Goal: Information Seeking & Learning: Learn about a topic

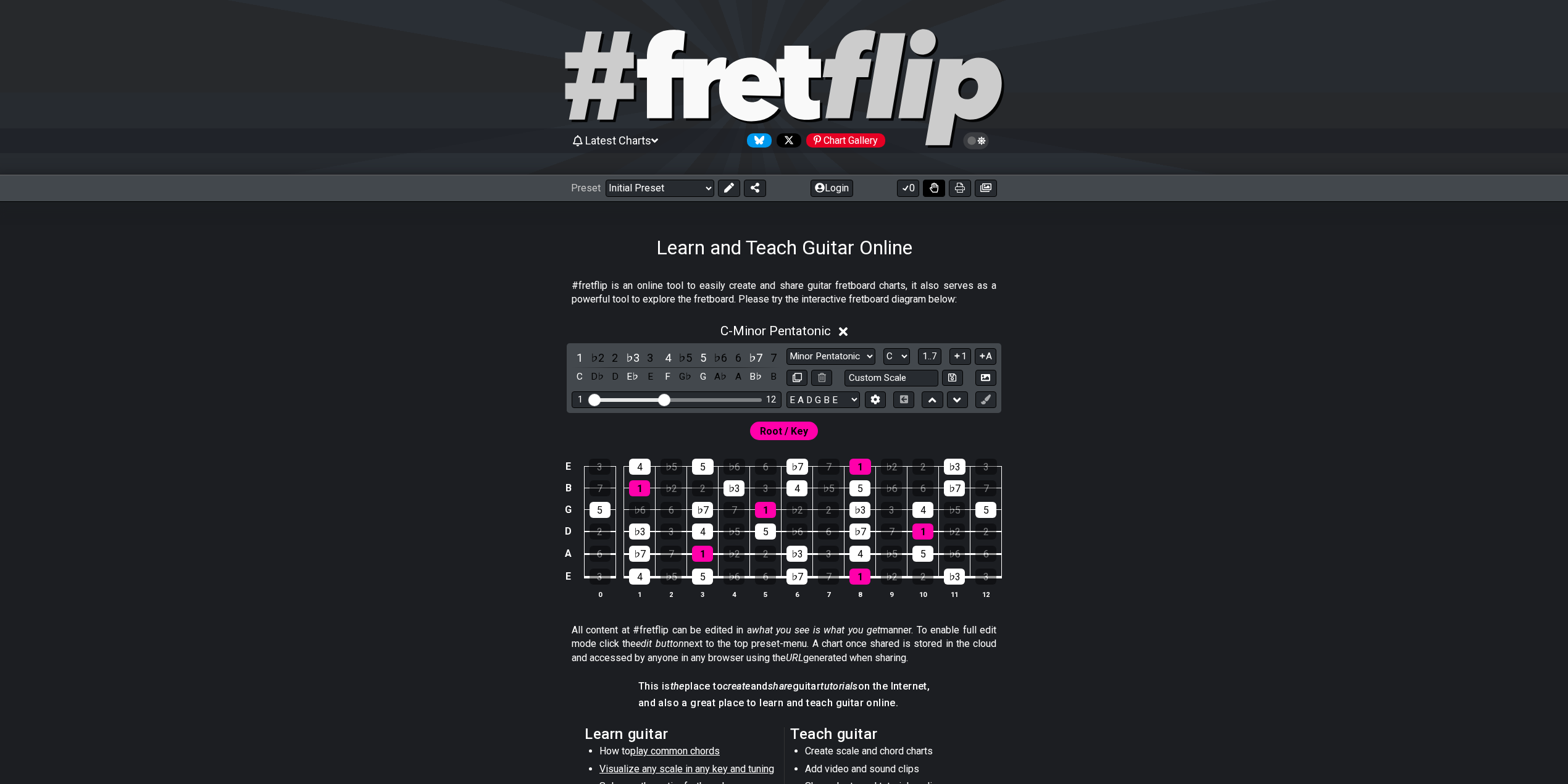
click at [934, 193] on icon at bounding box center [934, 187] width 9 height 10
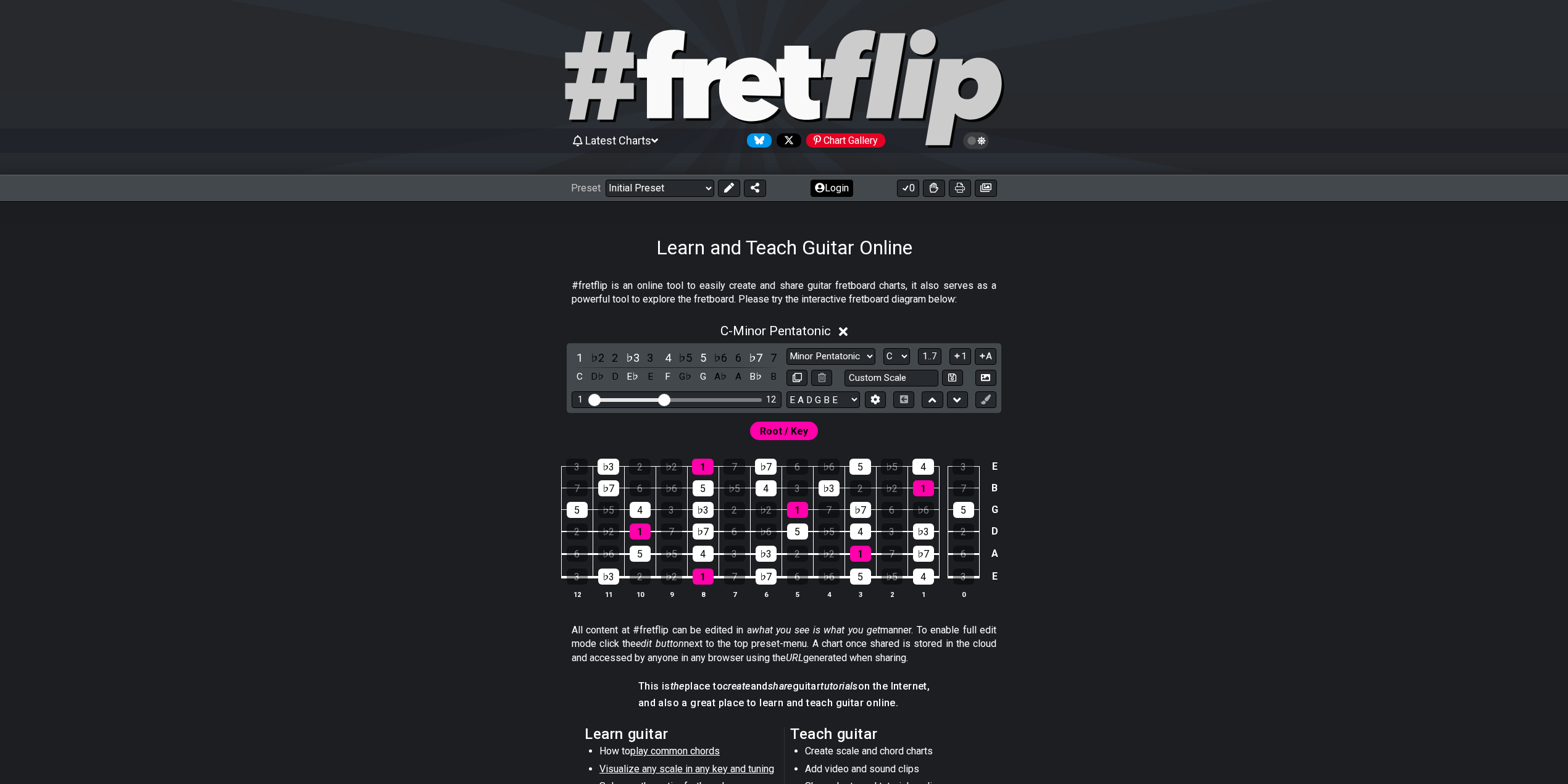
click at [828, 185] on button "Login" at bounding box center [831, 188] width 42 height 18
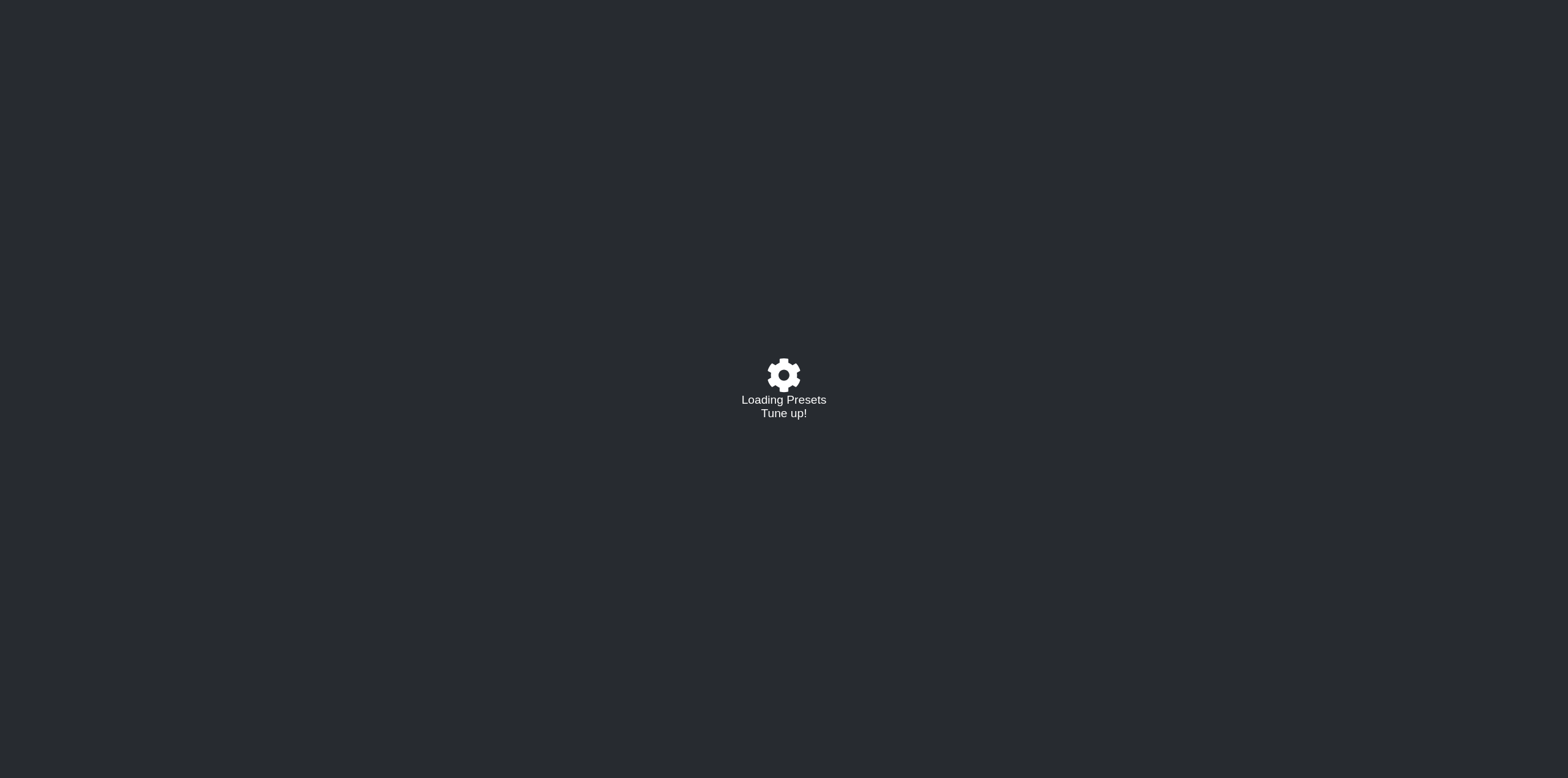
select select "C"
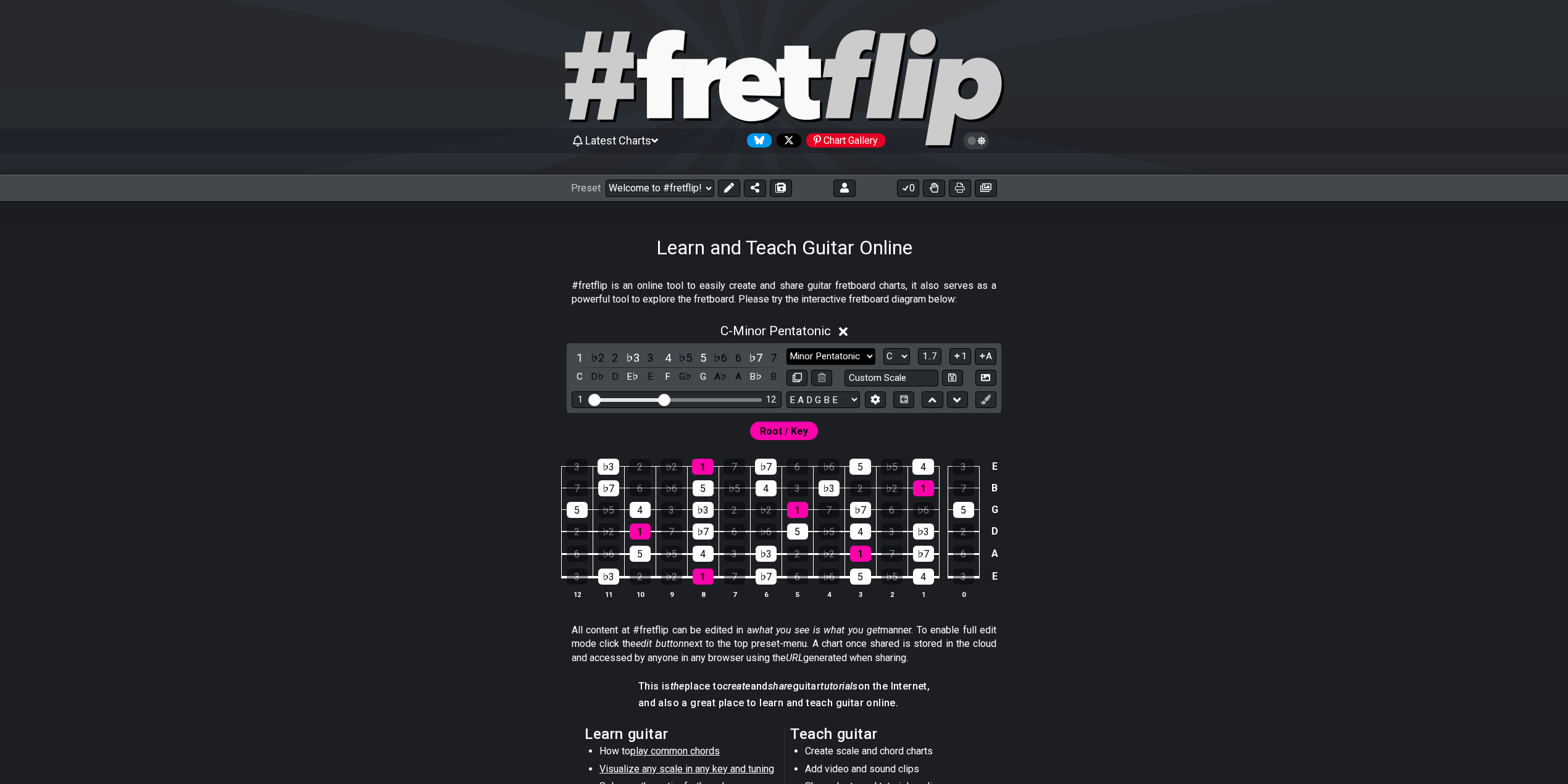
click at [860, 358] on select "Minor Pentatonic Click to edit Minor Pentatonic Major Pentatonic Minor Blues Ma…" at bounding box center [831, 356] width 89 height 17
select select "Dorian"
click at [787, 348] on select "Minor Pentatonic Click to edit Minor Pentatonic Major Pentatonic Minor Blues Ma…" at bounding box center [831, 356] width 89 height 17
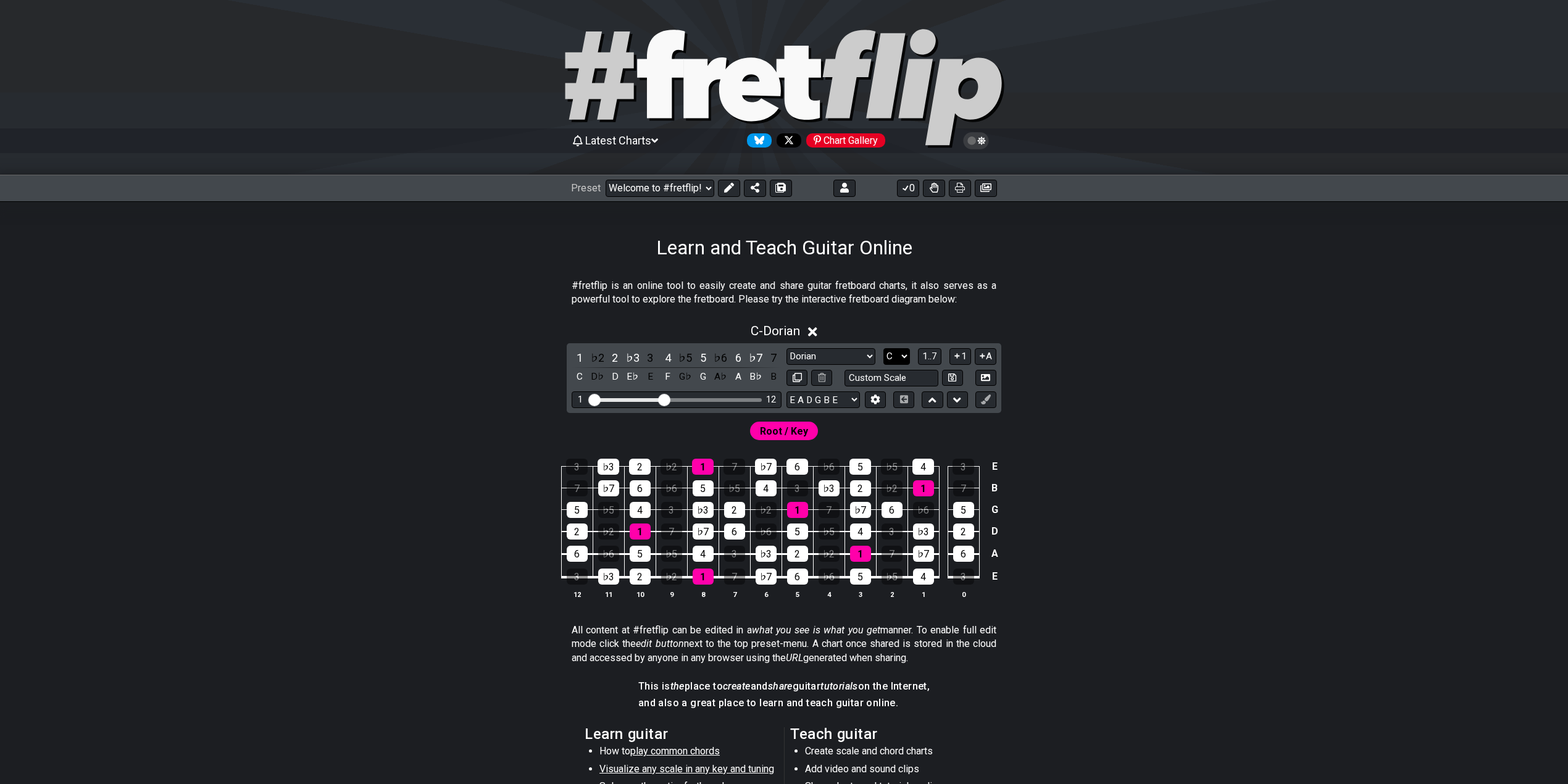
click at [902, 351] on select "A♭ A A♯ B♭ B C C♯ D♭ D D♯ E♭ E F F♯ G♭ G G♯" at bounding box center [896, 356] width 26 height 17
select select "E"
click at [883, 348] on select "A♭ A A♯ B♭ B C C♯ D♭ D D♯ E♭ E F F♯ G♭ G G♯" at bounding box center [896, 356] width 26 height 17
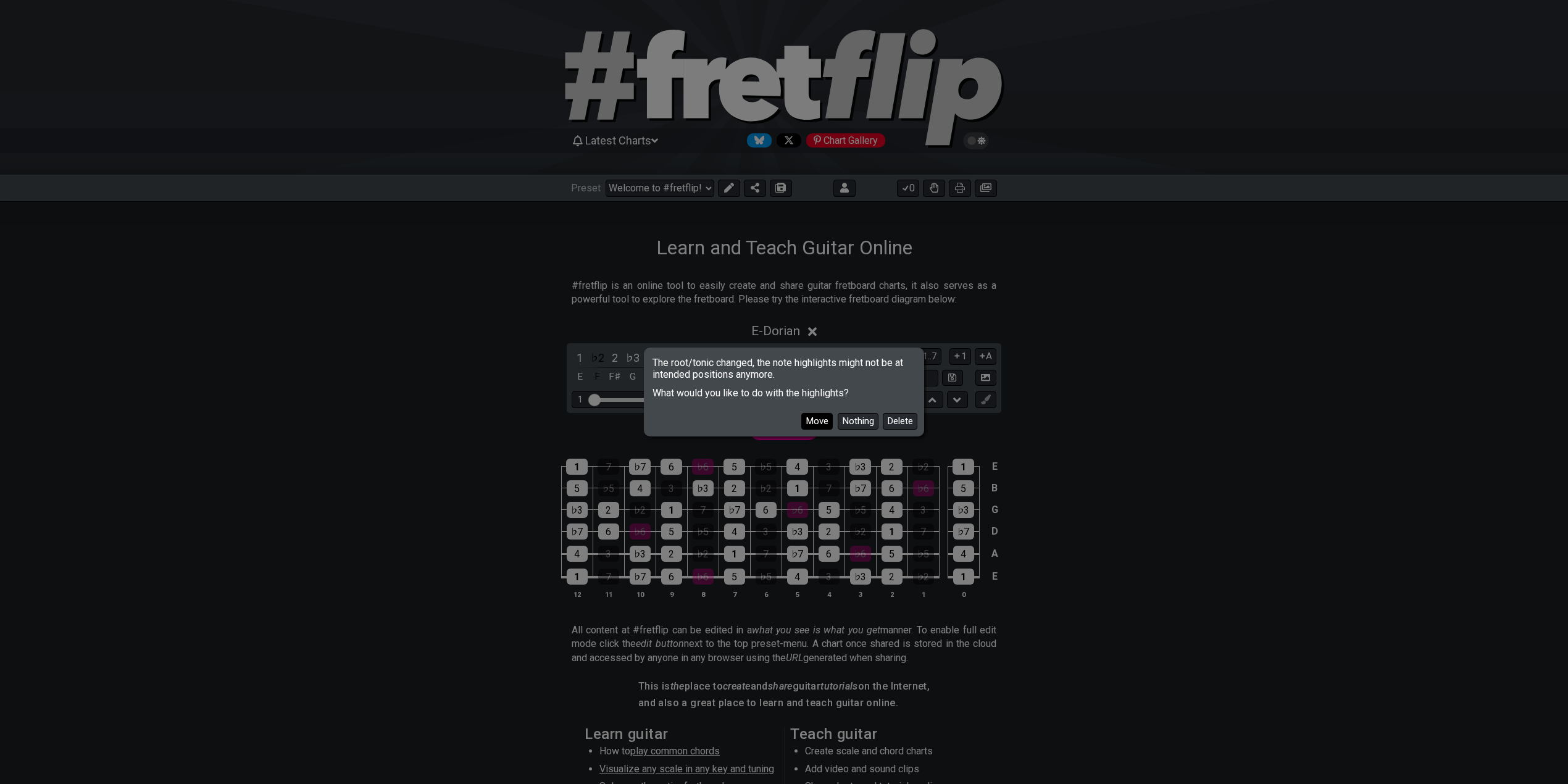
click at [808, 419] on button "Move" at bounding box center [817, 421] width 32 height 17
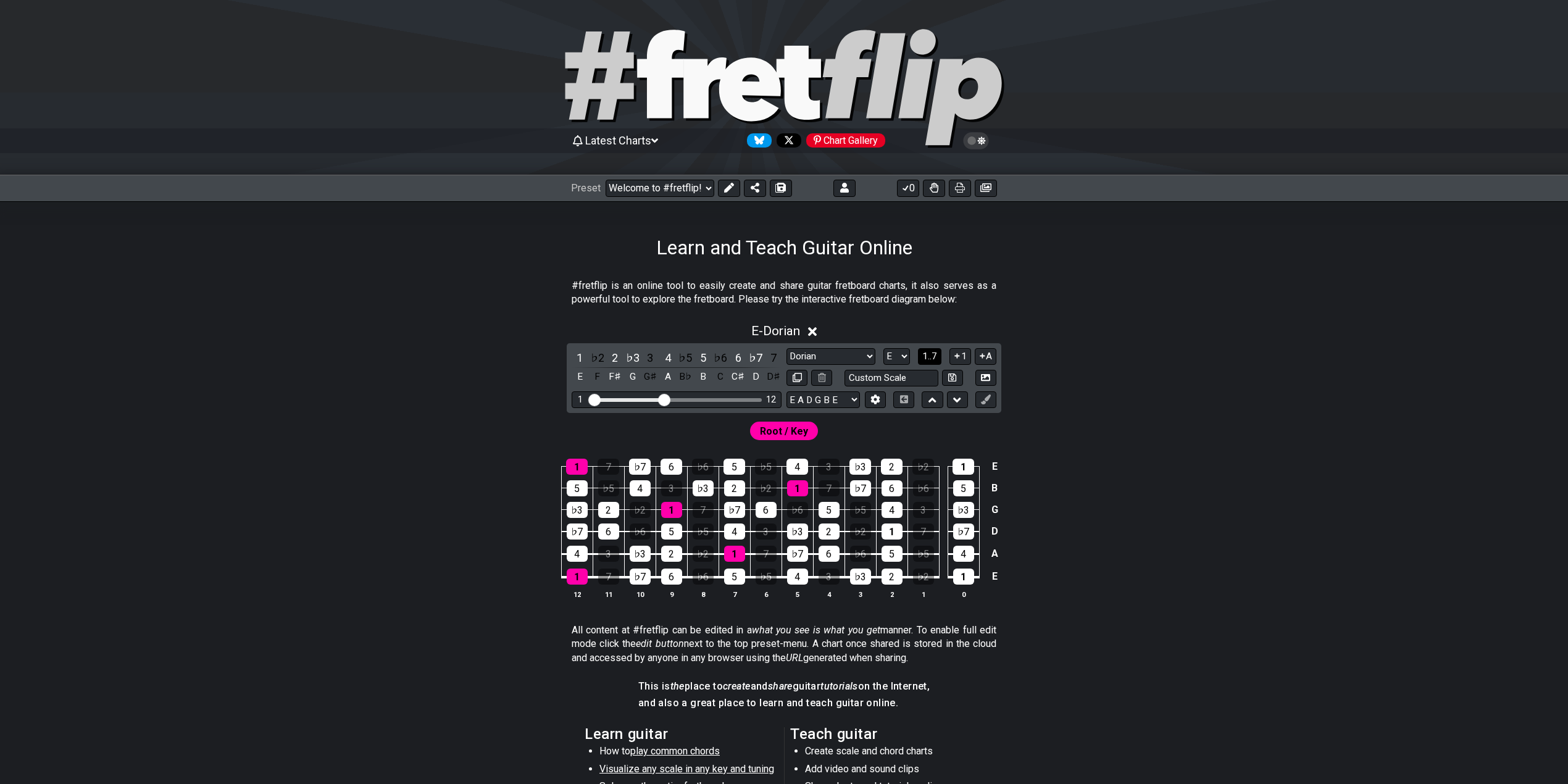
click at [924, 353] on span "1..7" at bounding box center [930, 356] width 15 height 11
click at [924, 353] on button "..." at bounding box center [930, 356] width 21 height 17
click at [684, 191] on select "Welcome to #fretflip! Initial Preset Custom Preset Minor Pentatonic Major Penta…" at bounding box center [659, 188] width 109 height 18
click at [605, 179] on select "Welcome to #fretflip! Initial Preset Custom Preset Minor Pentatonic Major Penta…" at bounding box center [659, 188] width 109 height 18
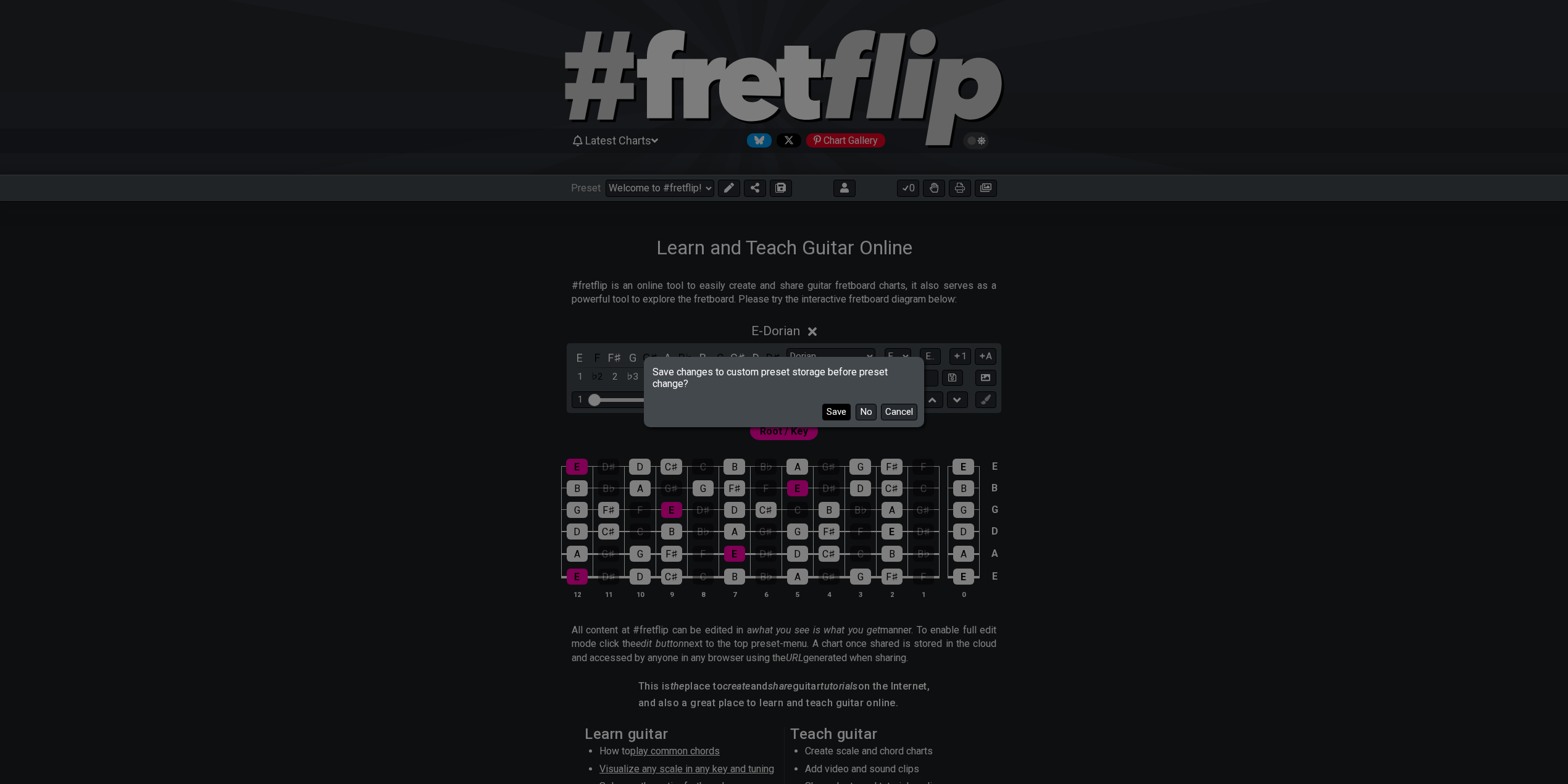
click at [831, 407] on button "Save" at bounding box center [837, 412] width 28 height 17
select select "/minor-pentatonic"
select select "C"
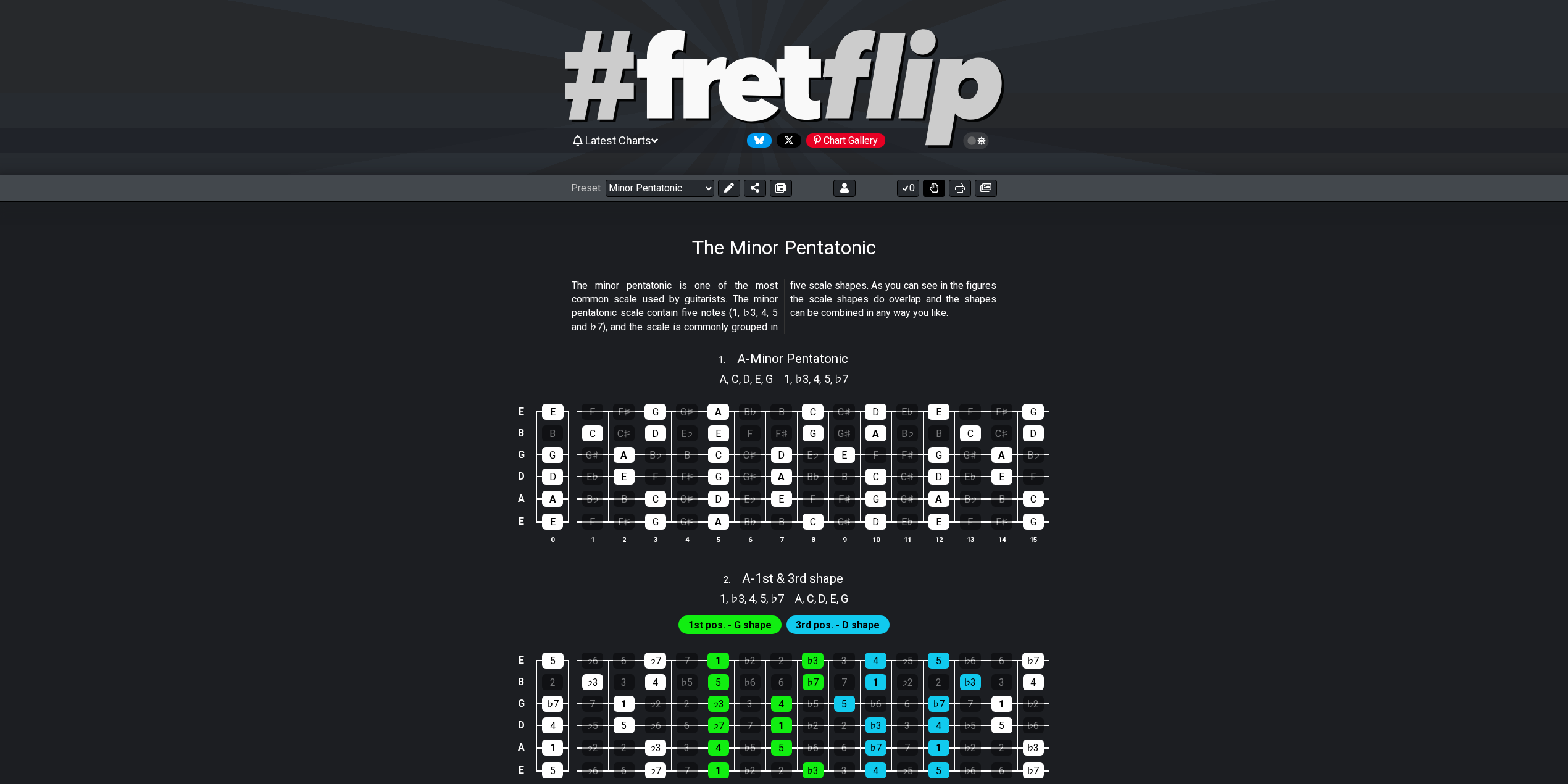
click at [934, 186] on icon at bounding box center [934, 187] width 9 height 10
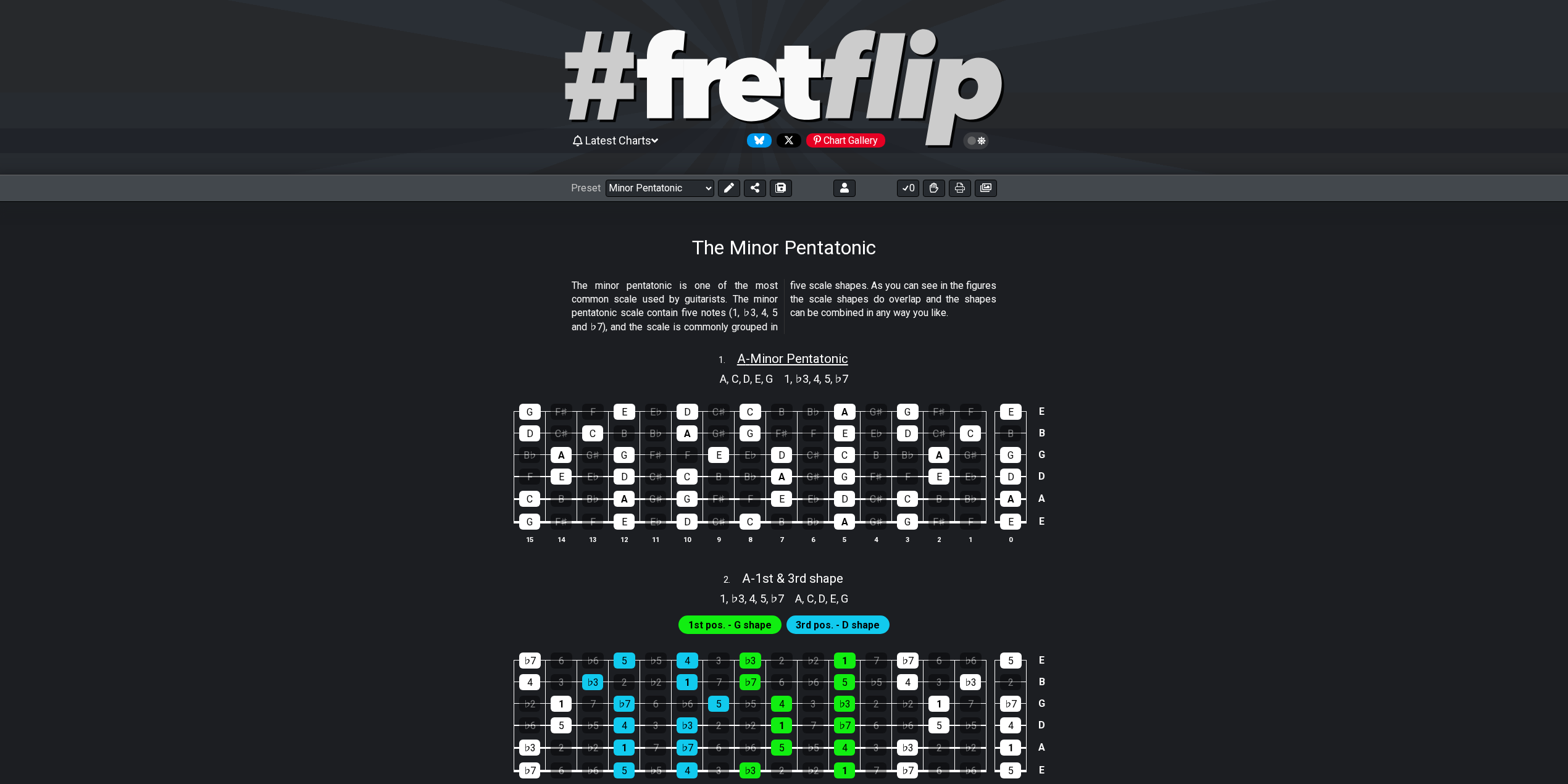
click at [787, 355] on span "A - Minor Pentatonic" at bounding box center [792, 359] width 111 height 15
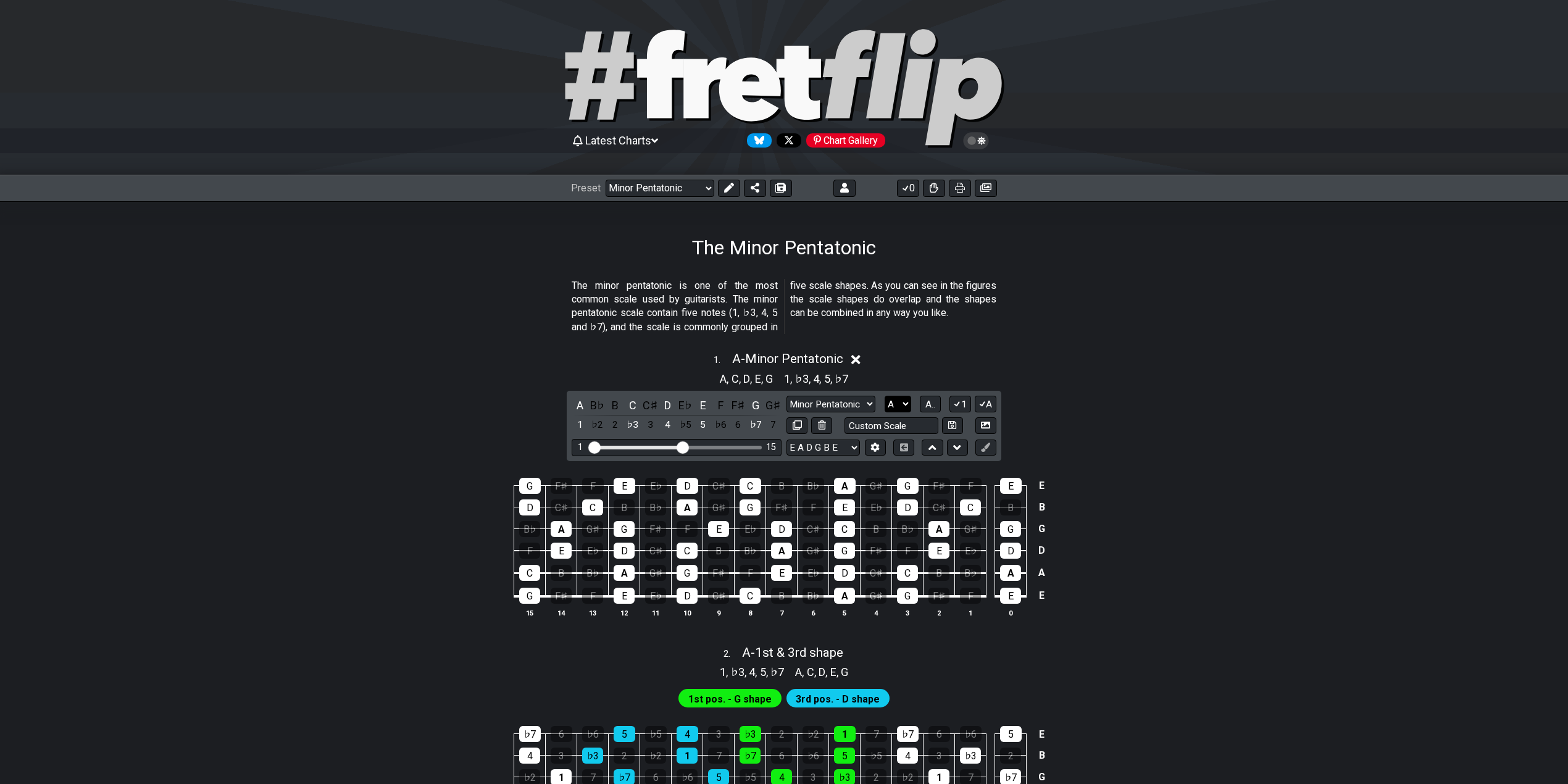
click at [899, 400] on select "A♭ A A♯ B♭ B C C♯ D♭ D D♯ E♭ E F F♯ G♭ G G♯" at bounding box center [897, 404] width 26 height 17
click at [884, 396] on select "A♭ A A♯ B♭ B C C♯ D♭ D D♯ E♭ E F F♯ G♭ G G♯" at bounding box center [897, 404] width 26 height 17
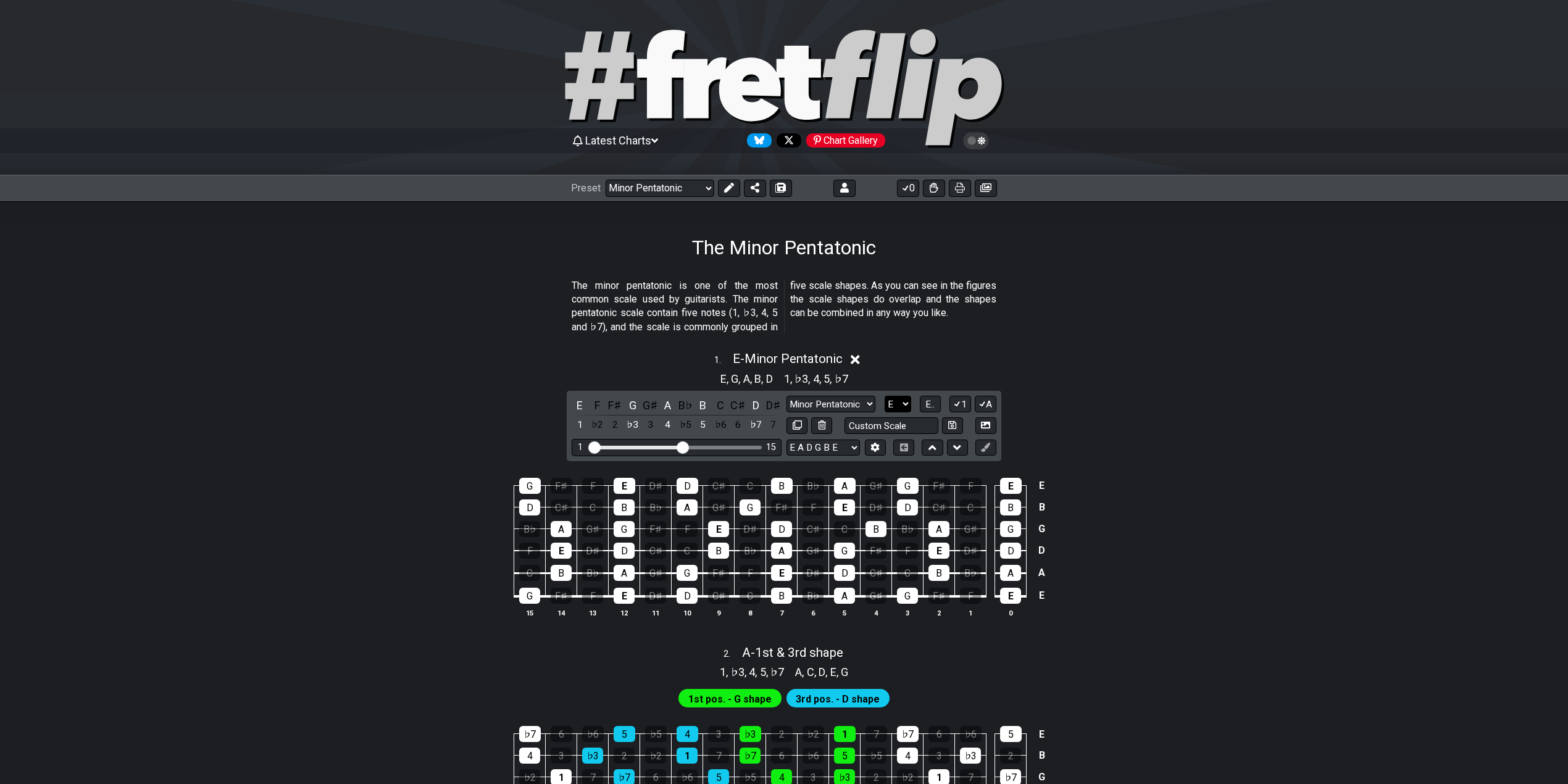
click at [897, 406] on select "A♭ A A♯ B♭ B C C♯ D♭ D D♯ E♭ E F F♯ G♭ G G♯" at bounding box center [897, 404] width 26 height 17
click at [884, 396] on select "A♭ A A♯ B♭ B C C♯ D♭ D D♯ E♭ E F F♯ G♭ G G♯" at bounding box center [897, 404] width 26 height 17
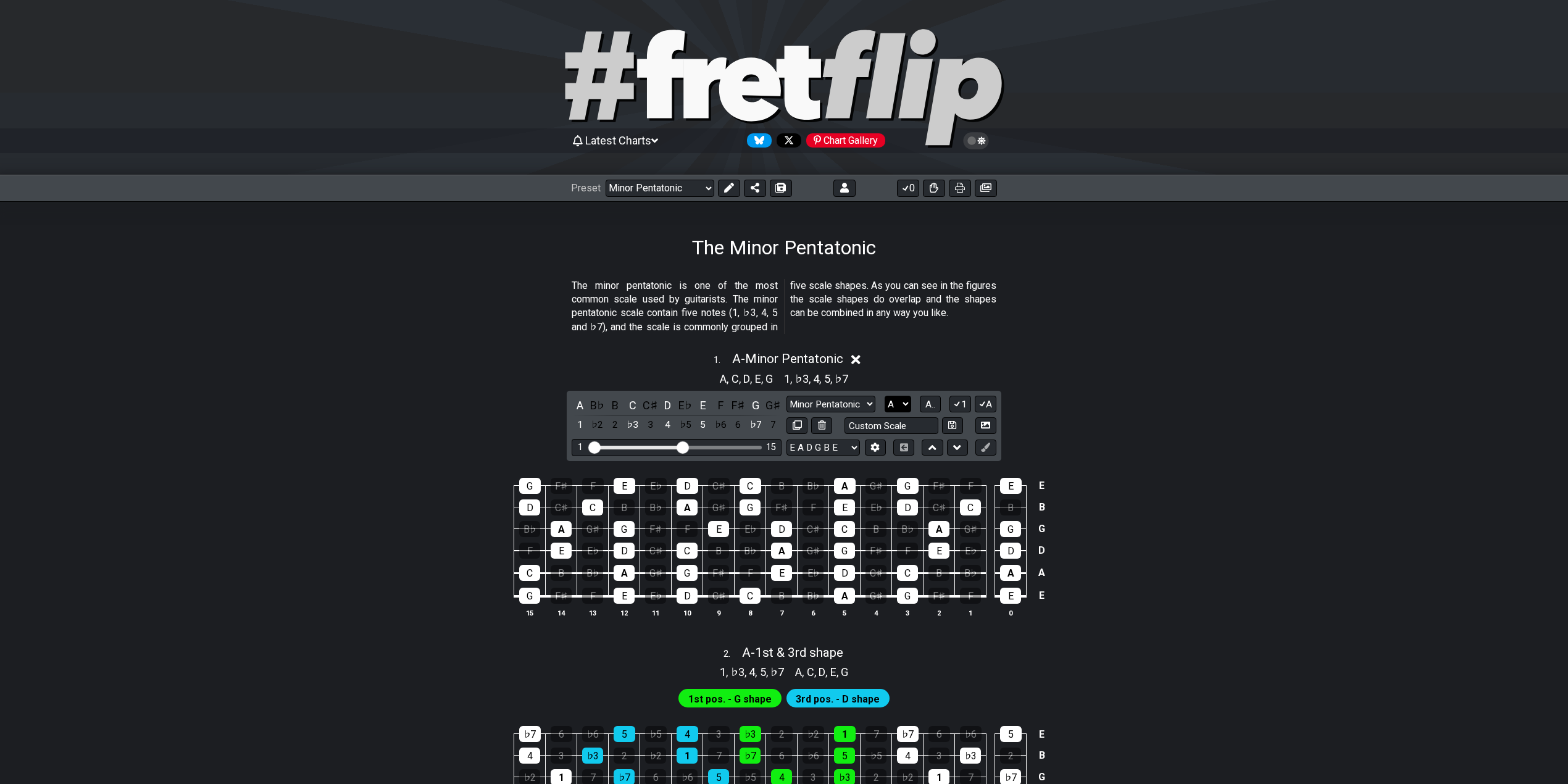
click at [897, 399] on select "A♭ A A♯ B♭ B C C♯ D♭ D D♯ E♭ E F F♯ G♭ G G♯" at bounding box center [897, 404] width 26 height 17
select select "E"
click at [884, 396] on select "A♭ A A♯ B♭ B C C♯ D♭ D D♯ E♭ E F F♯ G♭ G G♯" at bounding box center [897, 404] width 26 height 17
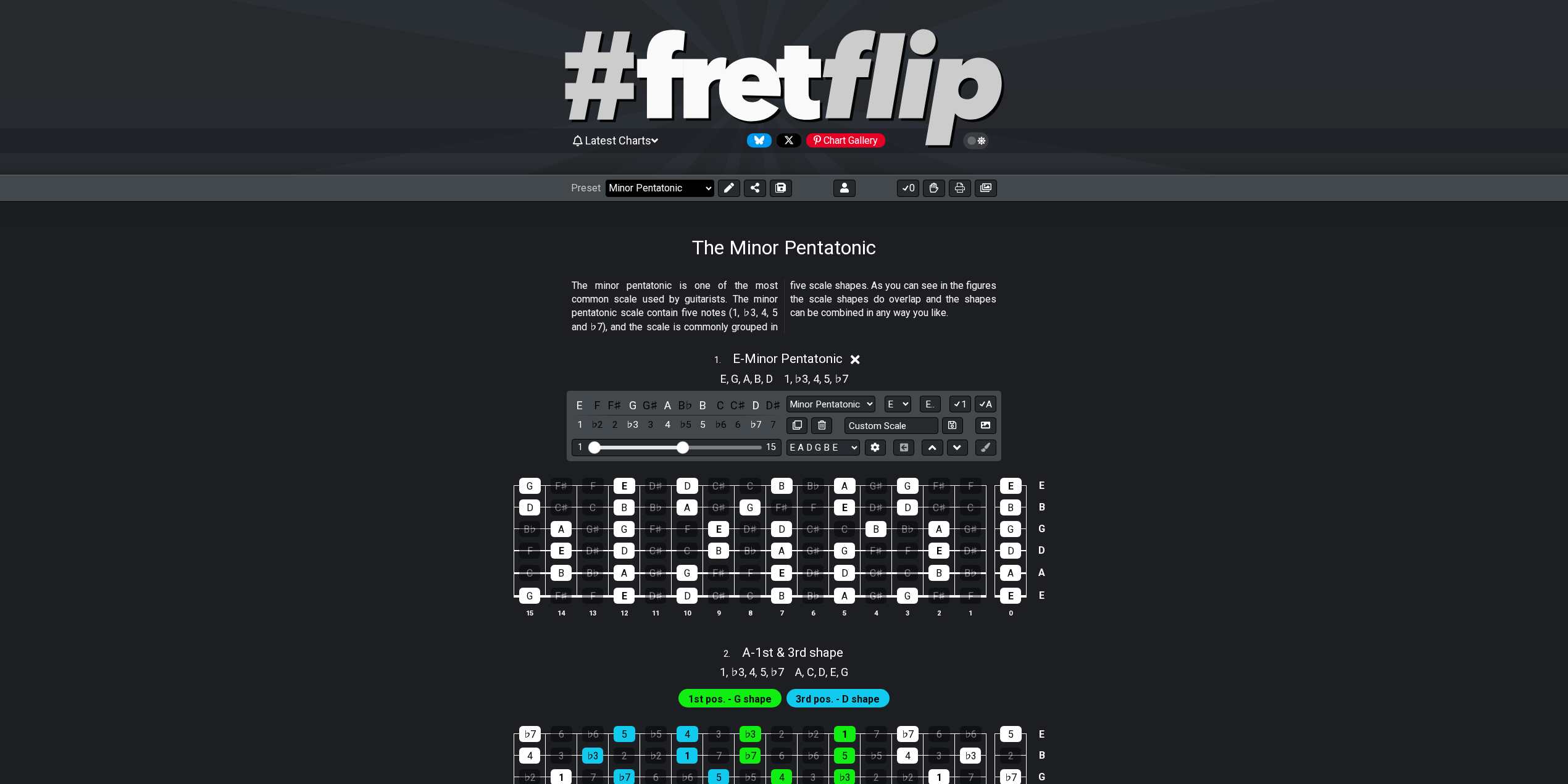
click at [685, 193] on select "Welcome to #fretflip! Initial Preset Learn and Teach Guitar Online Minor Pentat…" at bounding box center [659, 188] width 109 height 18
click at [605, 179] on select "Welcome to #fretflip! Initial Preset Learn and Teach Guitar Online Minor Pentat…" at bounding box center [659, 188] width 109 height 18
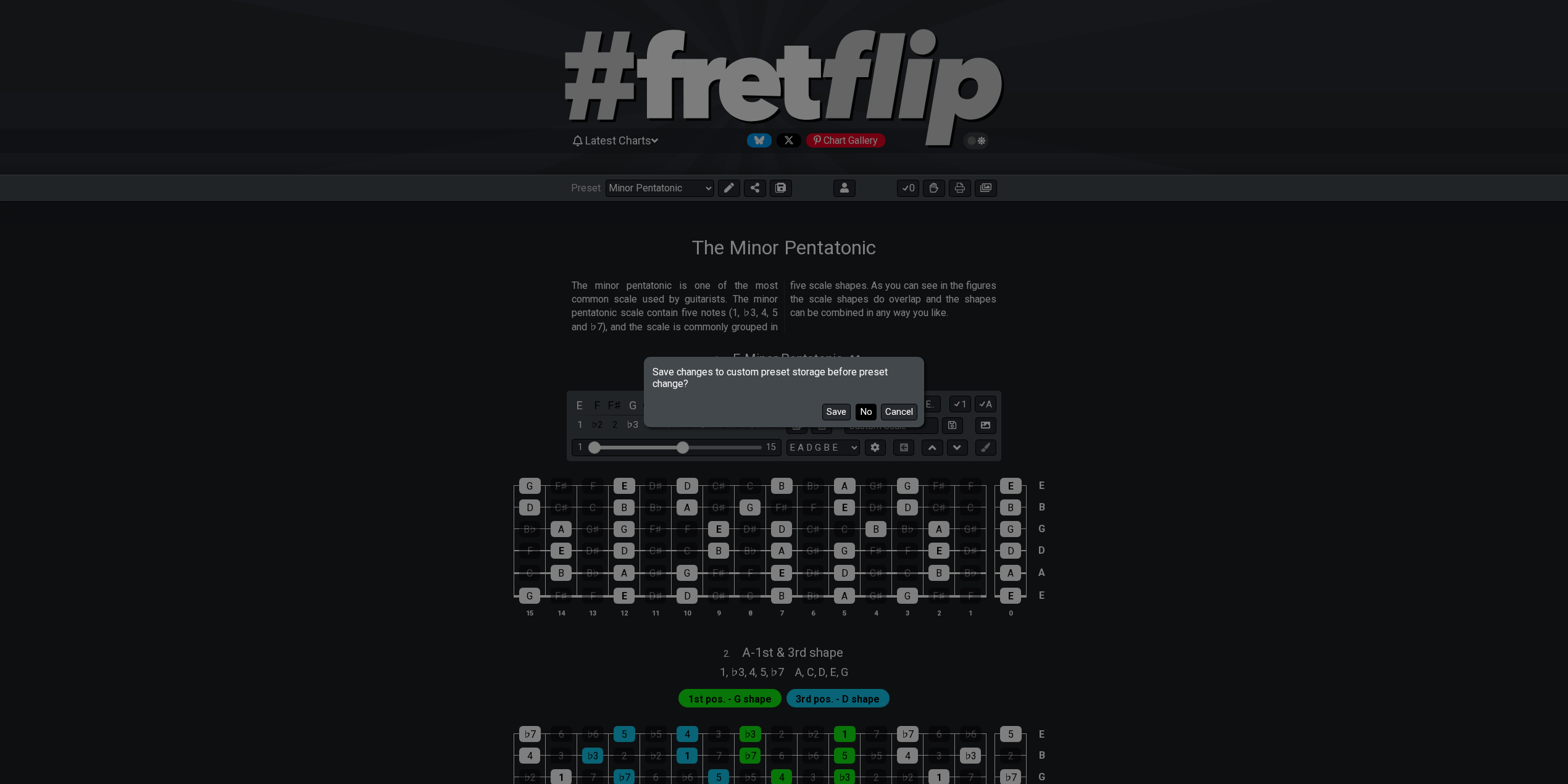
click at [863, 409] on button "No" at bounding box center [866, 412] width 21 height 17
select select "/the-caged-system"
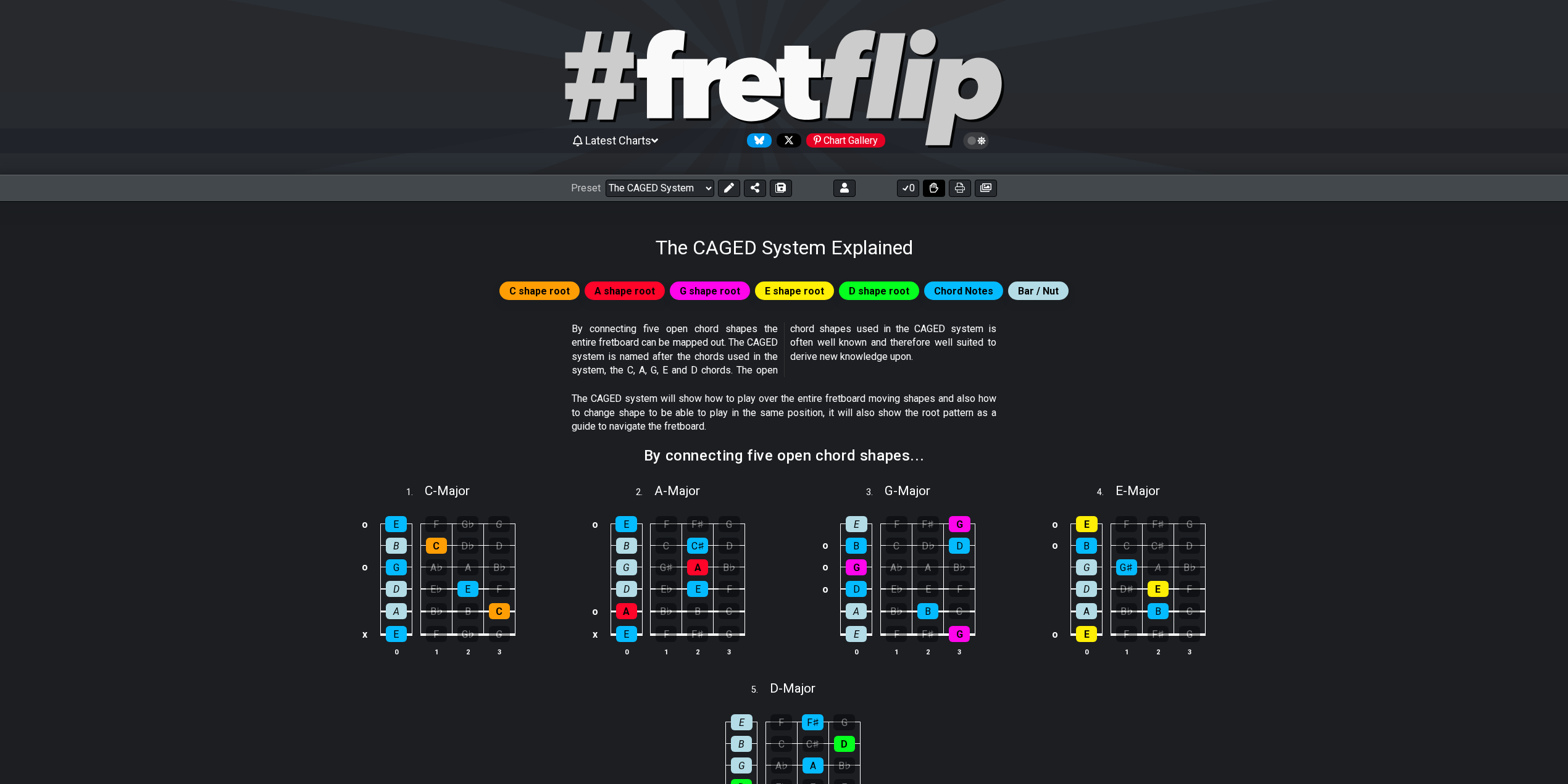
click at [936, 188] on icon at bounding box center [934, 187] width 9 height 10
click at [934, 191] on icon at bounding box center [934, 187] width 9 height 10
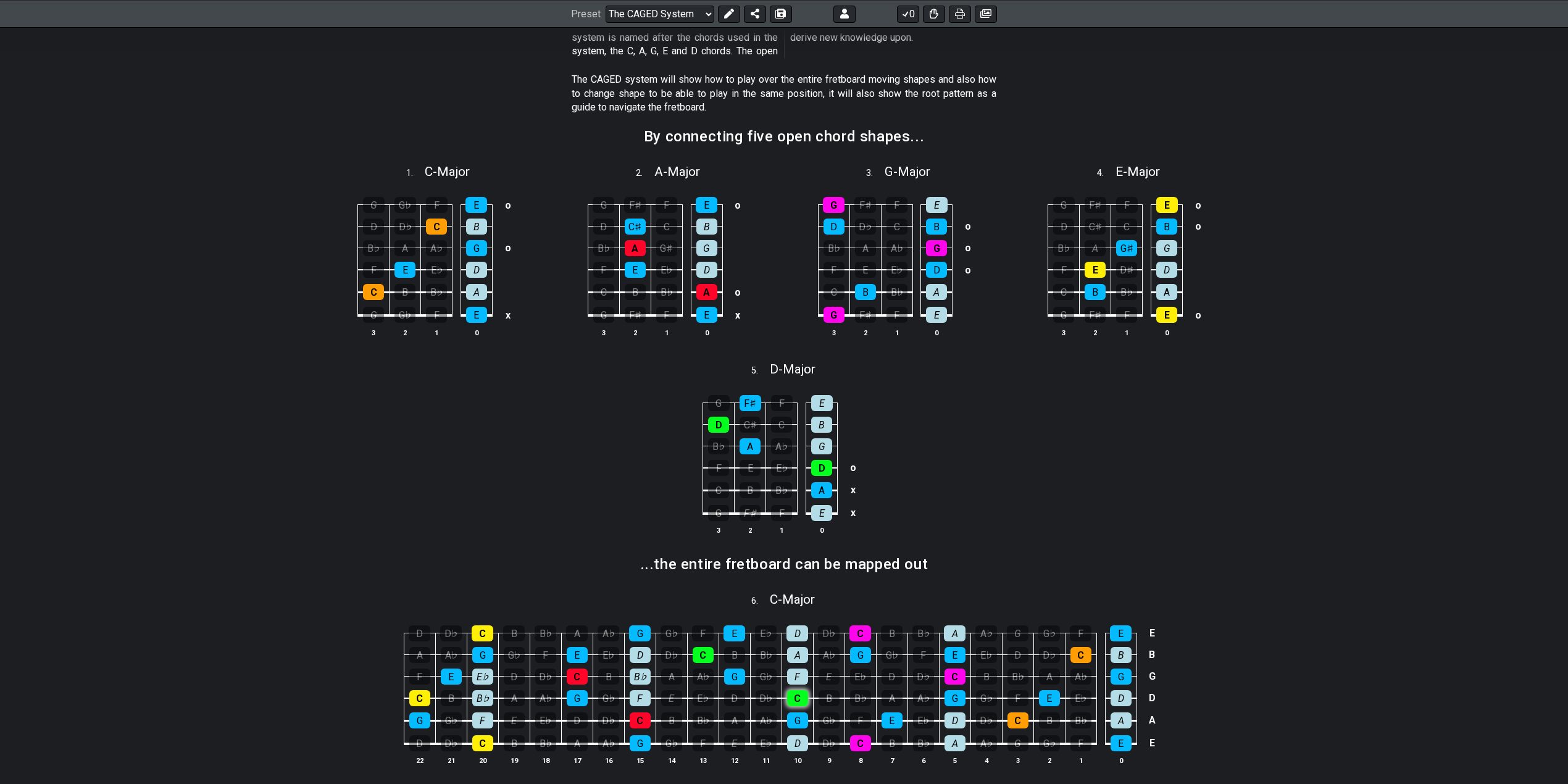
scroll to position [576, 0]
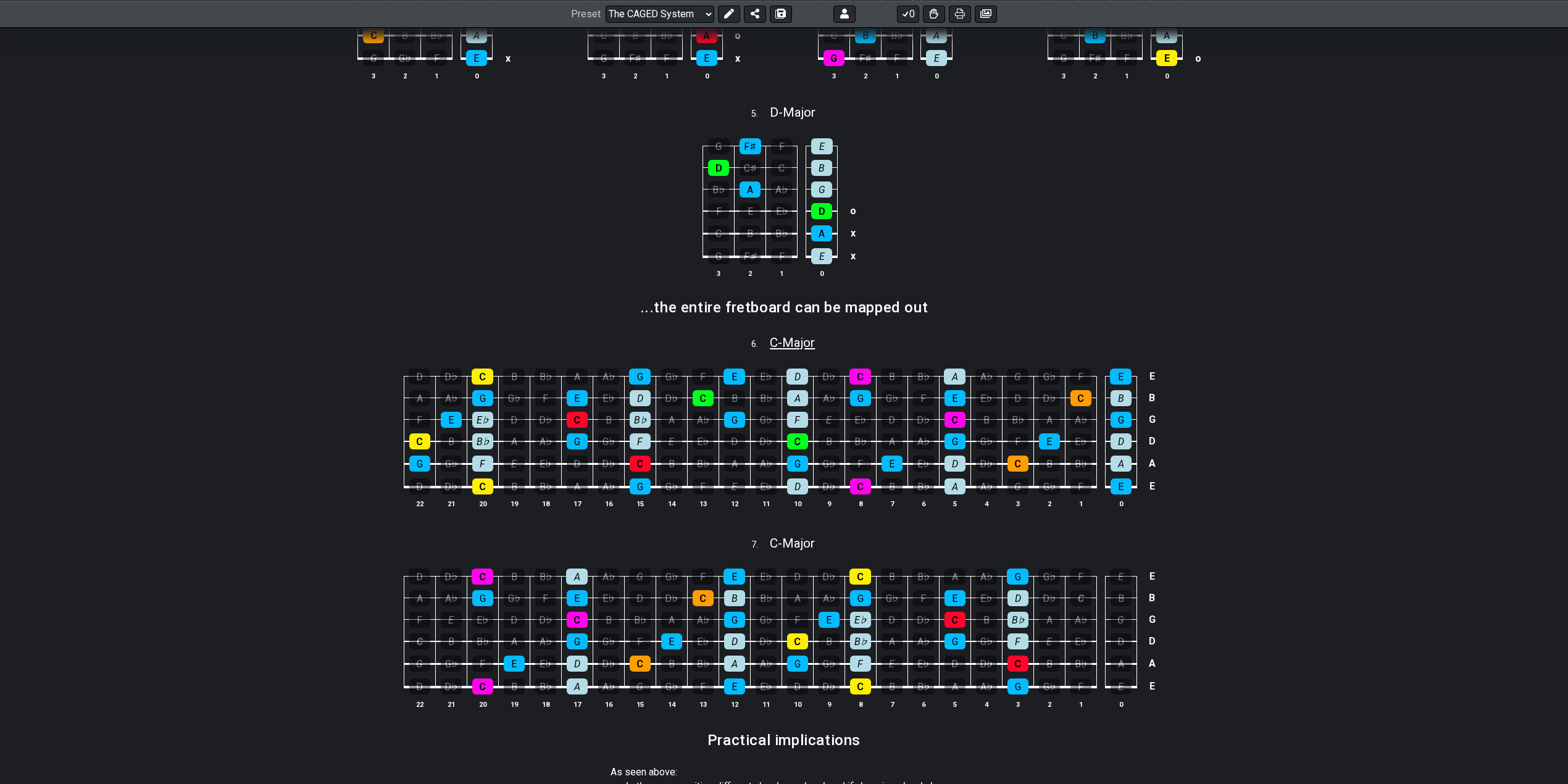
click at [791, 339] on span "C - Major" at bounding box center [792, 342] width 45 height 15
select select "C"
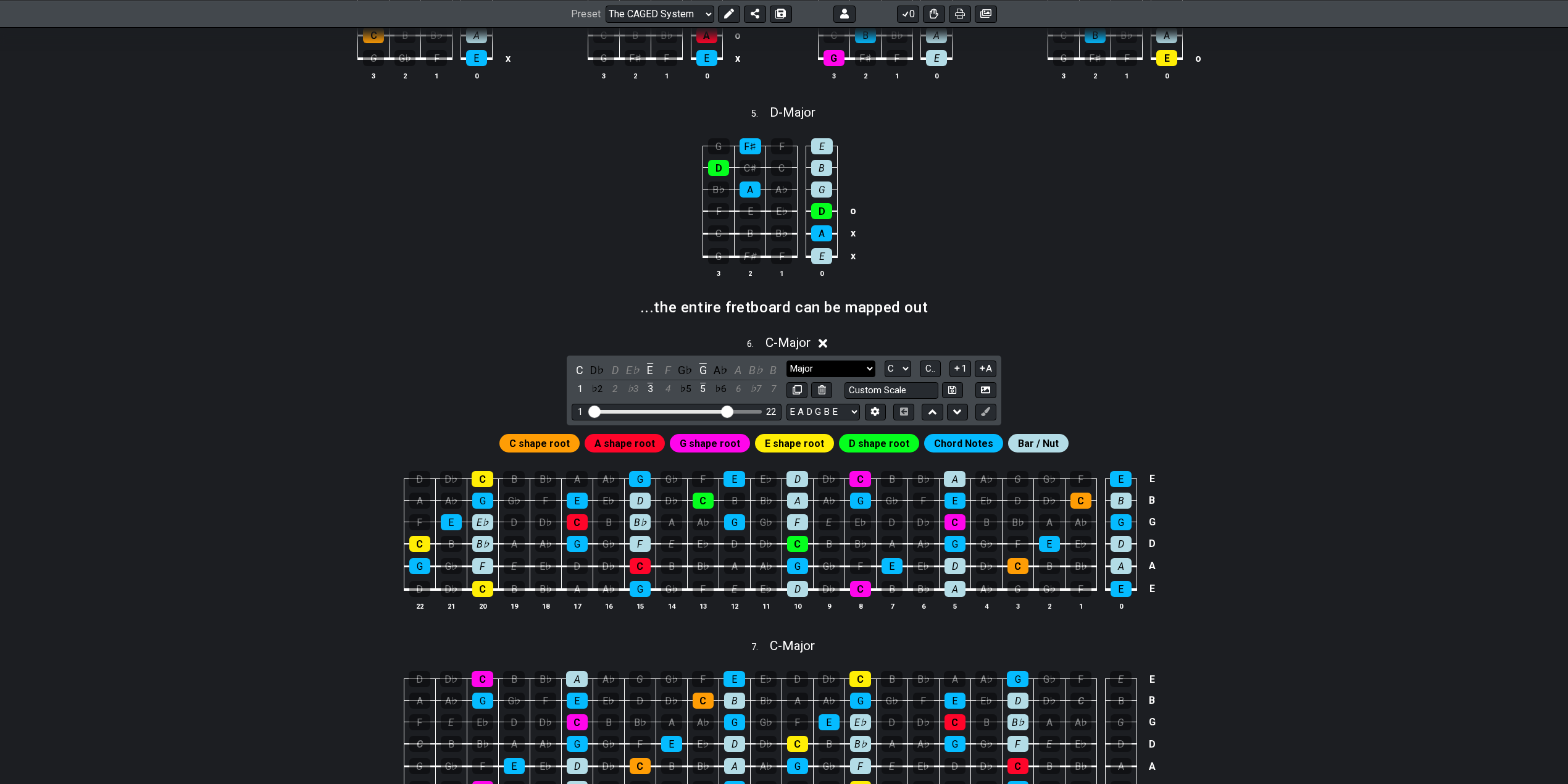
click at [839, 366] on select "Major Major chords Minor Pentatonic Major Pentatonic Minor Blues Major Blues Ma…" at bounding box center [831, 369] width 89 height 17
select select "Minor Pentatonic"
click at [787, 361] on select "Major Major chords Minor Pentatonic Major Pentatonic Minor Blues Major Blues Ma…" at bounding box center [831, 369] width 89 height 17
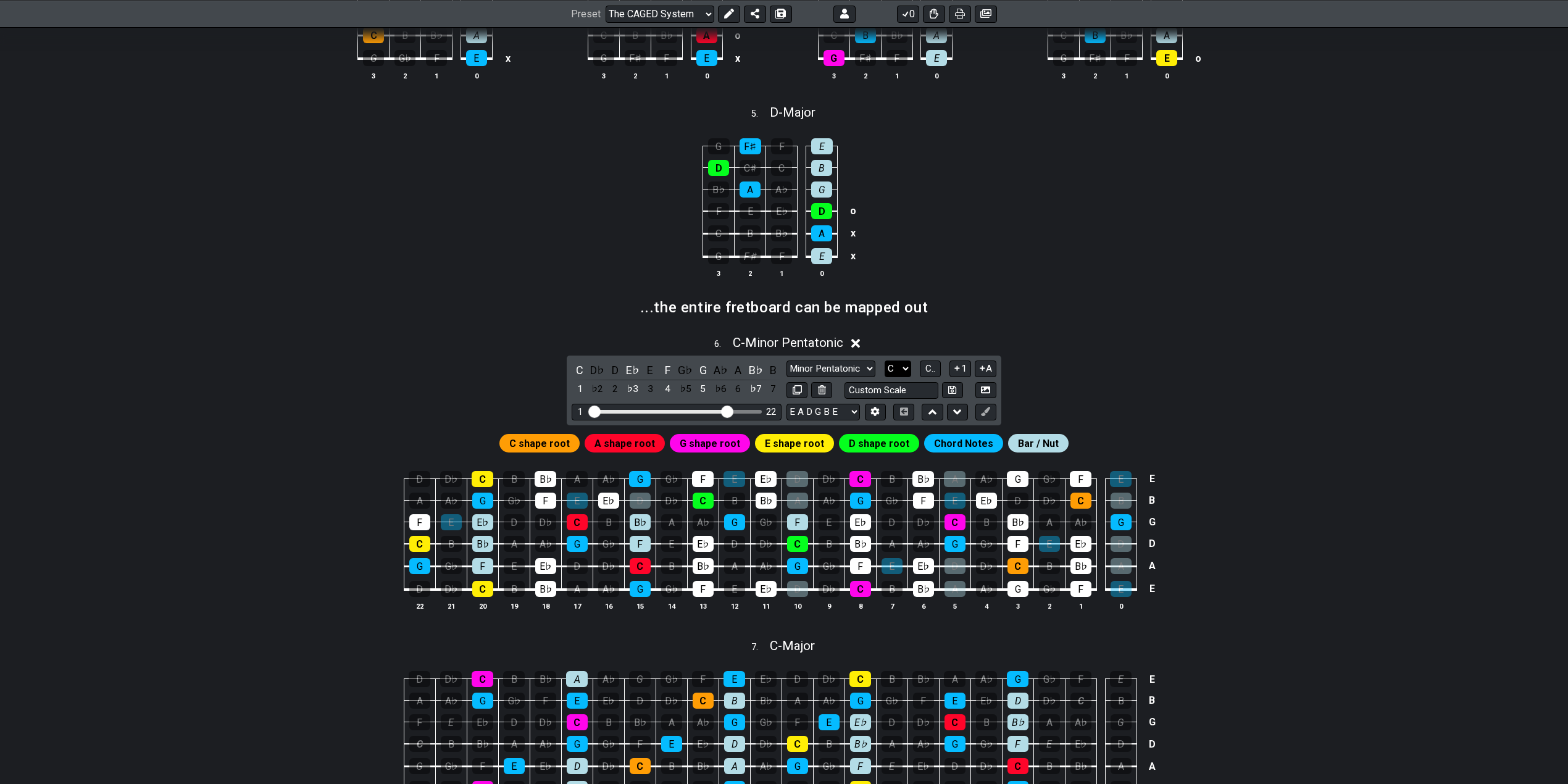
click at [900, 364] on select "A♭ A A♯ B♭ B C C♯ D♭ D D♯ E♭ E F F♯ G♭ G G♯" at bounding box center [897, 369] width 26 height 17
click at [884, 361] on select "A♭ A A♯ B♭ B C C♯ D♭ D D♯ E♭ E F F♯ G♭ G G♯" at bounding box center [897, 369] width 26 height 17
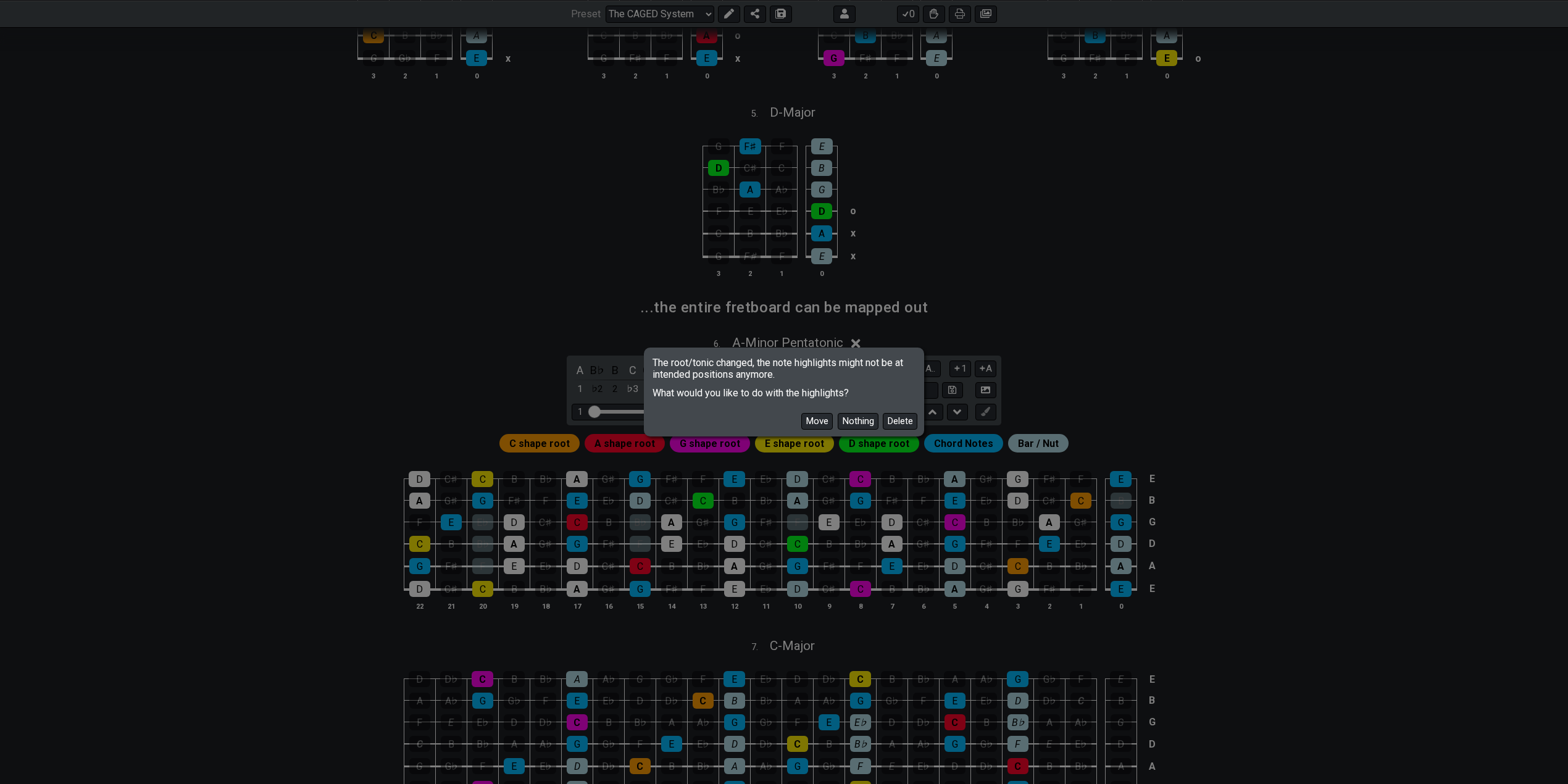
click at [820, 423] on button "Move" at bounding box center [817, 421] width 32 height 17
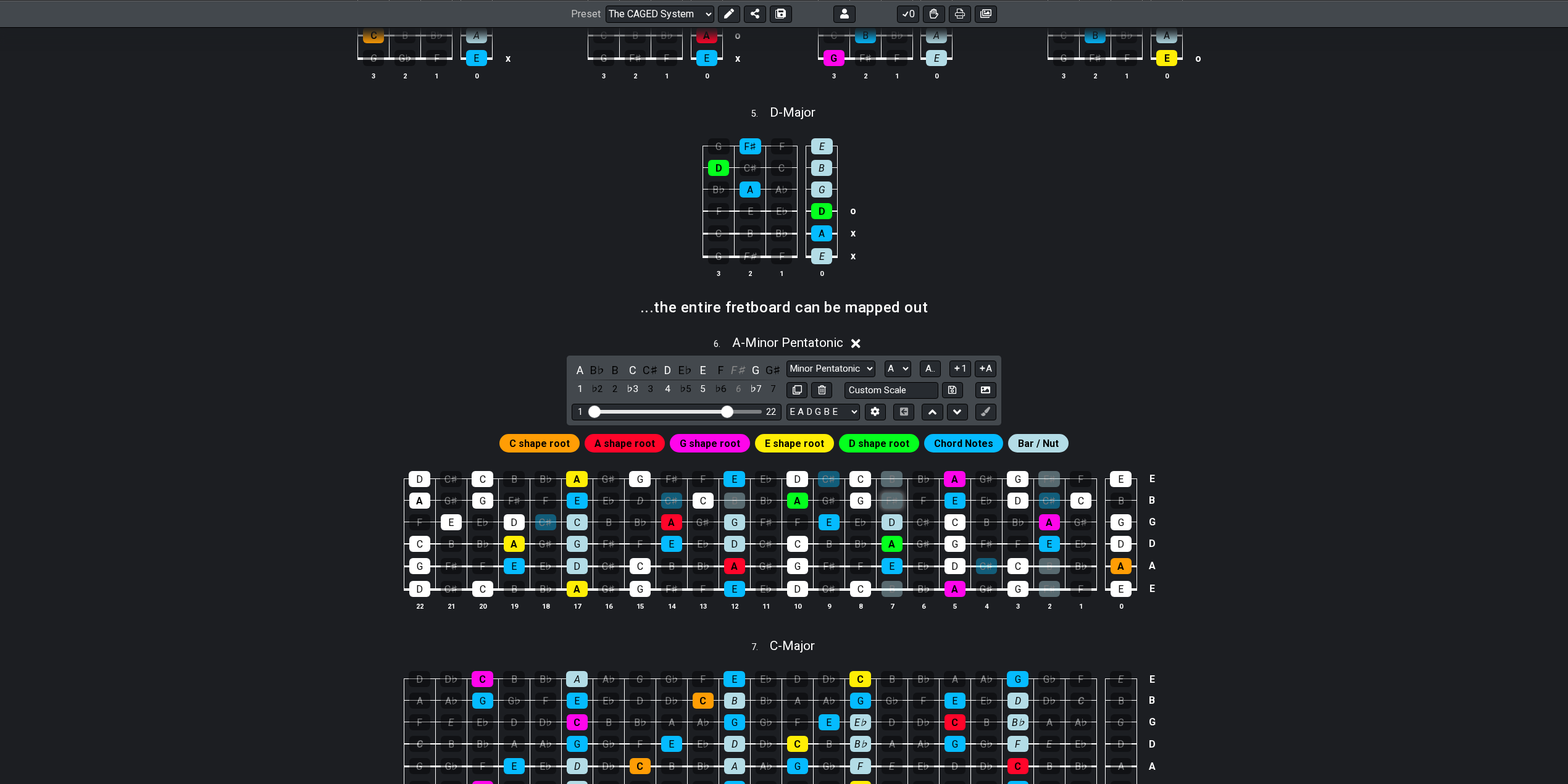
click at [893, 499] on div "F♯" at bounding box center [892, 501] width 21 height 16
click at [909, 363] on select "A♭ A A♯ B♭ B C C♯ D♭ D D♯ E♭ E F F♯ G♭ G G♯" at bounding box center [897, 369] width 26 height 17
select select "E"
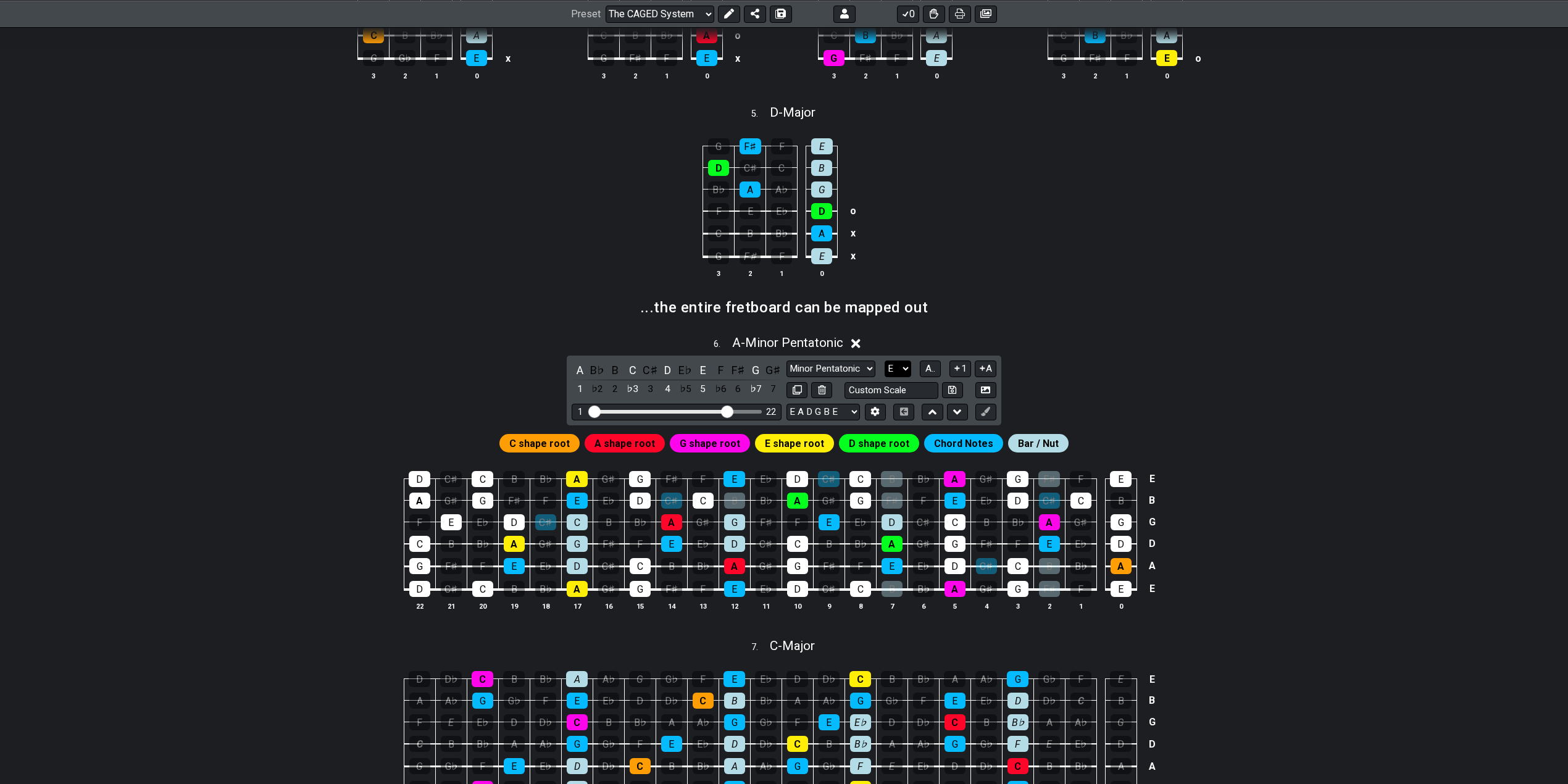
click at [884, 361] on select "A♭ A A♯ B♭ B C C♯ D♭ D D♯ E♭ E F F♯ G♭ G G♯" at bounding box center [897, 369] width 26 height 17
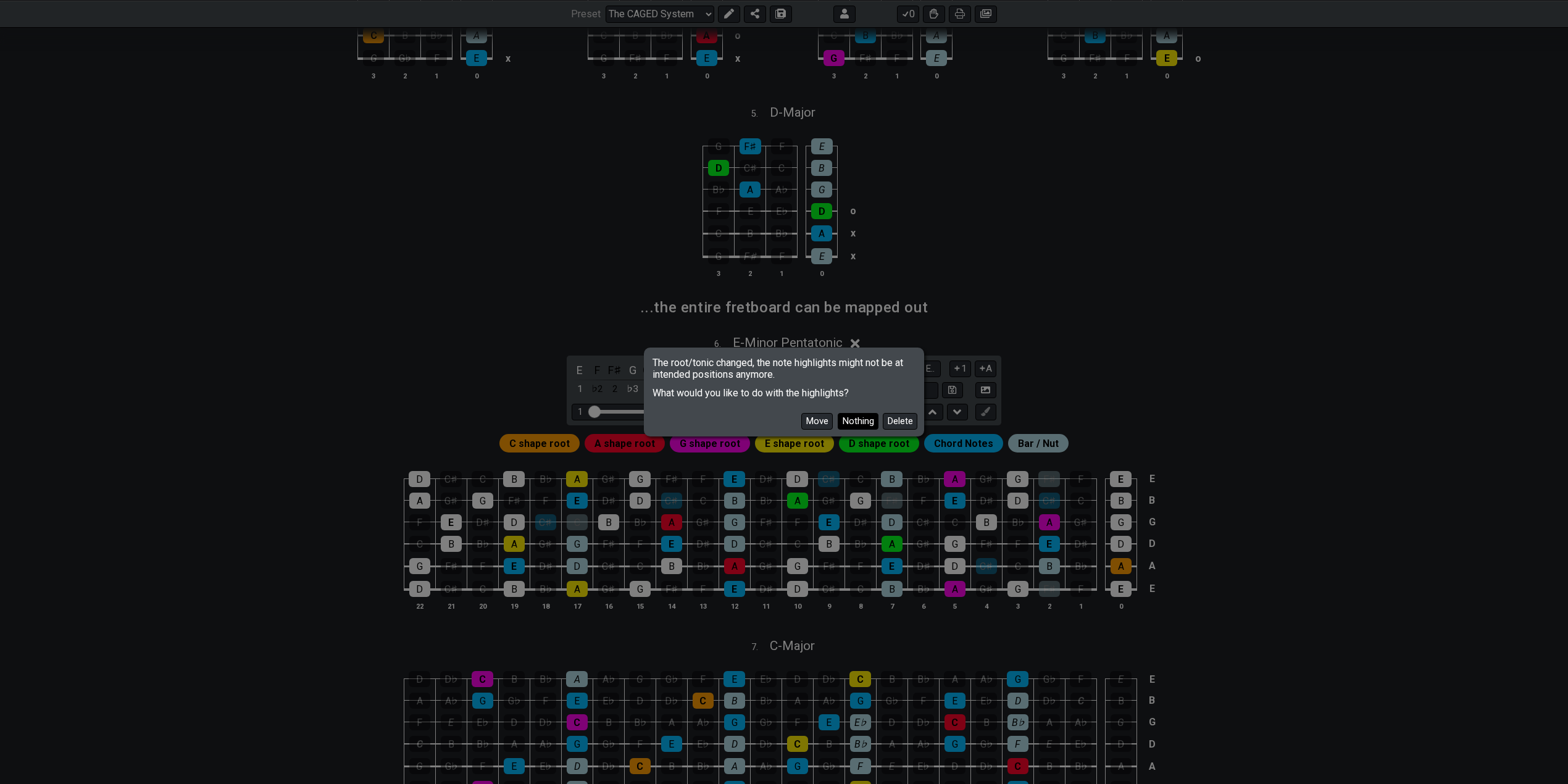
click at [858, 422] on button "Nothing" at bounding box center [858, 421] width 40 height 17
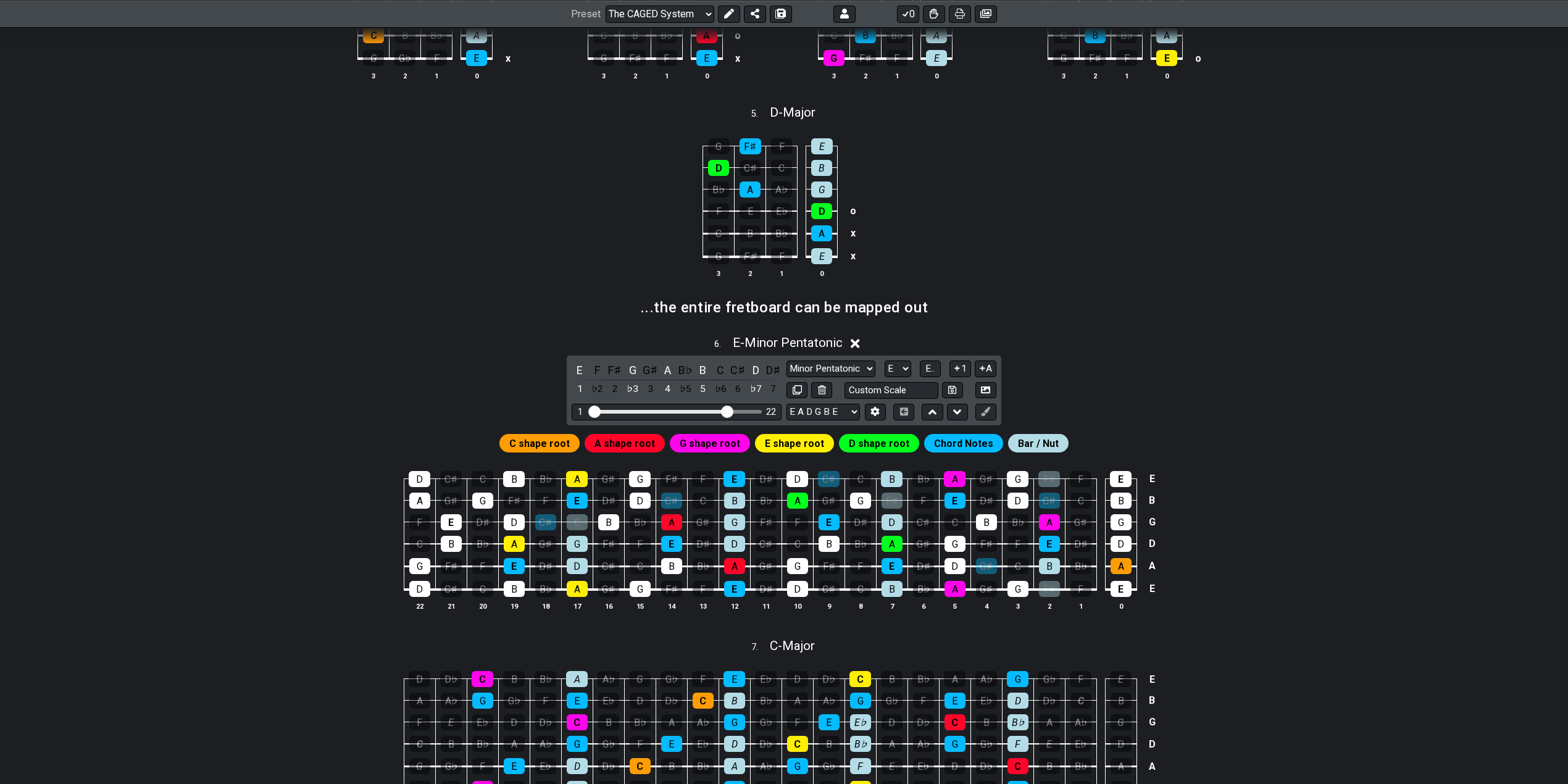
drag, startPoint x: 963, startPoint y: 443, endPoint x: 957, endPoint y: 445, distance: 6.3
click at [963, 443] on span "Chord Notes" at bounding box center [963, 444] width 59 height 18
click at [865, 440] on span "D shape root" at bounding box center [879, 444] width 61 height 18
drag, startPoint x: 694, startPoint y: 411, endPoint x: 1234, endPoint y: 305, distance: 550.3
click at [764, 411] on input "Visible fret range" at bounding box center [677, 411] width 175 height 0
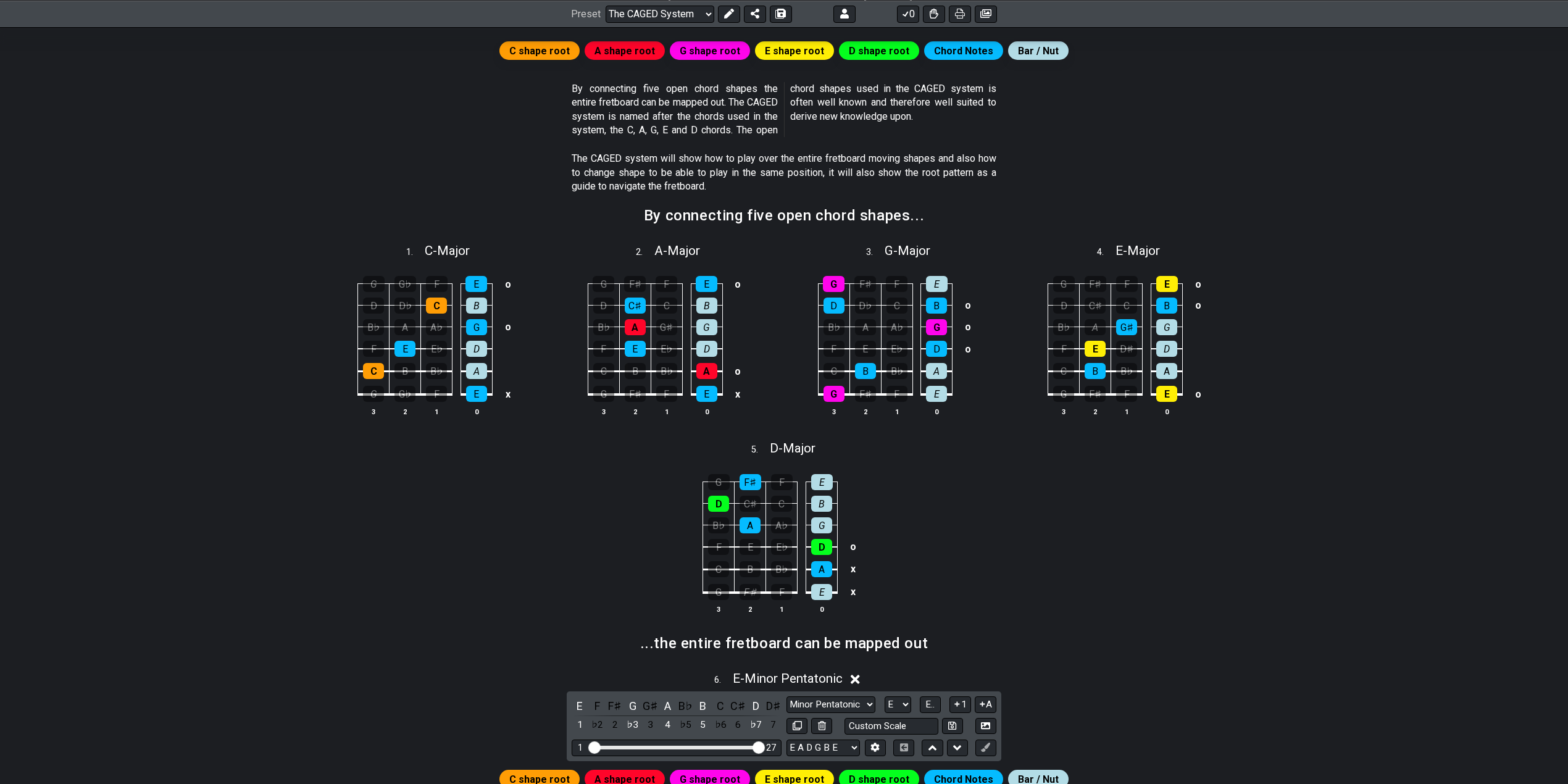
scroll to position [0, 0]
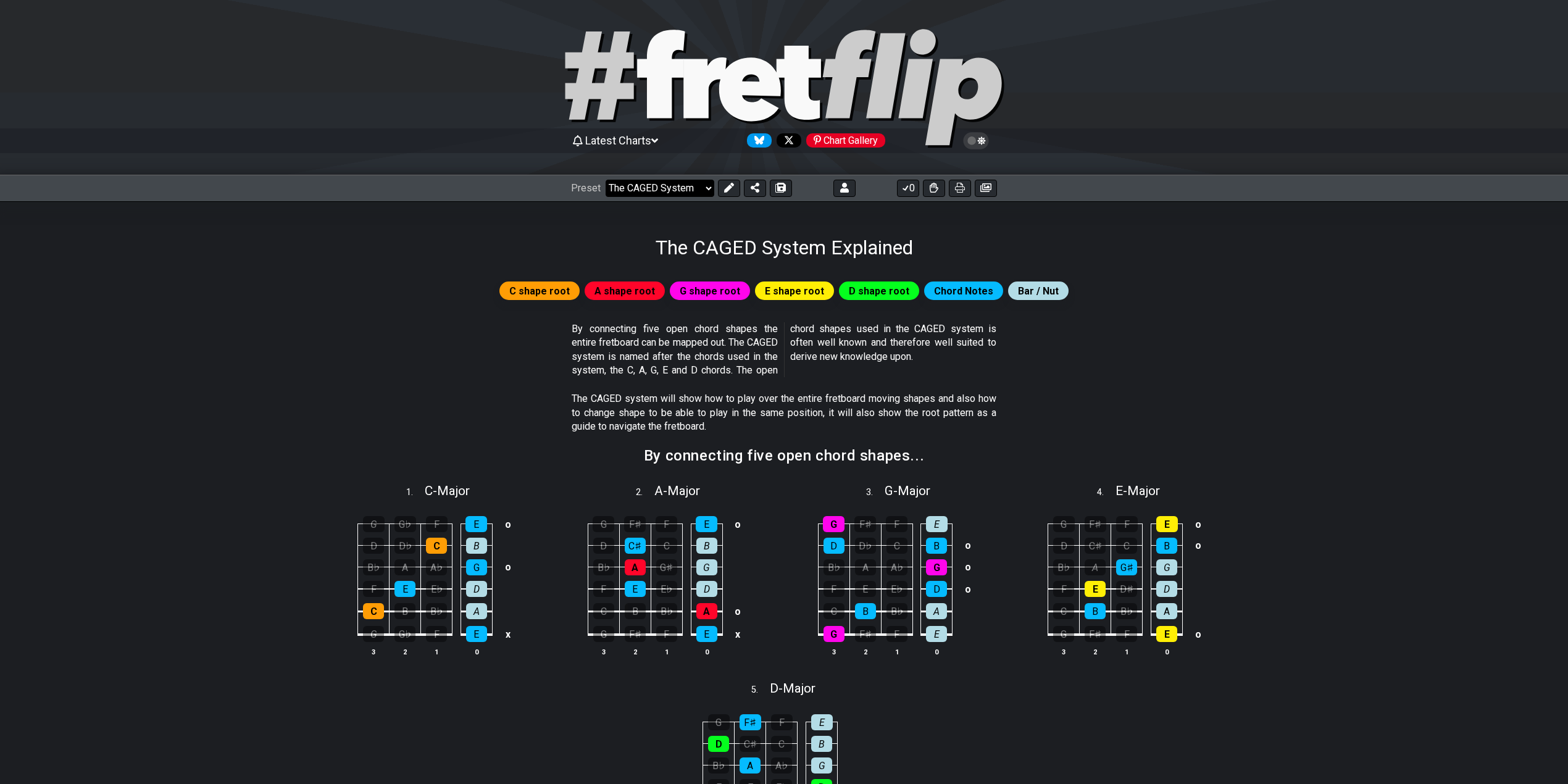
click at [653, 183] on select "Welcome to #fretflip! Initial Preset Learn and Teach Guitar Online Minor Pentat…" at bounding box center [659, 188] width 109 height 18
click at [605, 179] on select "Welcome to #fretflip! Initial Preset Learn and Teach Guitar Online Minor Pentat…" at bounding box center [659, 188] width 109 height 18
click at [655, 179] on select "Welcome to #fretflip! Initial Preset Learn and Teach Guitar Online Minor Pentat…" at bounding box center [659, 188] width 109 height 18
click at [605, 179] on select "Welcome to #fretflip! Initial Preset Learn and Teach Guitar Online Minor Pentat…" at bounding box center [659, 188] width 109 height 18
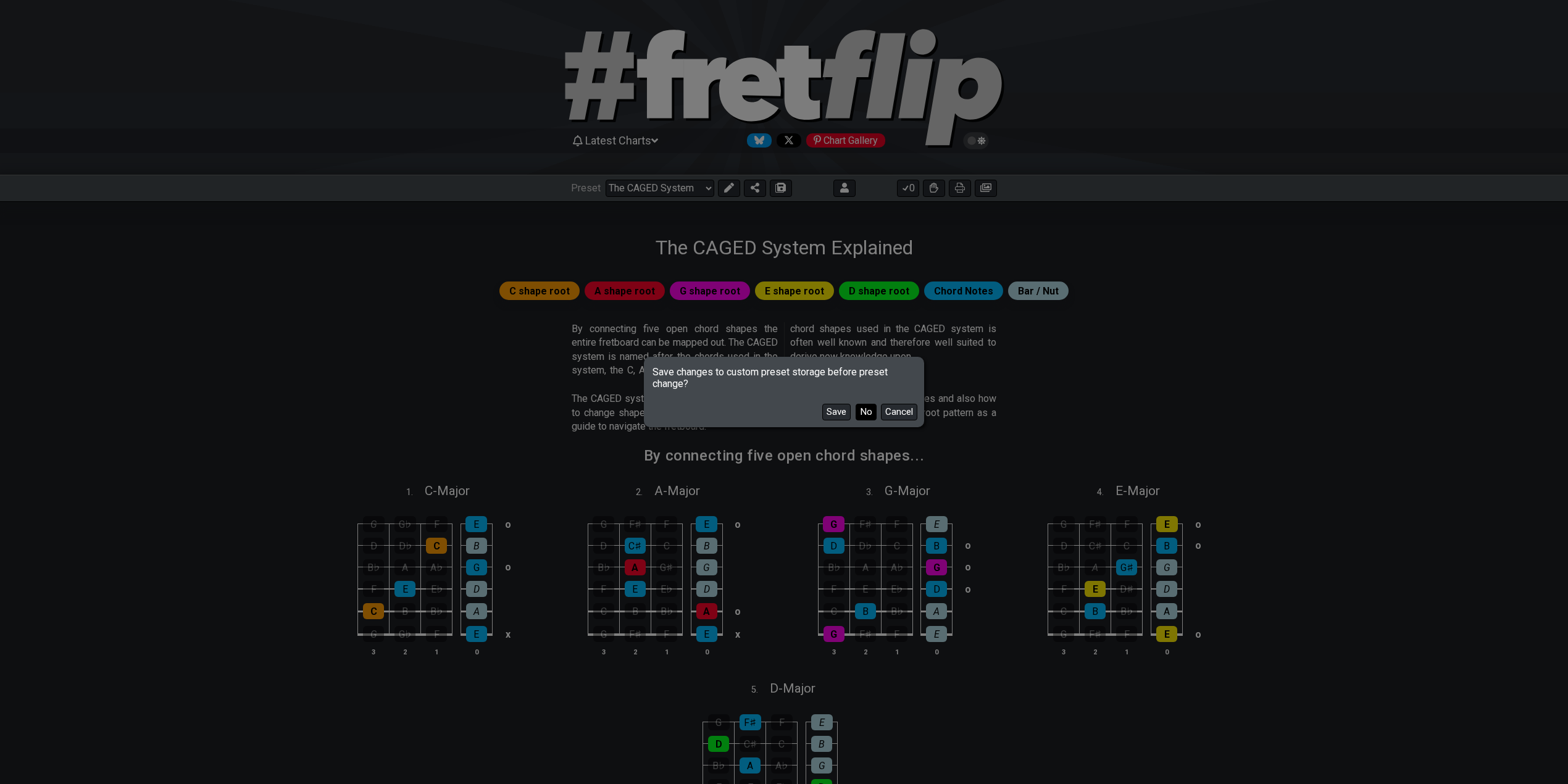
click at [865, 408] on button "No" at bounding box center [866, 412] width 21 height 17
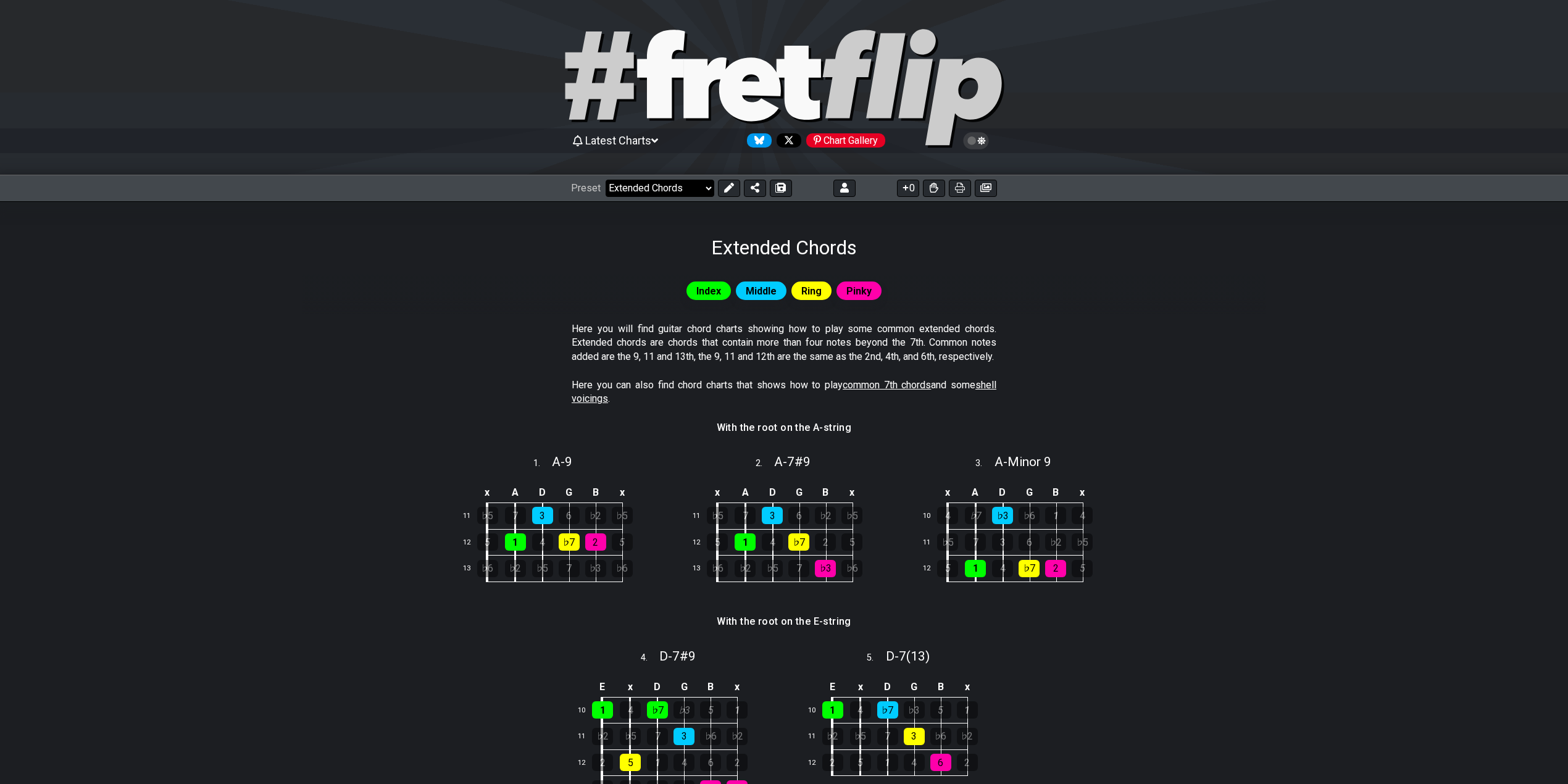
click at [637, 183] on select "Welcome to #fretflip! Initial Preset Learn and Teach Guitar Online Minor Pentat…" at bounding box center [659, 188] width 109 height 18
click at [605, 179] on select "Welcome to #fretflip! Initial Preset Learn and Teach Guitar Online Minor Pentat…" at bounding box center [659, 188] width 109 height 18
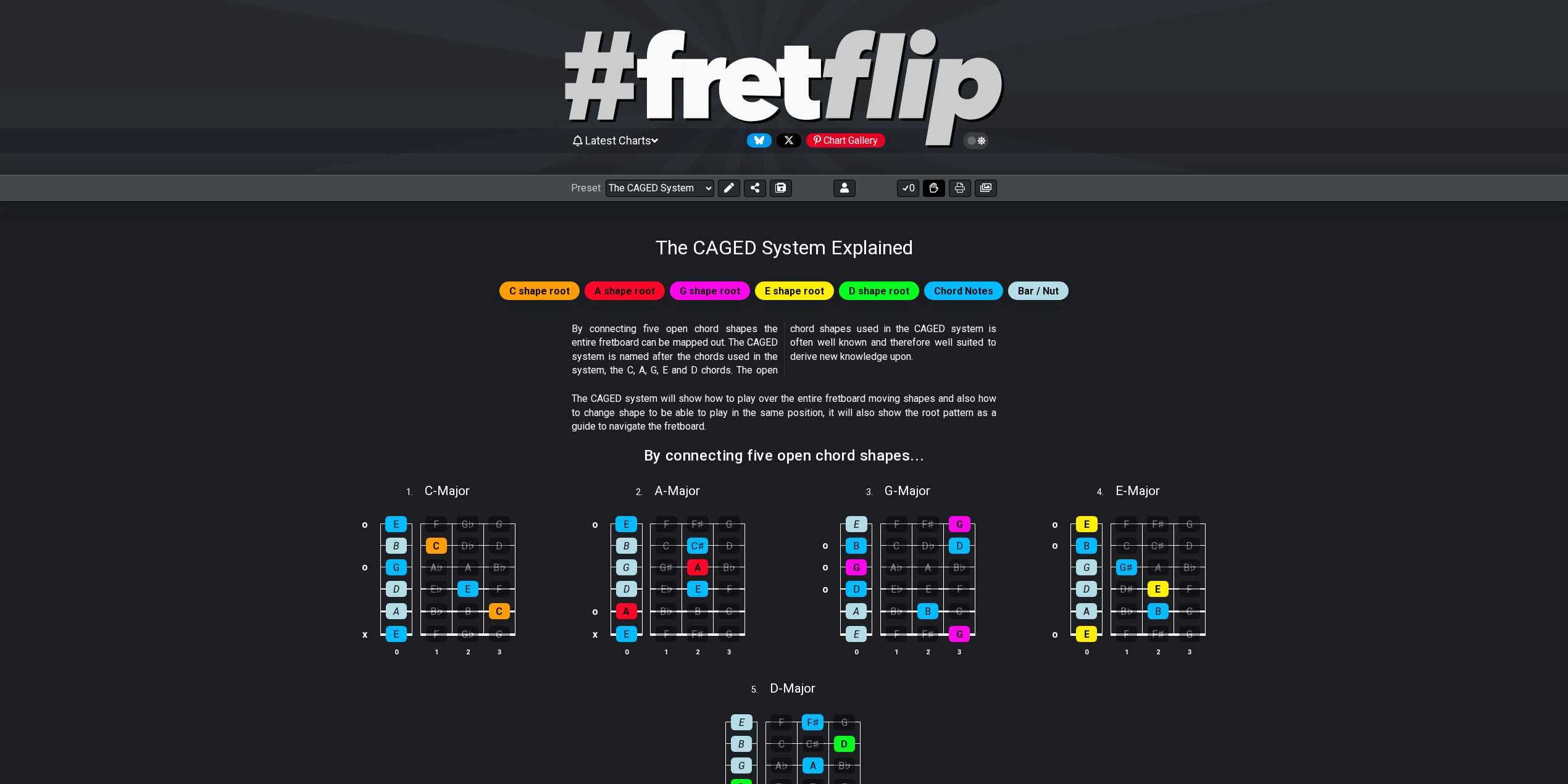
click at [932, 184] on icon at bounding box center [934, 187] width 9 height 10
click at [937, 186] on icon at bounding box center [934, 187] width 9 height 10
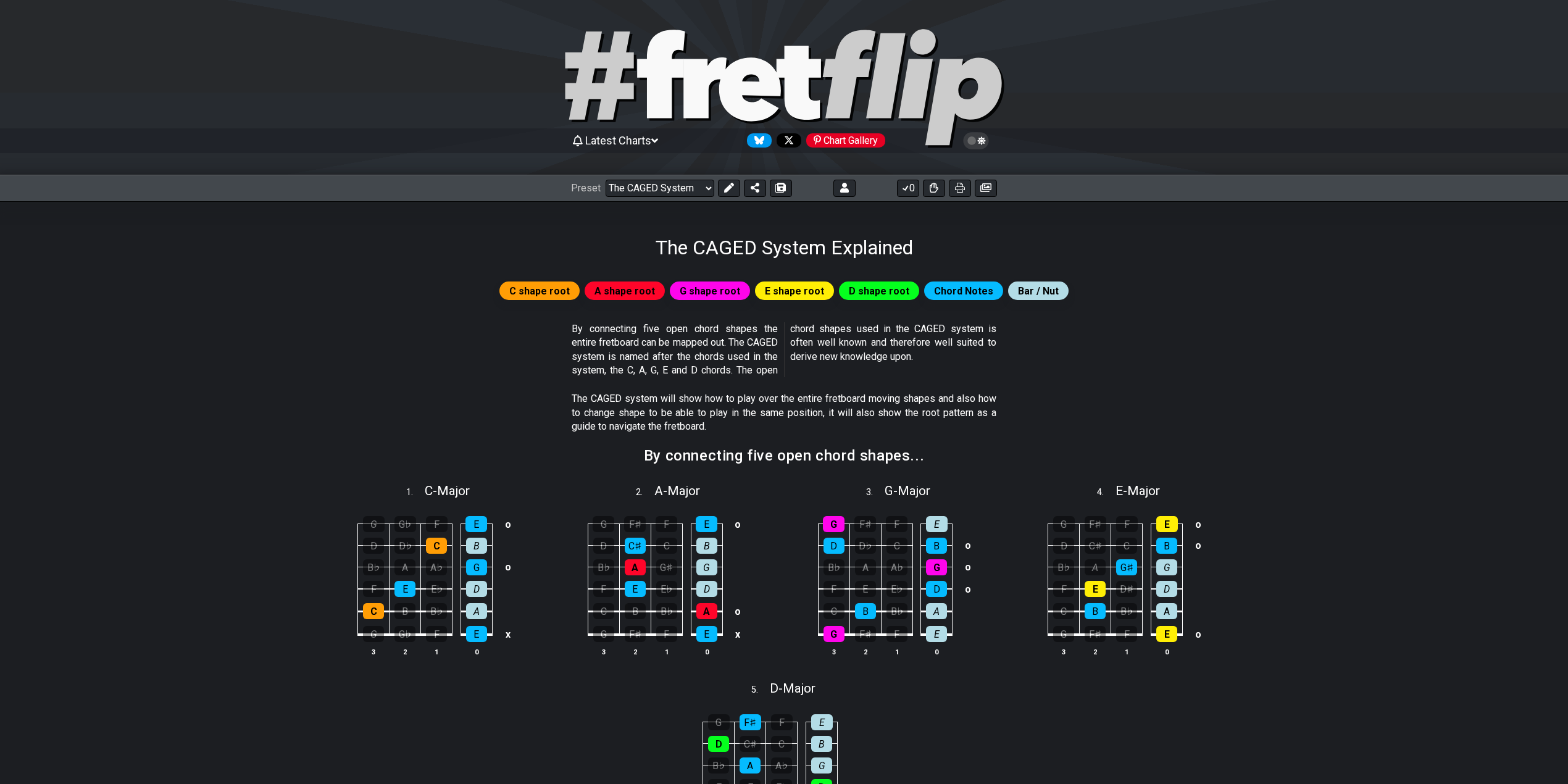
drag, startPoint x: 680, startPoint y: 398, endPoint x: 893, endPoint y: 401, distance: 213.0
click at [893, 401] on p "The CAGED system will show how to play over the entire fretboard moving shapes …" at bounding box center [784, 412] width 425 height 41
click at [675, 187] on select "Welcome to #fretflip! Initial Preset Learn and Teach Guitar Online Minor Pentat…" at bounding box center [659, 188] width 109 height 18
click at [605, 179] on select "Welcome to #fretflip! Initial Preset Learn and Teach Guitar Online Minor Pentat…" at bounding box center [659, 188] width 109 height 18
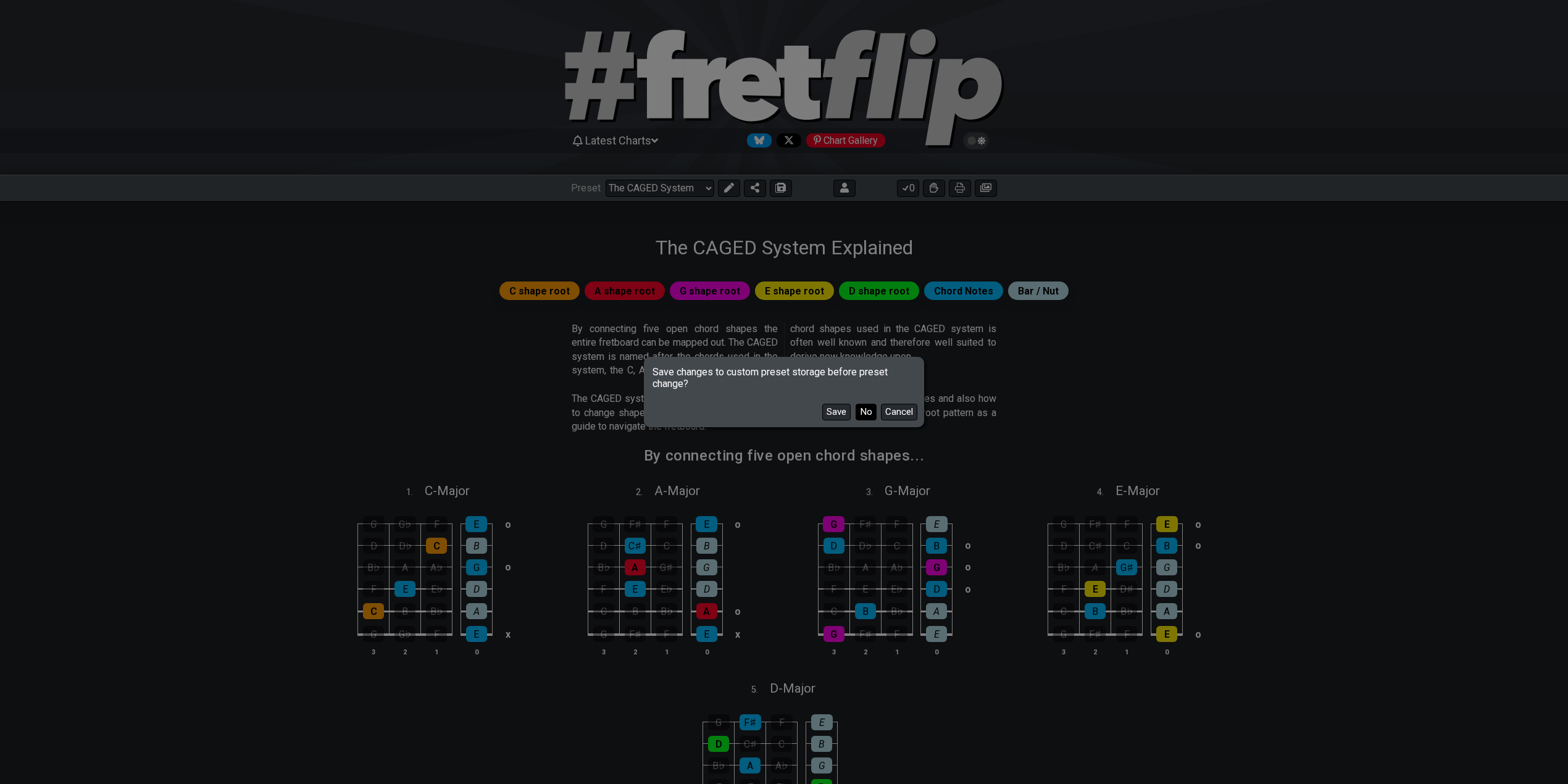
click at [868, 410] on button "No" at bounding box center [866, 412] width 21 height 17
select select "/minor-pentatonic"
select select "C"
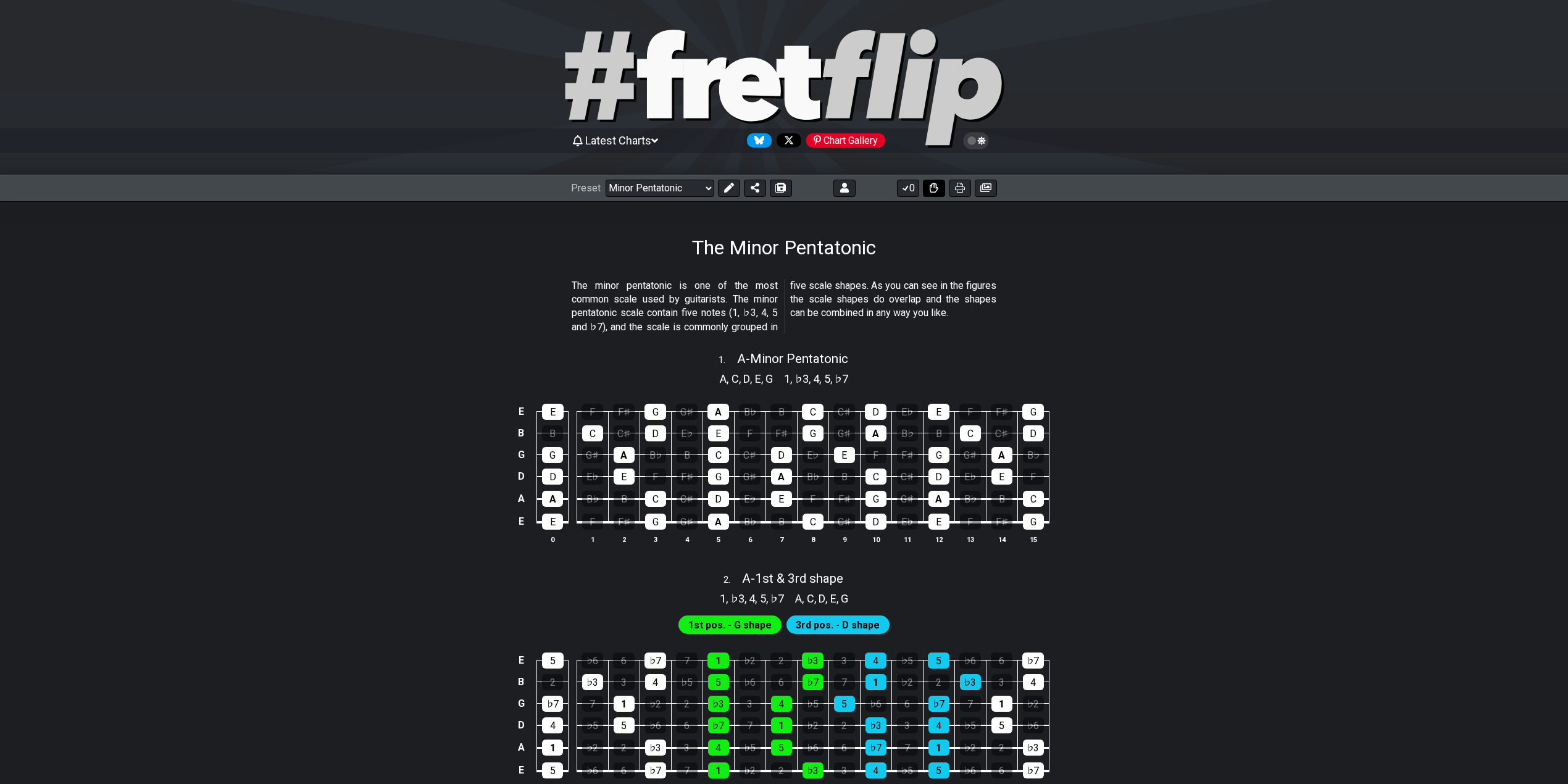
click at [934, 183] on icon at bounding box center [934, 187] width 9 height 10
click at [934, 184] on icon at bounding box center [934, 187] width 9 height 10
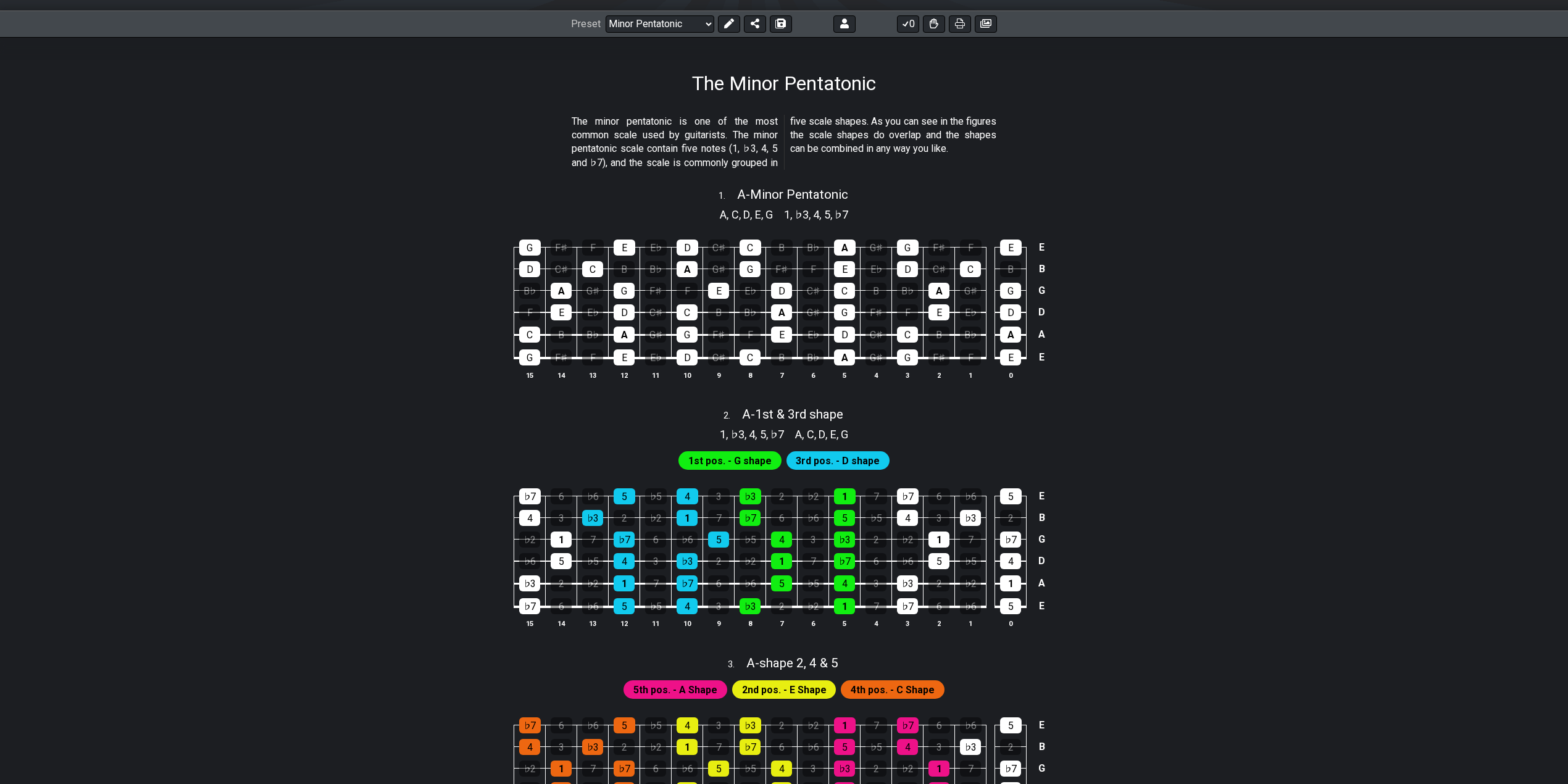
scroll to position [82, 0]
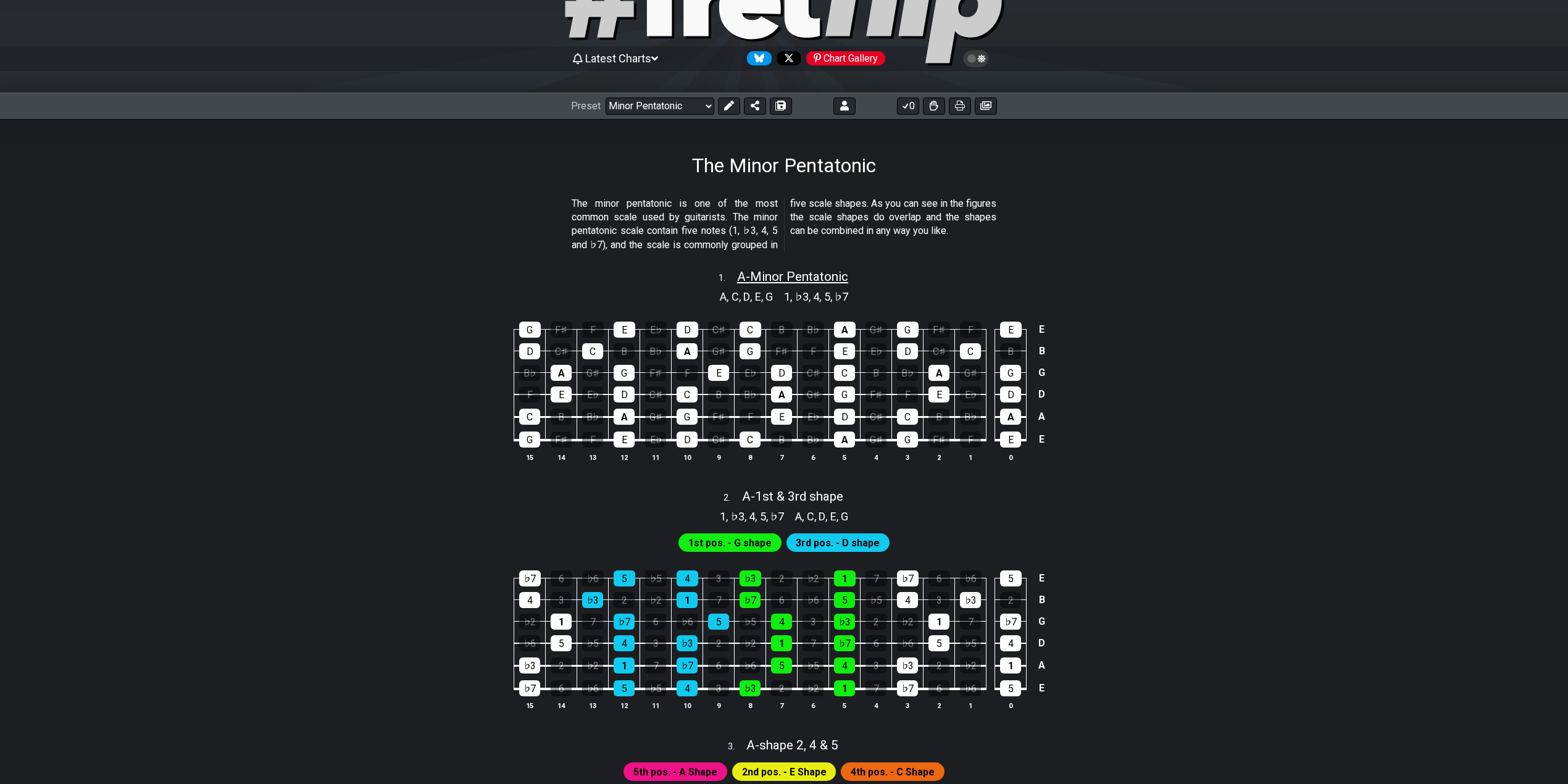
click at [791, 270] on span "A - Minor Pentatonic" at bounding box center [792, 276] width 111 height 15
select select "A"
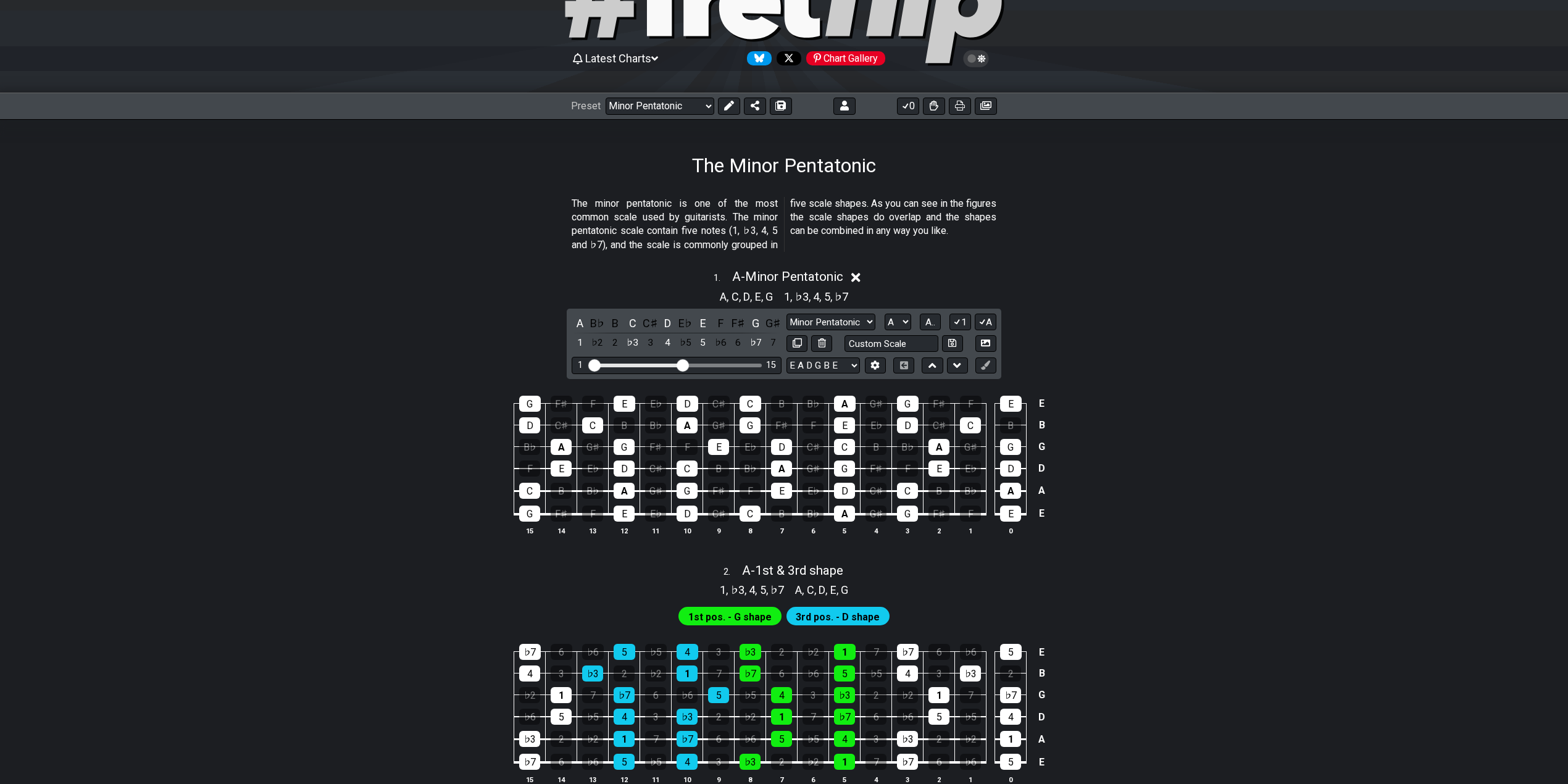
click at [1111, 483] on div "G F♯ F E E♭ D C♯ C B B♭ A G♯ G F♯ F E E D C♯ C B B♭ A G♯ G F♯ F E E♭ D C♯ C B B…" at bounding box center [784, 466] width 963 height 173
click at [796, 568] on span "A - 1st & 3rd shape" at bounding box center [793, 570] width 101 height 15
select select "A"
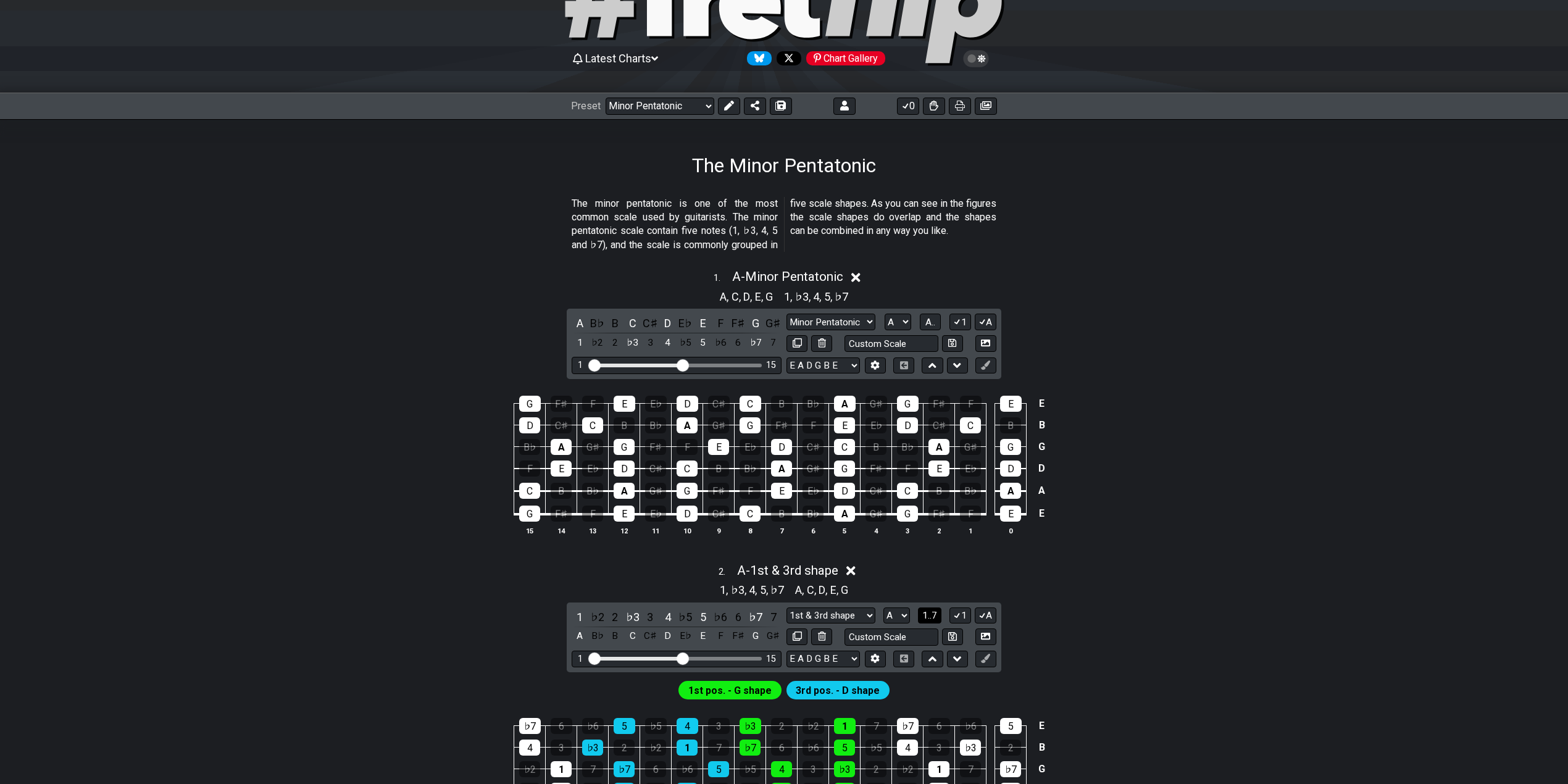
click at [926, 611] on span "1..7" at bounding box center [930, 615] width 15 height 11
click at [927, 611] on span "..." at bounding box center [930, 615] width 5 height 11
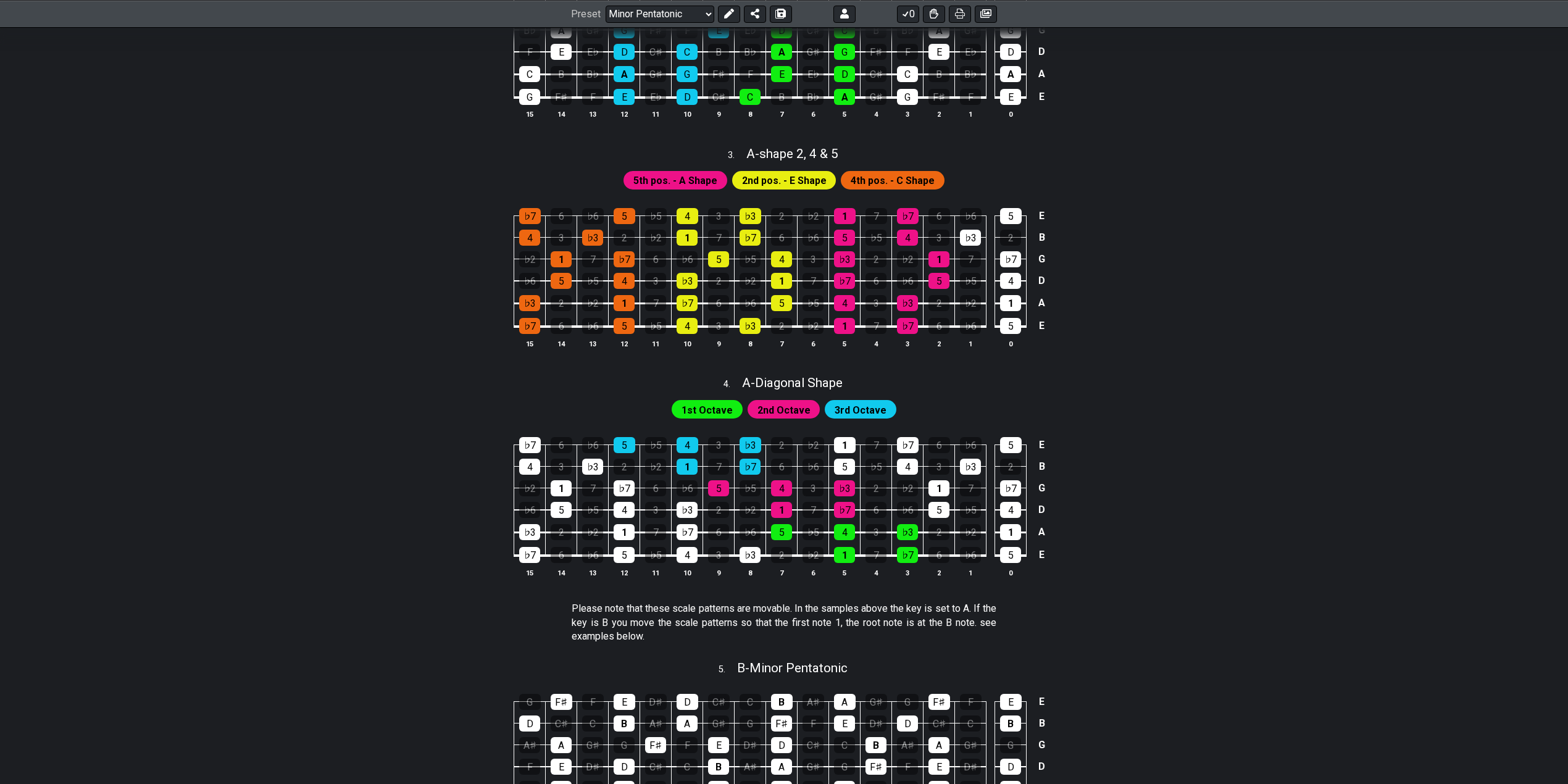
scroll to position [823, 0]
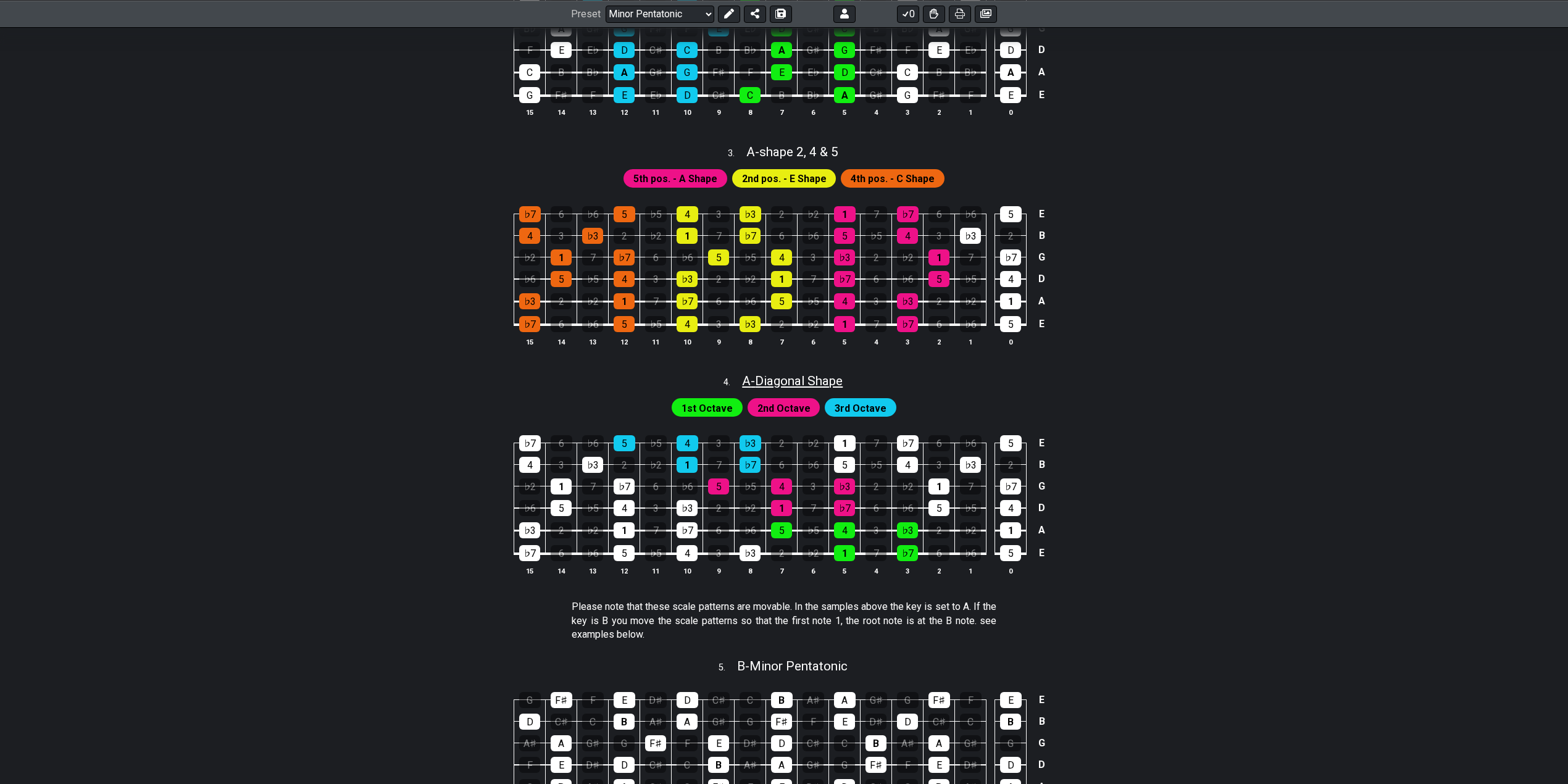
click at [779, 384] on span "A - Diagonal Shape" at bounding box center [792, 381] width 100 height 15
select select "A"
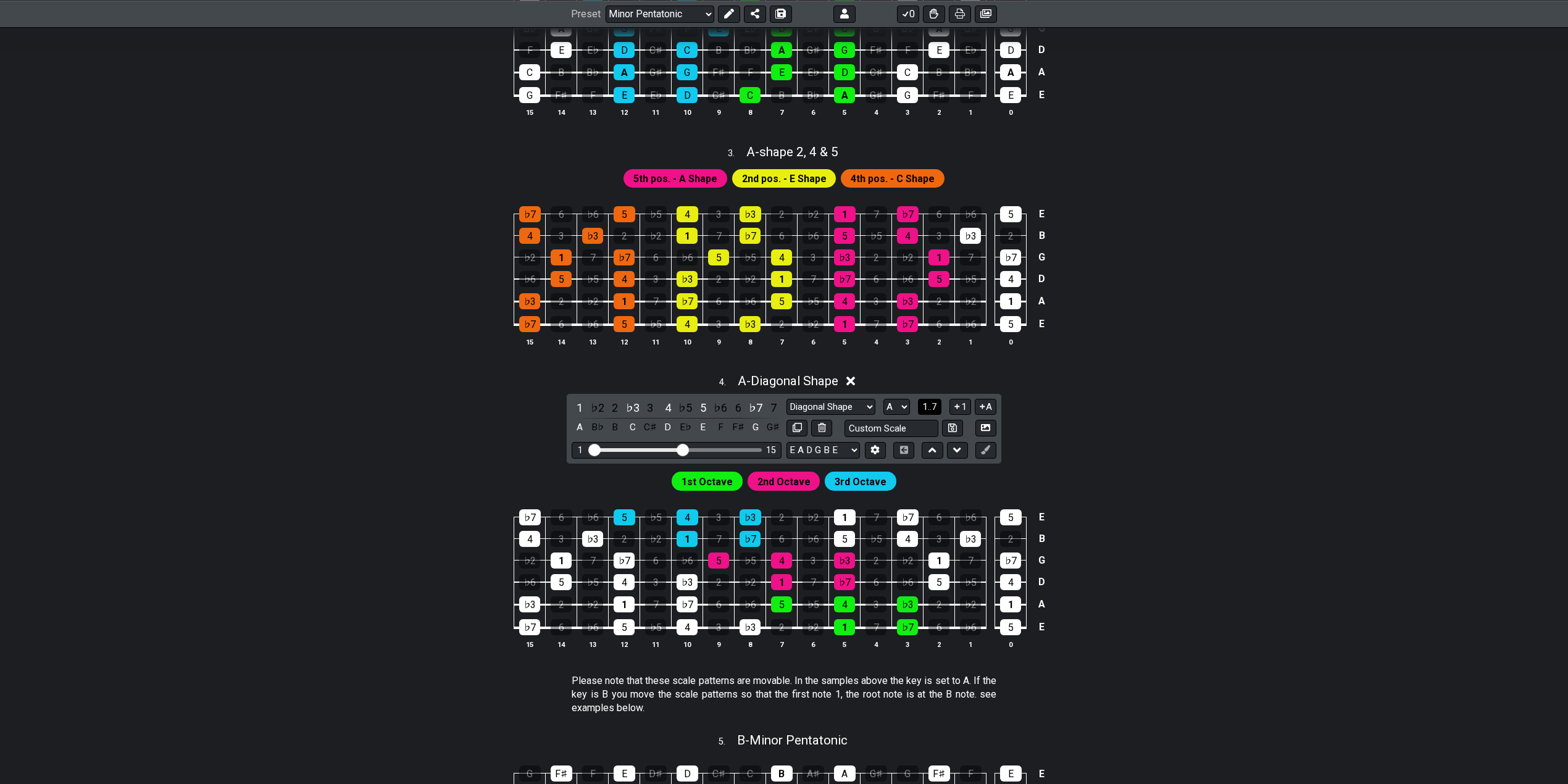
click at [926, 409] on span "1..7" at bounding box center [930, 406] width 15 height 11
click at [927, 409] on span "..." at bounding box center [930, 406] width 5 height 11
click at [1128, 452] on div "4 . A - Diagonal Shape A B♭ B C C♯ D E♭ E F F♯ G G♯ 1 ♭2 2 ♭3 3 4 ♭5 5 ♭6 6 ♭7 …" at bounding box center [784, 516] width 963 height 301
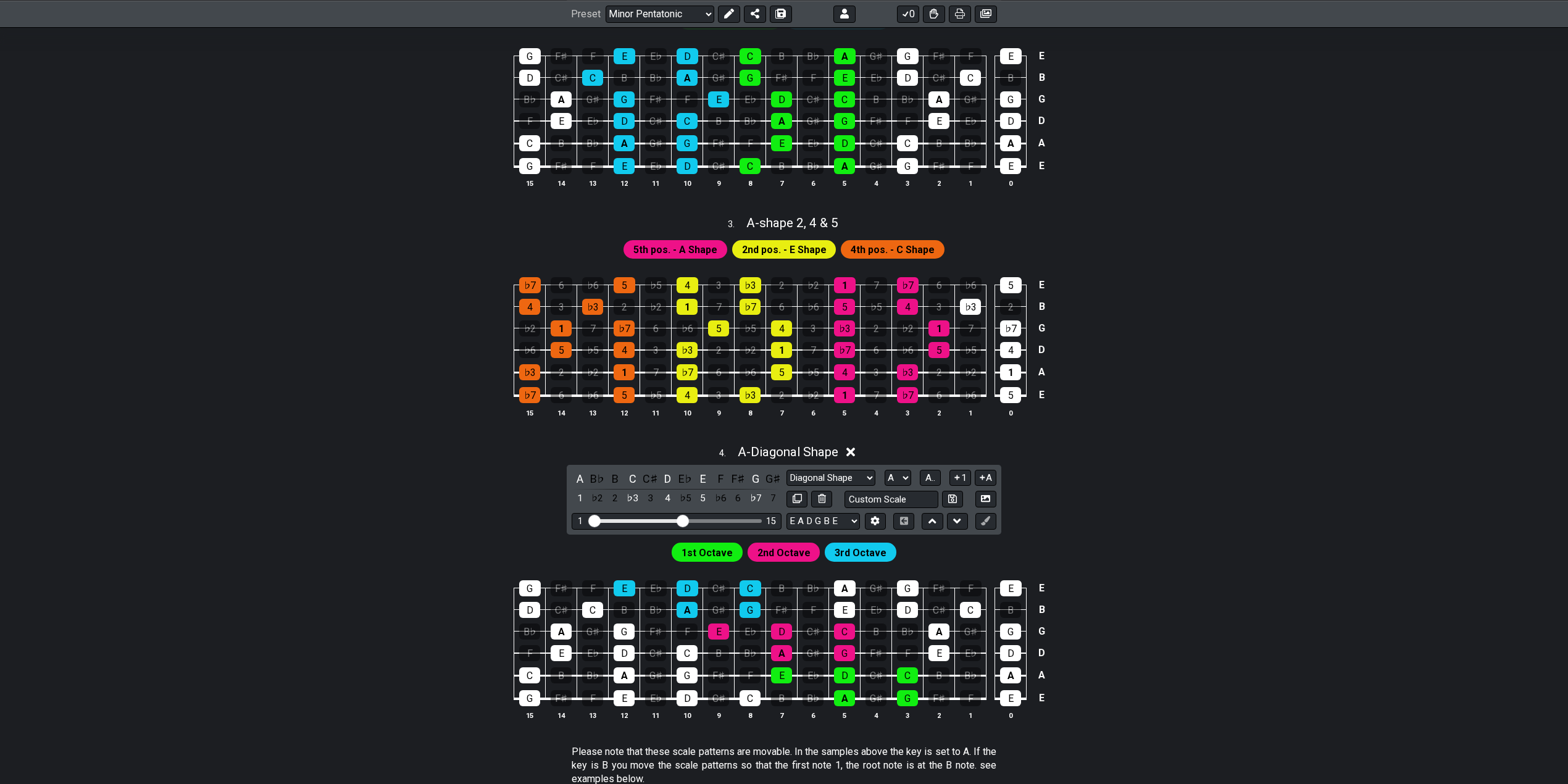
scroll to position [658, 0]
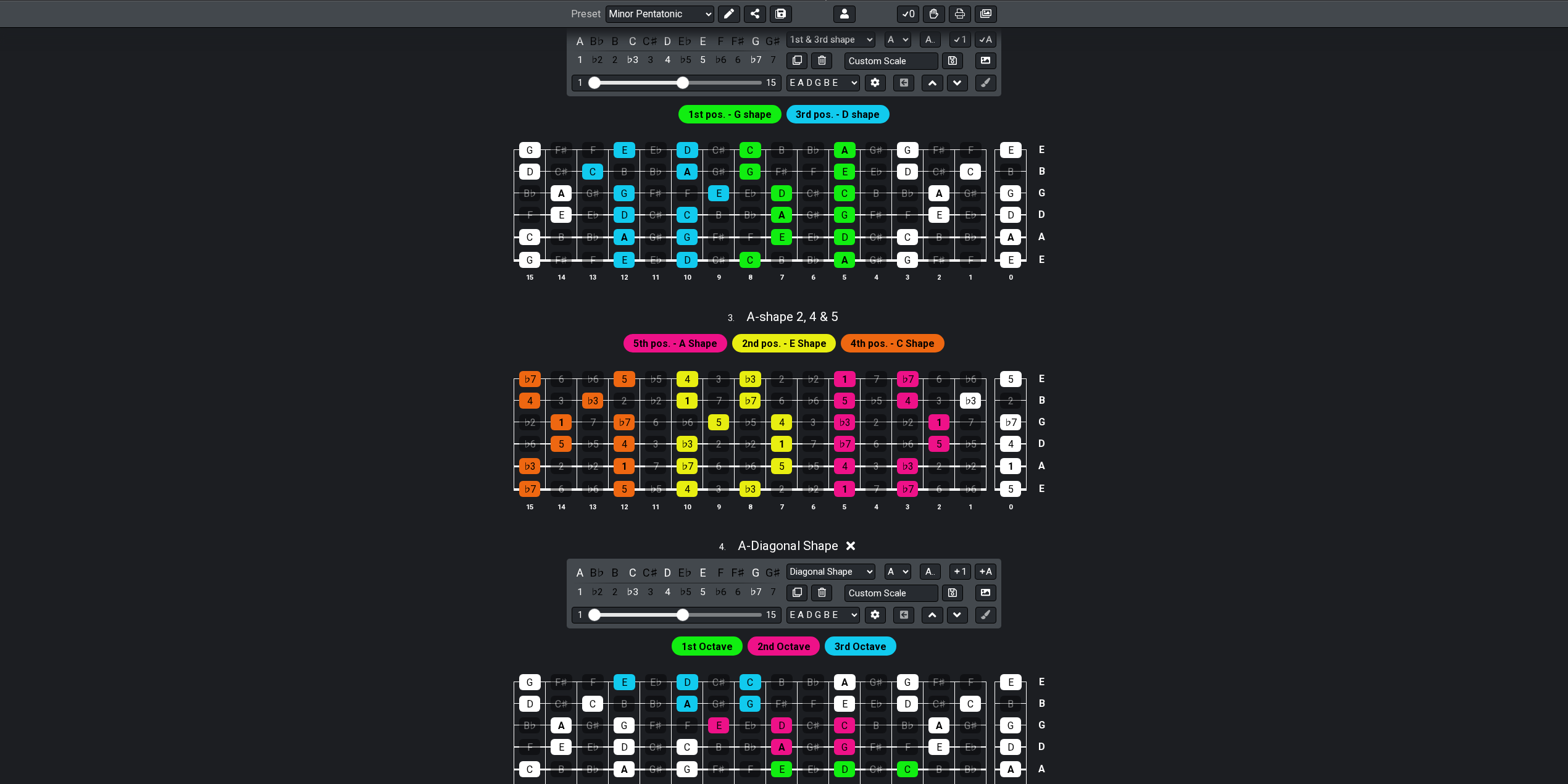
click at [1201, 546] on div "4 . A - Diagonal Shape" at bounding box center [784, 543] width 963 height 24
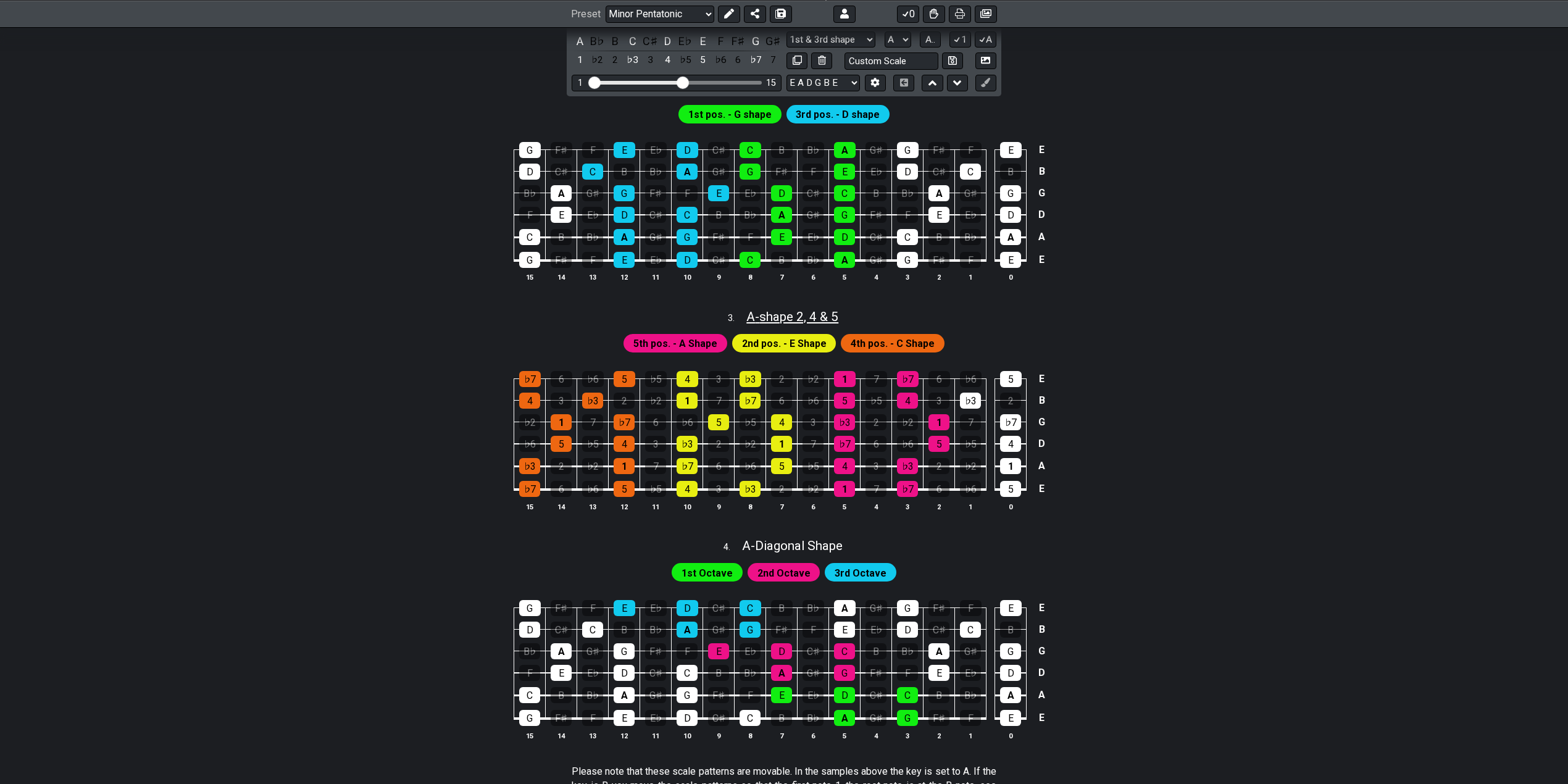
click at [768, 310] on span "A - shape 2, 4 & 5" at bounding box center [792, 317] width 92 height 15
select select "A"
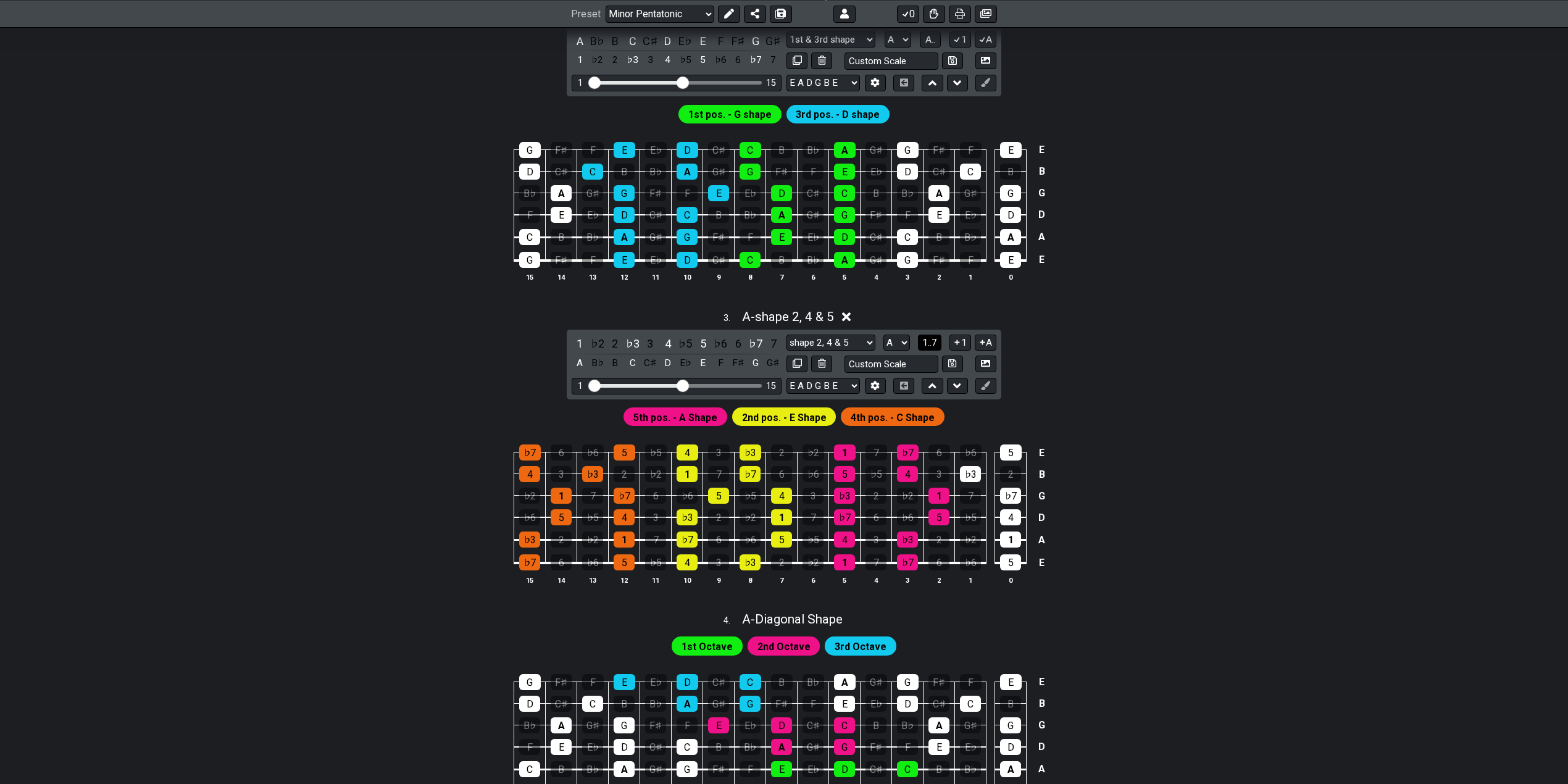
click at [926, 344] on span "1..7" at bounding box center [930, 342] width 15 height 11
click at [926, 344] on button "..." at bounding box center [930, 342] width 21 height 17
click at [1189, 426] on div "5th pos. - A Shape 2nd pos. - E Shape 4th pos. - C Shape" at bounding box center [784, 414] width 963 height 30
click at [783, 314] on span "A - shape 2, 4 & 5" at bounding box center [788, 317] width 92 height 15
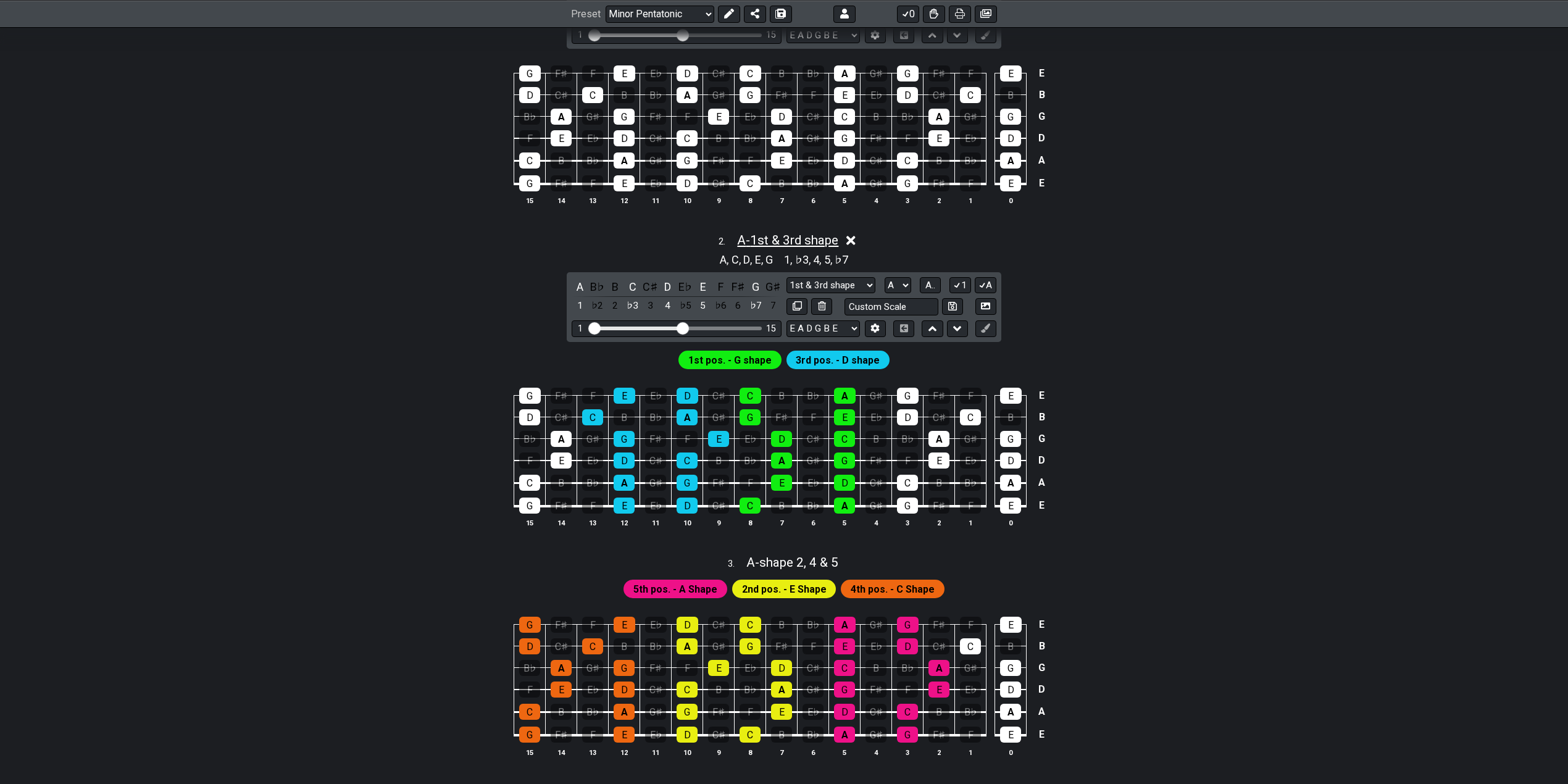
scroll to position [411, 0]
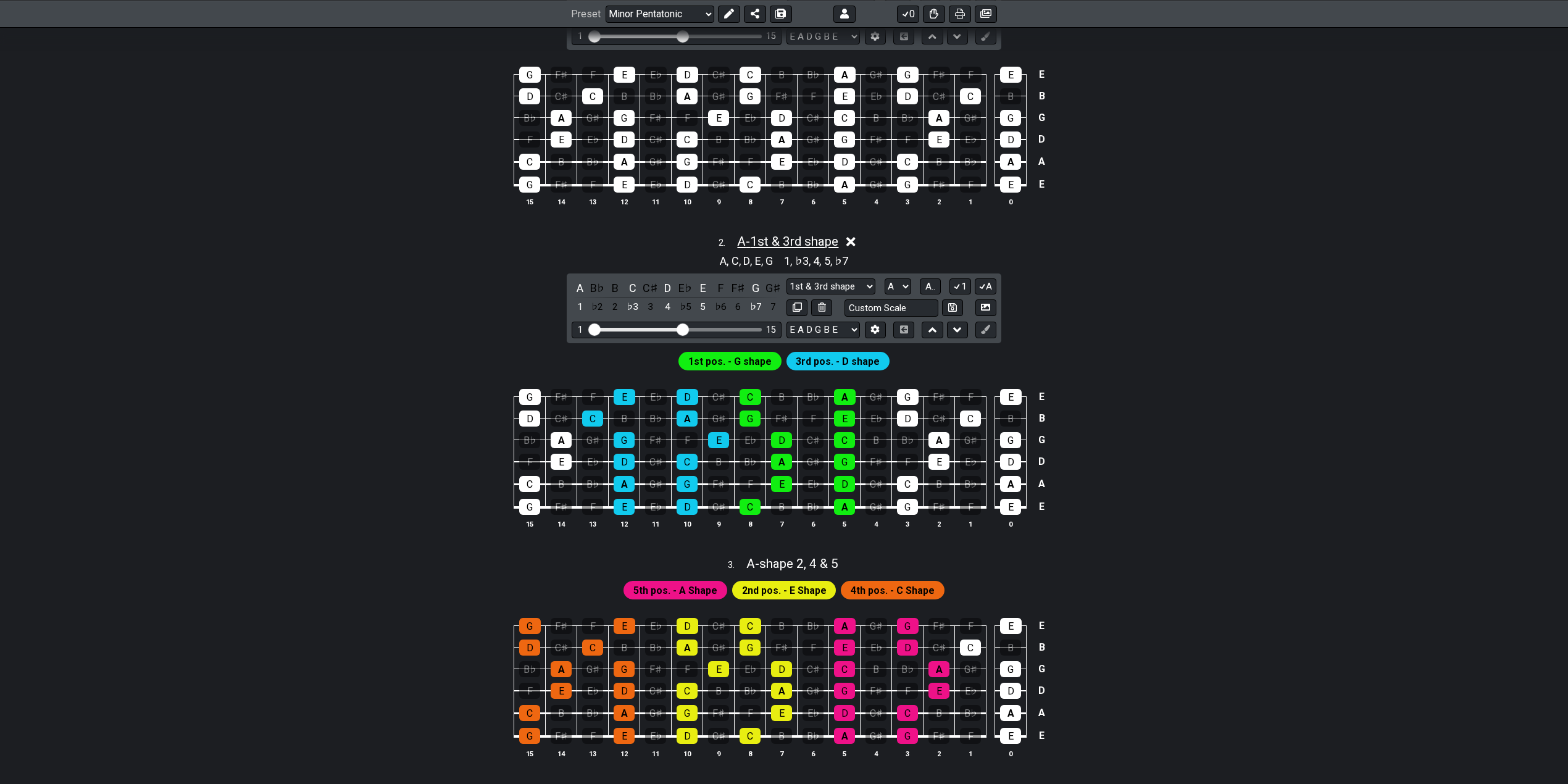
click at [774, 243] on span "A - 1st & 3rd shape" at bounding box center [787, 241] width 101 height 15
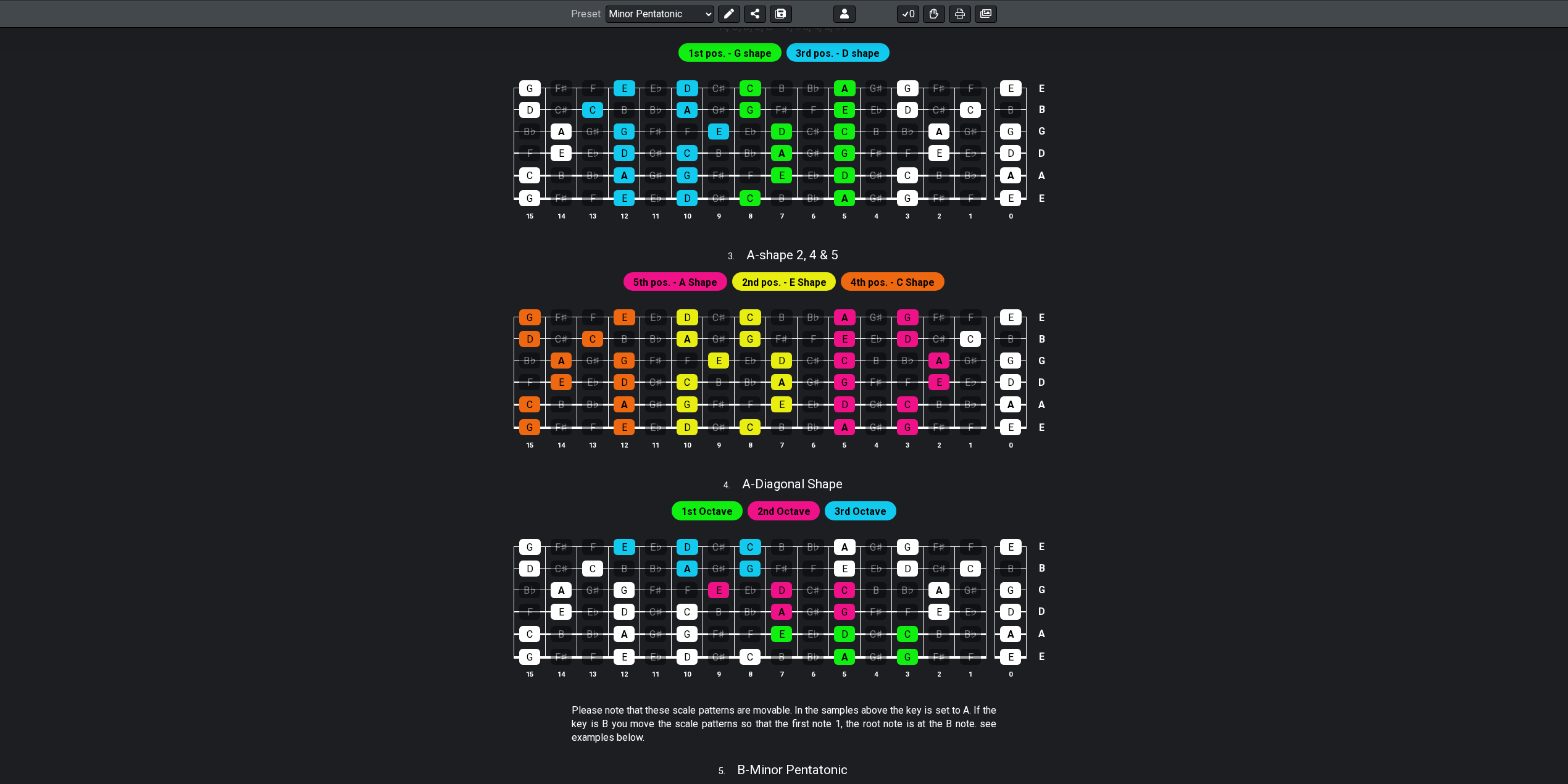
scroll to position [741, 0]
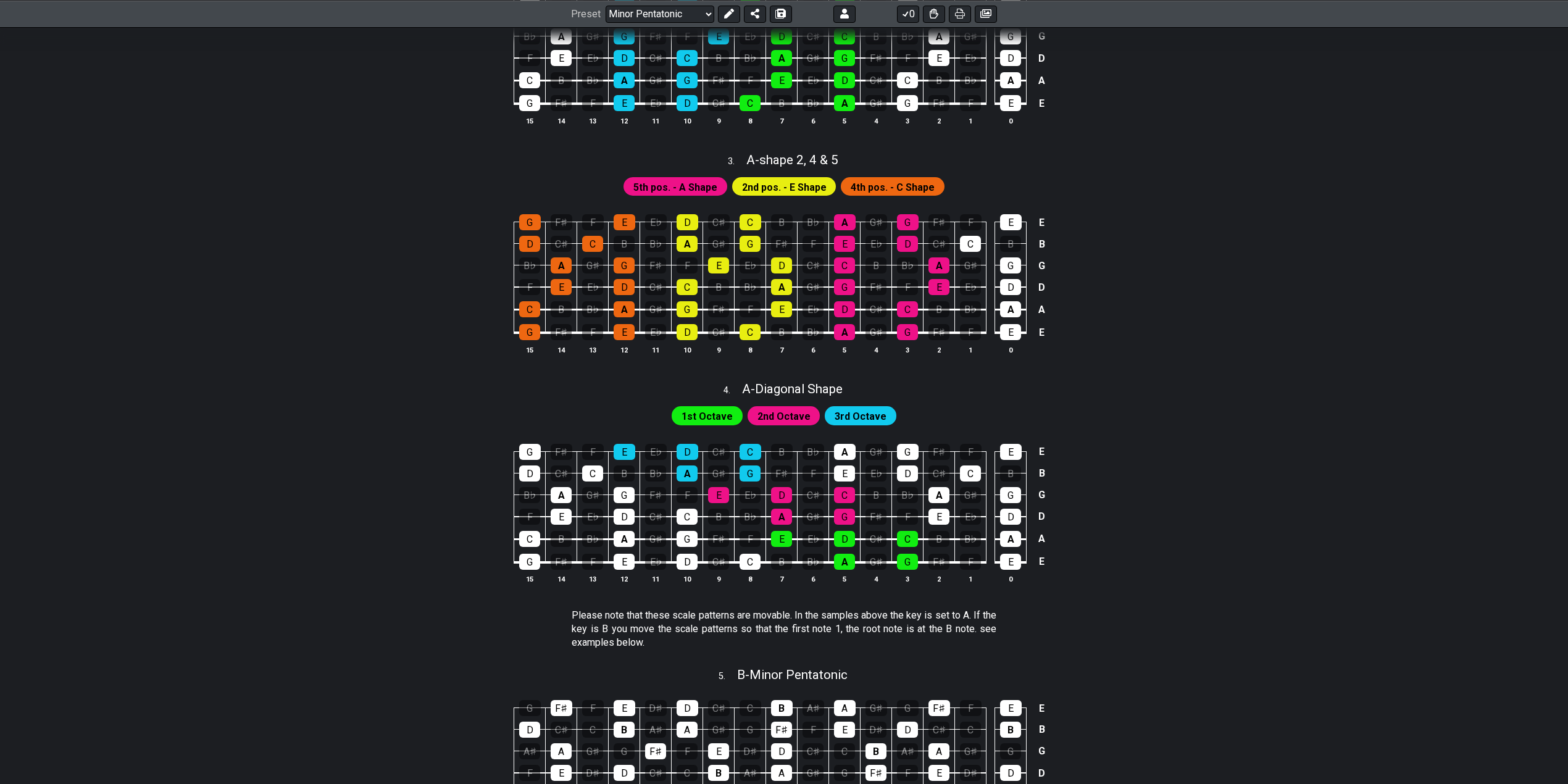
drag, startPoint x: 597, startPoint y: 625, endPoint x: 753, endPoint y: 627, distance: 156.0
click at [753, 627] on p "Please note that these scale patterns are movable. In the samples above the key…" at bounding box center [784, 629] width 425 height 41
drag, startPoint x: 810, startPoint y: 628, endPoint x: 1031, endPoint y: 648, distance: 221.9
click at [1031, 648] on section "Please note that these scale patterns are movable. In the samples above the key…" at bounding box center [784, 632] width 963 height 56
click at [1190, 663] on div "5 . B - Minor Pentatonic" at bounding box center [784, 671] width 963 height 24
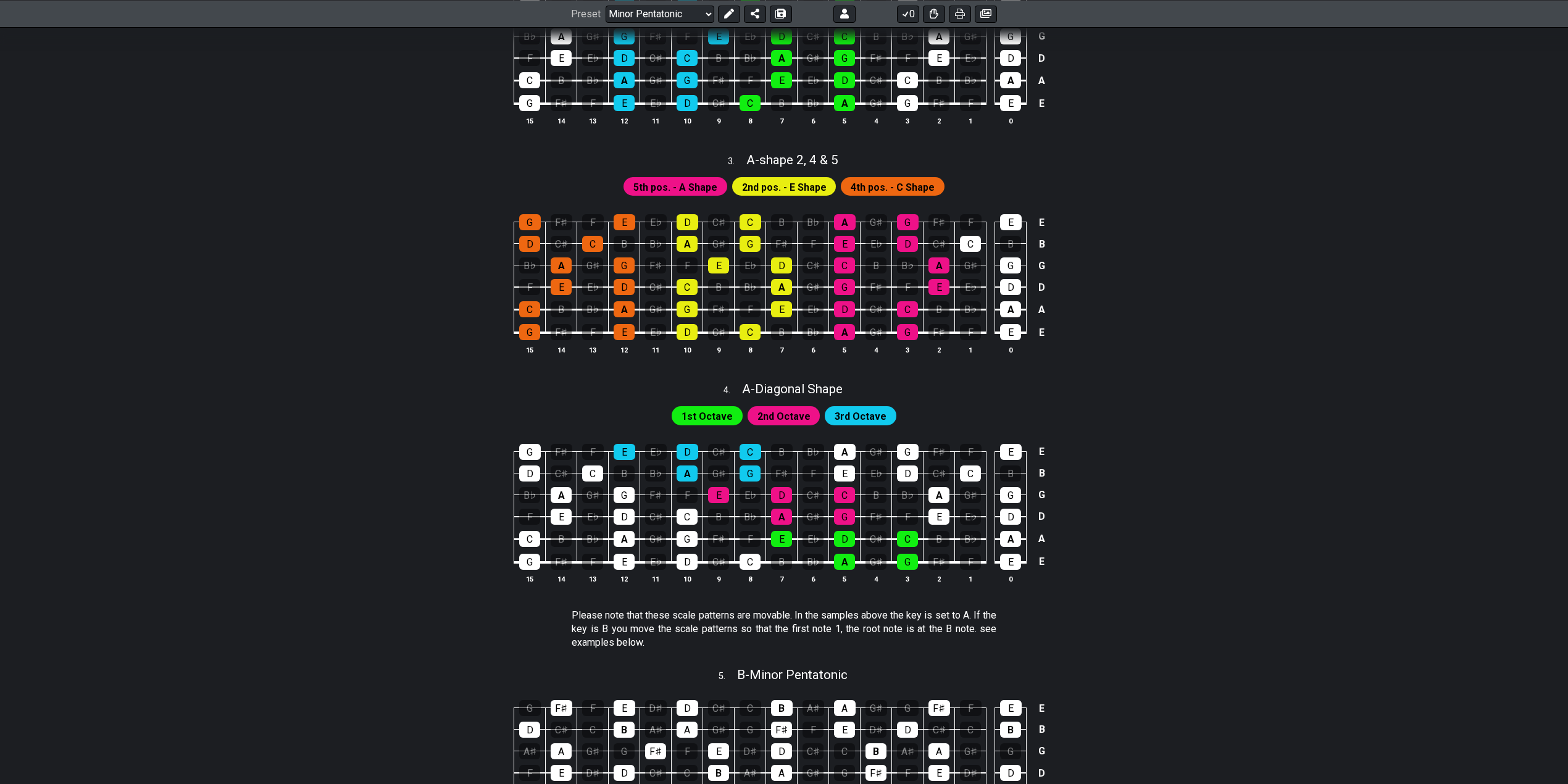
select select "B"
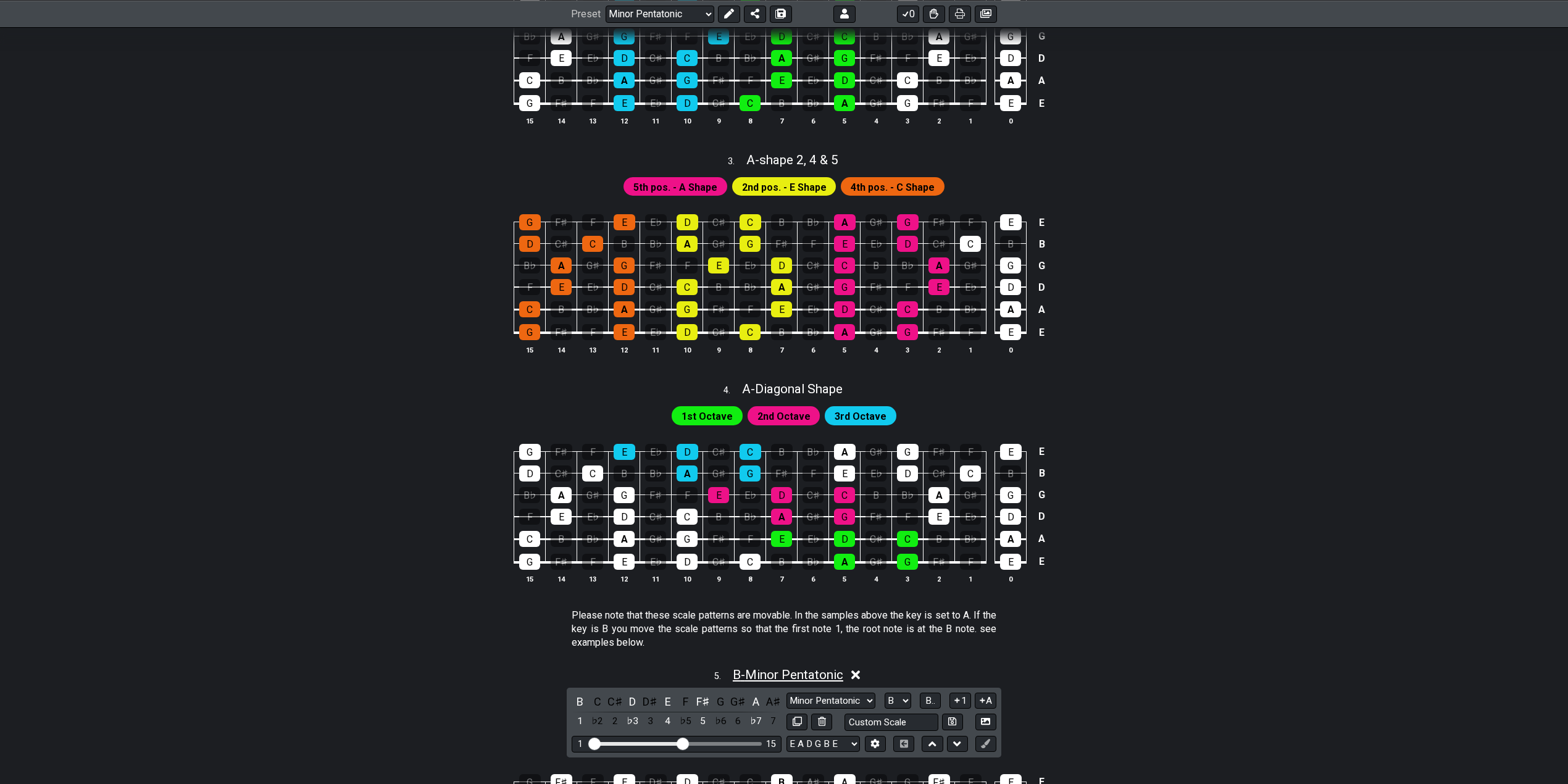
click at [784, 672] on span "B - Minor Pentatonic" at bounding box center [788, 675] width 111 height 15
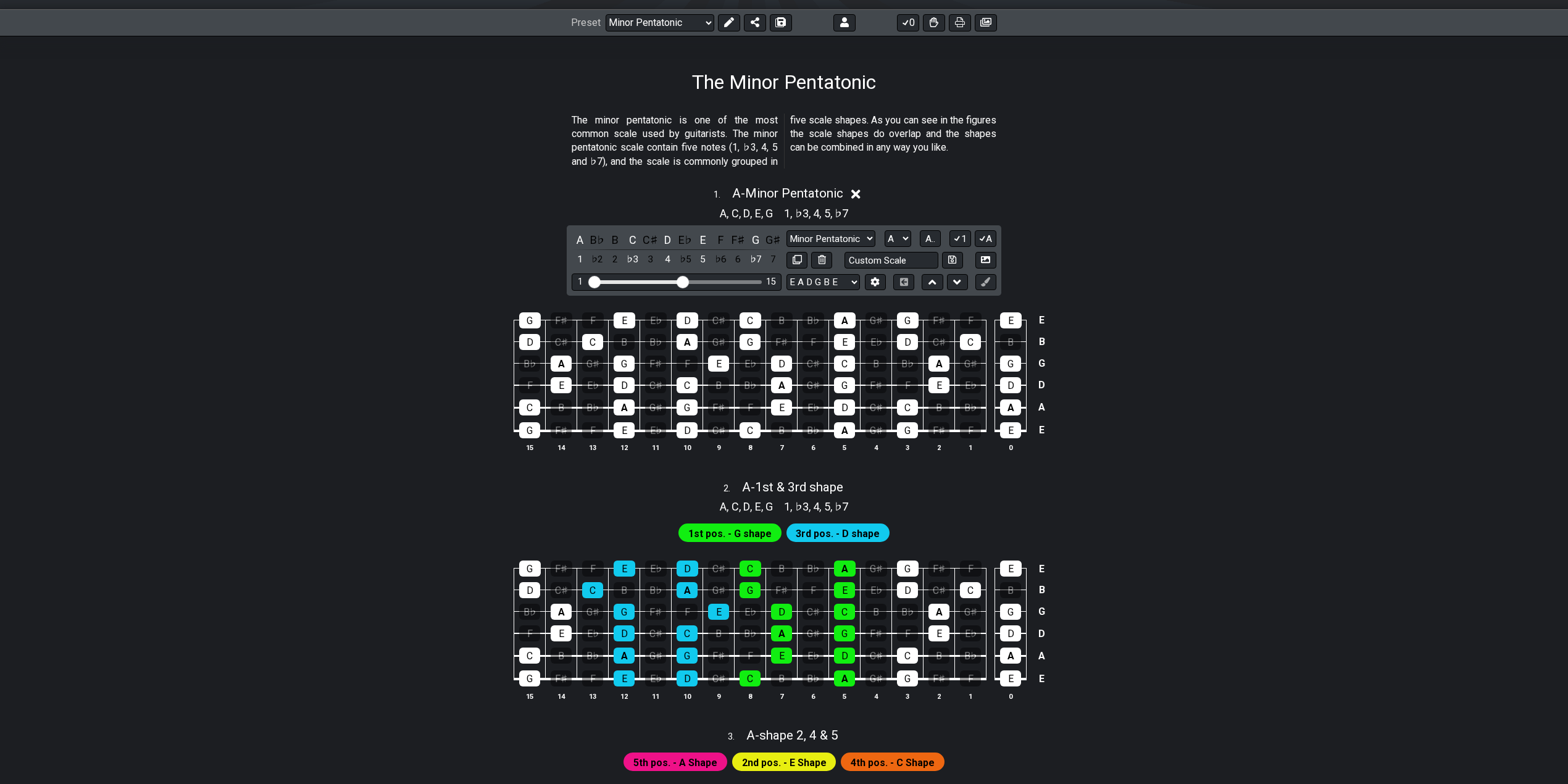
scroll to position [164, 0]
click at [800, 191] on span "A - Minor Pentatonic" at bounding box center [787, 194] width 111 height 15
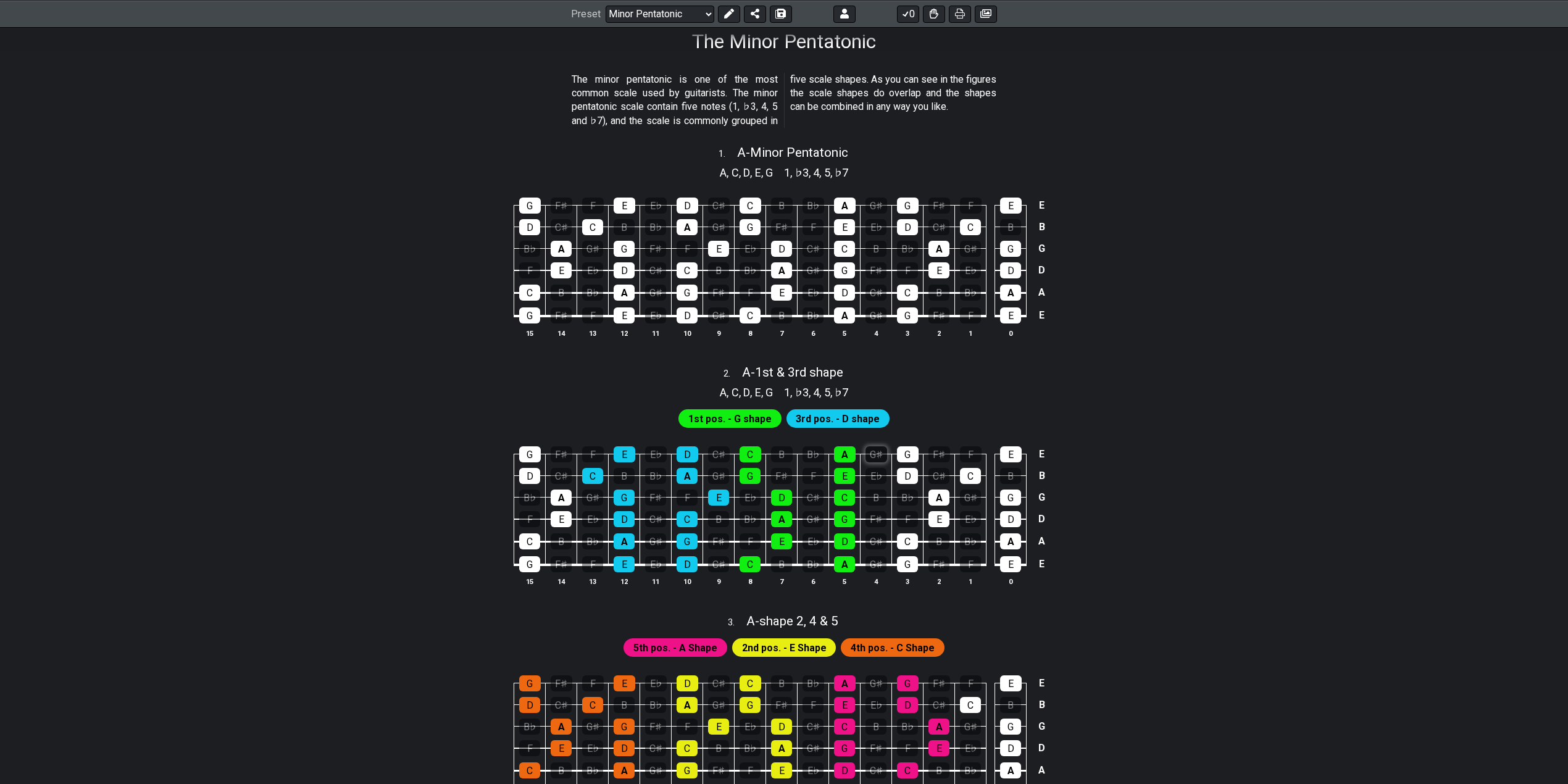
scroll to position [247, 0]
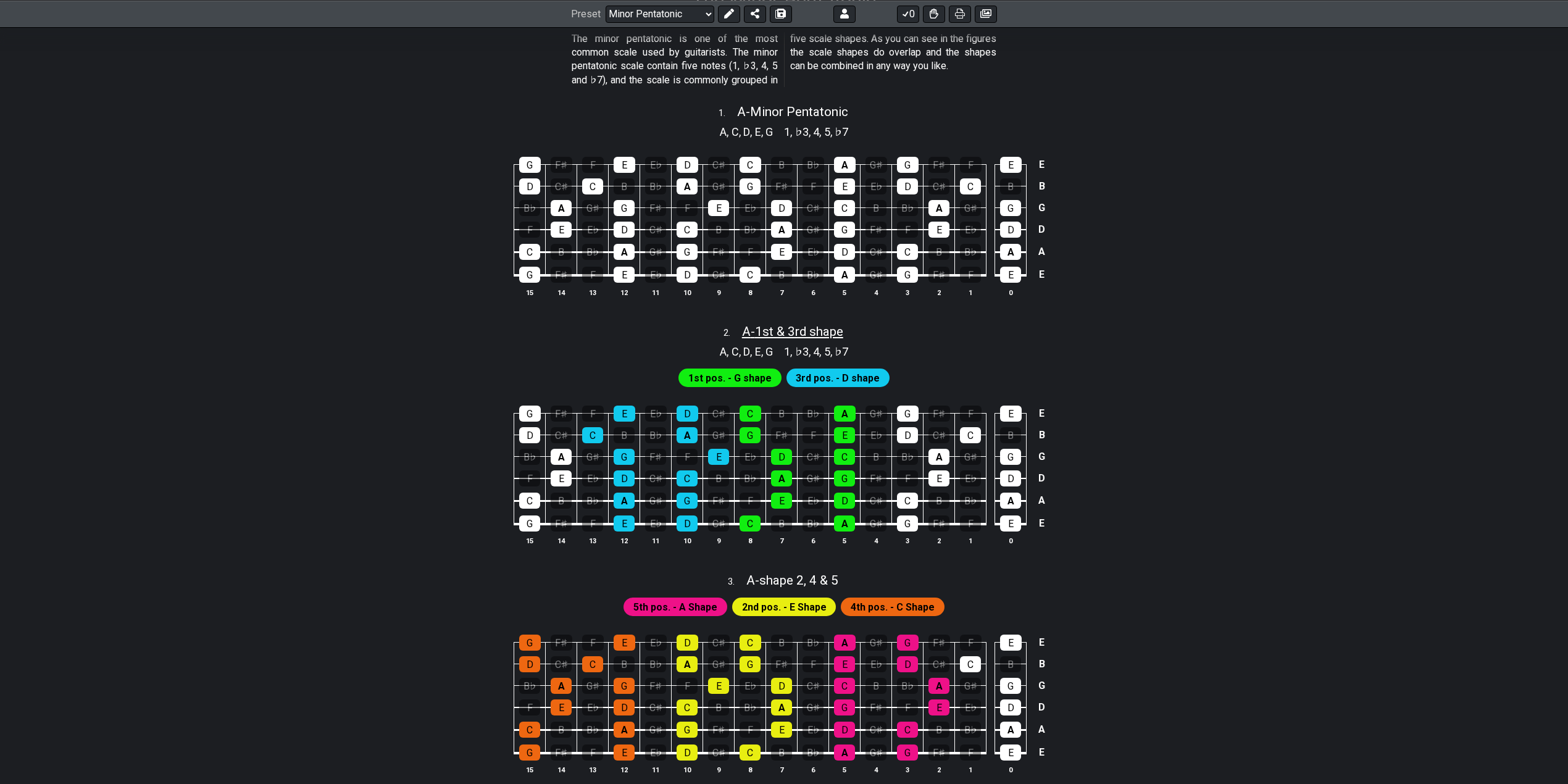
click at [802, 328] on span "A - 1st & 3rd shape" at bounding box center [793, 332] width 101 height 15
select select "A"
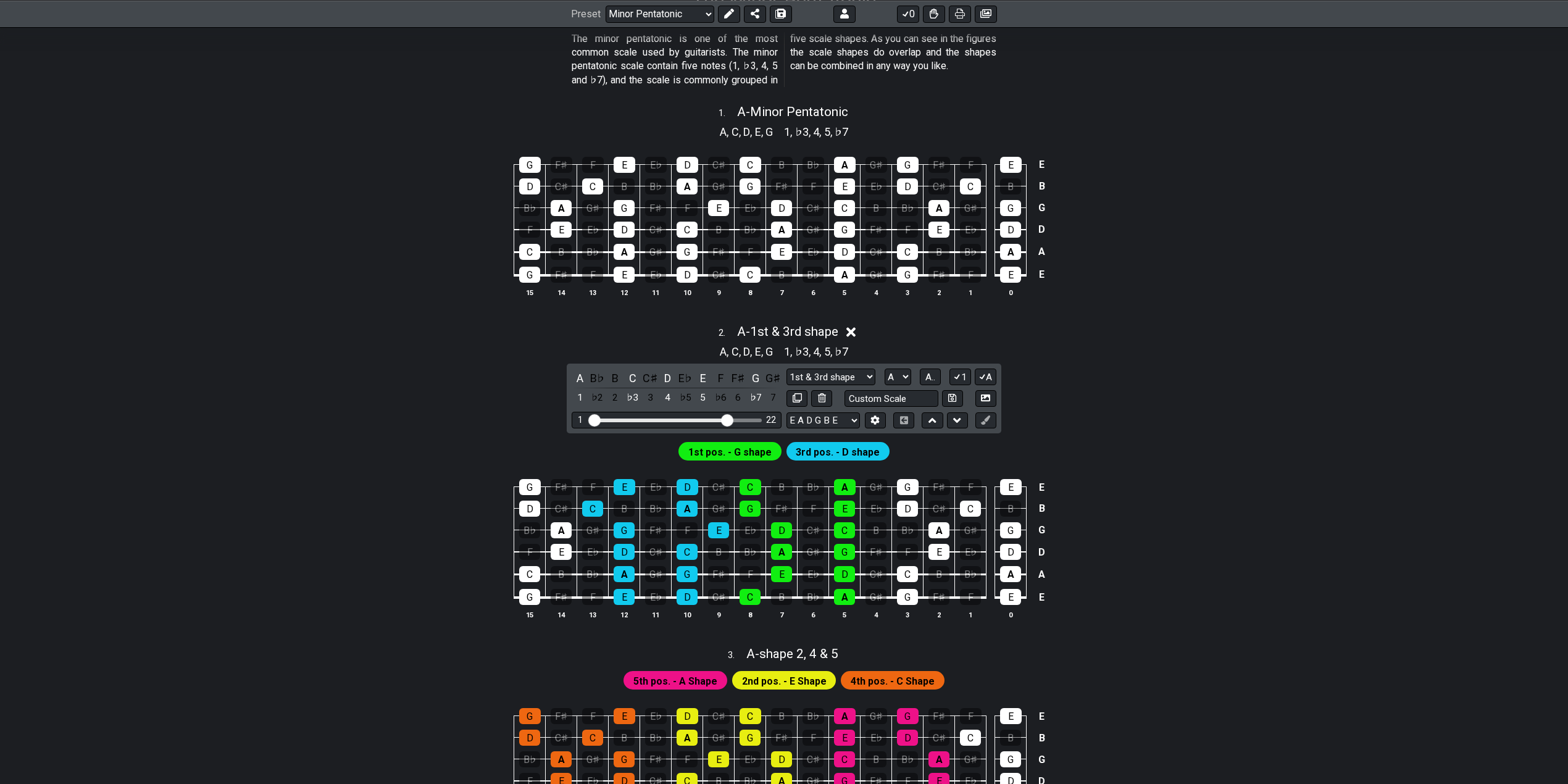
drag, startPoint x: 680, startPoint y: 420, endPoint x: 729, endPoint y: 414, distance: 49.4
click at [729, 419] on input "Visible fret range" at bounding box center [677, 419] width 175 height 0
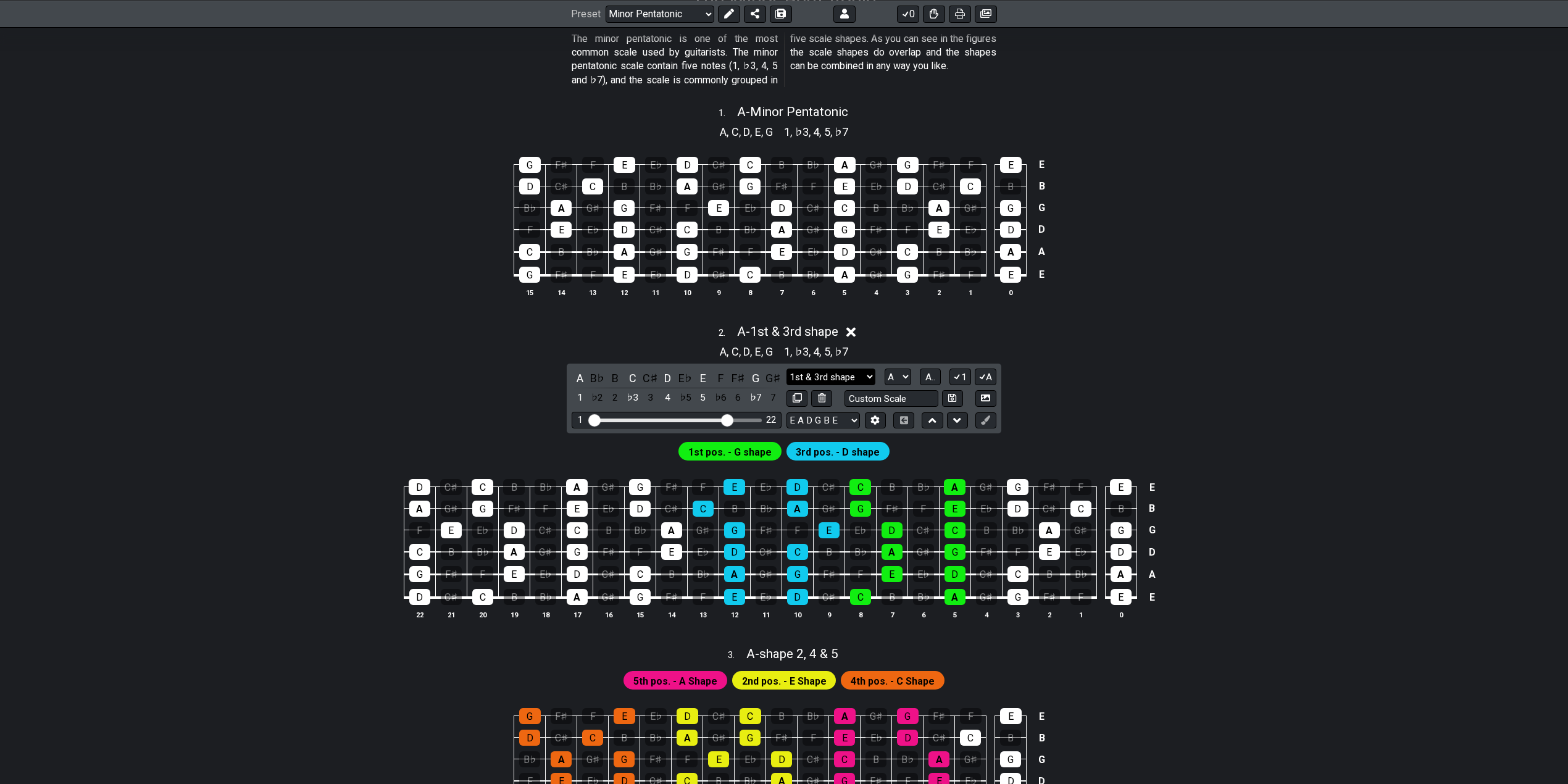
click at [816, 379] on select "1st & 3rd shape 1st & 3rd shape Minor Pentatonic Major Pentatonic Minor Blues M…" at bounding box center [831, 377] width 89 height 17
click at [1169, 357] on div "A , C , D , E , G 1 , ♭3 , 4 , 5 , ♭7" at bounding box center [784, 350] width 963 height 20
click at [765, 332] on span "A - 1st & 3rd shape" at bounding box center [787, 332] width 101 height 15
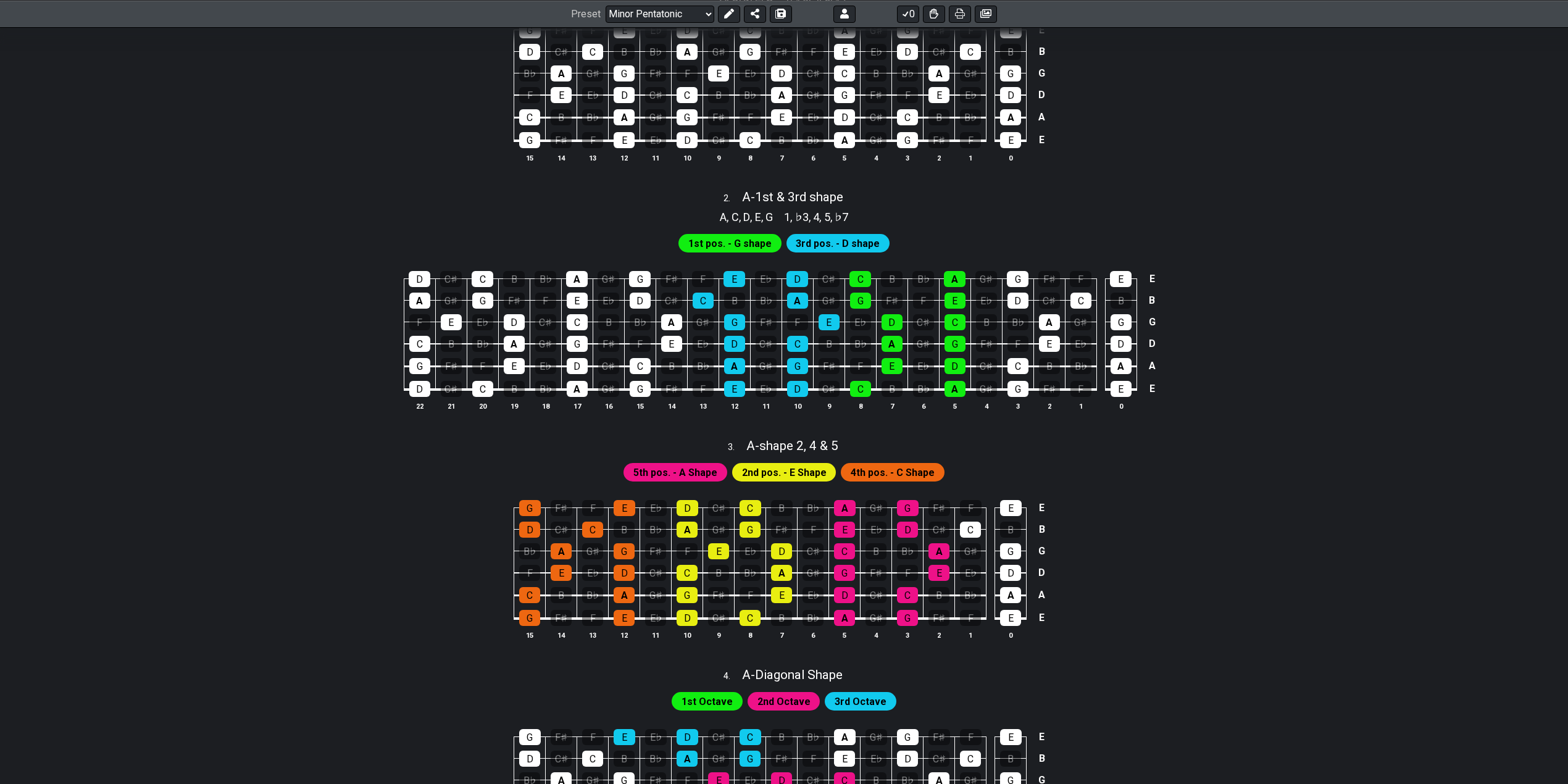
scroll to position [411, 0]
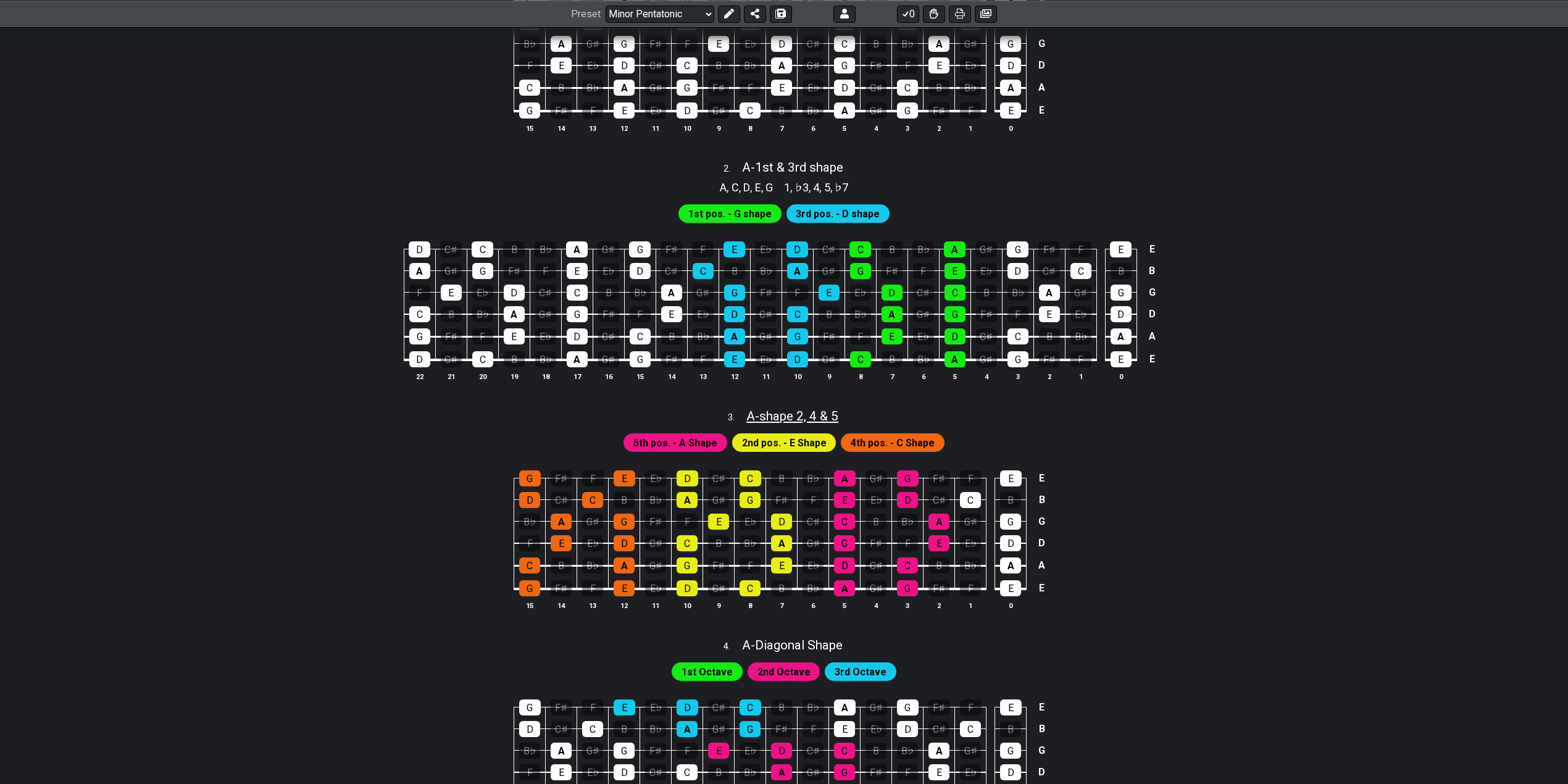
click at [752, 411] on span "A - shape 2, 4 & 5" at bounding box center [792, 416] width 92 height 15
select select "A"
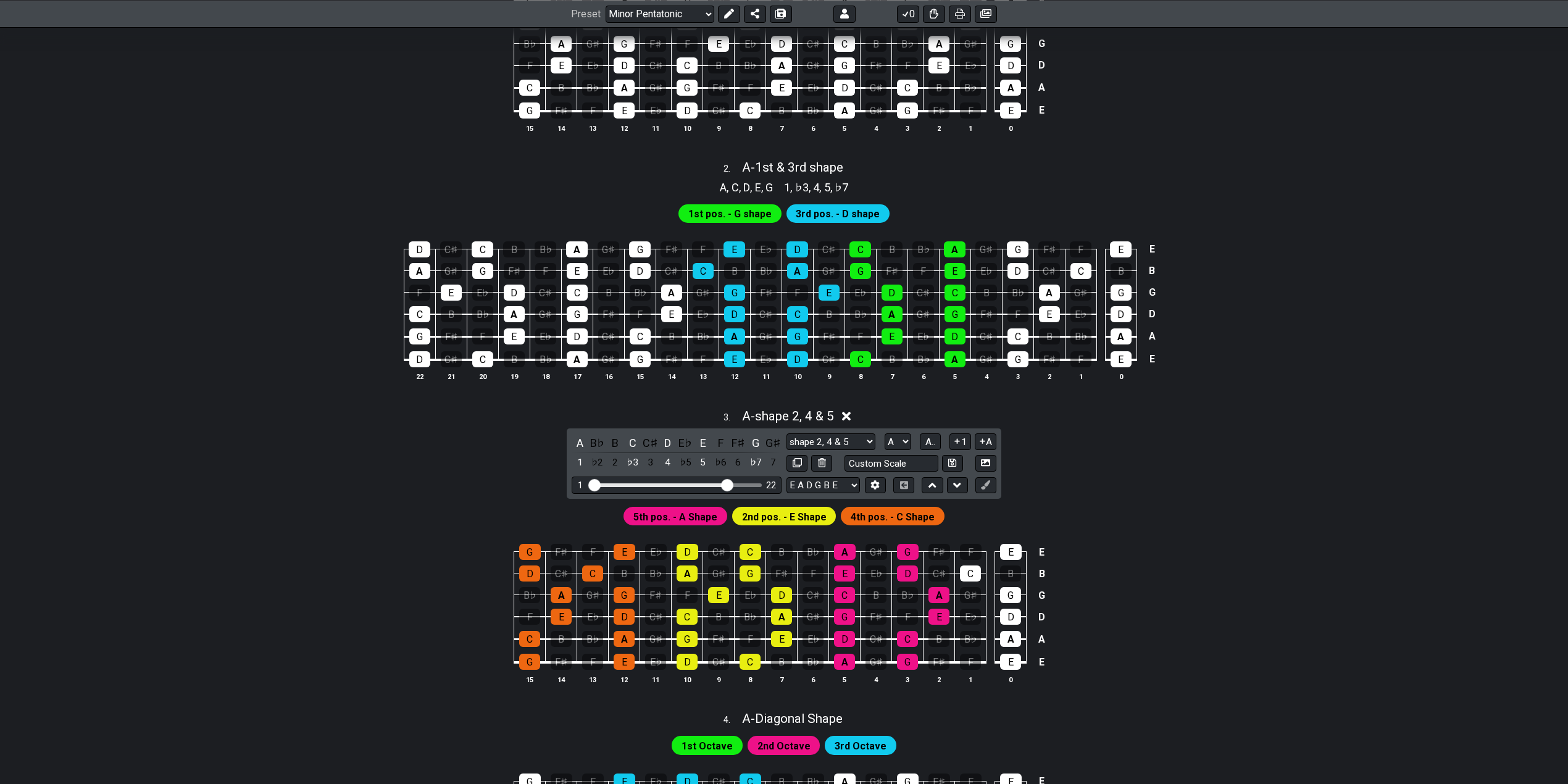
drag, startPoint x: 684, startPoint y: 483, endPoint x: 724, endPoint y: 477, distance: 40.4
click at [724, 484] on input "Visible fret range" at bounding box center [677, 484] width 175 height 0
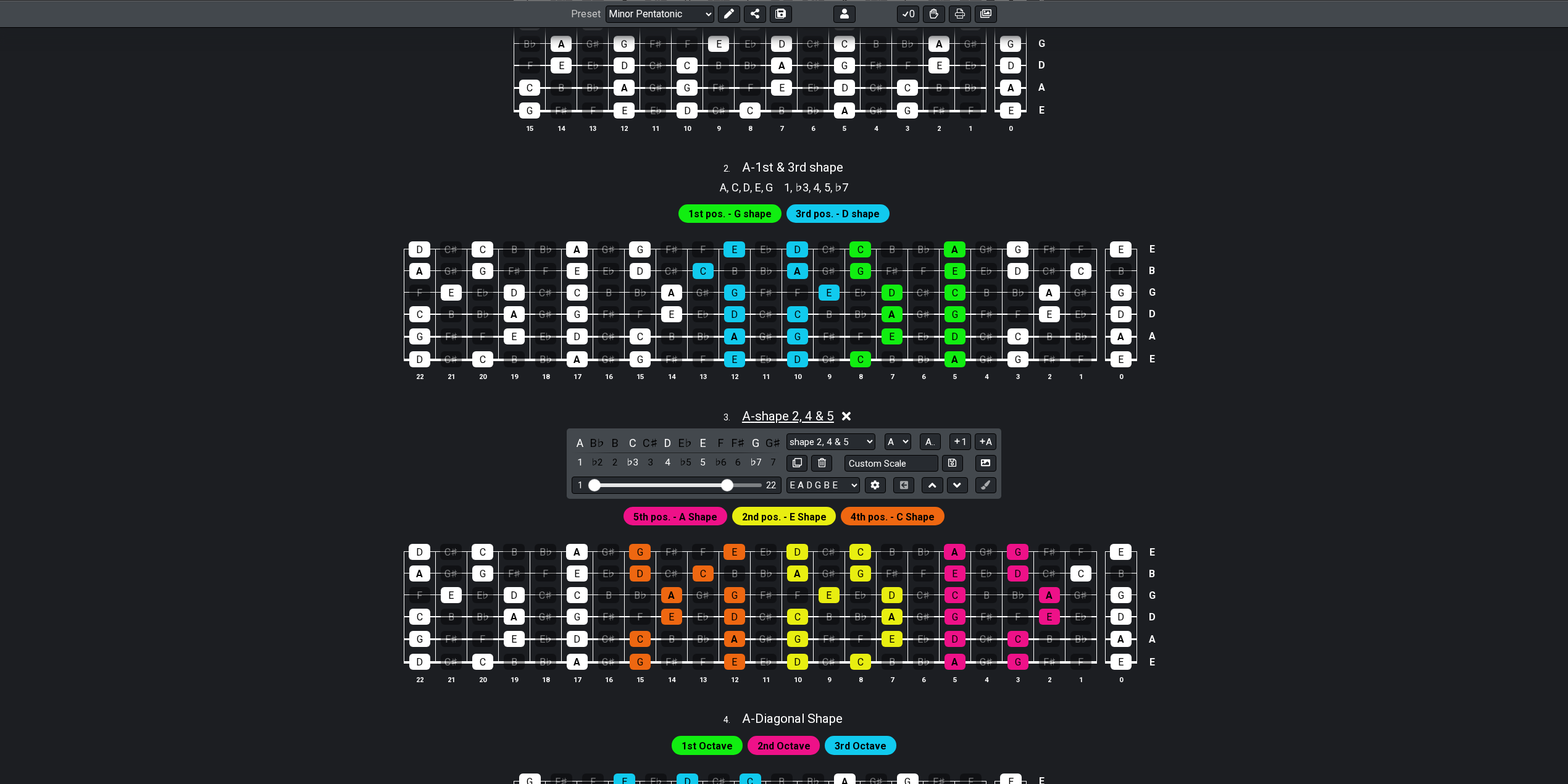
click at [778, 410] on span "A - shape 2, 4 & 5" at bounding box center [788, 416] width 92 height 15
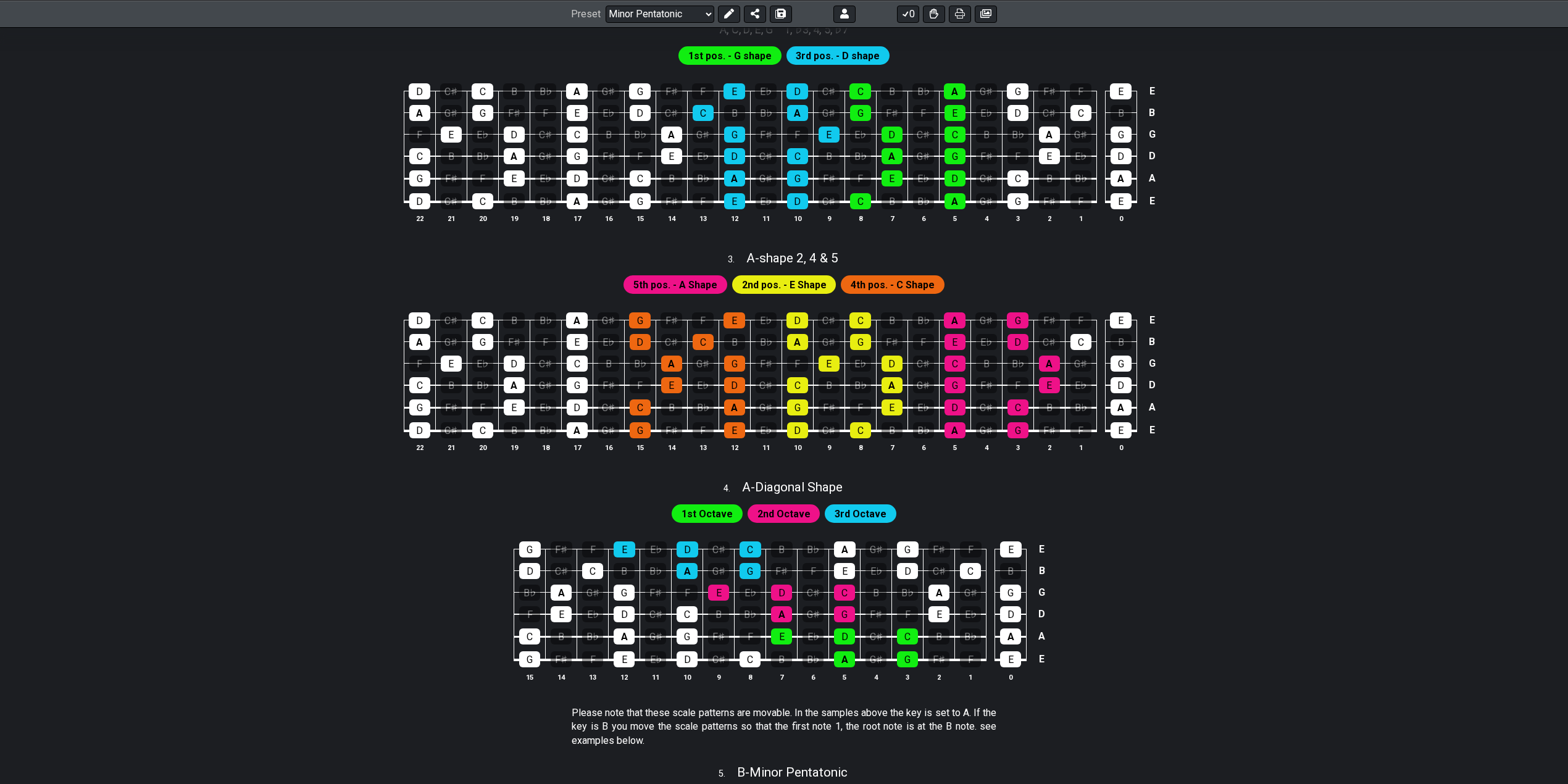
scroll to position [576, 0]
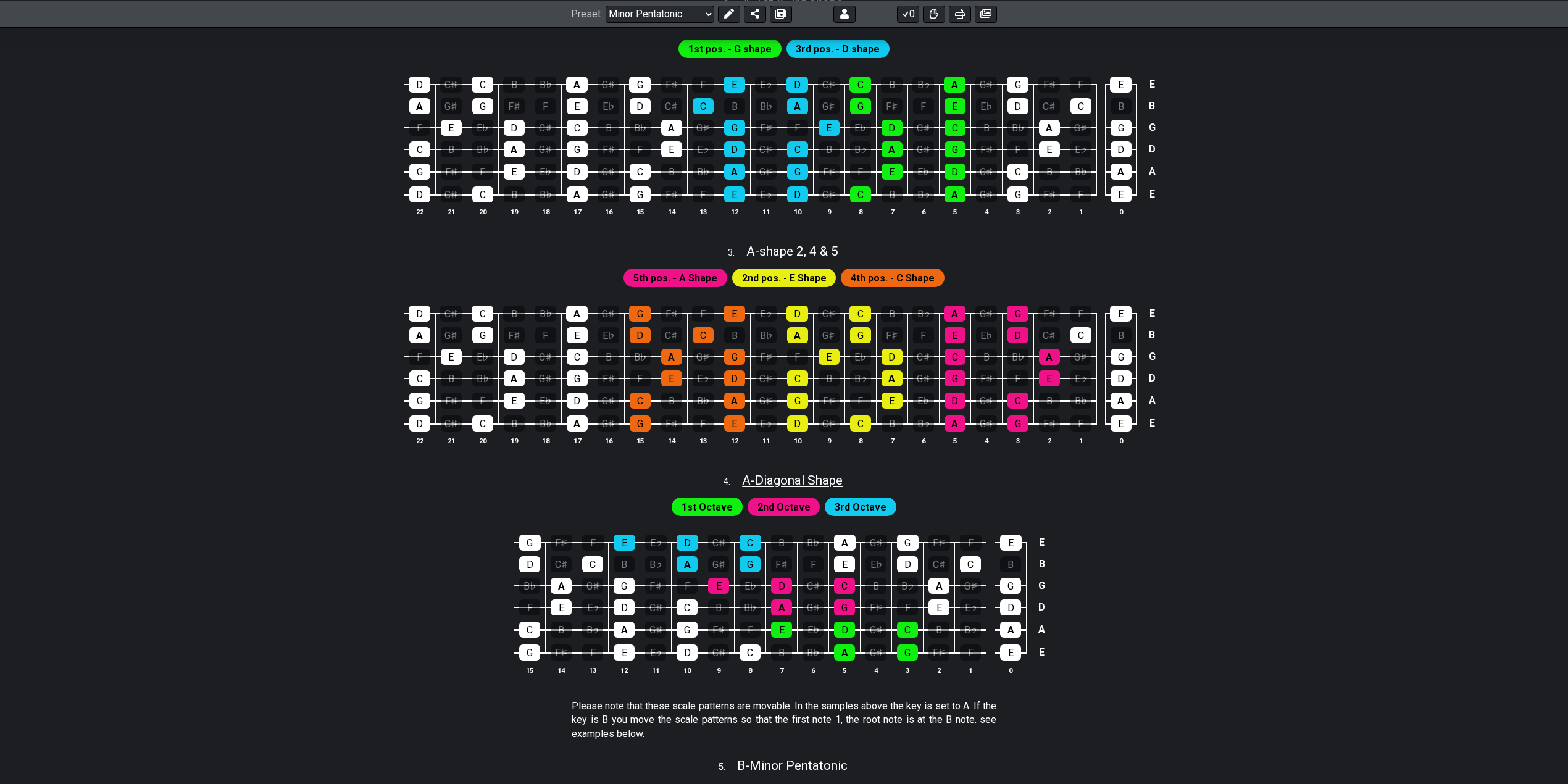
click at [787, 479] on span "A - Diagonal Shape" at bounding box center [792, 480] width 100 height 15
select select "A"
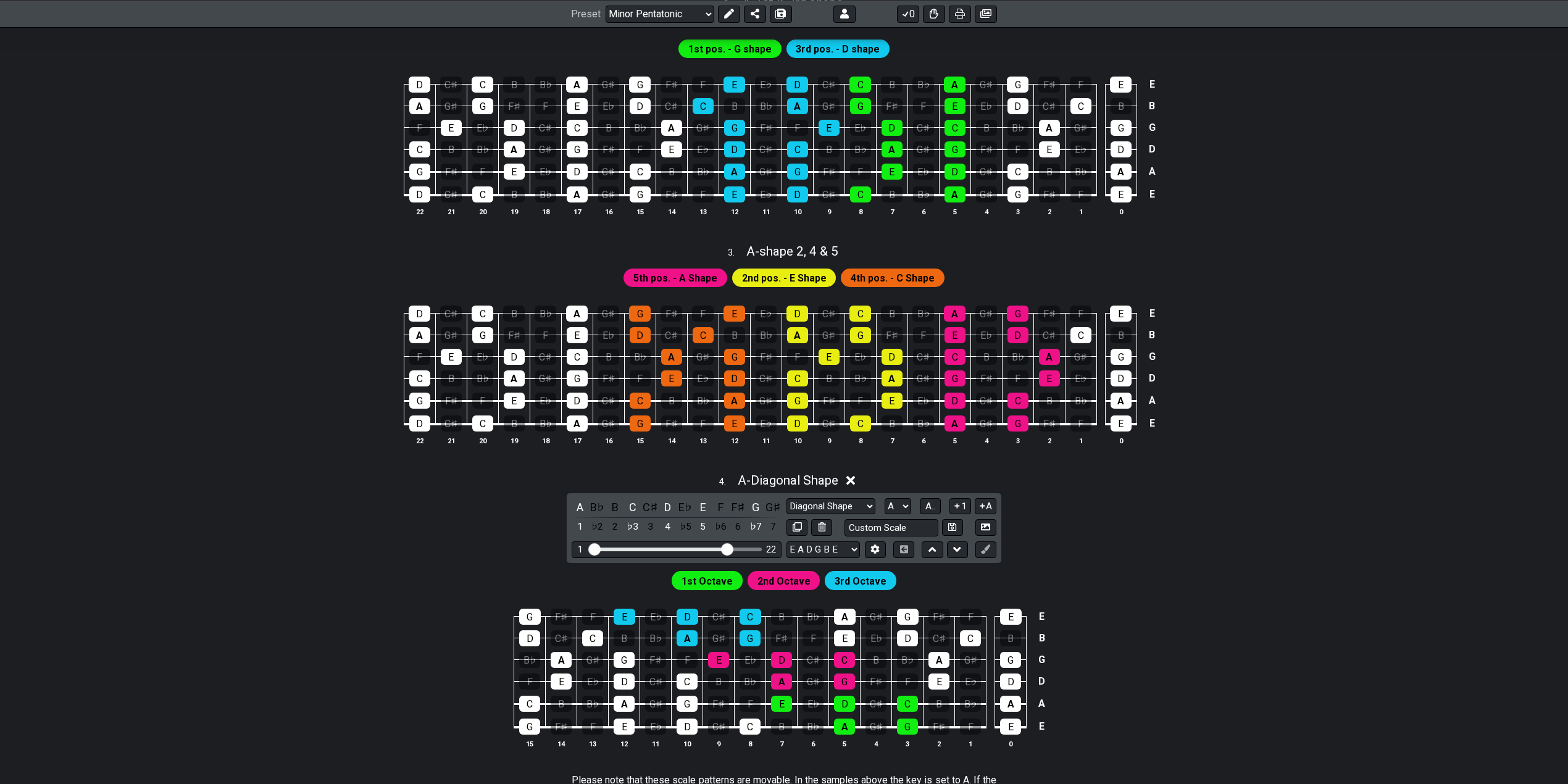
drag, startPoint x: 682, startPoint y: 546, endPoint x: 726, endPoint y: 542, distance: 44.2
click at [726, 548] on input "Visible fret range" at bounding box center [677, 548] width 175 height 0
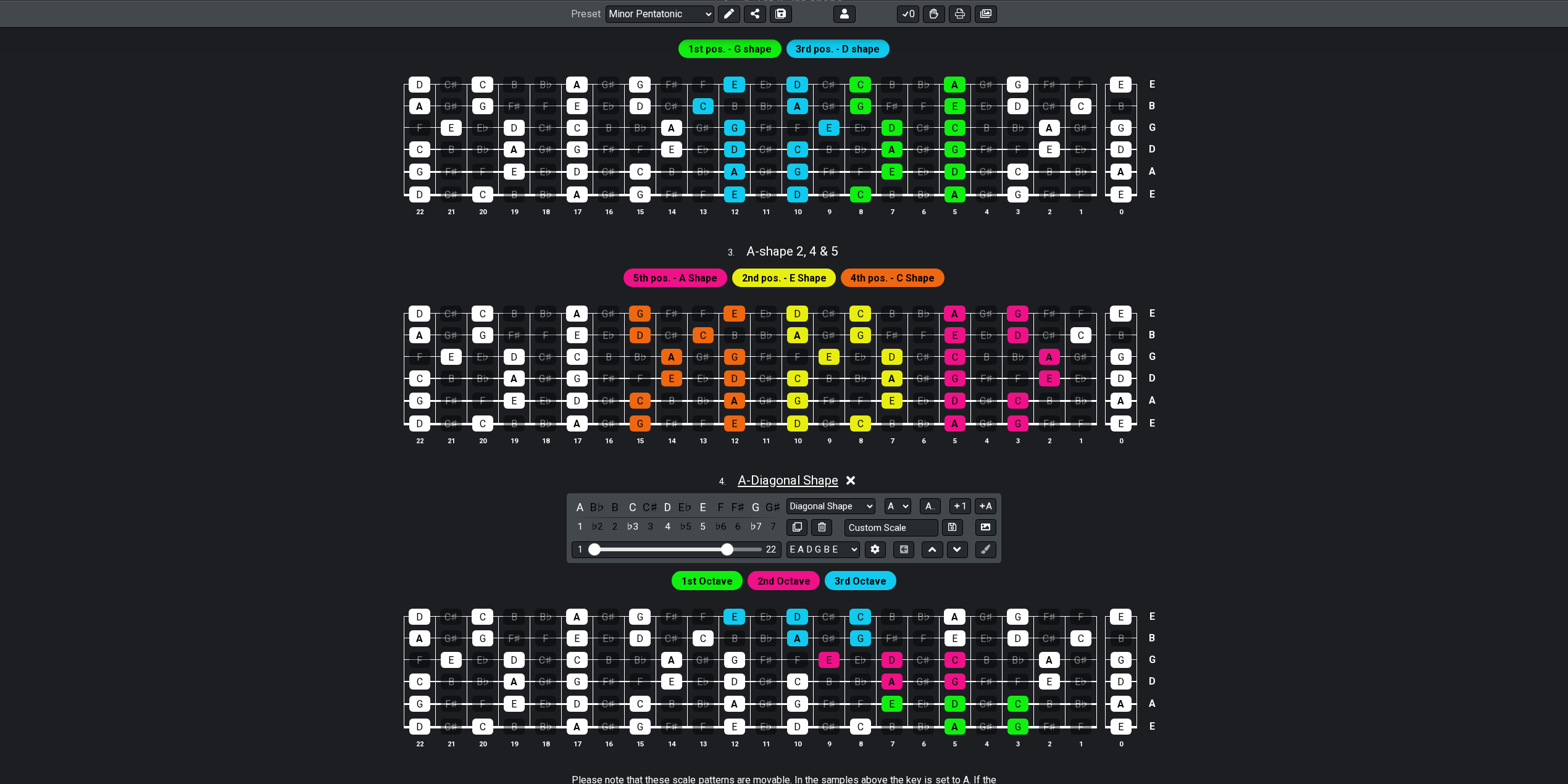
click at [797, 474] on span "A - Diagonal Shape" at bounding box center [787, 480] width 100 height 15
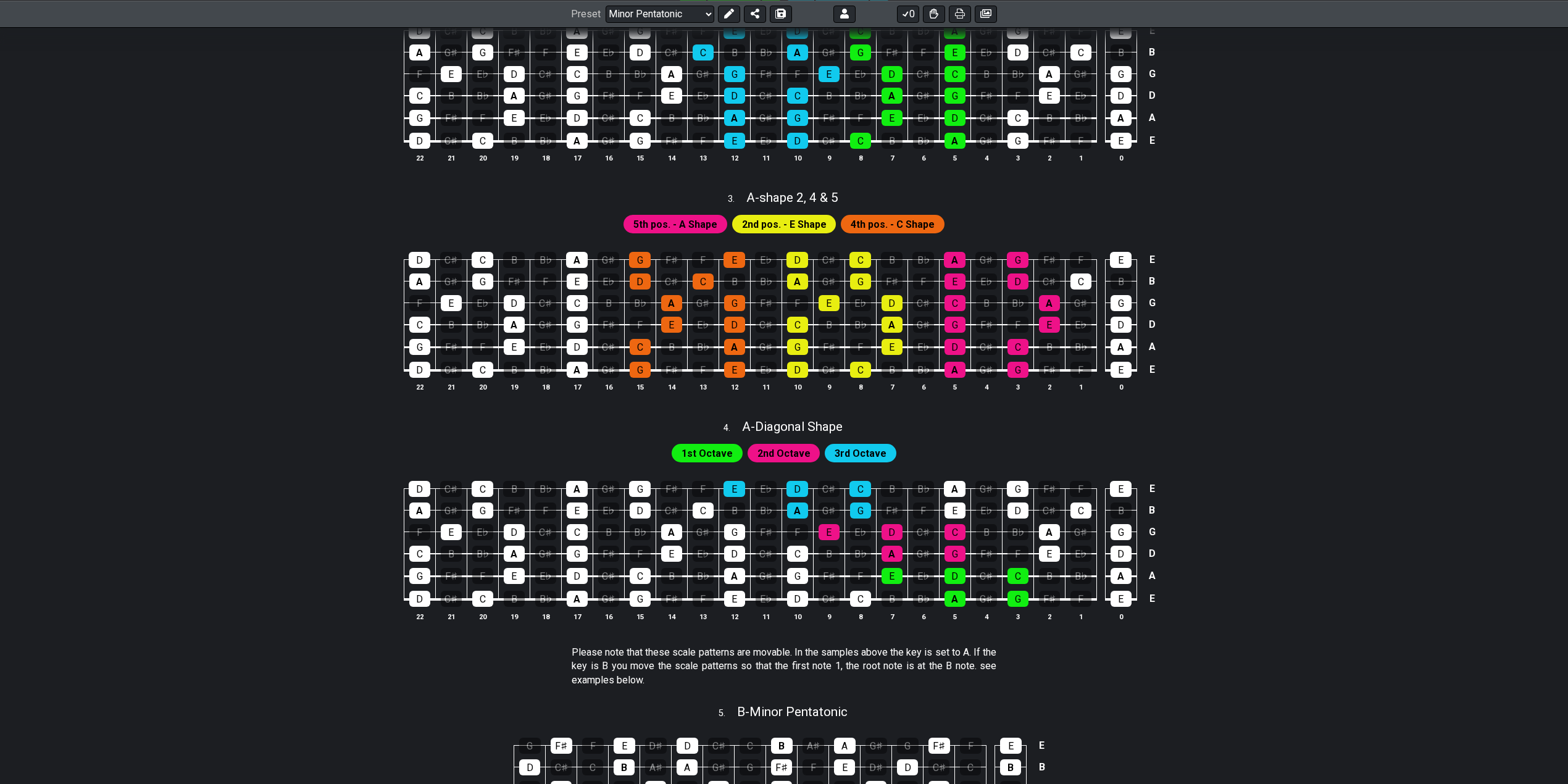
scroll to position [658, 0]
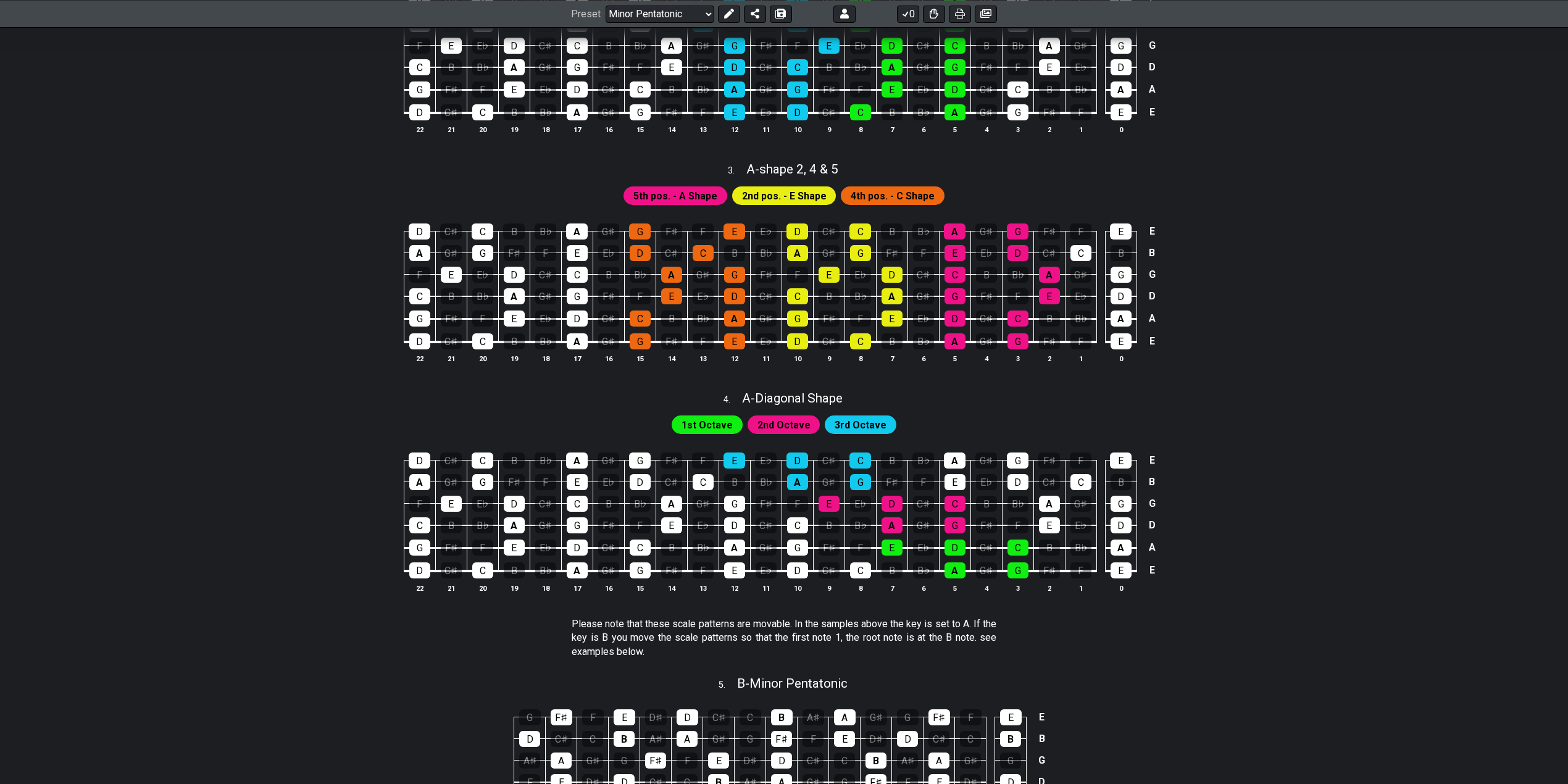
click at [1237, 508] on div "D C♯ C B B♭ A G♯ G F♯ F E E♭ D C♯ C B B♭ A G♯ G F♯ F E E A G♯ G F♯ F E E♭ D C♯ …" at bounding box center [784, 522] width 963 height 173
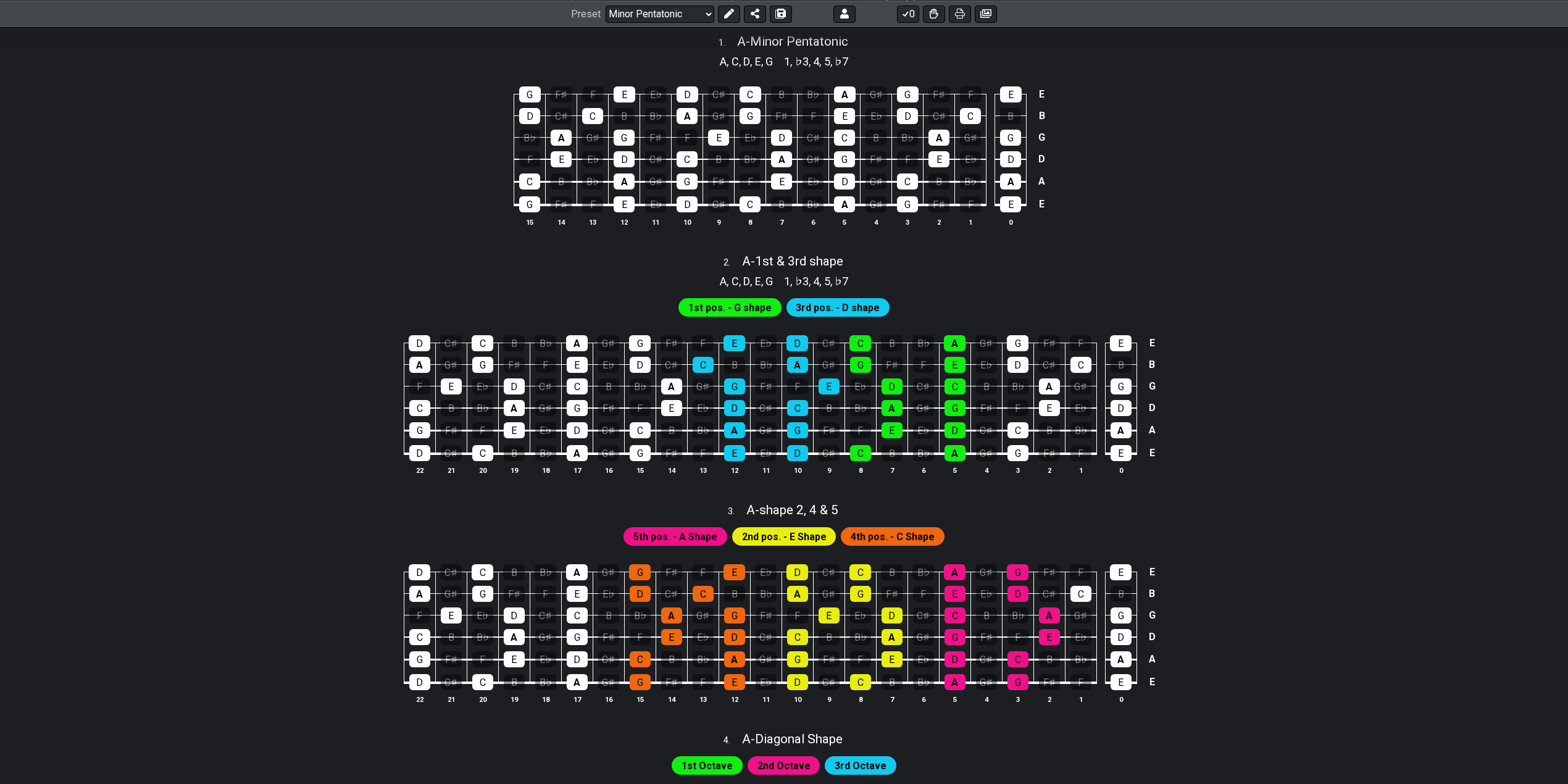
scroll to position [0, 0]
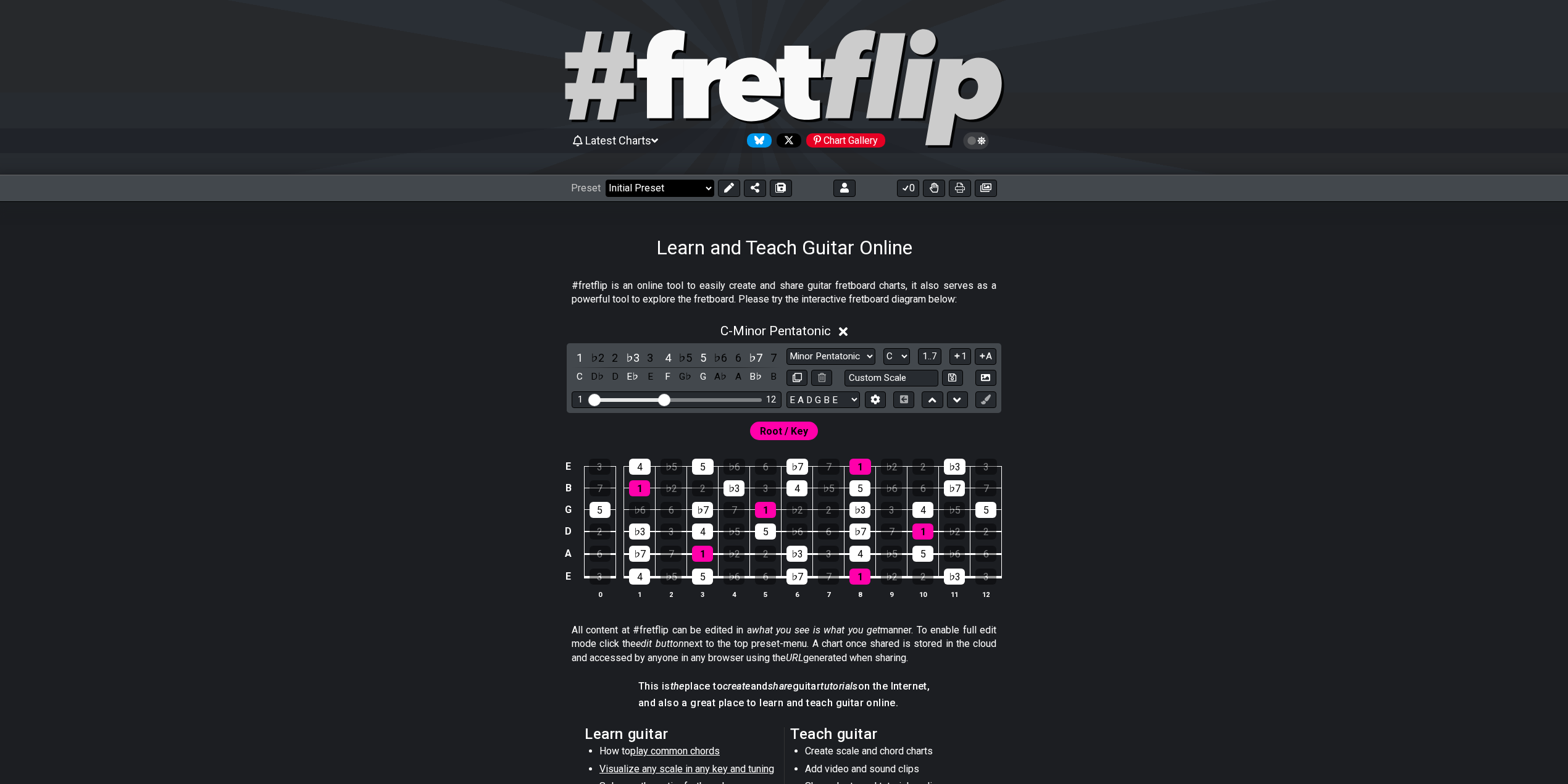
click at [620, 183] on select "Welcome to #fretflip! Initial Preset Custom Preset Minor Pentatonic Major Penta…" at bounding box center [659, 188] width 109 height 18
click at [605, 179] on select "Welcome to #fretflip! Initial Preset Custom Preset Minor Pentatonic Major Penta…" at bounding box center [659, 188] width 109 height 18
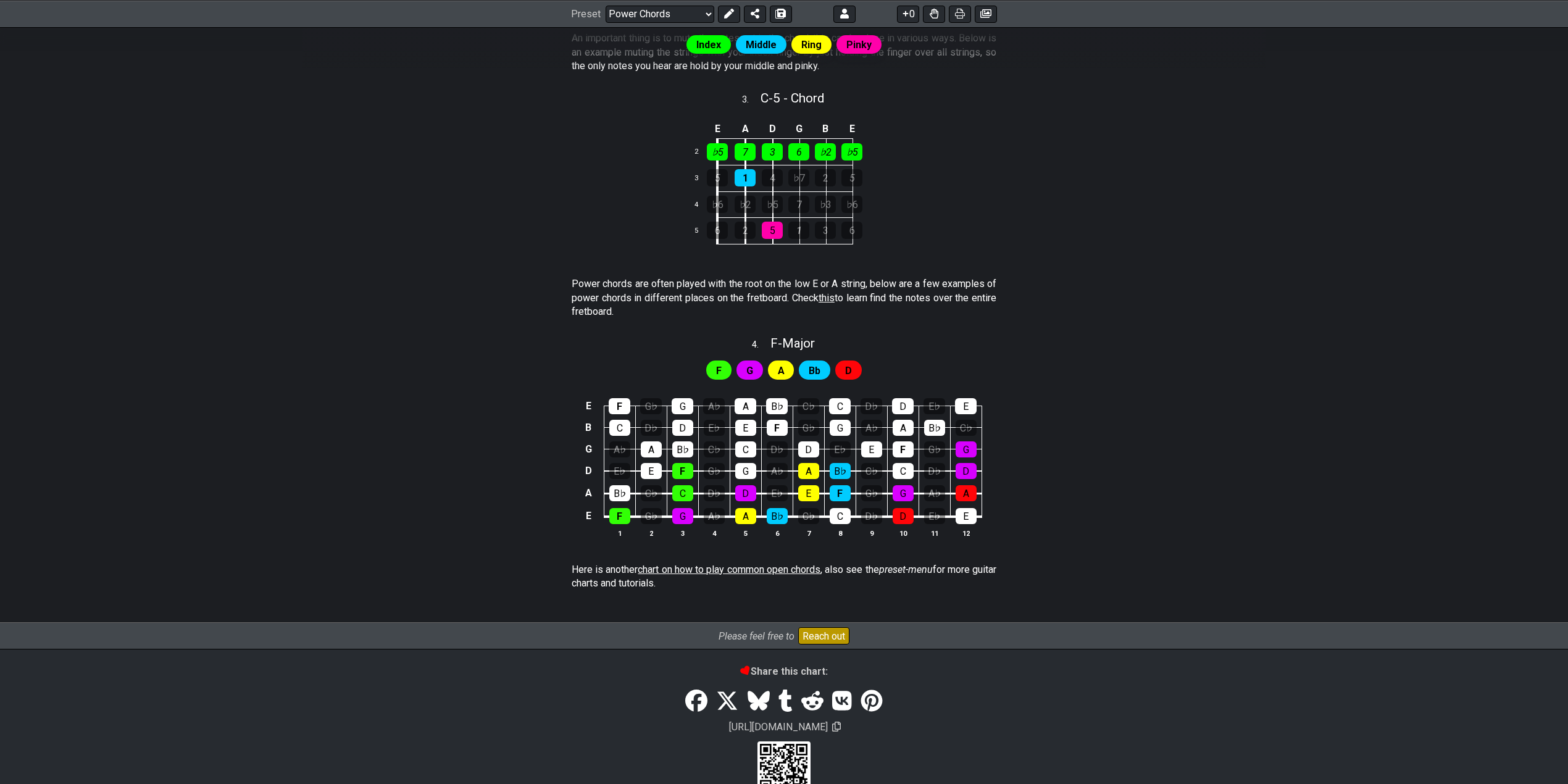
scroll to position [576, 0]
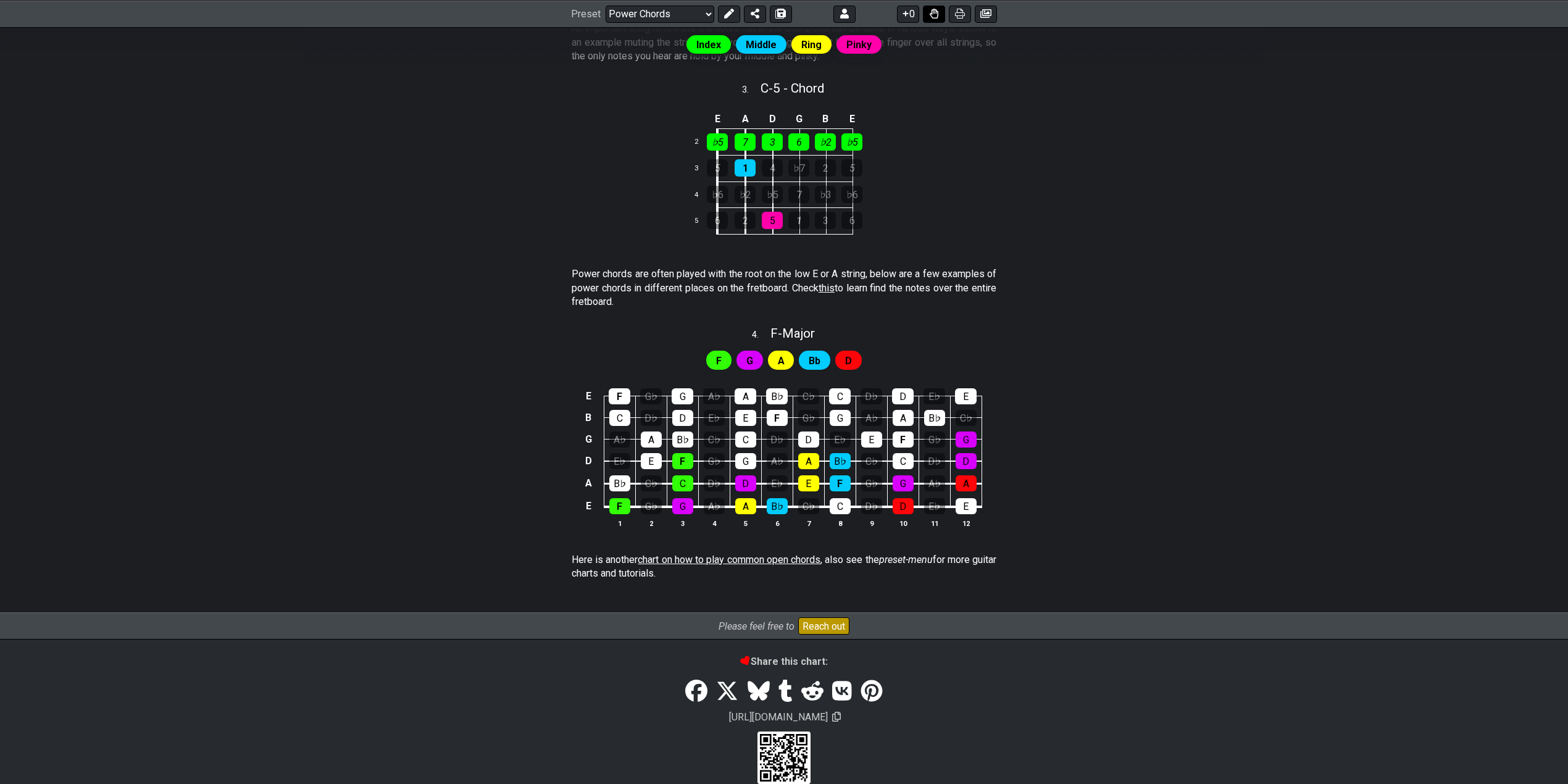
click at [934, 12] on icon at bounding box center [934, 13] width 9 height 10
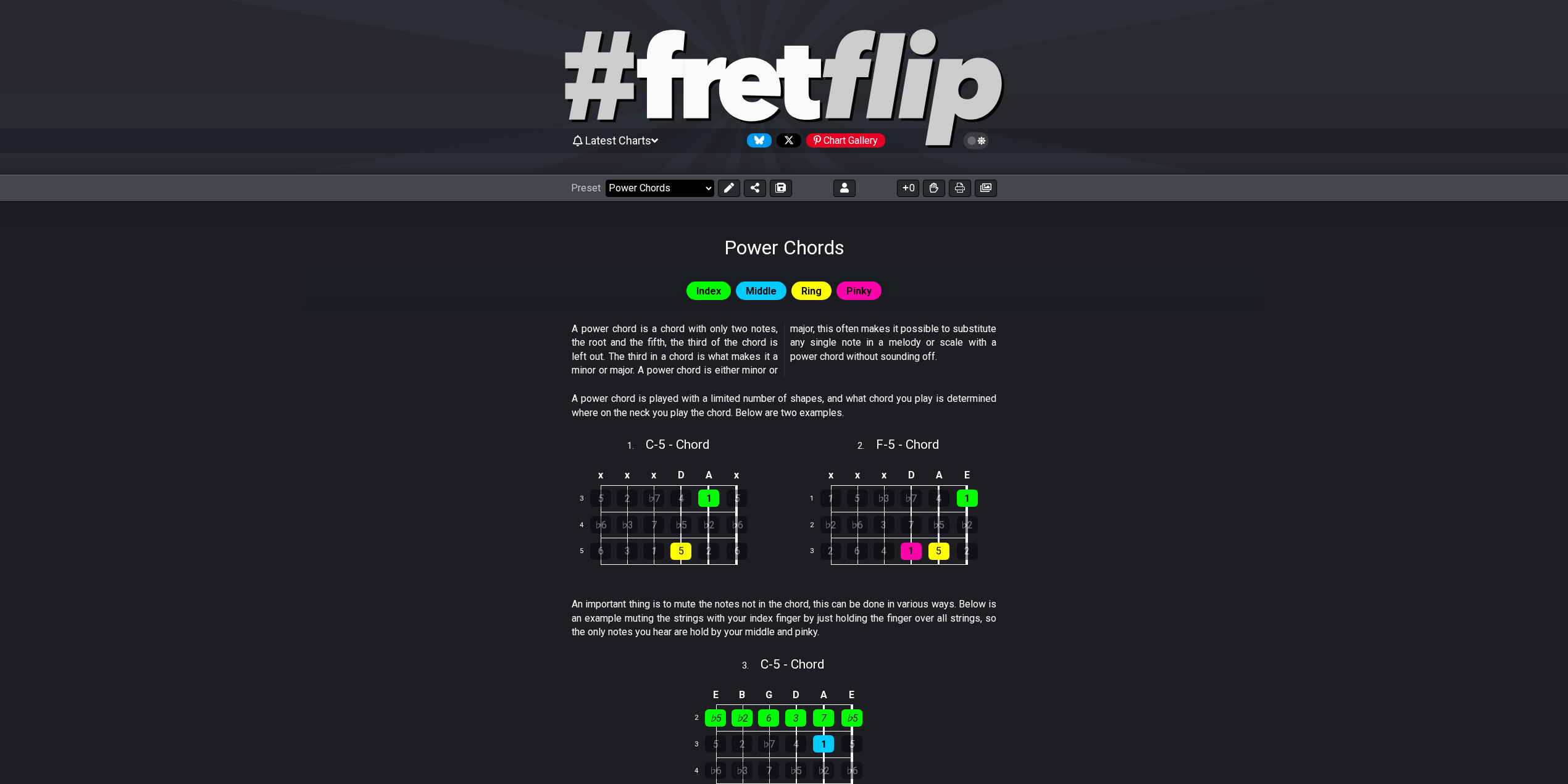
click at [658, 191] on select "Welcome to #fretflip! Initial Preset Custom Preset Minor Pentatonic Major Penta…" at bounding box center [659, 188] width 109 height 18
click at [605, 179] on select "Welcome to #fretflip! Initial Preset Custom Preset Minor Pentatonic Major Penta…" at bounding box center [659, 188] width 109 height 18
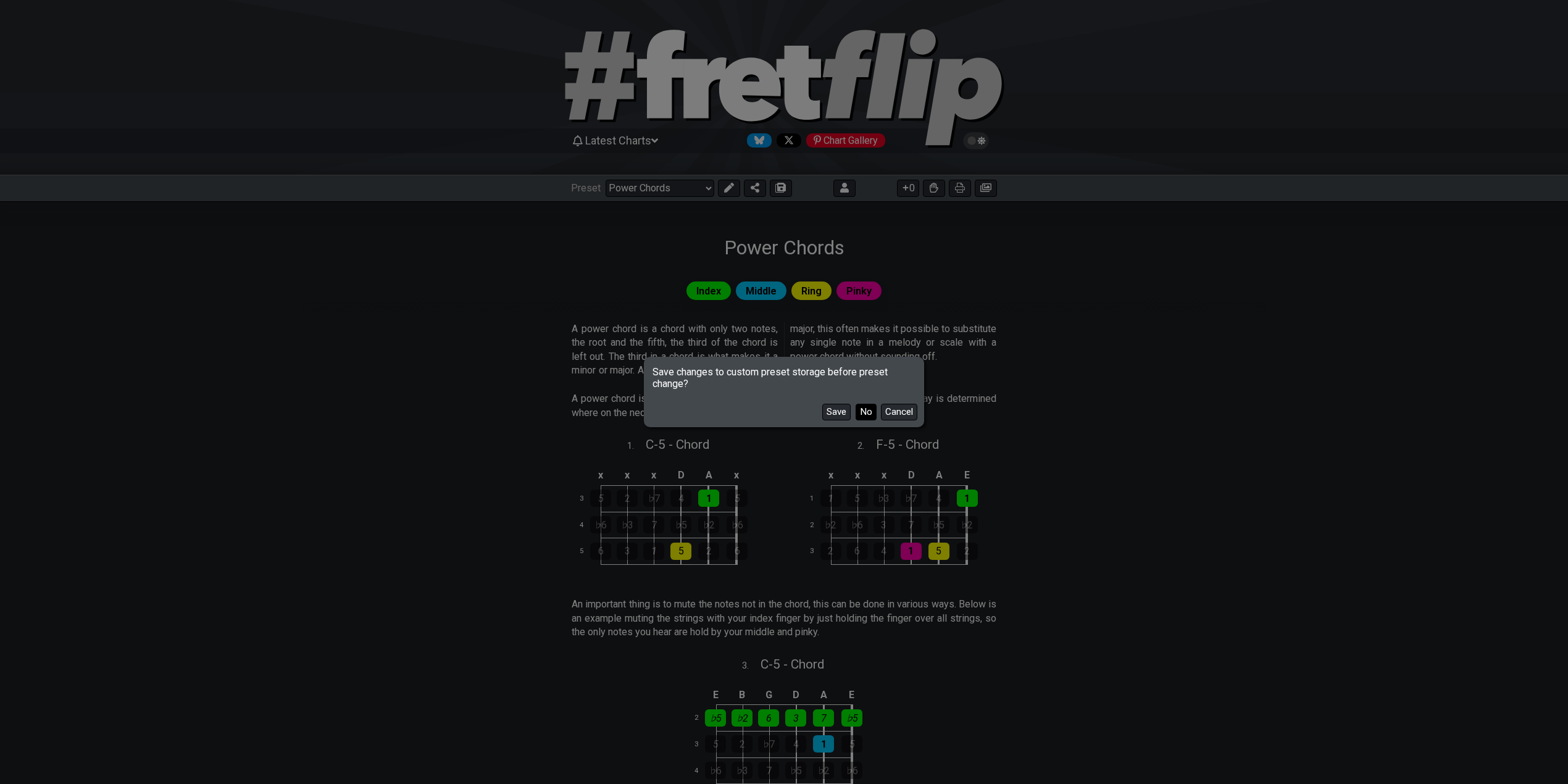
click at [865, 416] on button "No" at bounding box center [866, 412] width 21 height 17
select select "/shell-voicings"
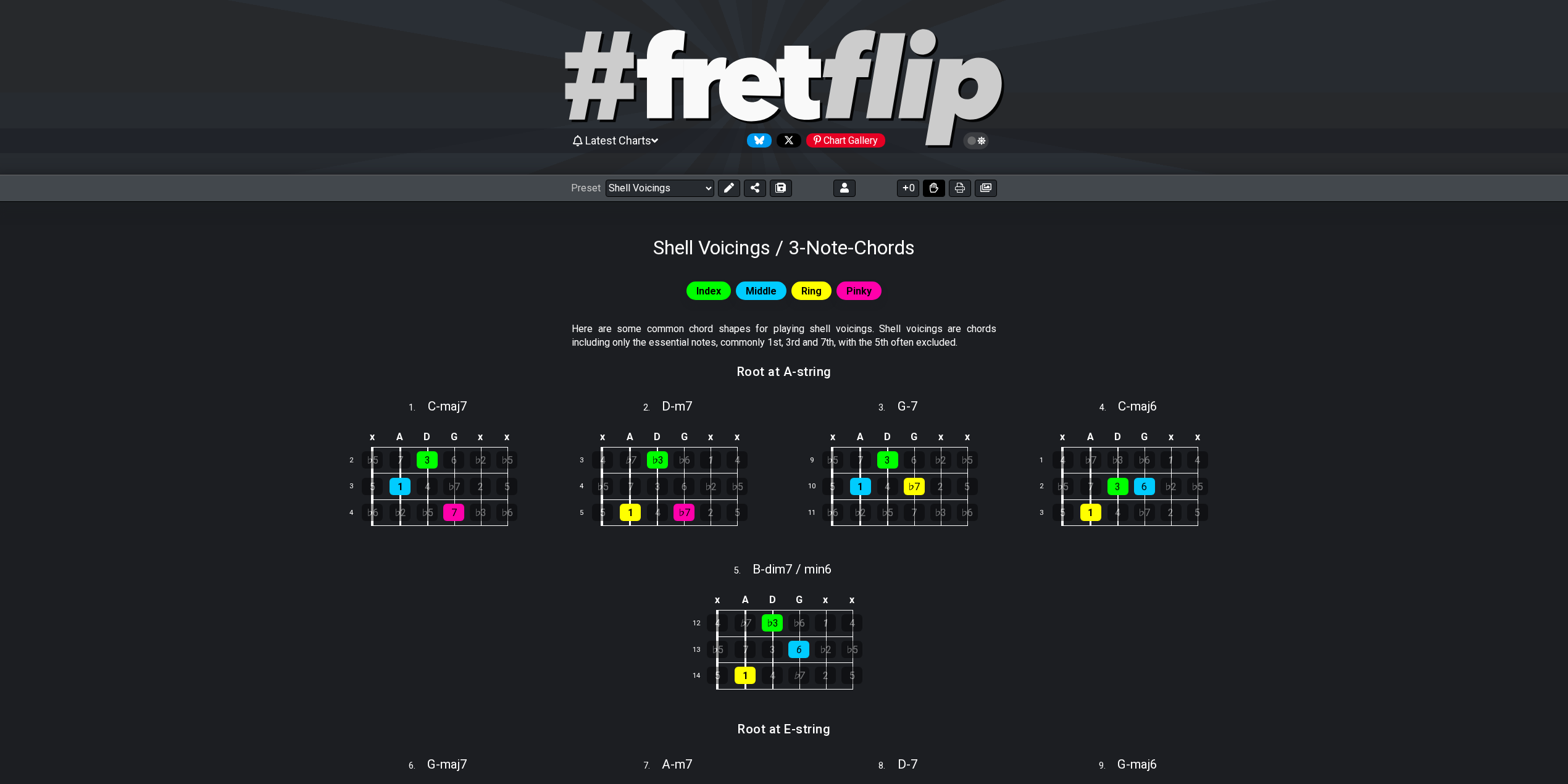
click at [932, 189] on icon at bounding box center [934, 187] width 9 height 10
click at [930, 188] on icon at bounding box center [934, 187] width 9 height 10
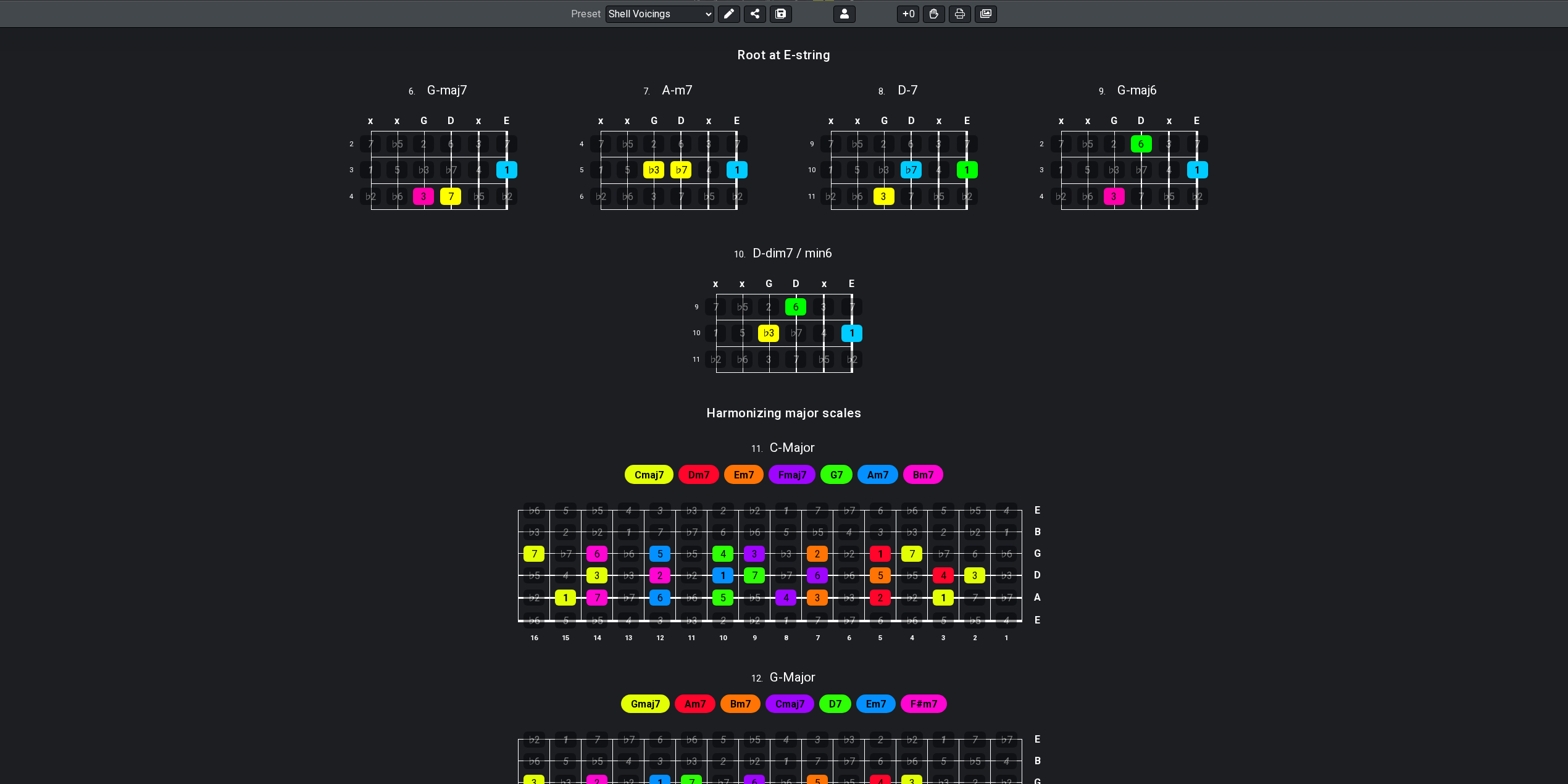
scroll to position [823, 0]
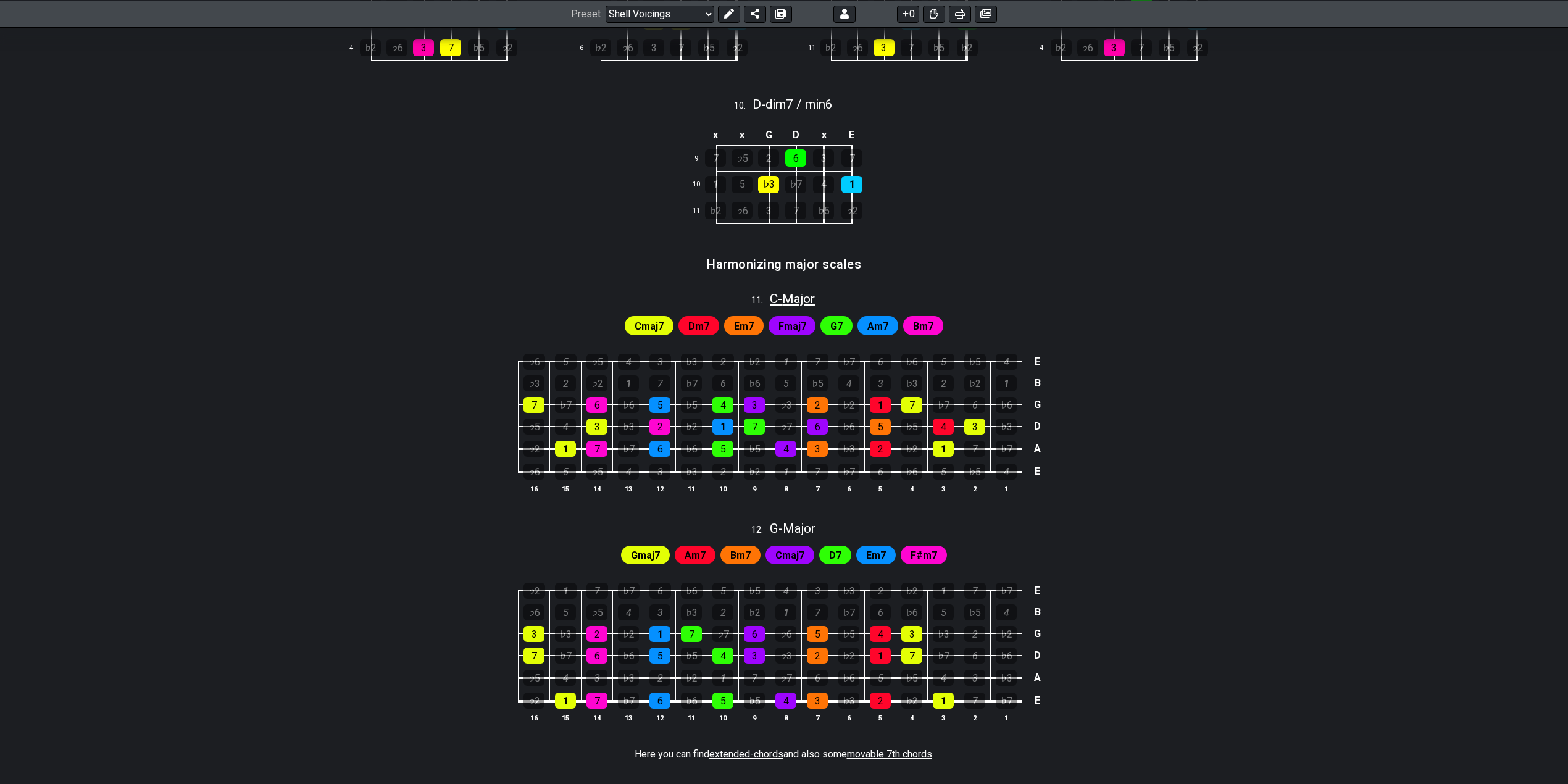
click at [776, 302] on span "C - Major" at bounding box center [792, 299] width 45 height 15
select select "C"
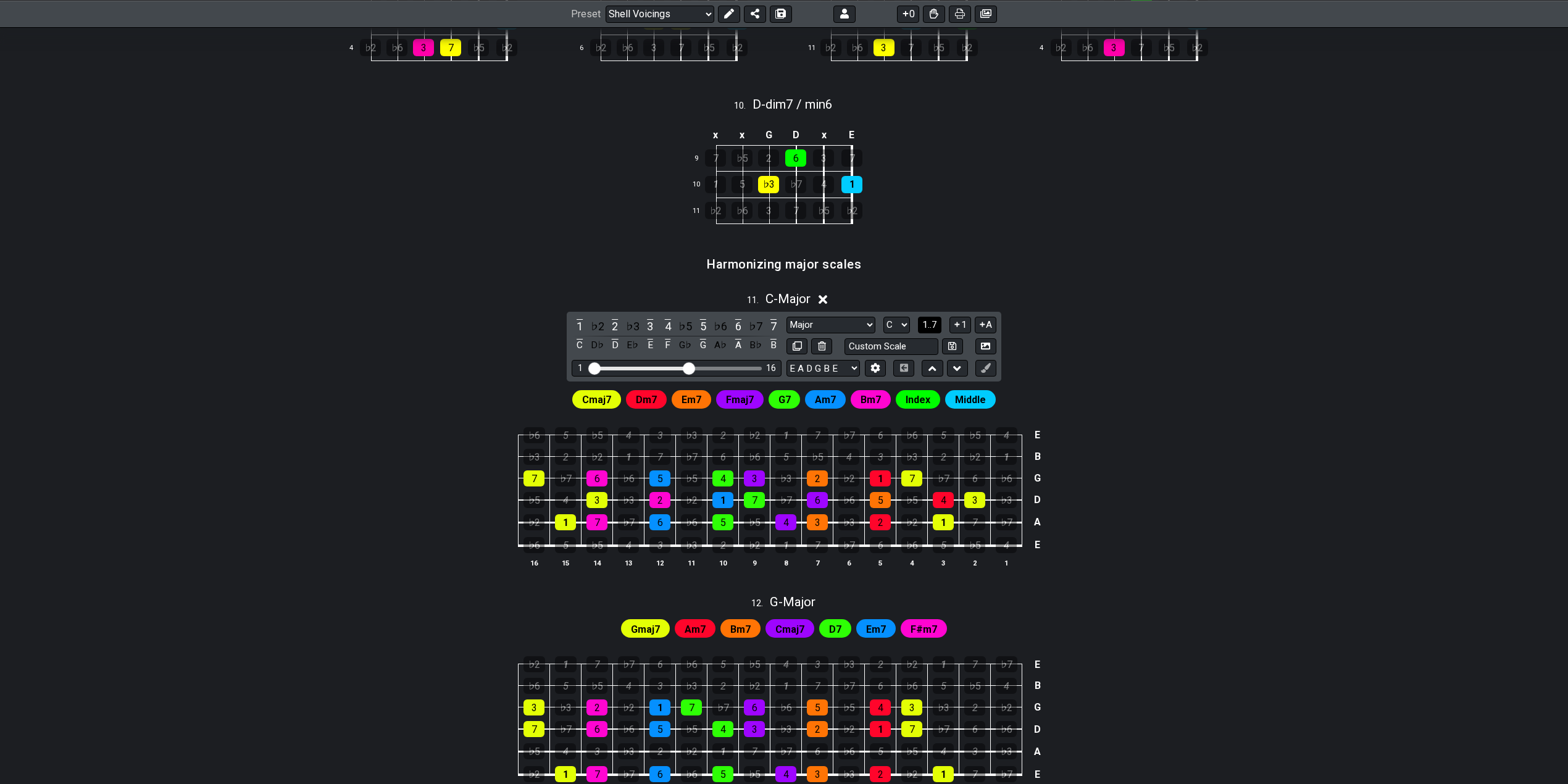
click at [930, 326] on span "1..7" at bounding box center [930, 324] width 15 height 11
drag, startPoint x: 930, startPoint y: 326, endPoint x: 948, endPoint y: 290, distance: 40.2
click at [998, 262] on section "Harmonizing major scales" at bounding box center [784, 268] width 963 height 32
click at [929, 328] on span "..." at bounding box center [930, 324] width 5 height 11
click at [791, 297] on span "C - Major" at bounding box center [787, 299] width 45 height 15
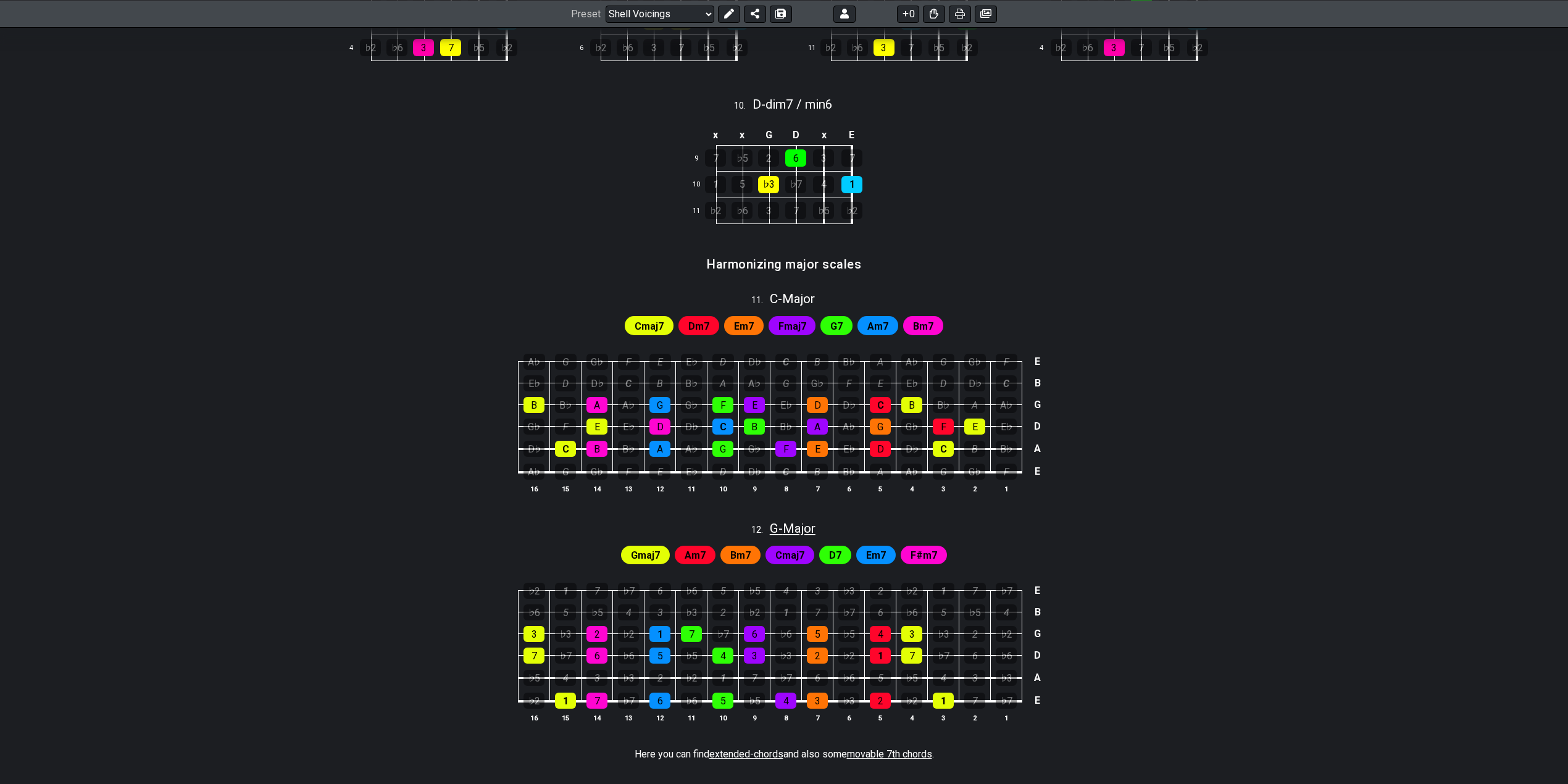
click at [784, 524] on span "G - Major" at bounding box center [793, 529] width 46 height 15
select select "G"
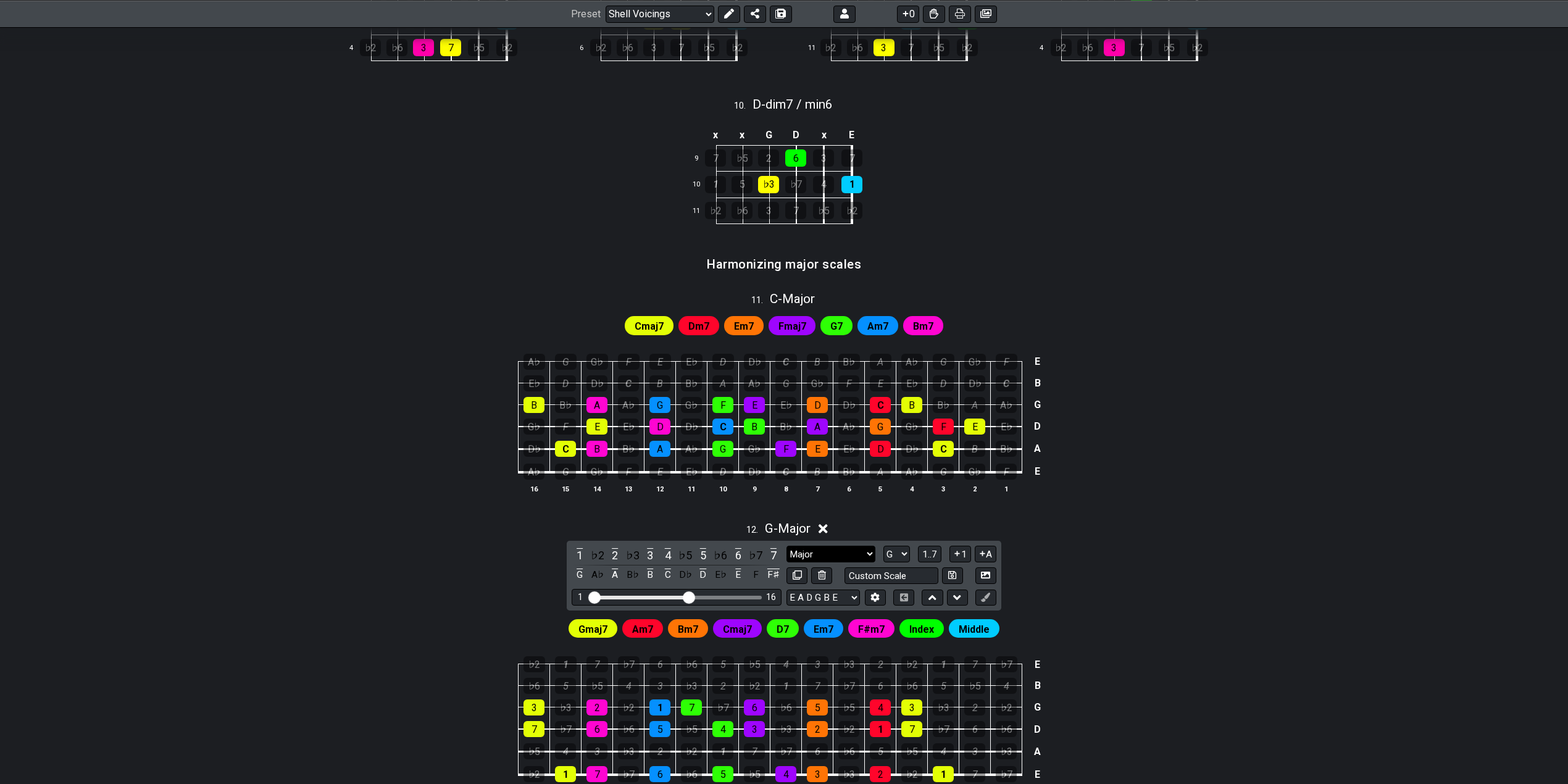
click at [840, 551] on select "Major Major Minor Pentatonic Major Pentatonic Minor Blues Major Blues Major / I…" at bounding box center [831, 553] width 89 height 17
click at [951, 518] on div "12 . G - Major" at bounding box center [784, 525] width 963 height 24
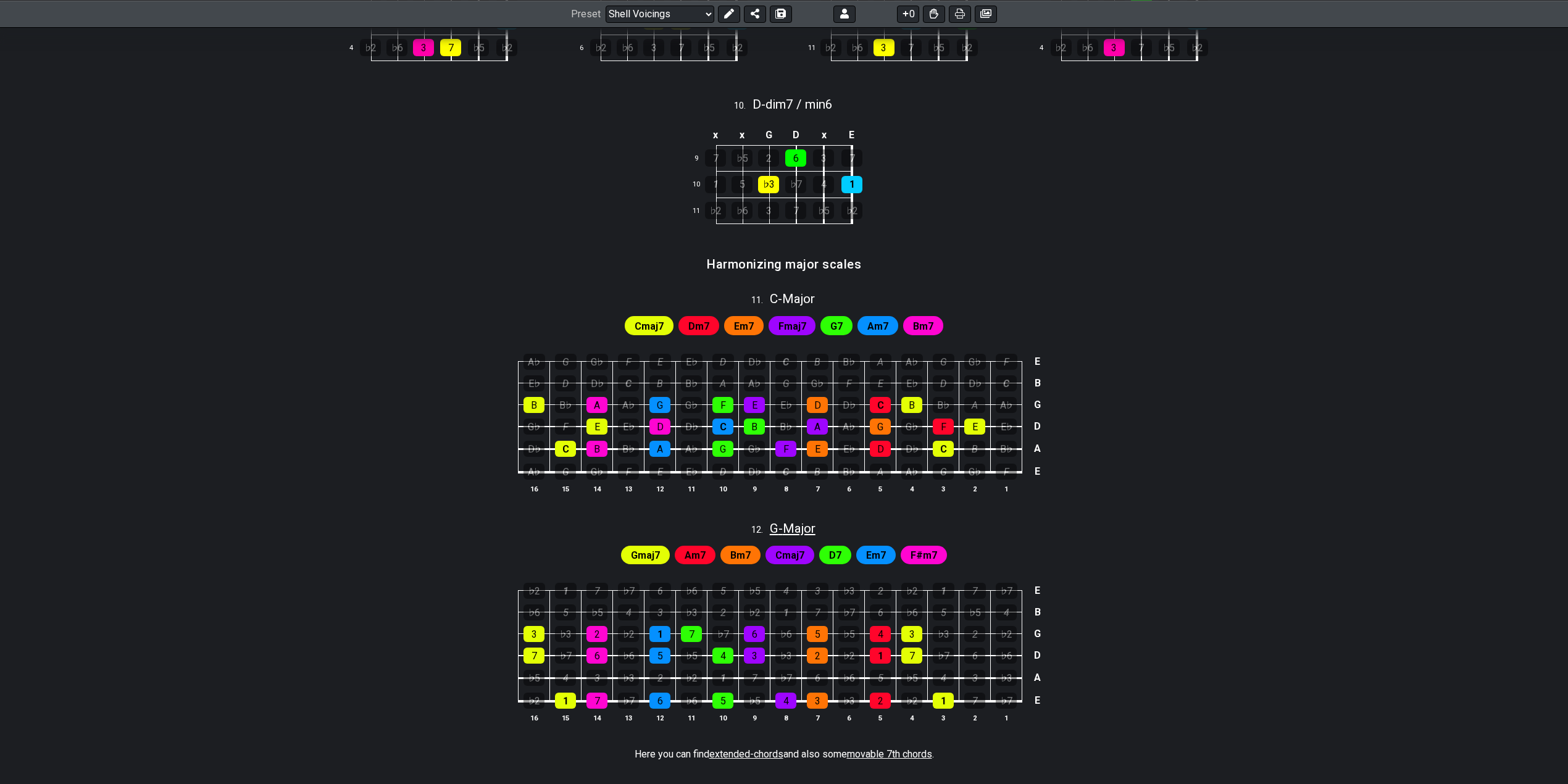
click at [800, 531] on span "G - Major" at bounding box center [793, 529] width 46 height 15
select select "G"
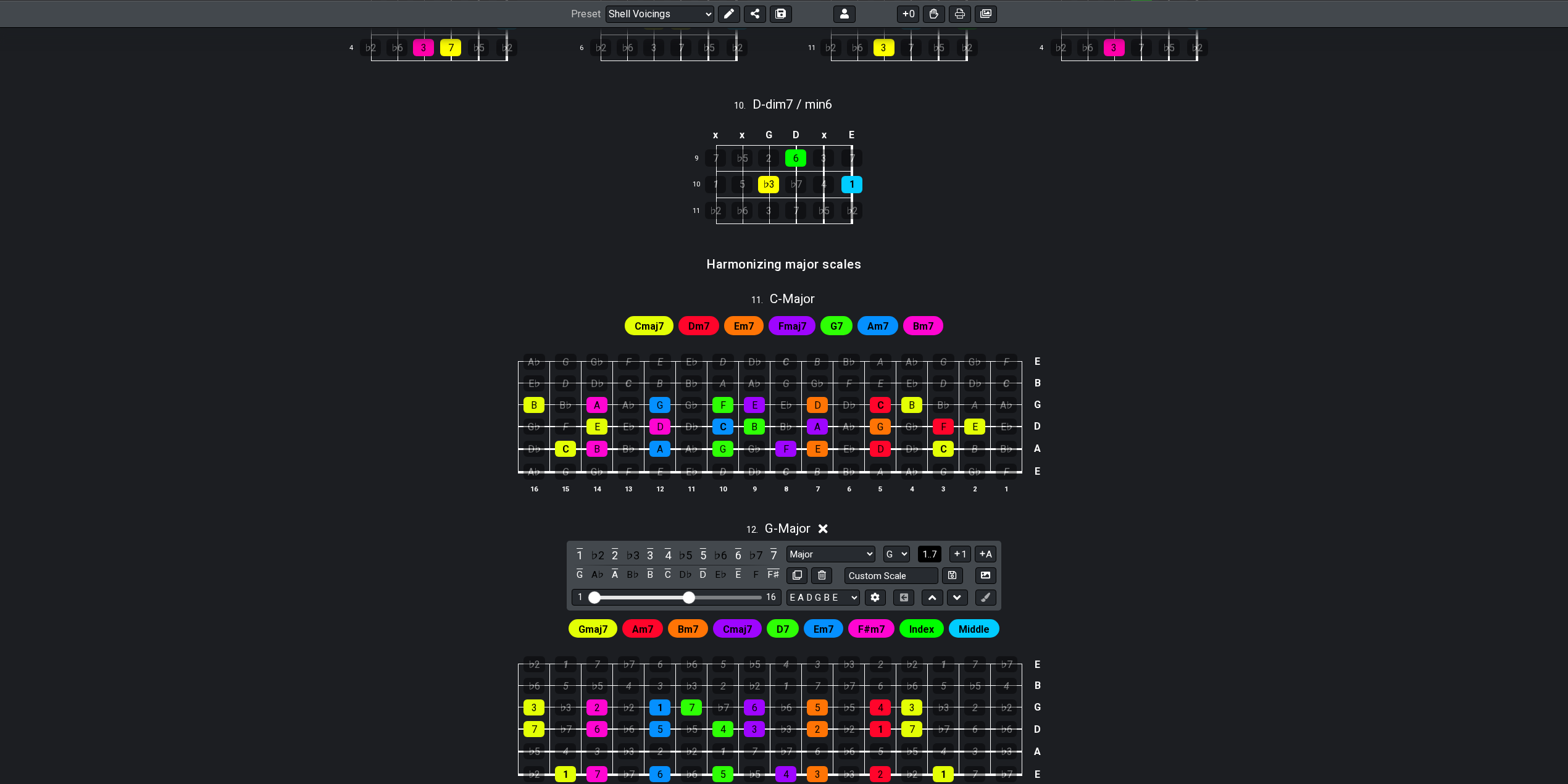
click at [930, 554] on span "1..7" at bounding box center [930, 554] width 15 height 11
click at [930, 554] on span "..." at bounding box center [930, 554] width 5 height 11
click at [1130, 573] on div "12 . G - Major G A♭ A B♭ B C D♭ D E♭ E F F♯ 1 ♭2 2 ♭3 3 4 ♭5 5 ♭6 6 ♭7 7 Major …" at bounding box center [784, 664] width 963 height 301
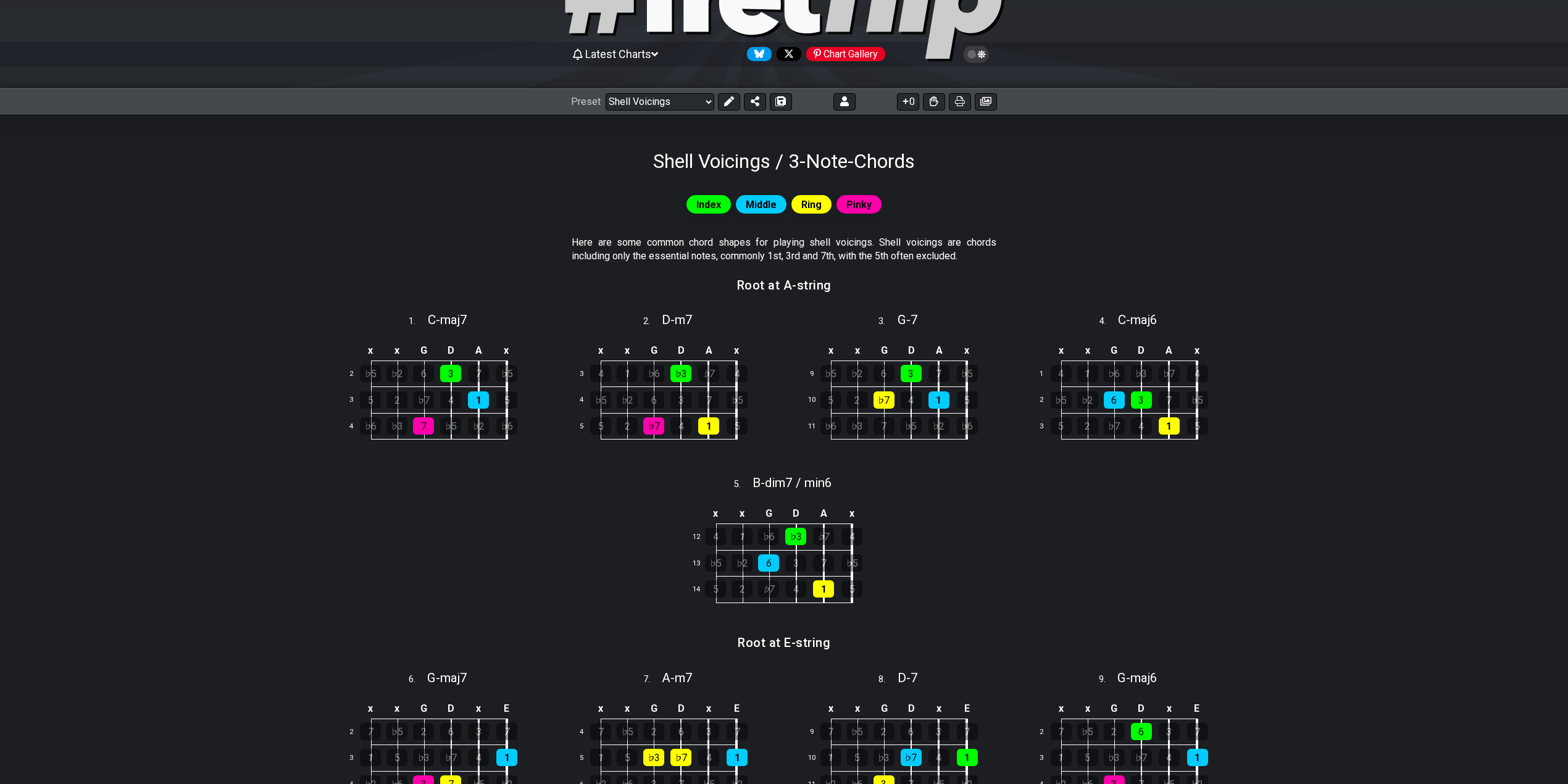
scroll to position [0, 0]
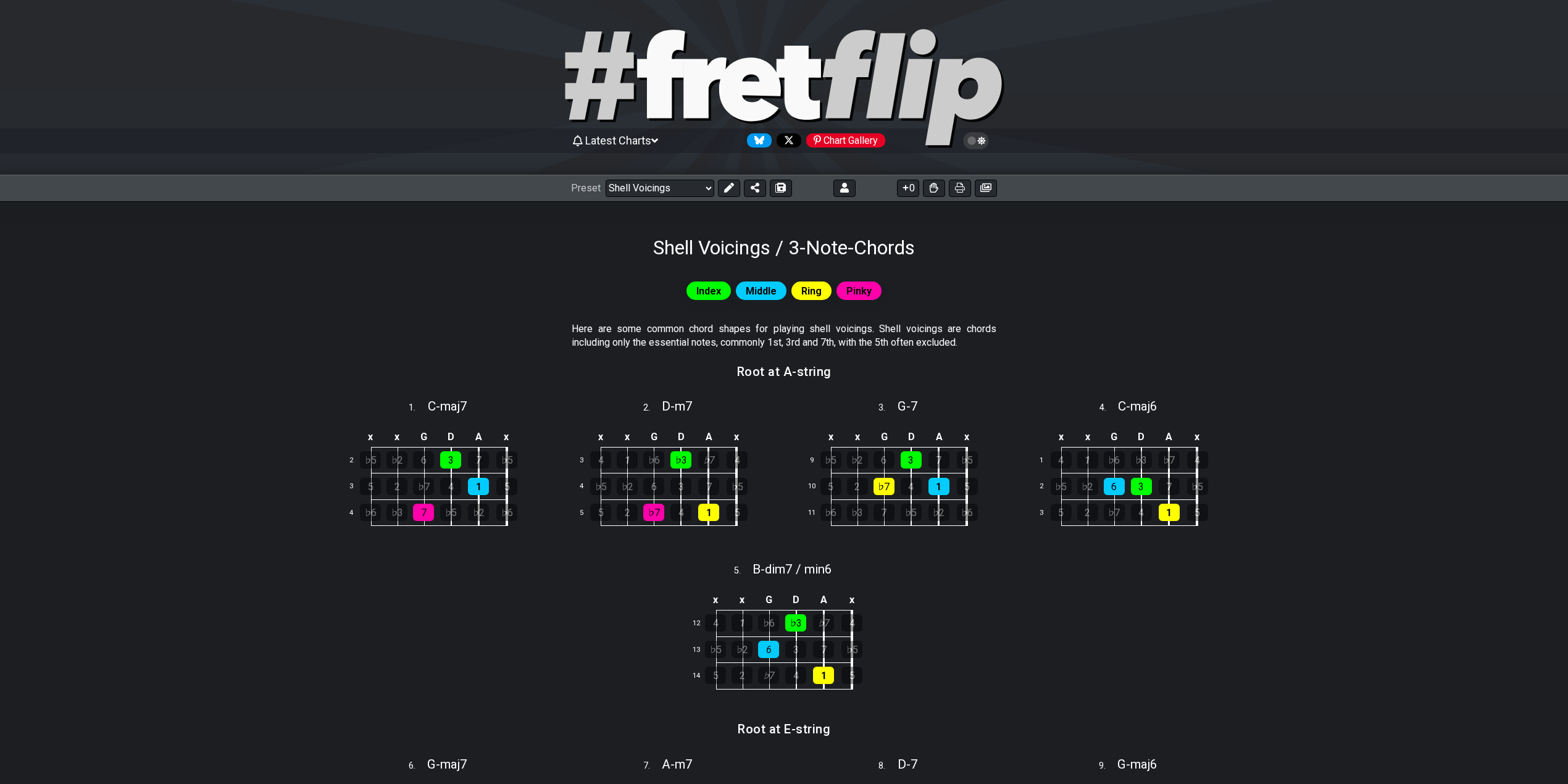
drag, startPoint x: 605, startPoint y: 344, endPoint x: 764, endPoint y: 340, distance: 159.1
click at [764, 340] on p "Here are some common chord shapes for playing shell voicings. Shell voicings ar…" at bounding box center [784, 336] width 425 height 28
click at [842, 348] on p "Here are some common chord shapes for playing shell voicings. Shell voicings ar…" at bounding box center [784, 336] width 425 height 28
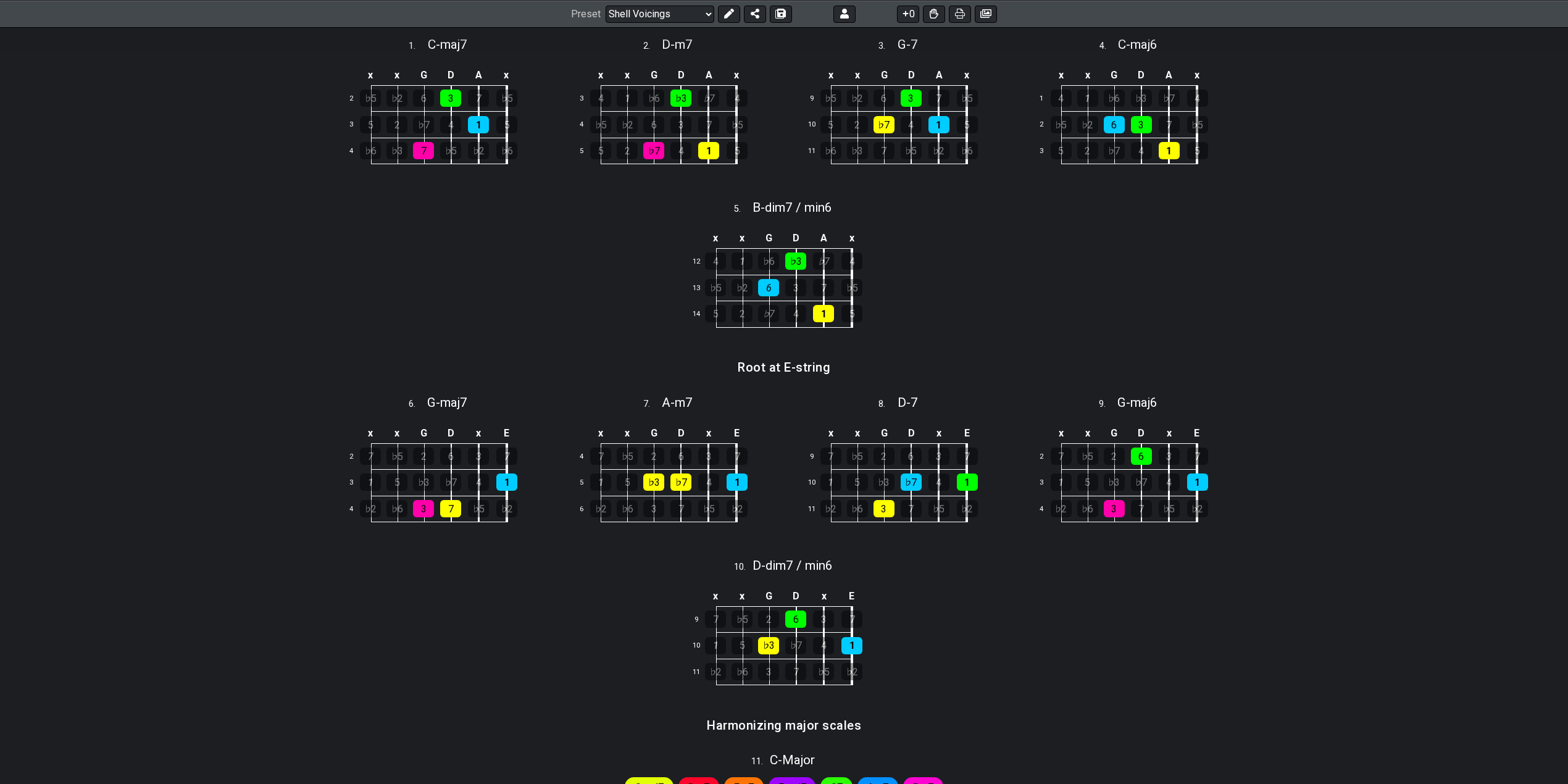
scroll to position [82, 0]
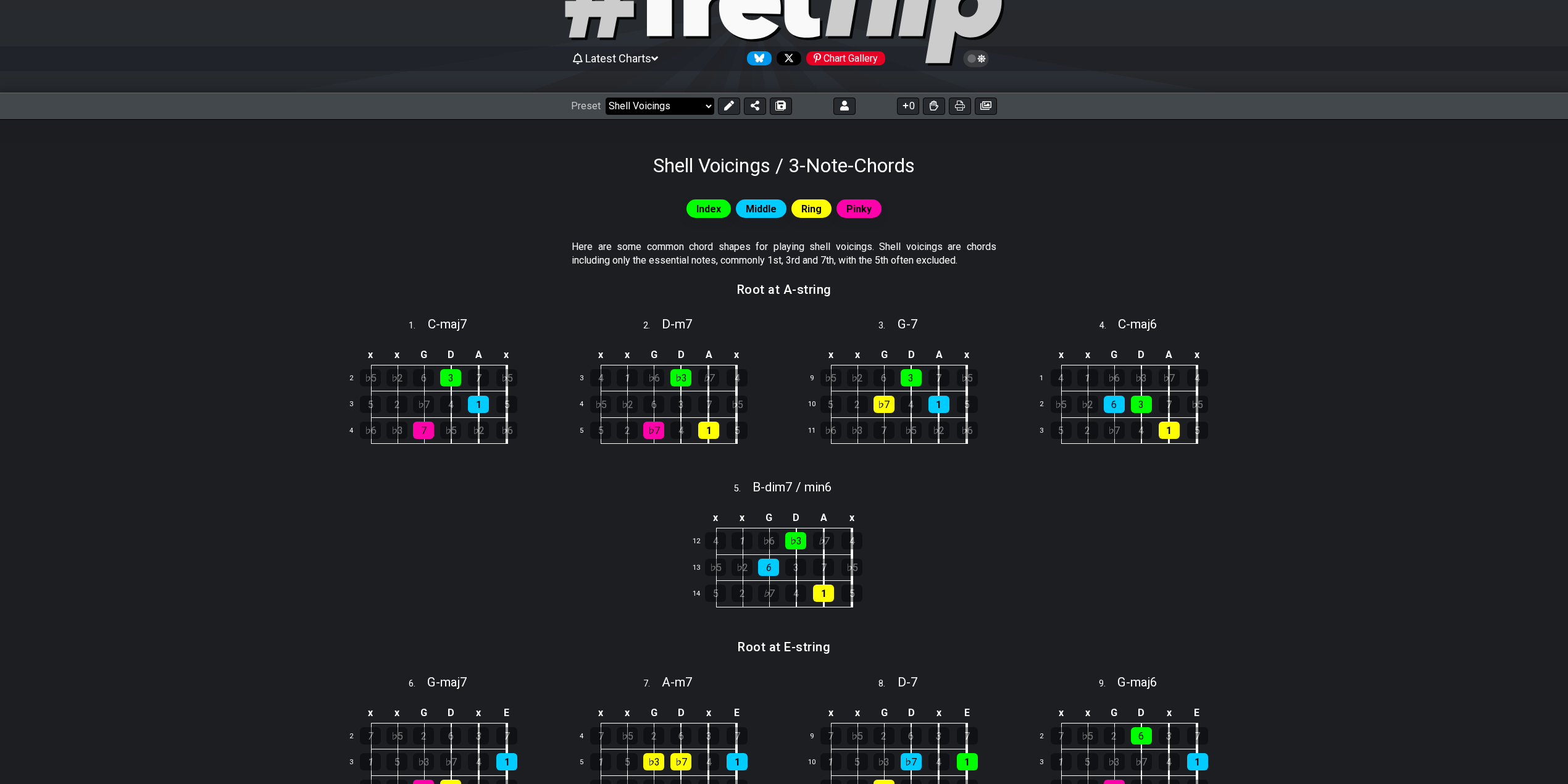
click at [658, 107] on select "Welcome to #fretflip! Initial Preset Custom Preset Minor Pentatonic Major Penta…" at bounding box center [659, 107] width 109 height 18
click at [605, 98] on select "Welcome to #fretflip! Initial Preset Custom Preset Minor Pentatonic Major Penta…" at bounding box center [659, 107] width 109 height 18
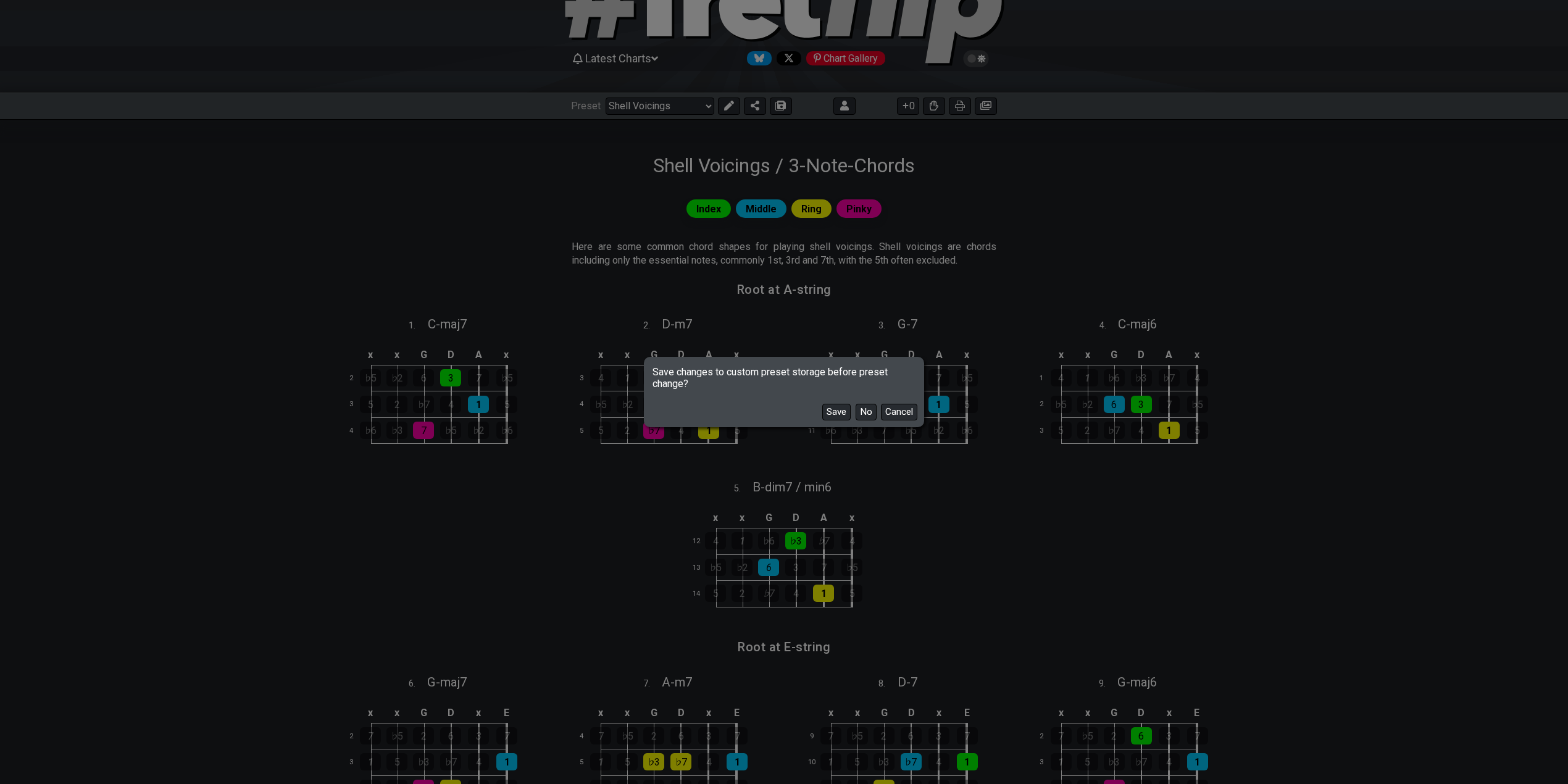
click at [860, 411] on button "No" at bounding box center [866, 412] width 21 height 17
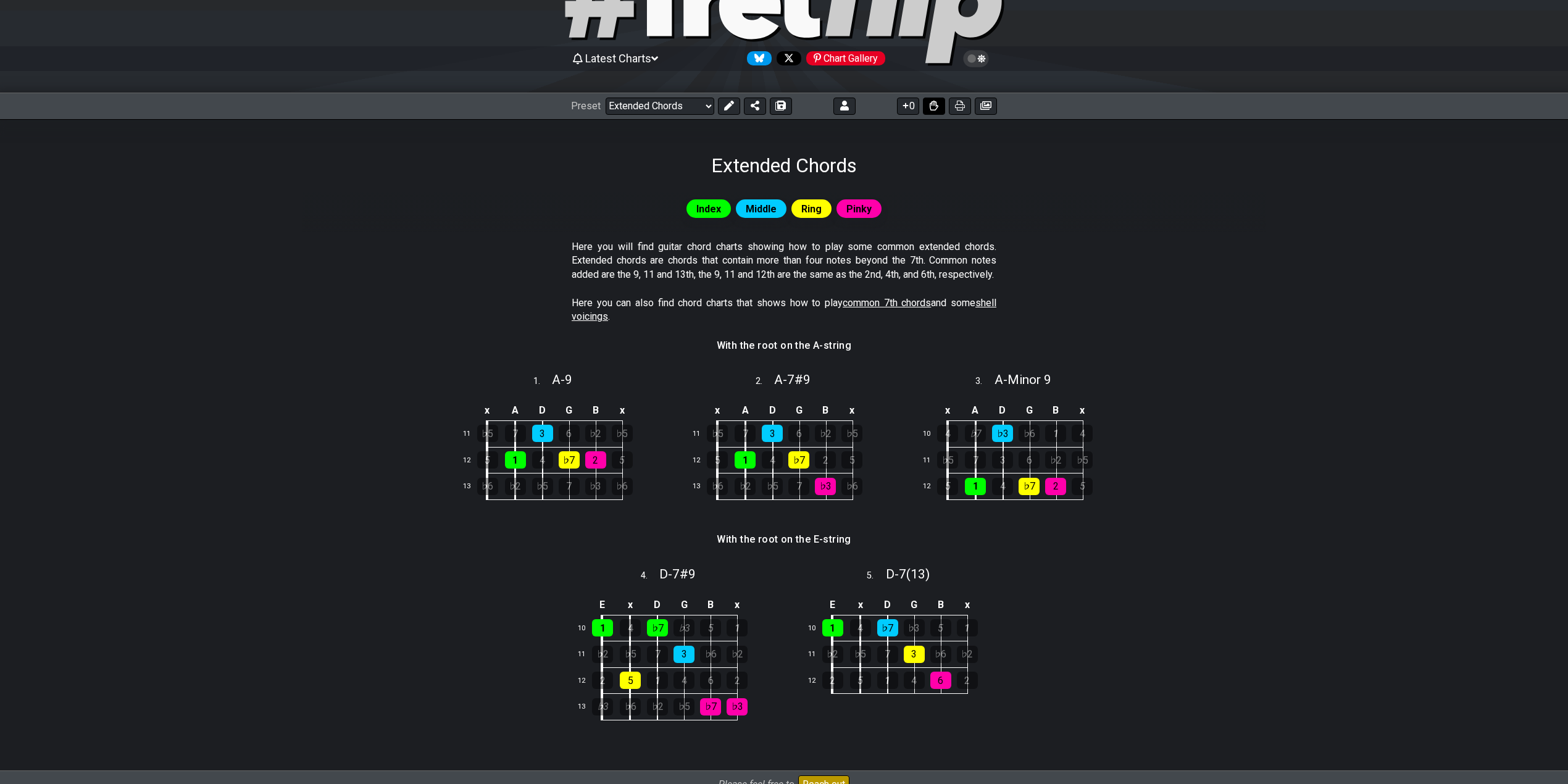
click at [934, 104] on icon at bounding box center [934, 105] width 9 height 10
click at [934, 105] on icon at bounding box center [934, 105] width 9 height 10
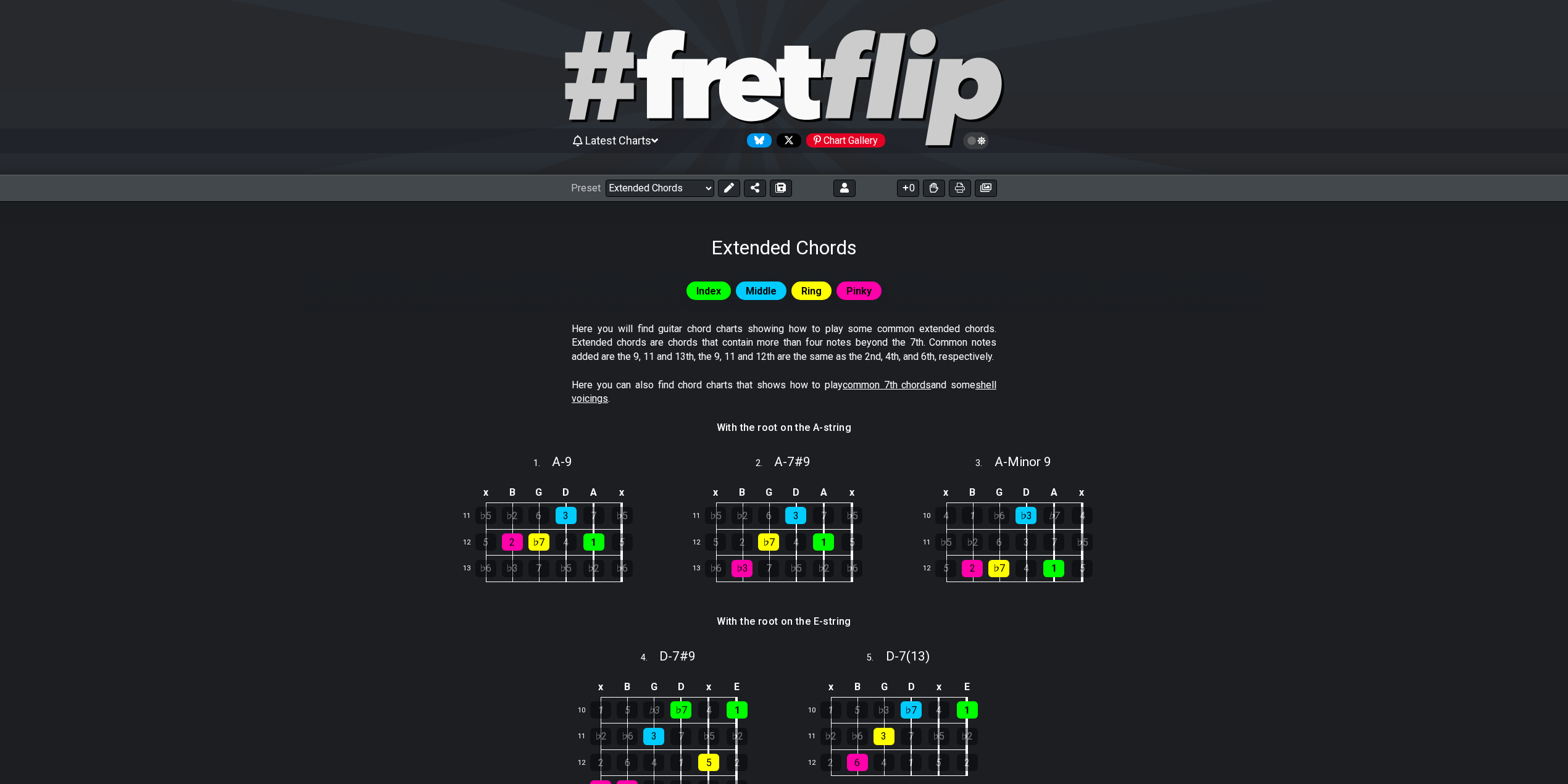
scroll to position [82, 0]
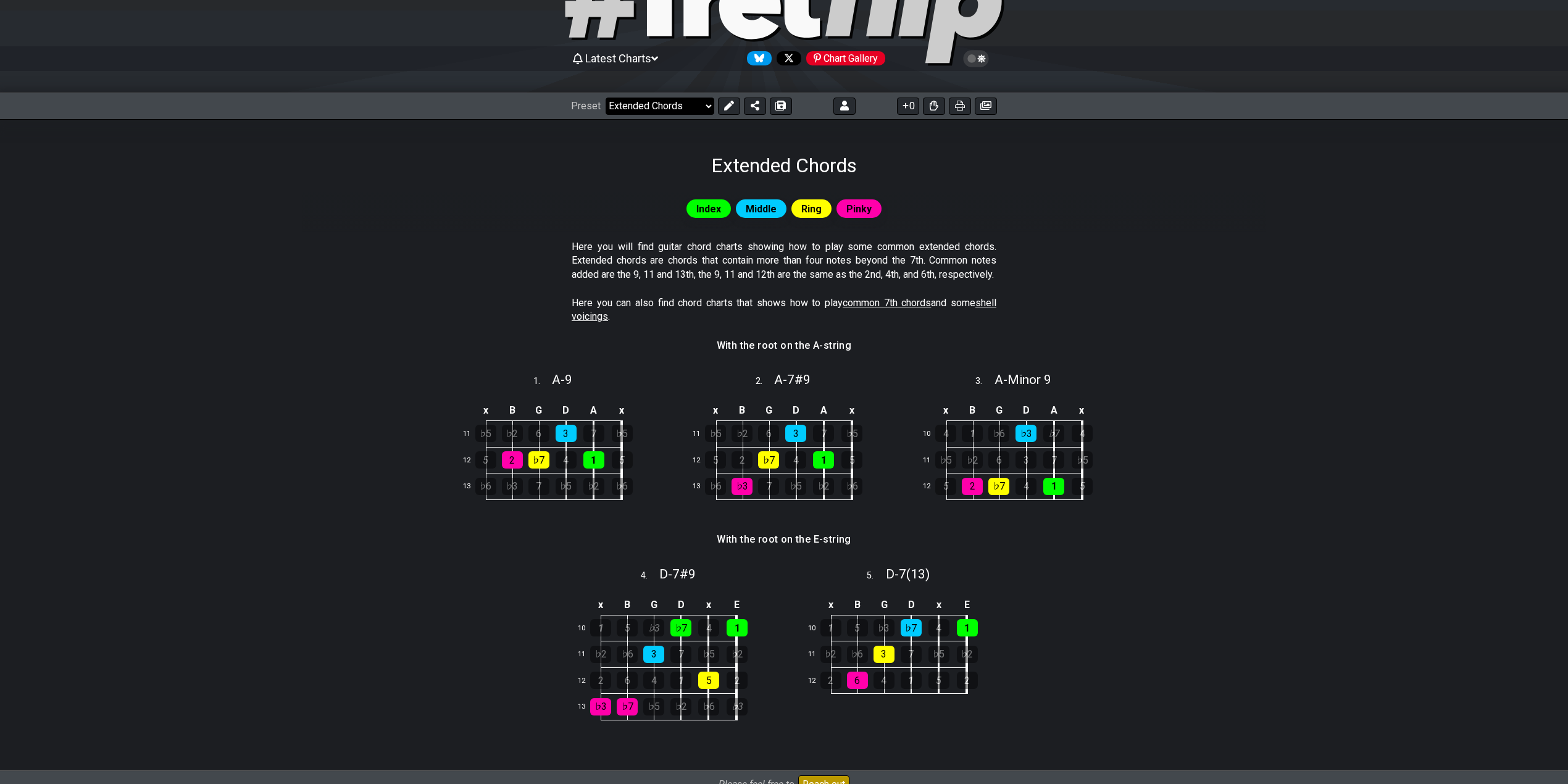
click at [699, 104] on select "Welcome to #fretflip! Initial Preset Custom Preset Minor Pentatonic Major Penta…" at bounding box center [659, 107] width 109 height 18
click at [605, 98] on select "Welcome to #fretflip! Initial Preset Custom Preset Minor Pentatonic Major Penta…" at bounding box center [659, 107] width 109 height 18
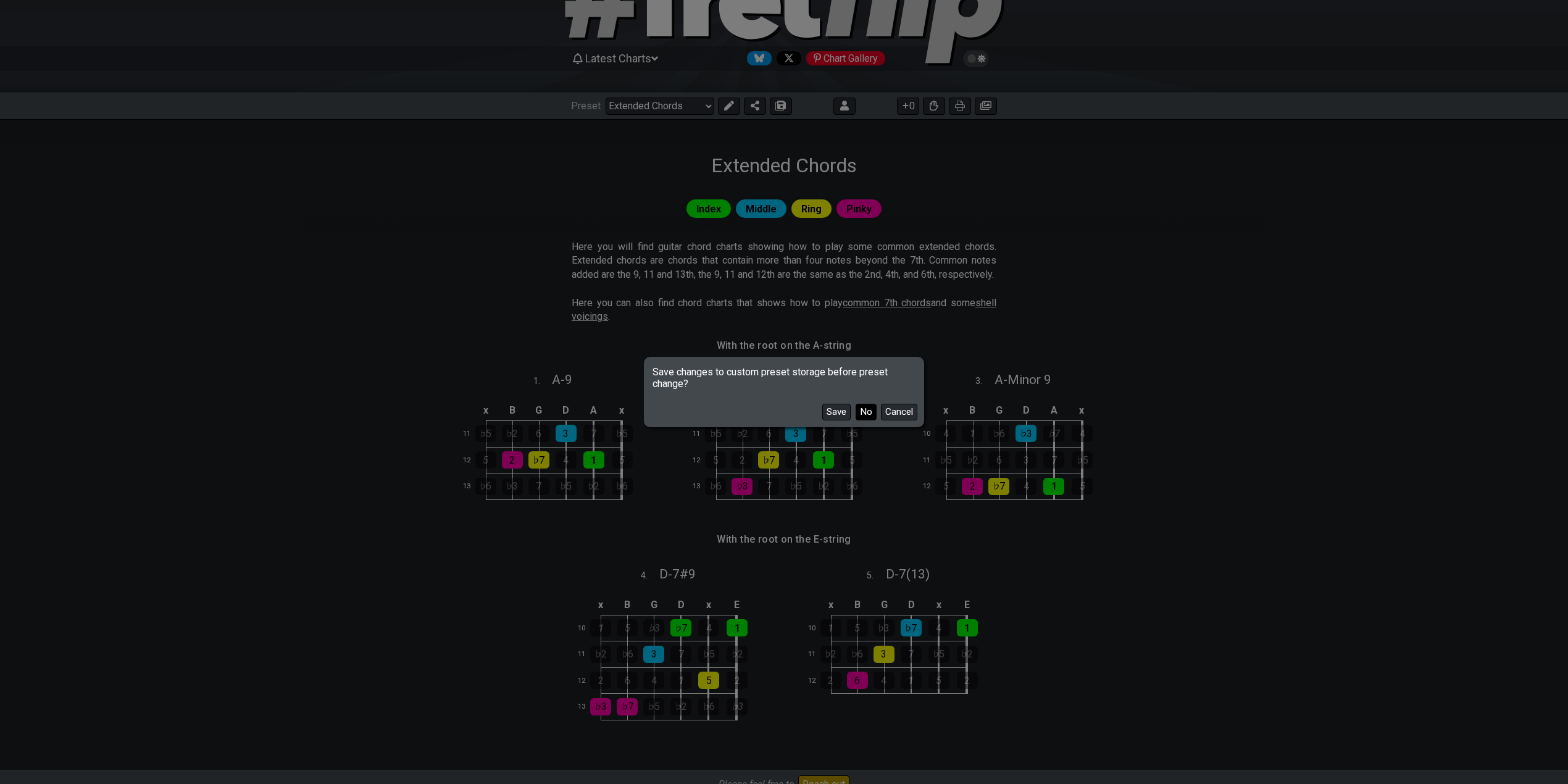
click at [868, 407] on button "No" at bounding box center [866, 412] width 21 height 17
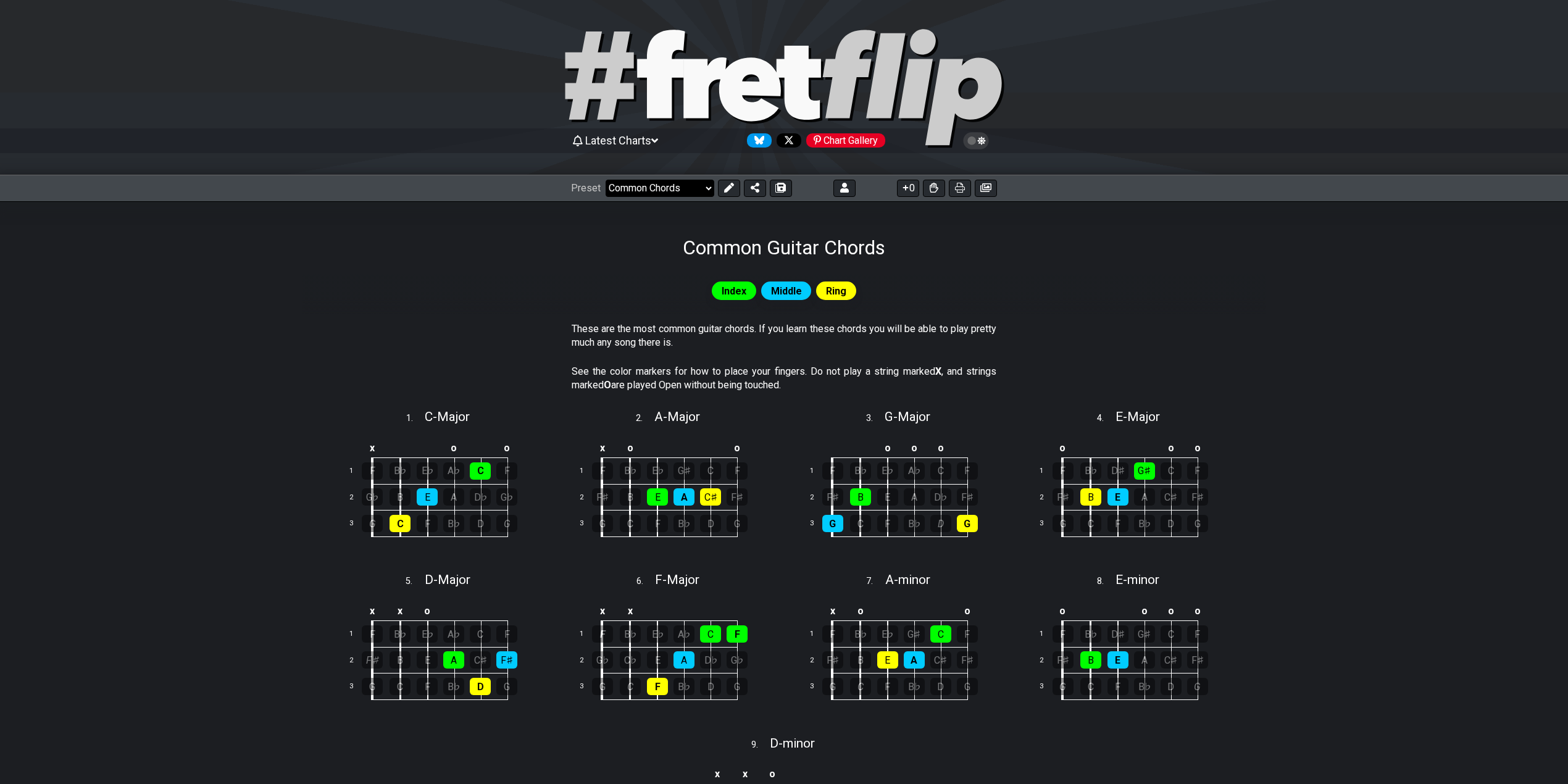
click at [665, 191] on select "Welcome to #fretflip! Initial Preset Custom Preset Minor Pentatonic Major Penta…" at bounding box center [659, 188] width 109 height 18
click at [605, 179] on select "Welcome to #fretflip! Initial Preset Custom Preset Minor Pentatonic Major Penta…" at bounding box center [659, 188] width 109 height 18
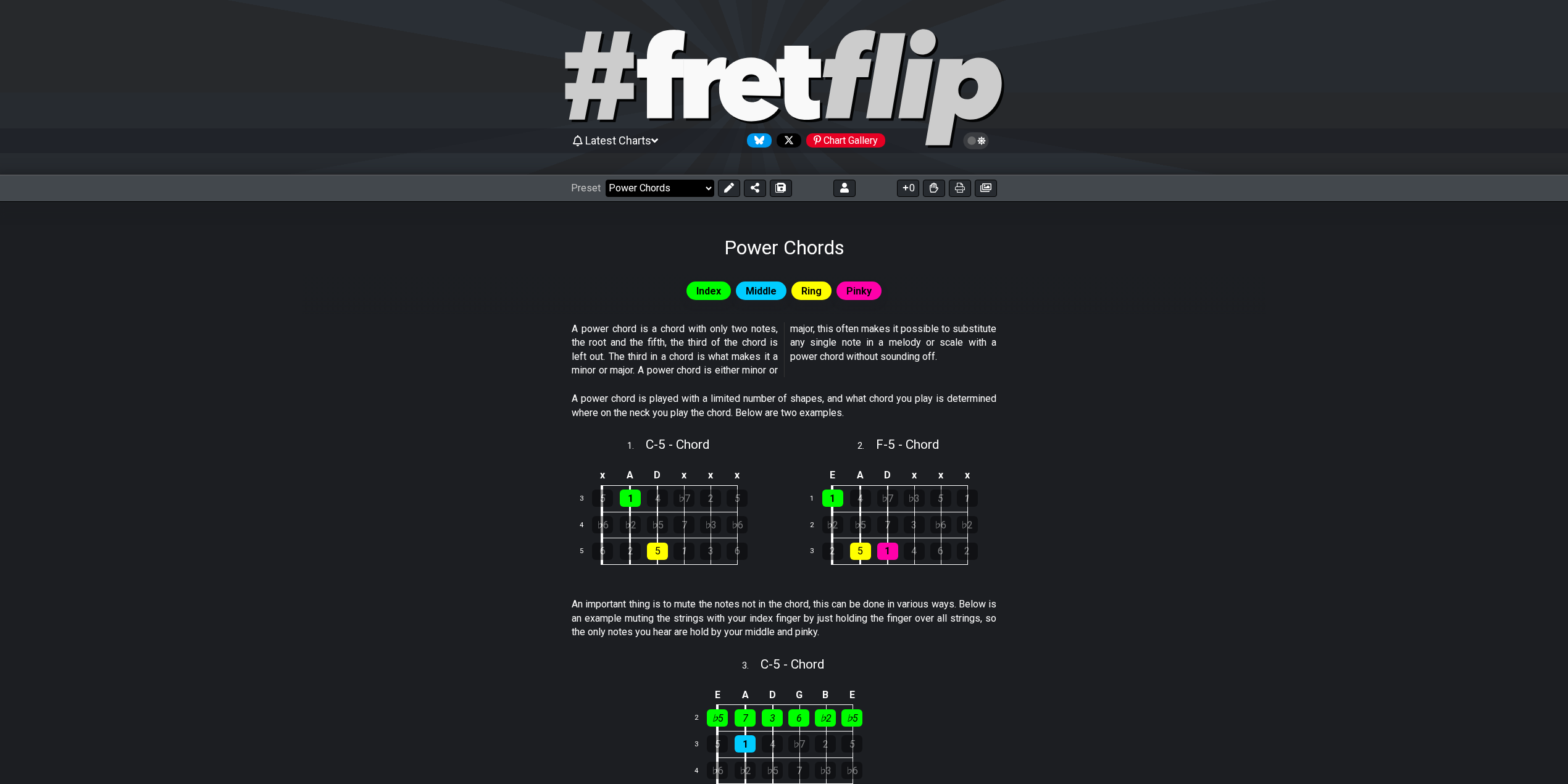
click at [677, 187] on select "Welcome to #fretflip! Initial Preset Custom Preset Minor Pentatonic Major Penta…" at bounding box center [659, 188] width 109 height 18
click at [605, 179] on select "Welcome to #fretflip! Initial Preset Custom Preset Minor Pentatonic Major Penta…" at bounding box center [659, 188] width 109 height 18
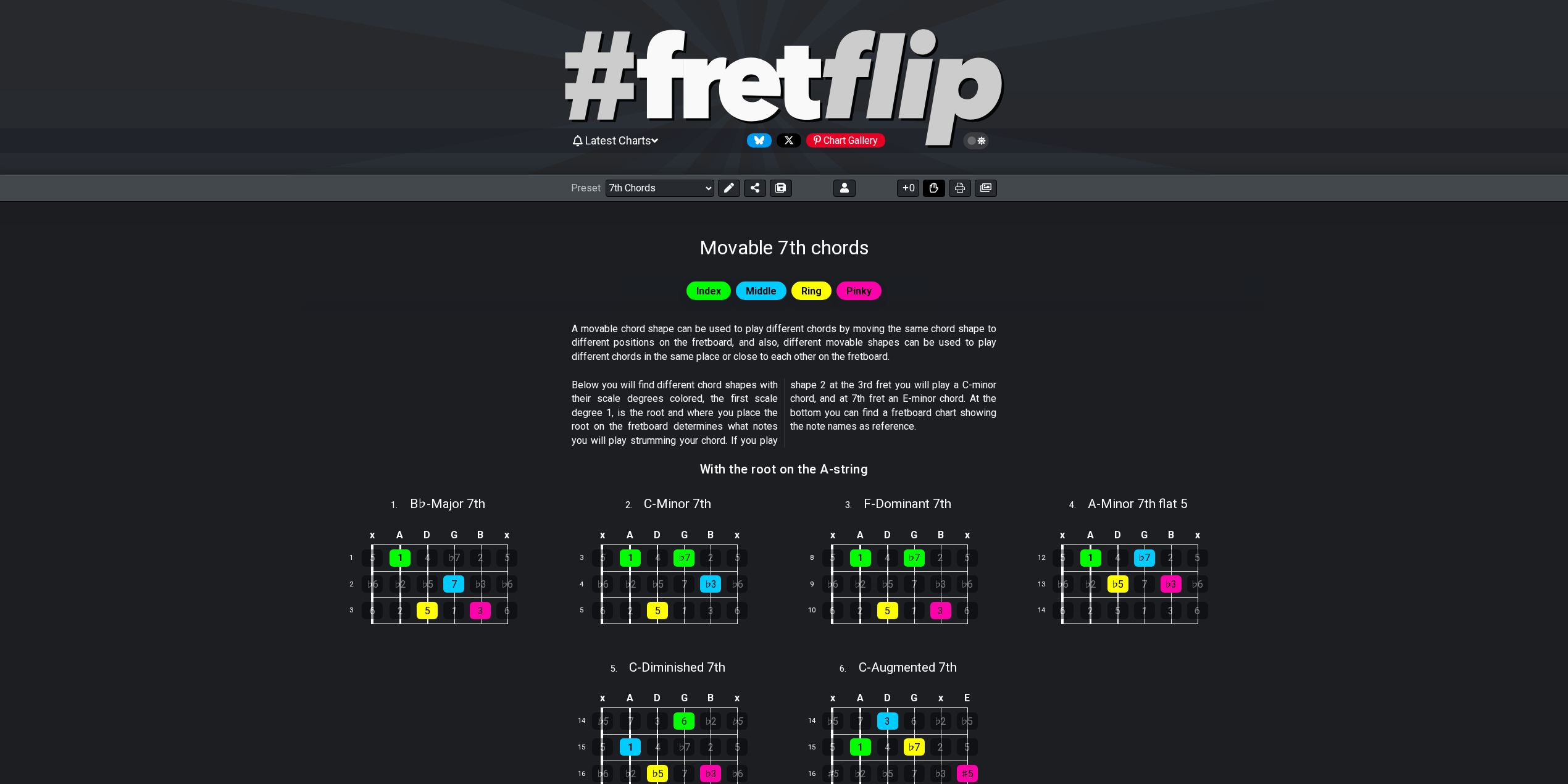
click at [929, 183] on button at bounding box center [934, 188] width 22 height 18
click at [931, 183] on icon at bounding box center [934, 187] width 9 height 10
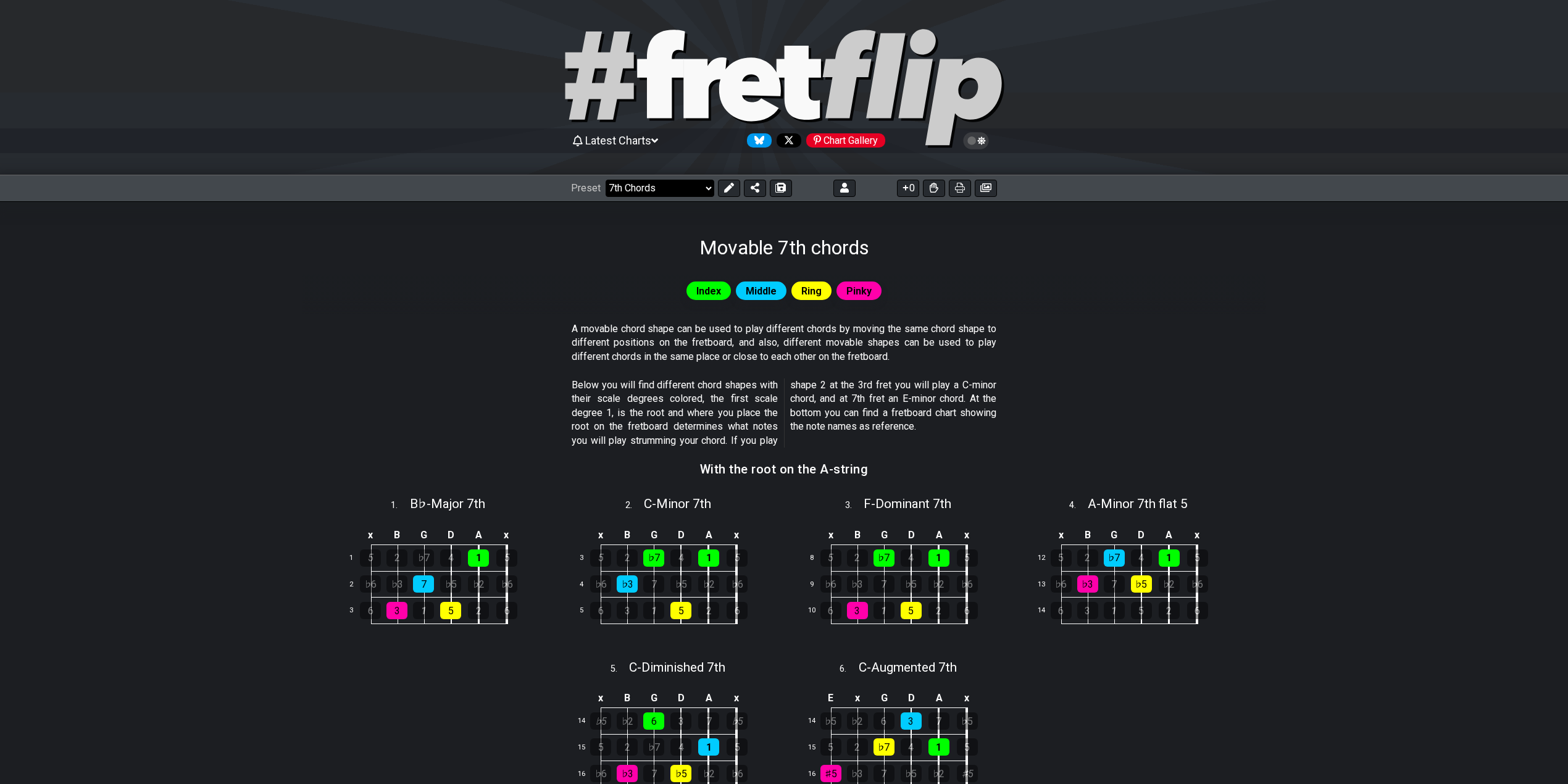
click at [669, 186] on select "Welcome to #fretflip! Initial Preset Custom Preset Minor Pentatonic Major Penta…" at bounding box center [659, 188] width 109 height 18
click at [605, 179] on select "Welcome to #fretflip! Initial Preset Custom Preset Minor Pentatonic Major Penta…" at bounding box center [659, 188] width 109 height 18
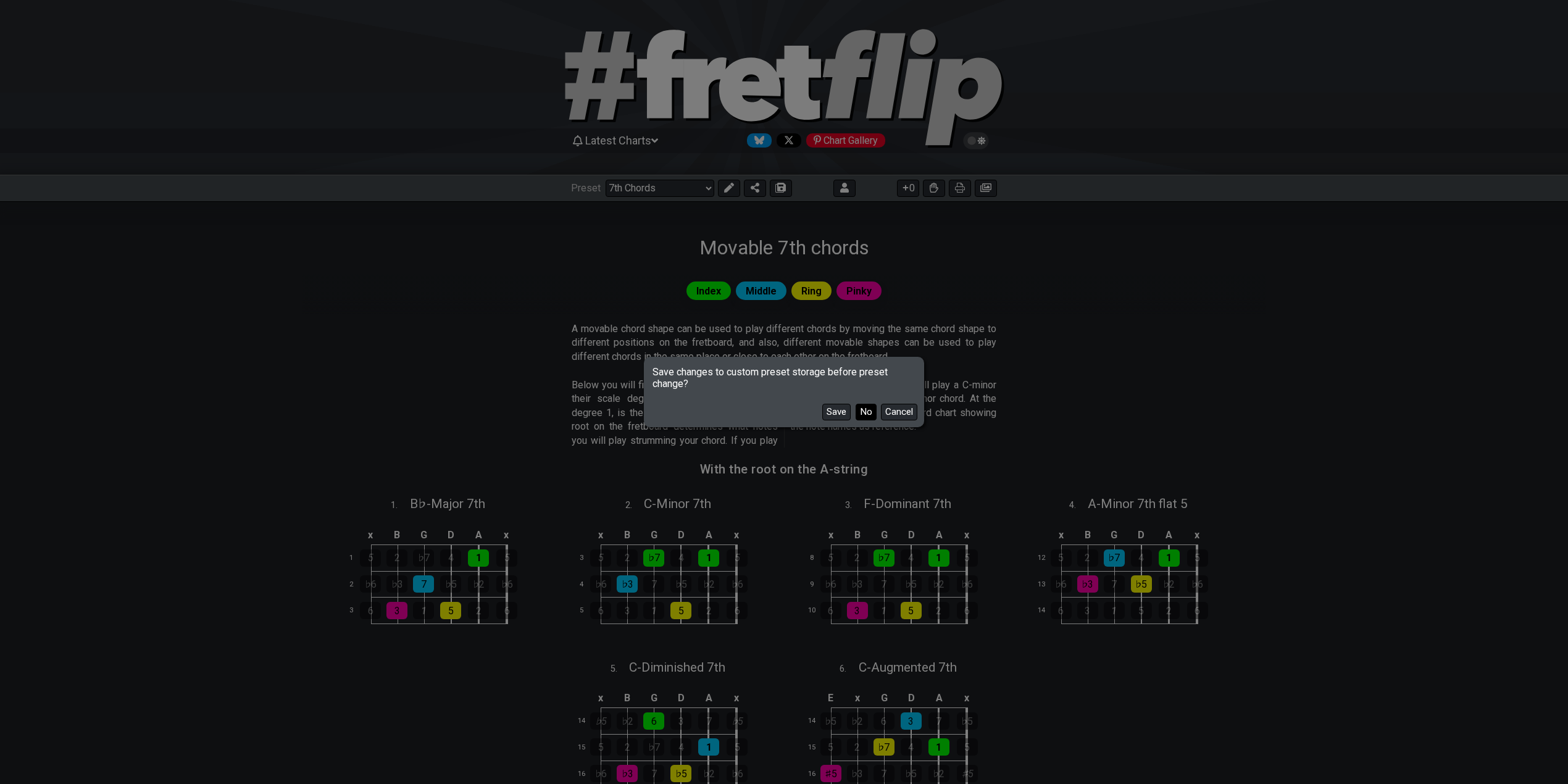
click at [855, 411] on button "No" at bounding box center [866, 412] width 21 height 17
select select "/shell-voicings"
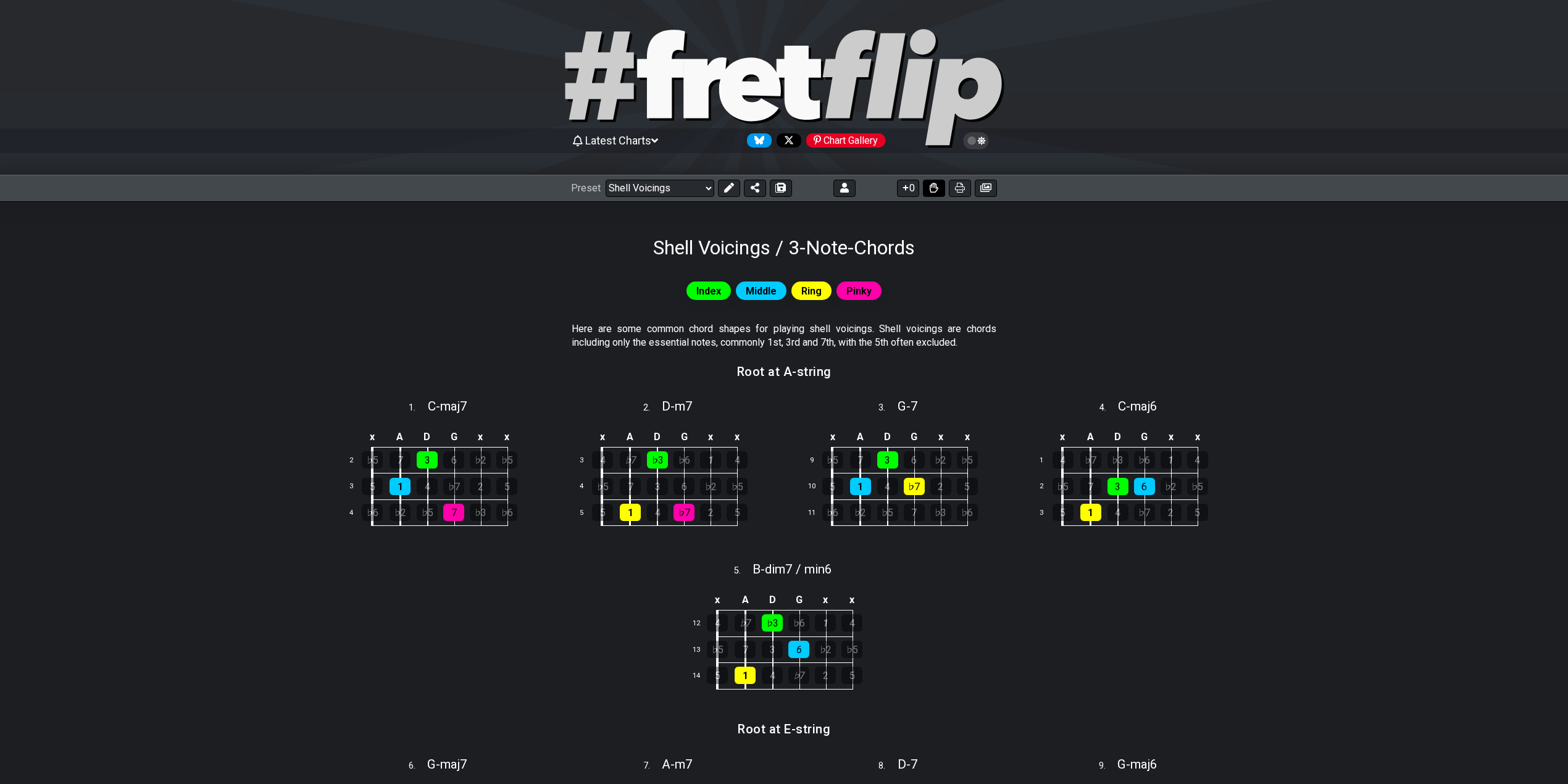
click at [932, 184] on icon at bounding box center [934, 187] width 9 height 10
click at [934, 185] on icon at bounding box center [934, 187] width 9 height 10
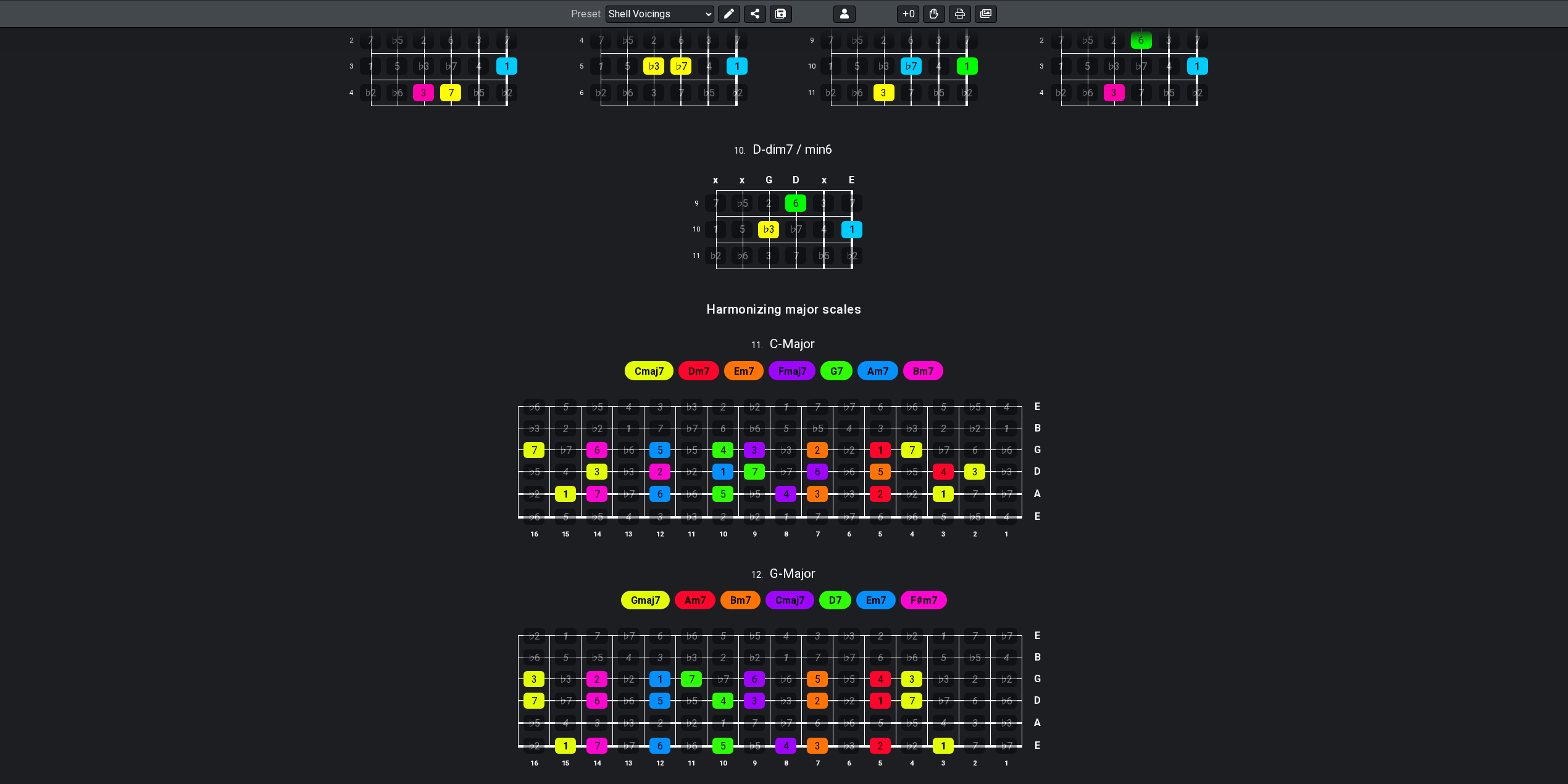
scroll to position [823, 0]
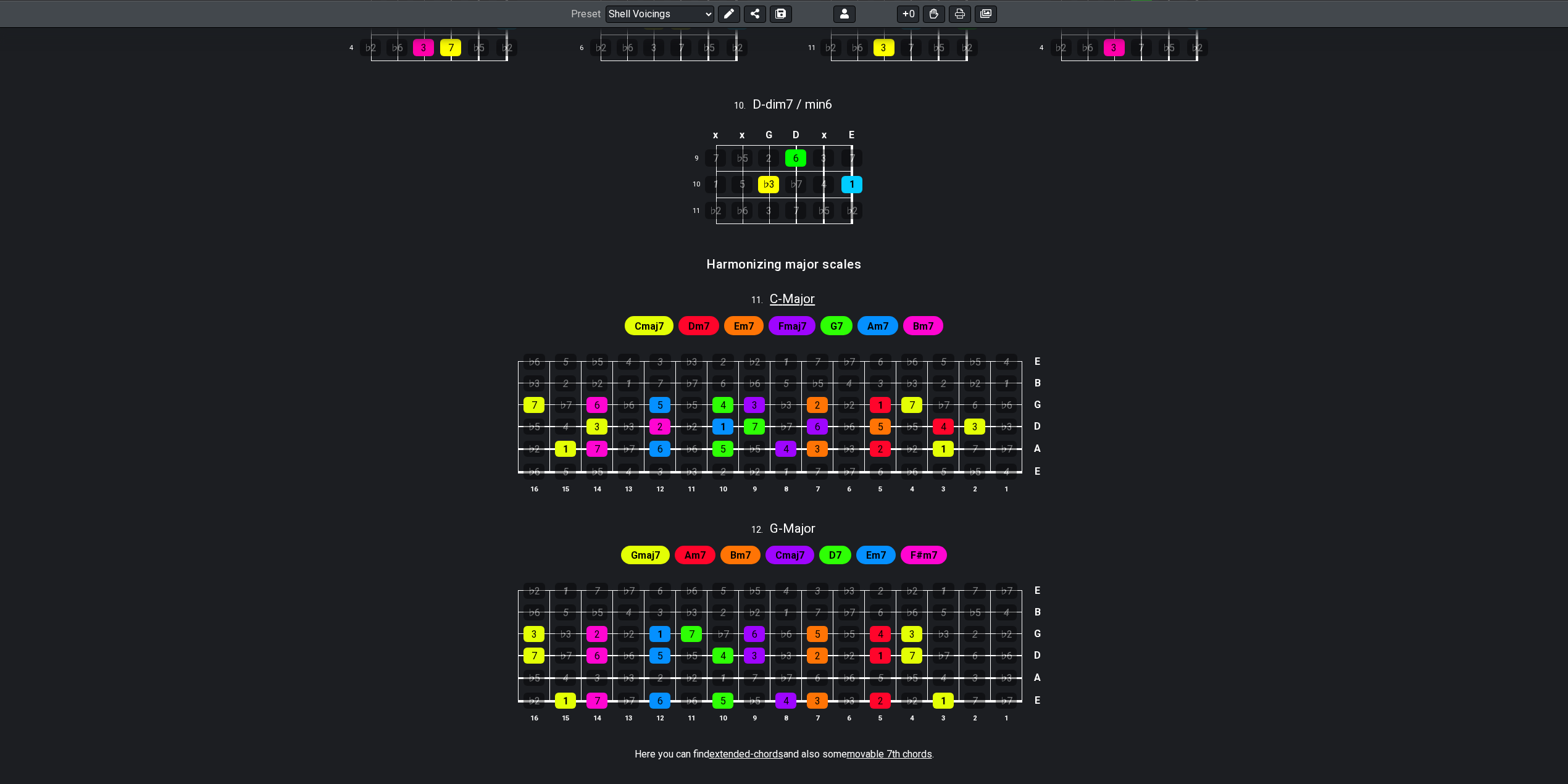
click at [794, 304] on span "C - Major" at bounding box center [792, 299] width 45 height 15
select select "C"
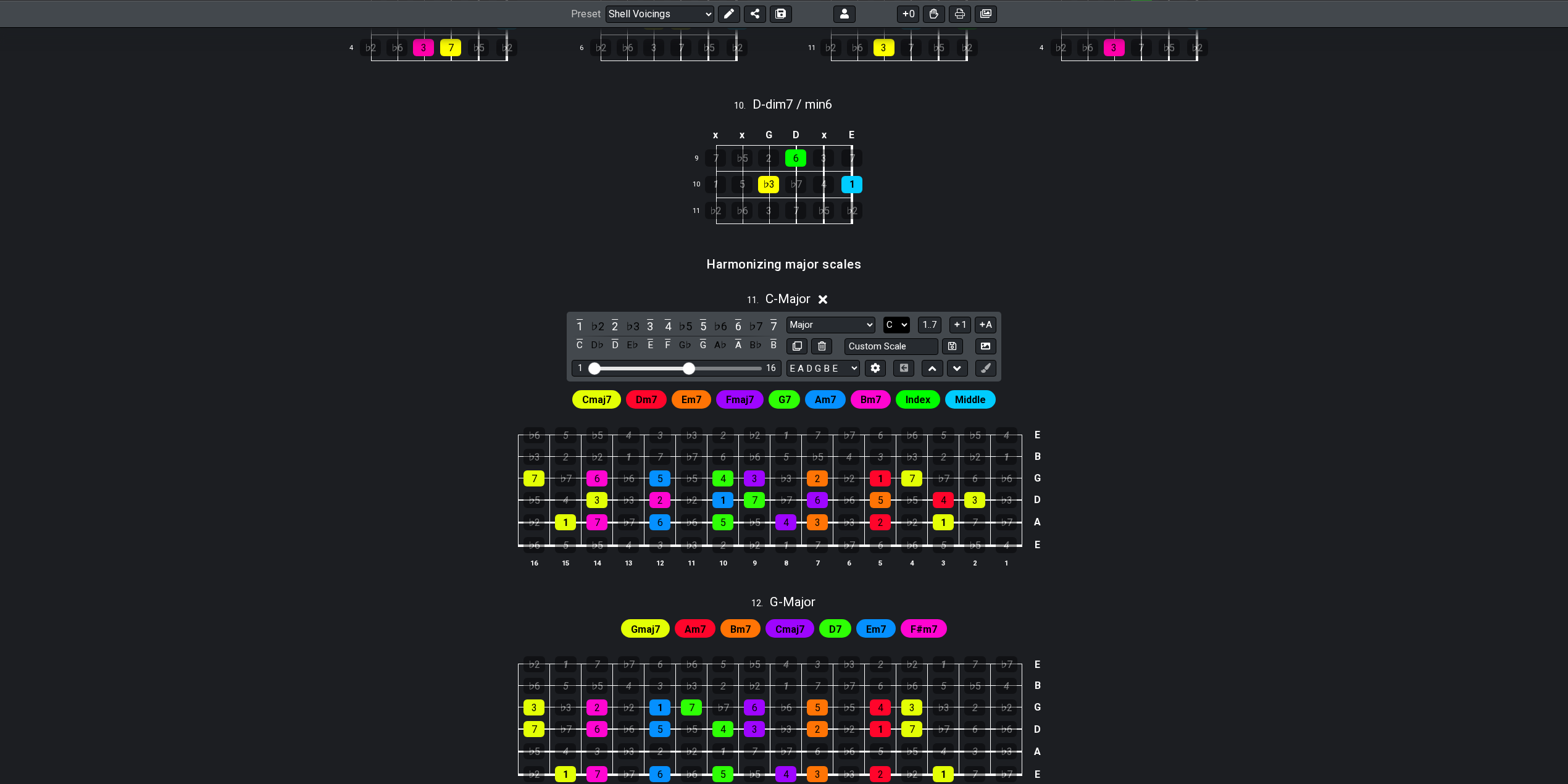
click at [892, 324] on select "A♭ A A♯ B♭ B C C♯ D♭ D D♯ E♭ E F F♯ G♭ G G♯" at bounding box center [896, 325] width 26 height 17
click at [815, 326] on select "Major Major Minor Pentatonic Major Pentatonic Minor Blues Major Blues Major / I…" at bounding box center [831, 325] width 89 height 17
select select "Minor Pentatonic"
click at [787, 318] on select "Major Major Minor Pentatonic Major Pentatonic Minor Blues Major Blues Major / I…" at bounding box center [831, 325] width 89 height 17
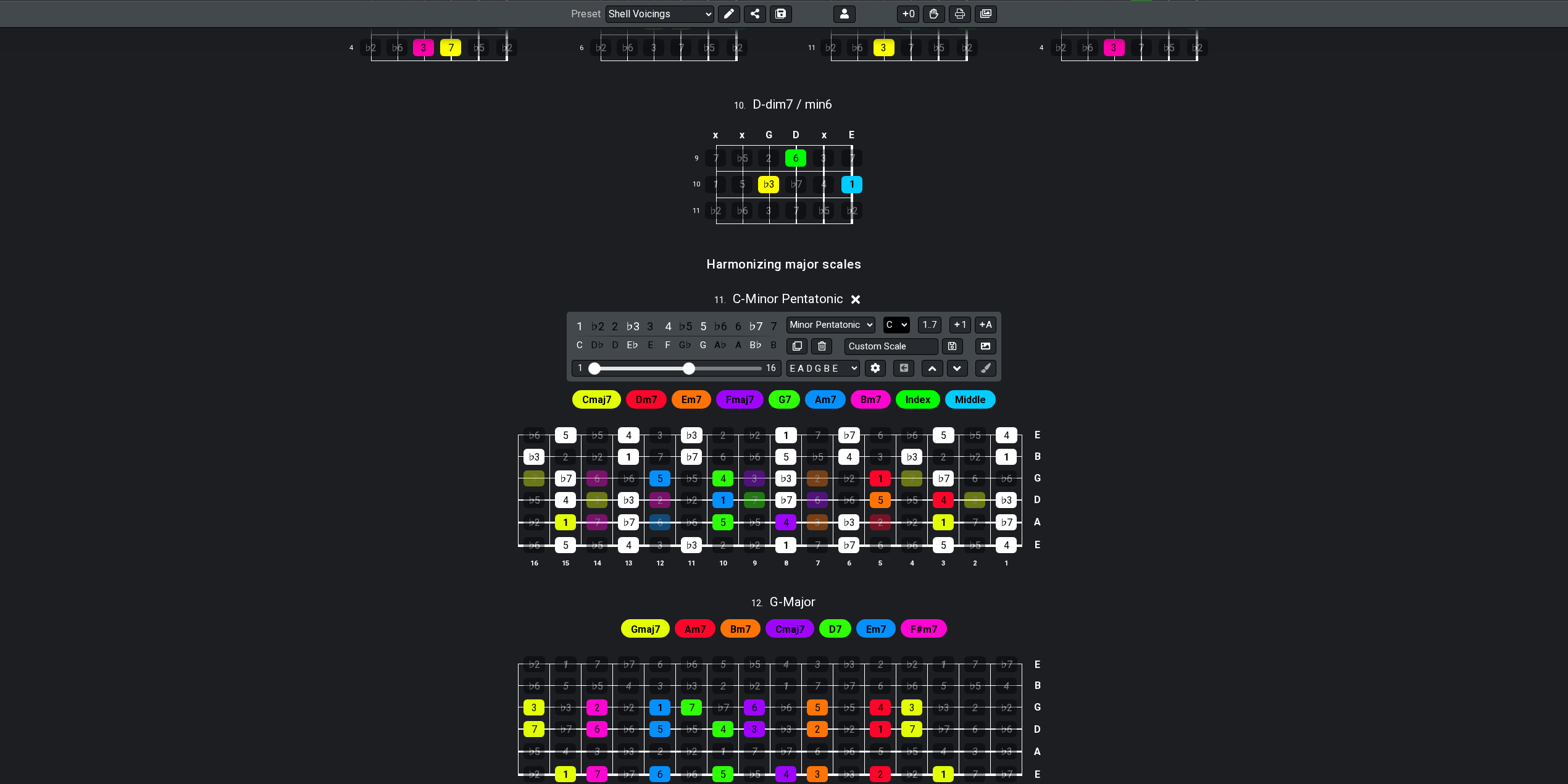
click at [900, 329] on select "A♭ A A♯ B♭ B C C♯ D♭ D D♯ E♭ E F F♯ G♭ G G♯" at bounding box center [896, 325] width 26 height 17
select select "A"
click at [883, 318] on select "A♭ A A♯ B♭ B C C♯ D♭ D D♯ E♭ E F F♯ G♭ G G♯" at bounding box center [896, 325] width 26 height 17
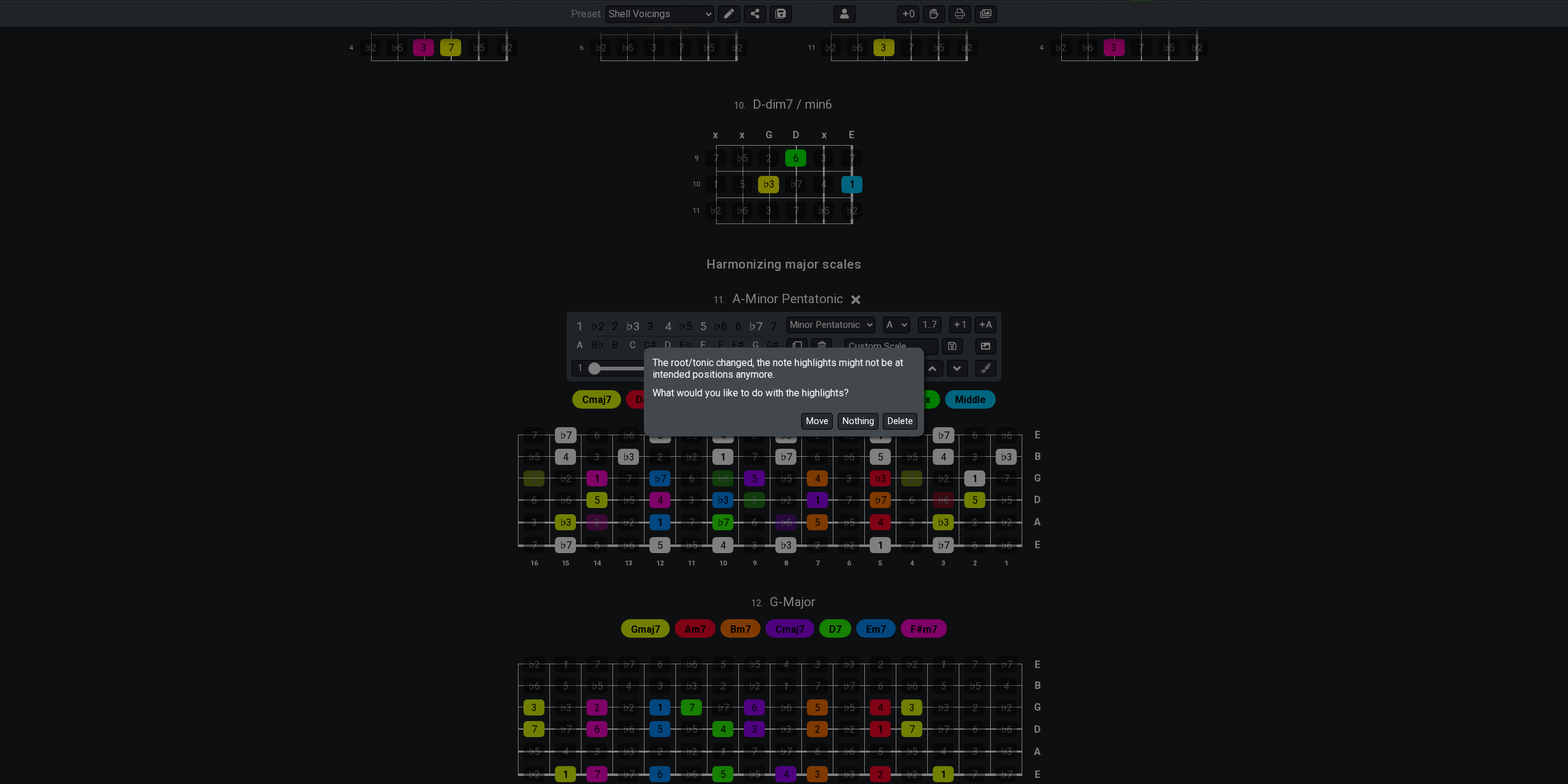
click at [816, 421] on button "Move" at bounding box center [817, 421] width 32 height 17
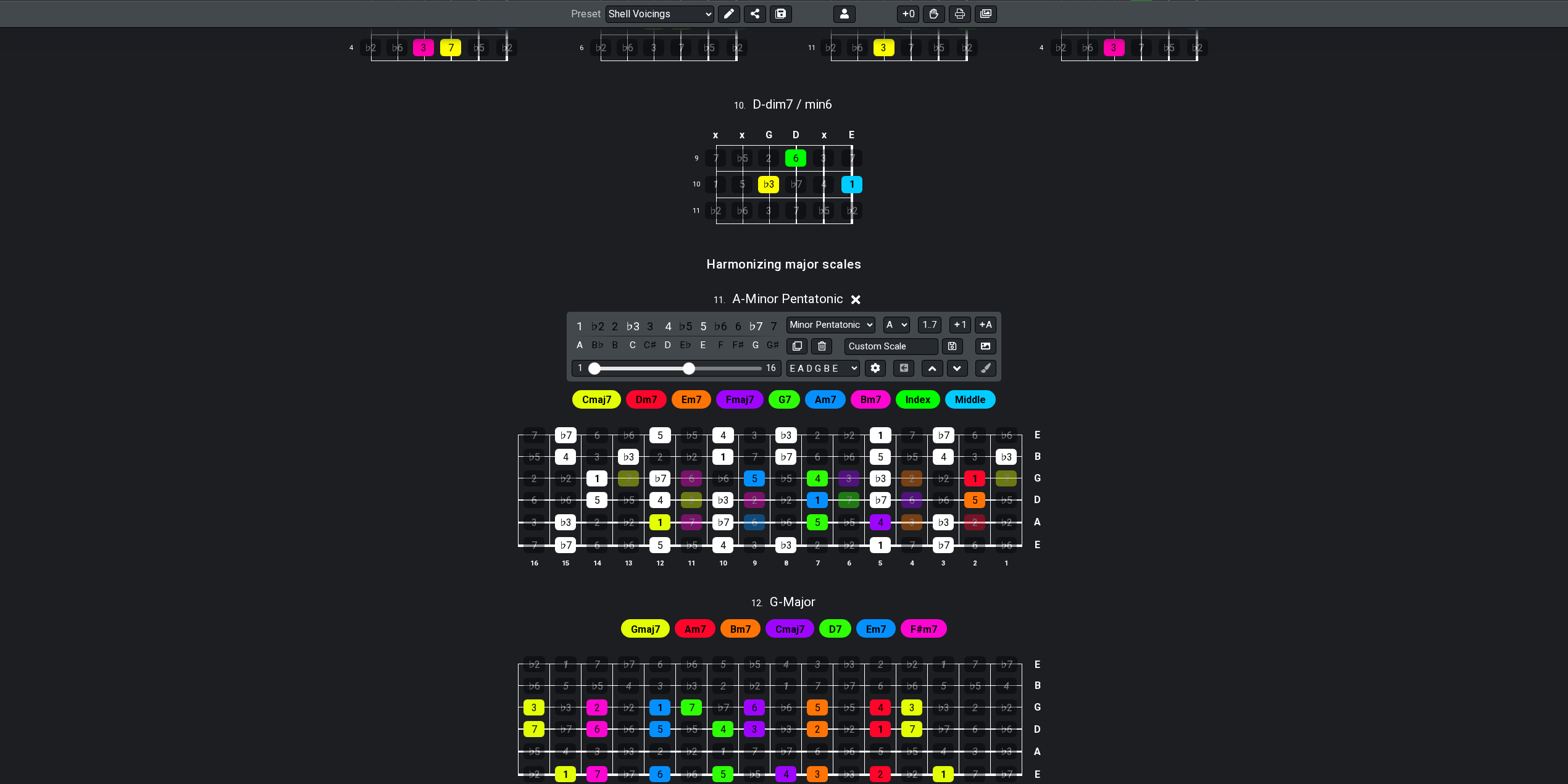
click at [855, 299] on icon at bounding box center [856, 300] width 9 height 9
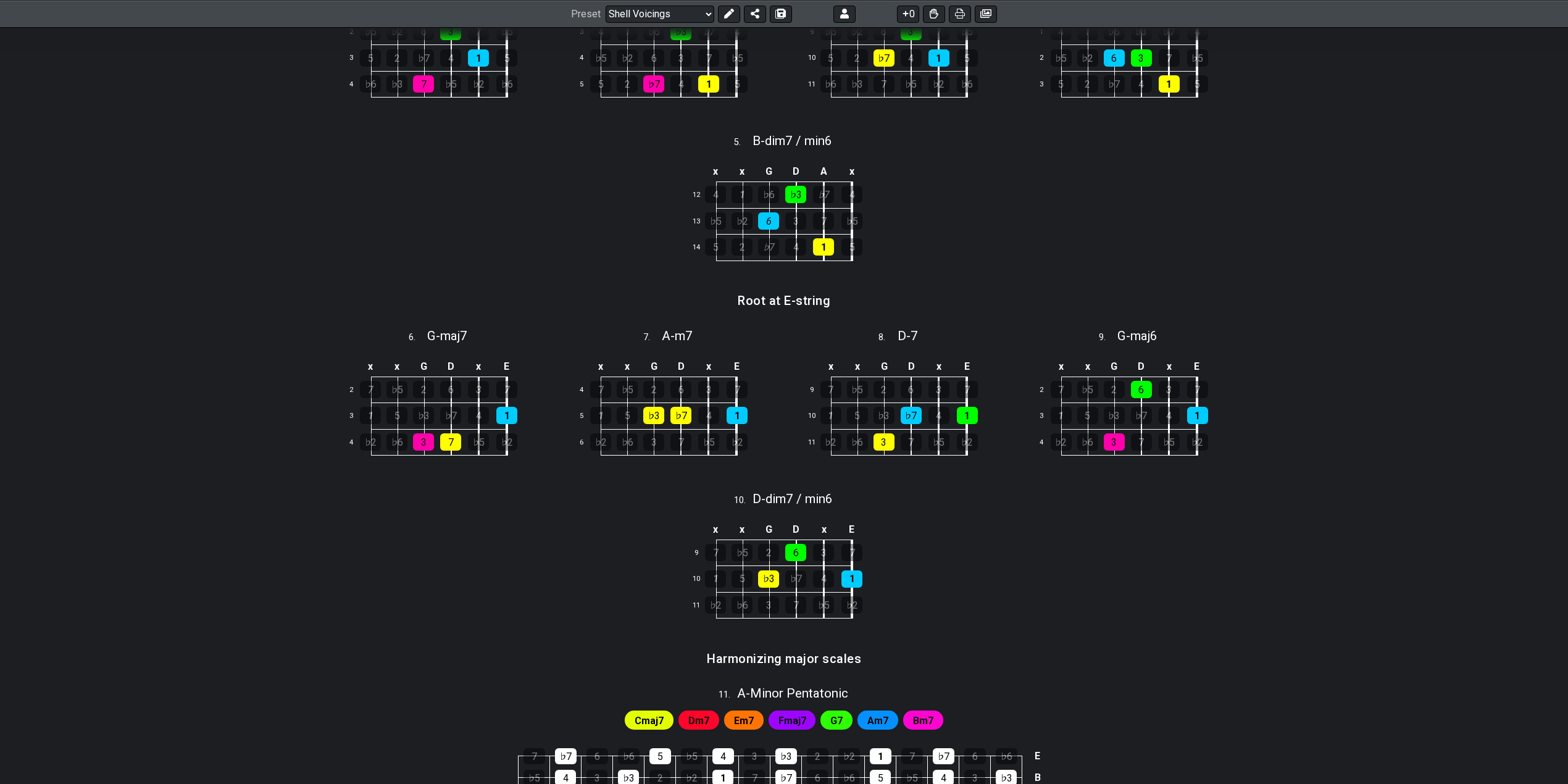
scroll to position [411, 0]
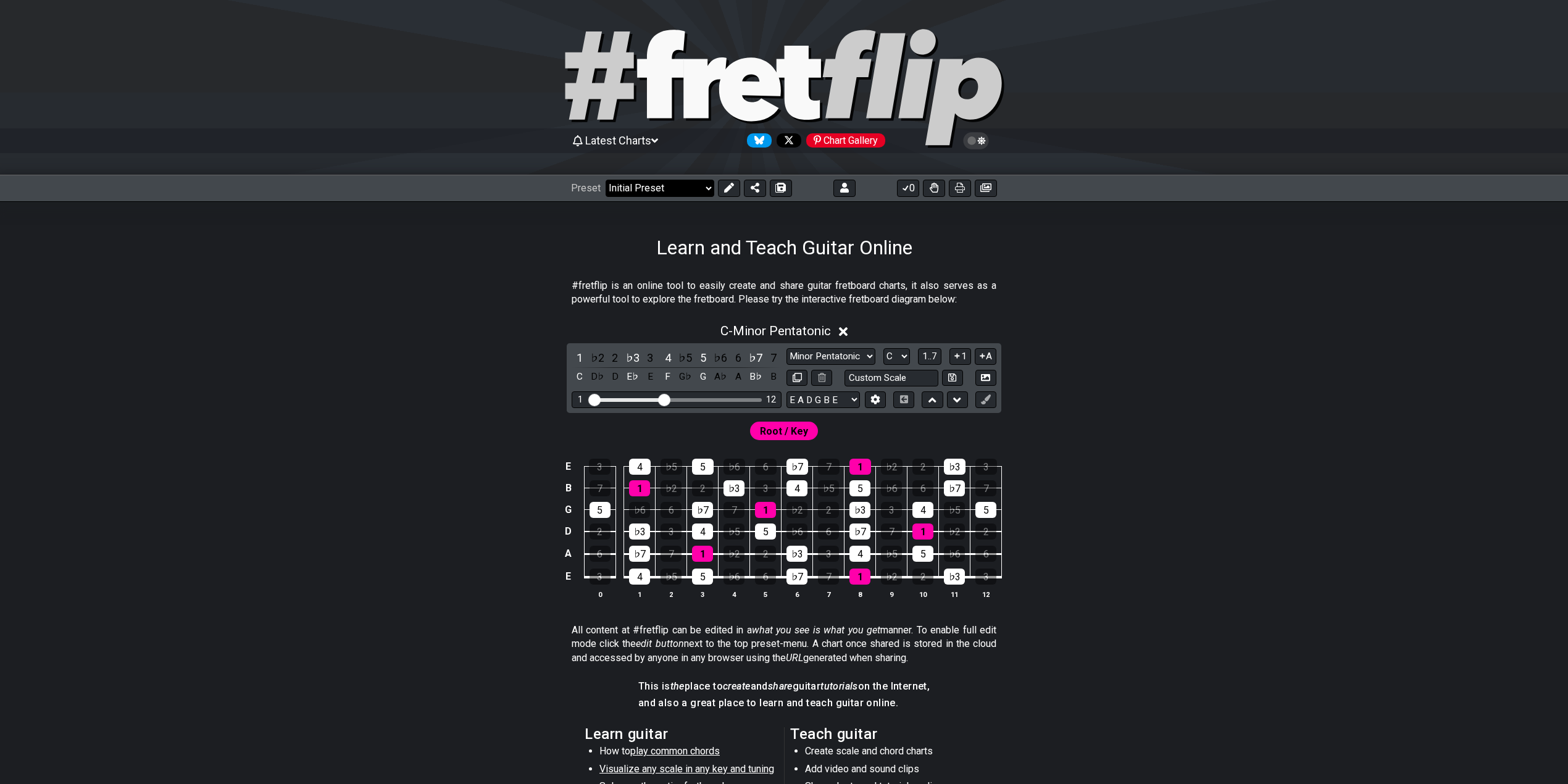
click at [686, 190] on select "Welcome to #fretflip! Initial Preset Custom Preset Minor Pentatonic Major Penta…" at bounding box center [659, 188] width 109 height 18
click at [605, 179] on select "Welcome to #fretflip! Initial Preset Custom Preset Minor Pentatonic Major Penta…" at bounding box center [659, 188] width 109 height 18
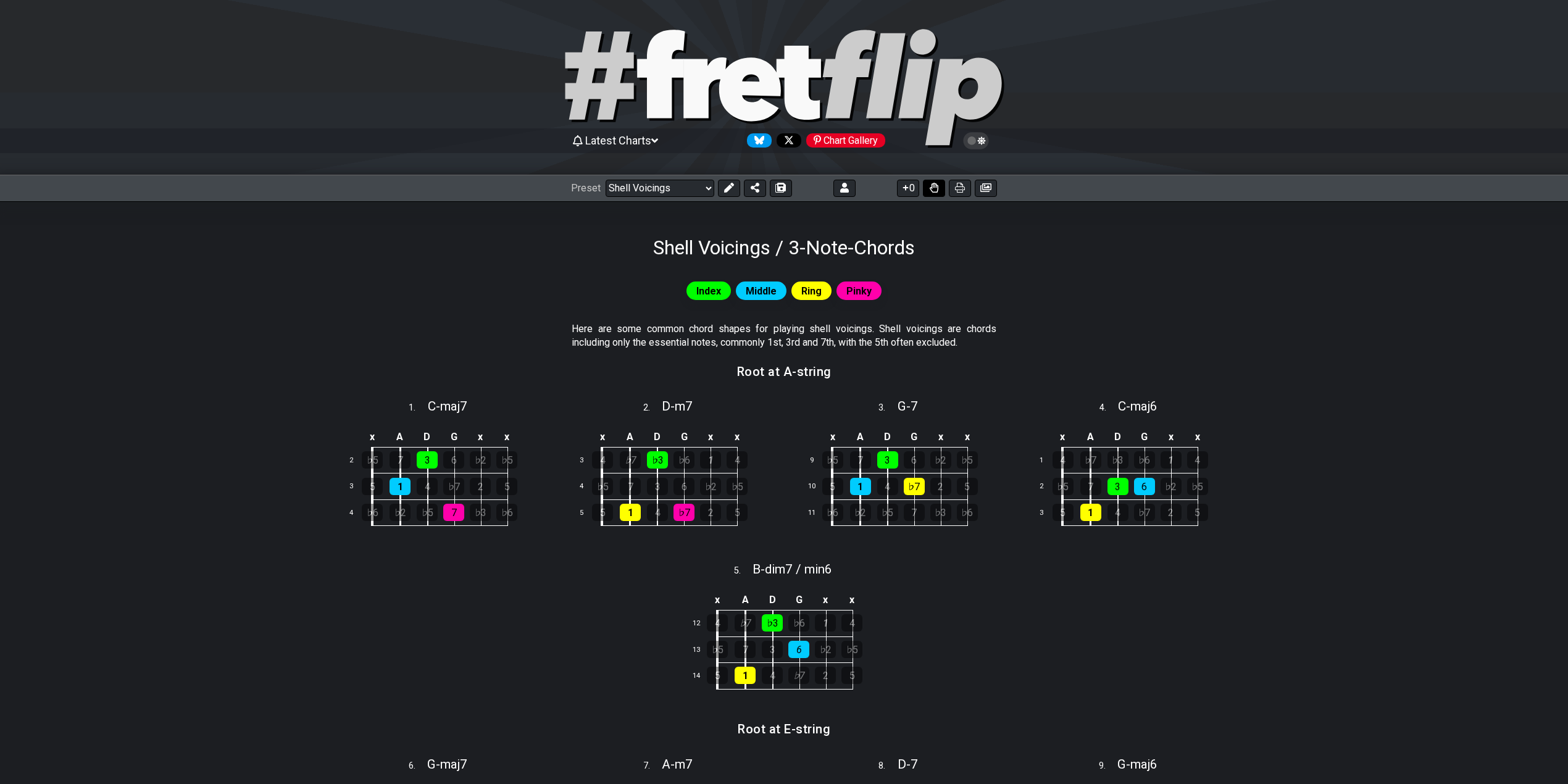
click at [931, 190] on icon at bounding box center [934, 187] width 9 height 10
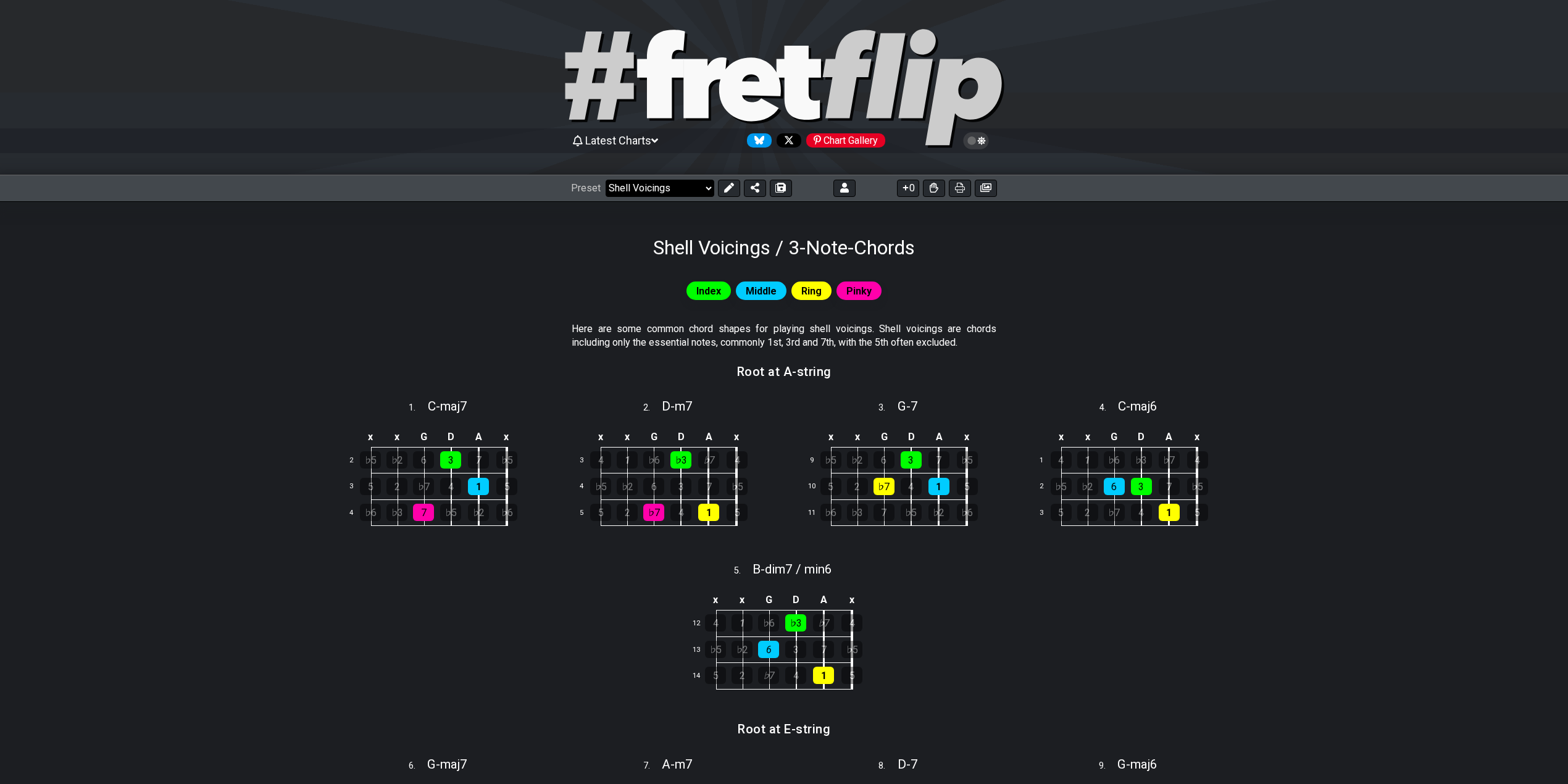
click at [682, 187] on select "Welcome to #fretflip! Initial Preset Custom Preset Minor Pentatonic Major Penta…" at bounding box center [659, 188] width 109 height 18
click at [605, 179] on select "Welcome to #fretflip! Initial Preset Custom Preset Minor Pentatonic Major Penta…" at bounding box center [659, 188] width 109 height 18
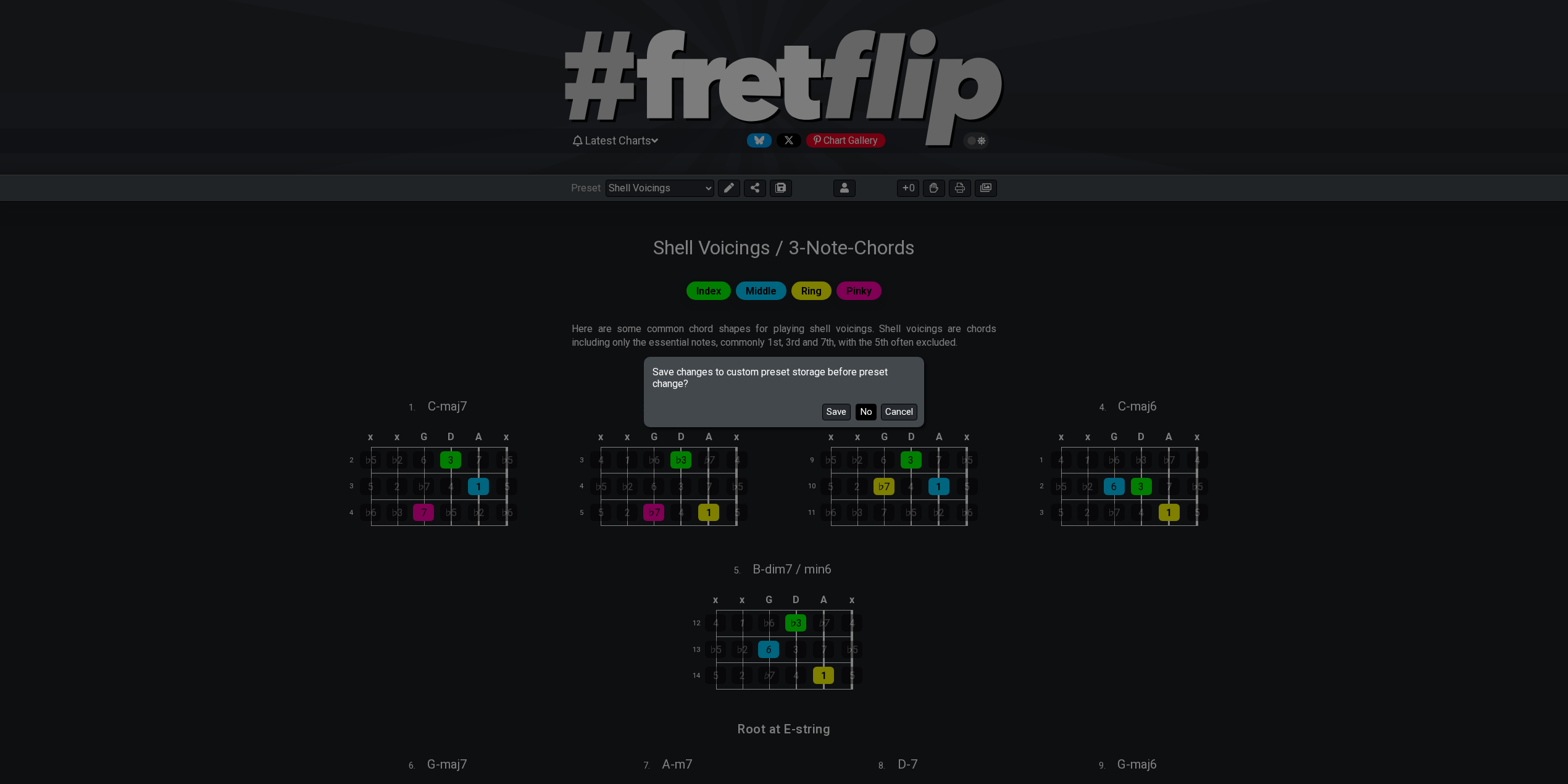
click at [862, 408] on button "No" at bounding box center [866, 412] width 21 height 17
select select "/minor-triad-arpeggios"
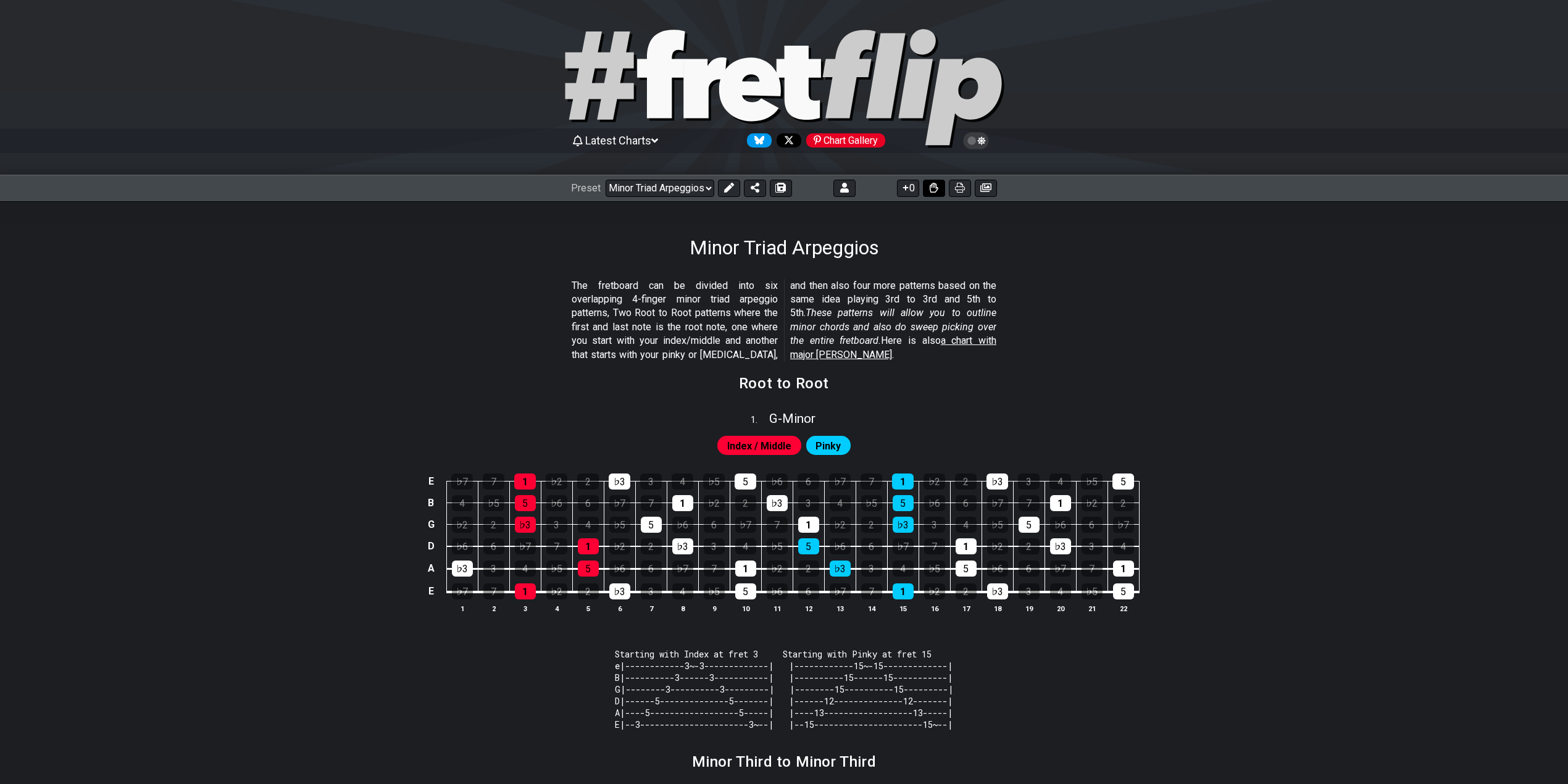
click at [936, 187] on icon at bounding box center [934, 187] width 9 height 10
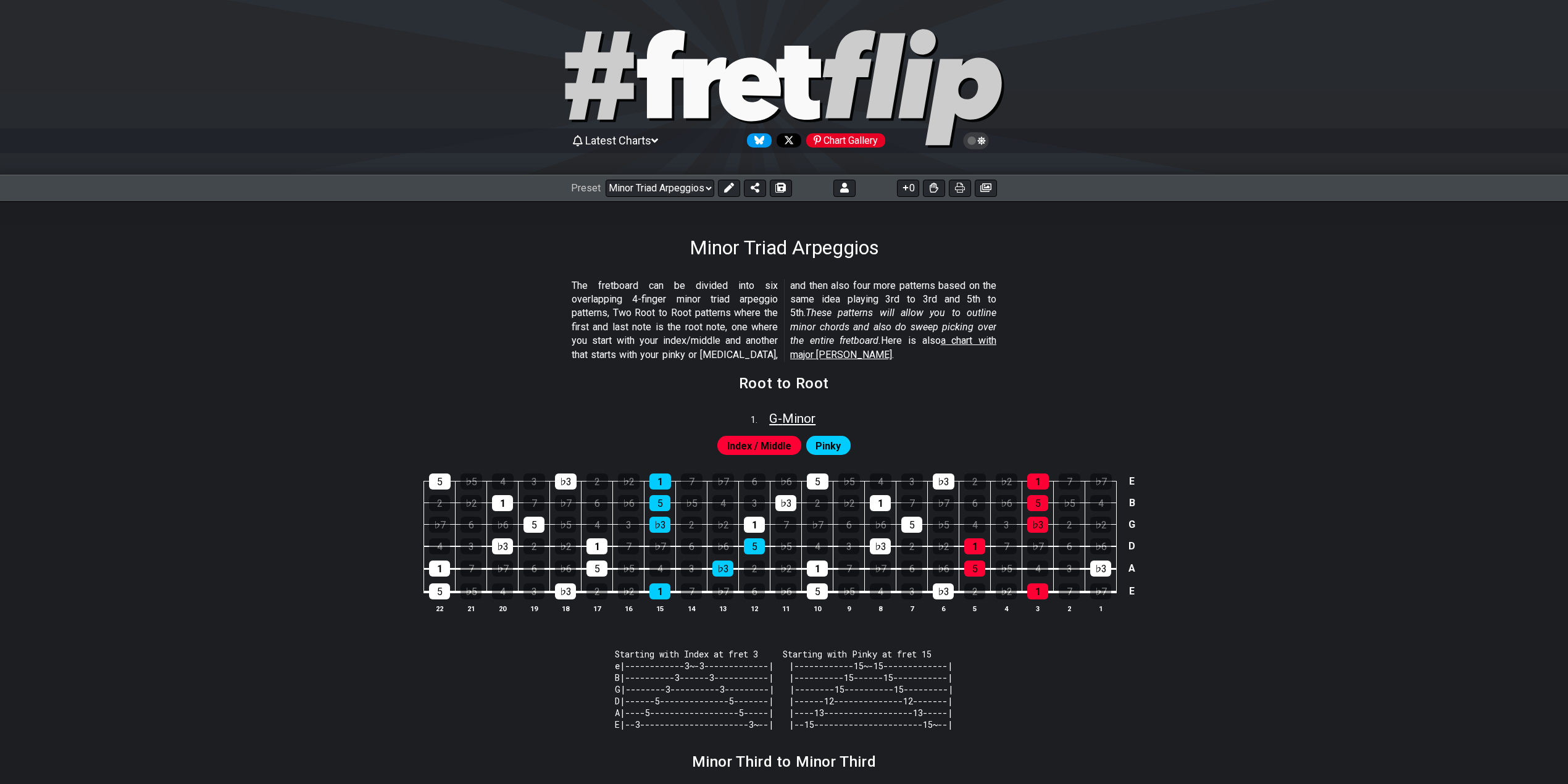
click at [791, 413] on span "G - Minor" at bounding box center [792, 419] width 47 height 15
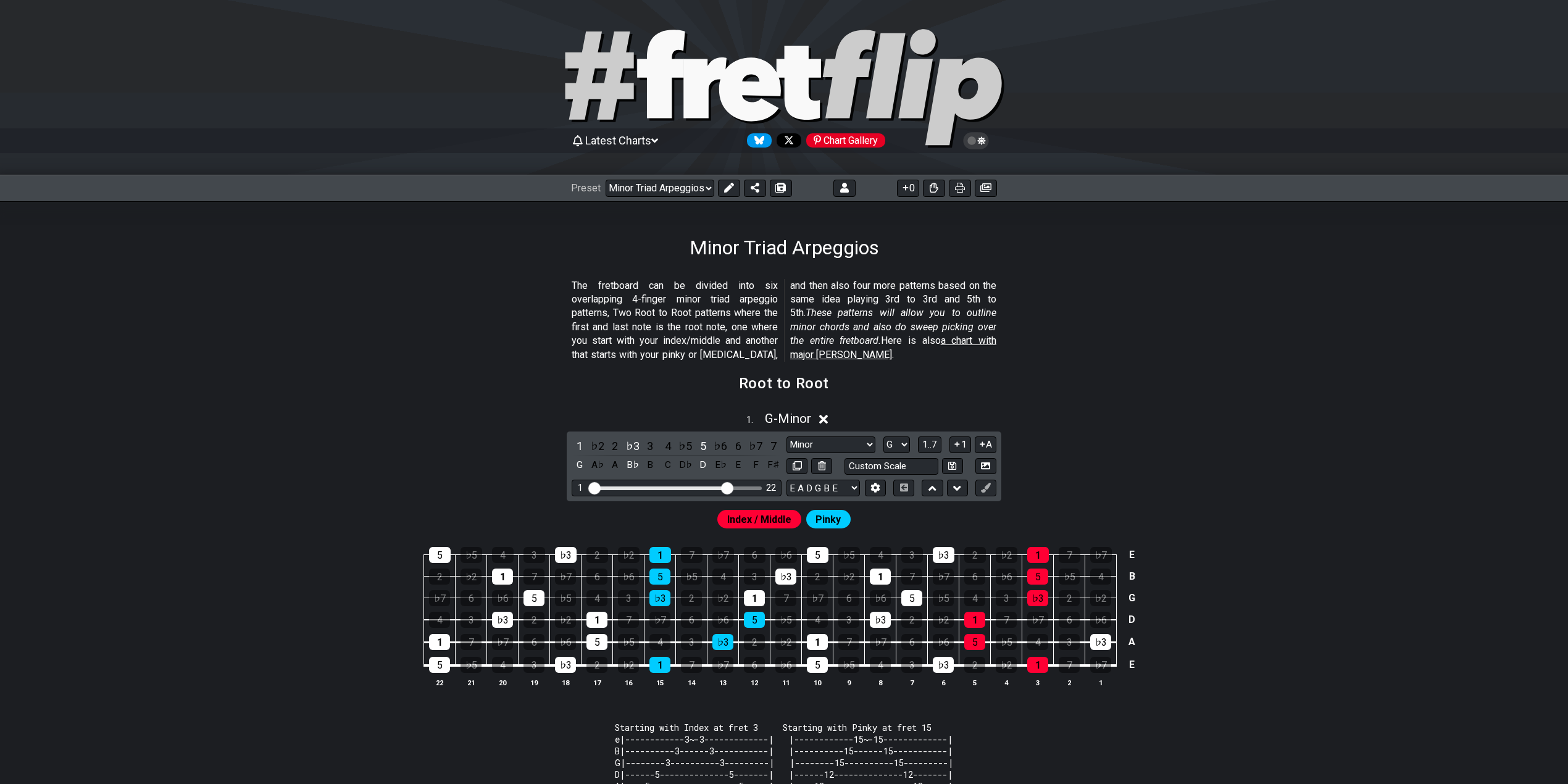
click at [729, 487] on input "Visible fret range" at bounding box center [677, 487] width 175 height 0
click at [1124, 435] on div "1 . G - Minor 1 ♭2 2 ♭3 3 4 ♭5 5 ♭6 6 ♭7 7 G A♭ A B♭ B C D♭ D E♭ E F F♯ Minor R…" at bounding box center [784, 554] width 963 height 301
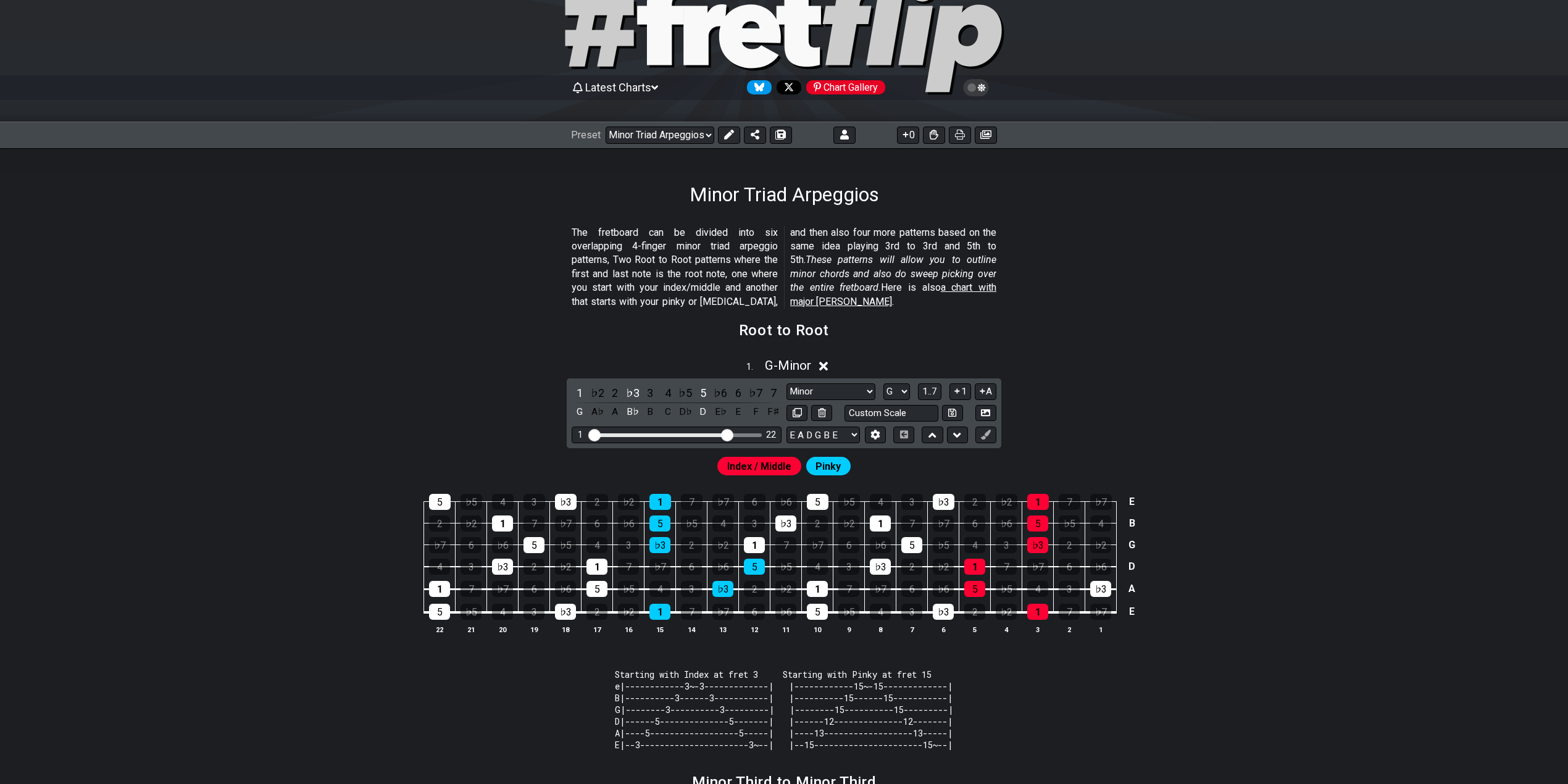
scroll to position [82, 0]
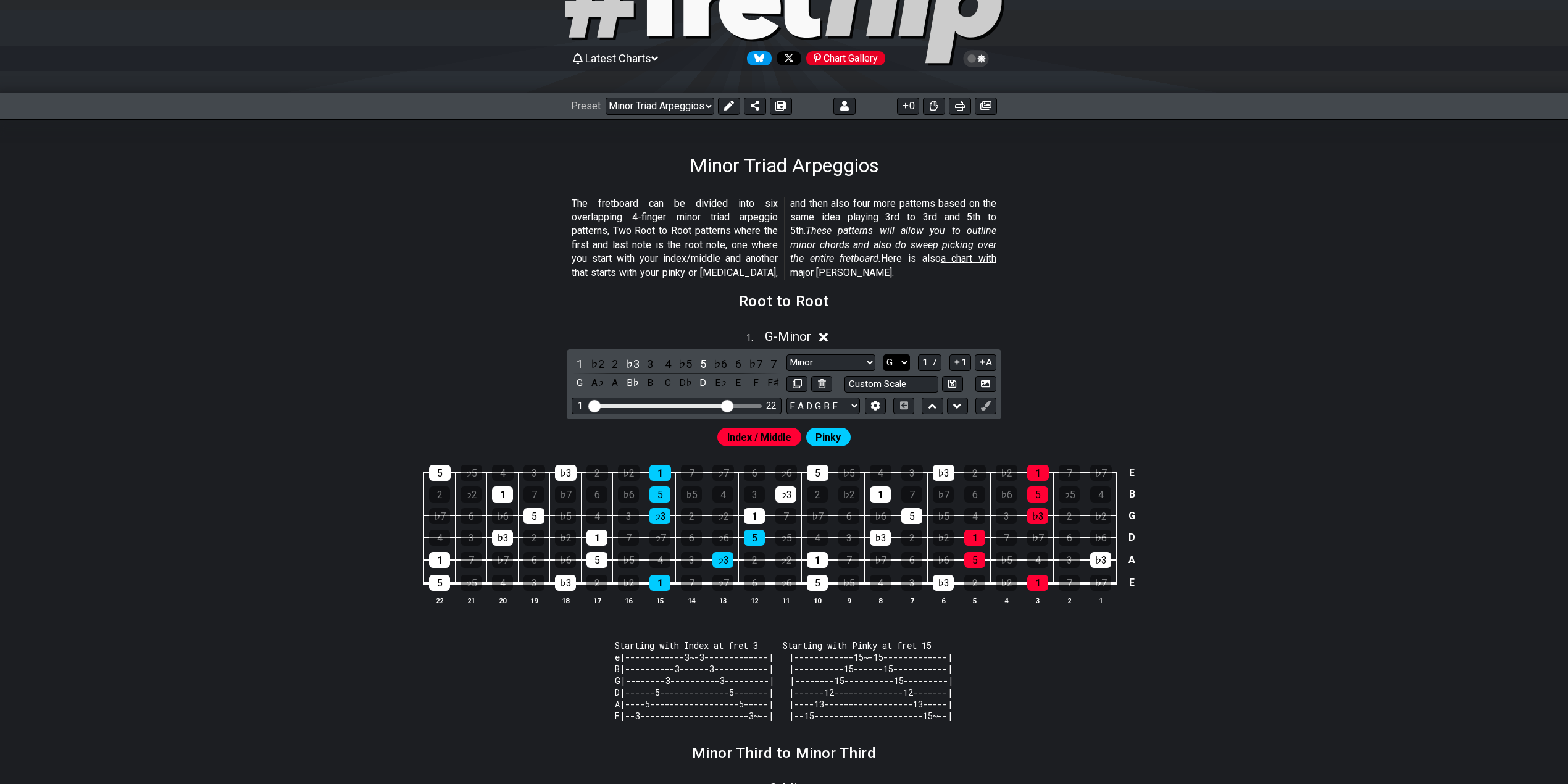
click at [890, 363] on select "A♭ A A♯ B♭ B C C♯ D♭ D D♯ E♭ E F F♯ G♭ G G♯" at bounding box center [896, 363] width 26 height 17
select select "A"
click at [883, 355] on select "A♭ A A♯ B♭ B C C♯ D♭ D D♯ E♭ E F F♯ G♭ G G♯" at bounding box center [896, 363] width 26 height 17
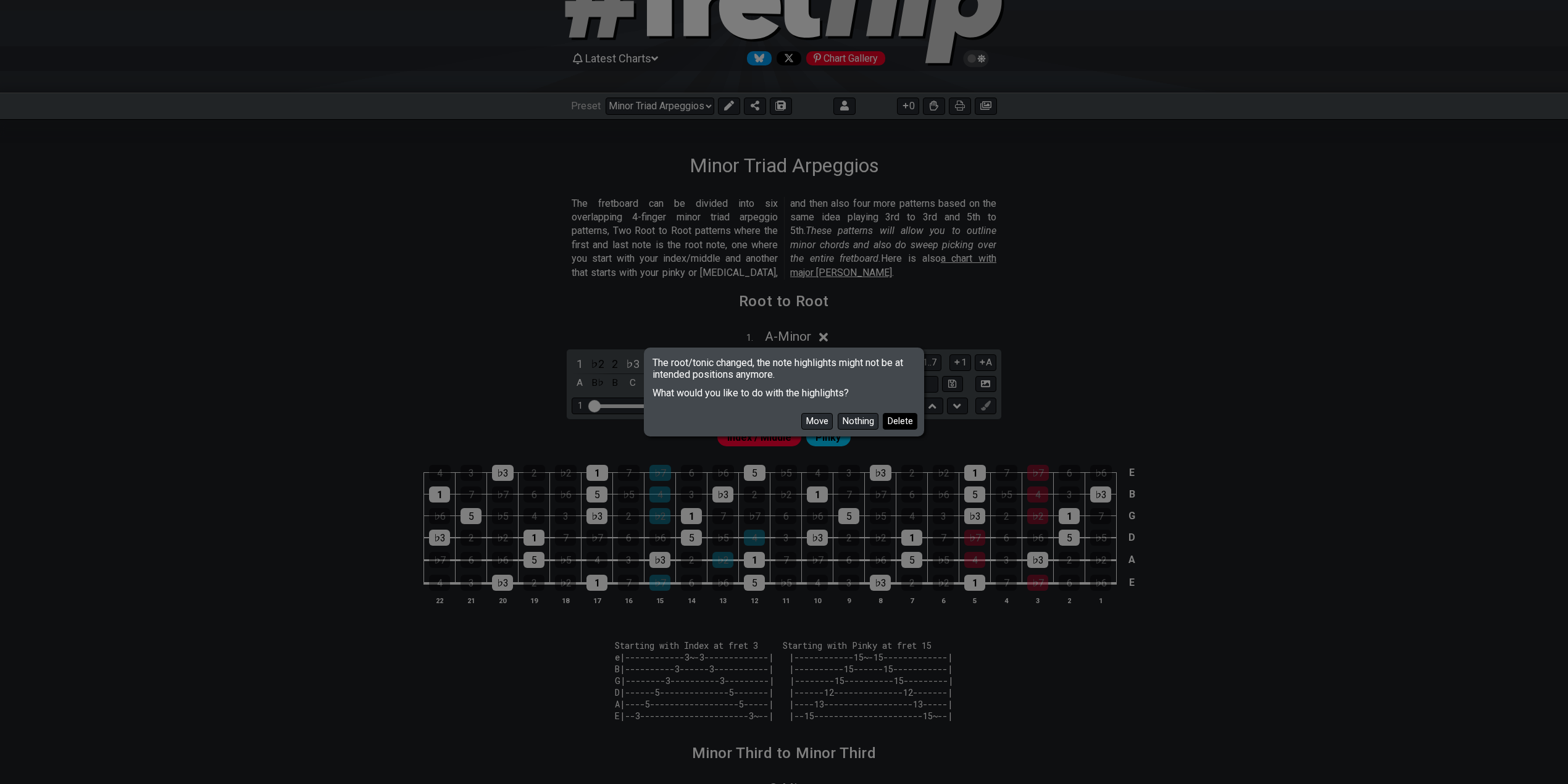
click at [899, 419] on button "Delete" at bounding box center [899, 421] width 34 height 17
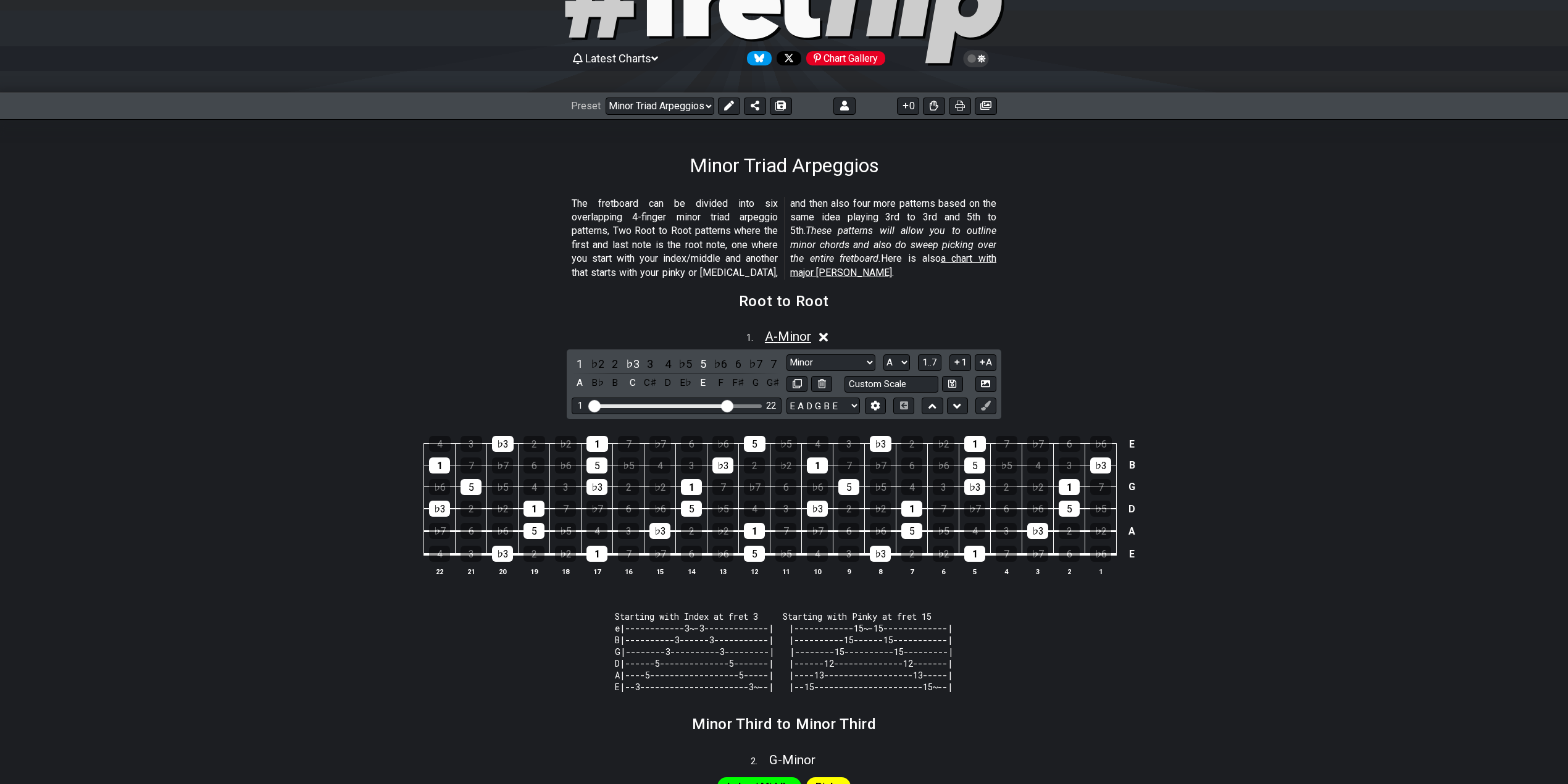
click at [771, 334] on span "A - Minor" at bounding box center [788, 336] width 47 height 15
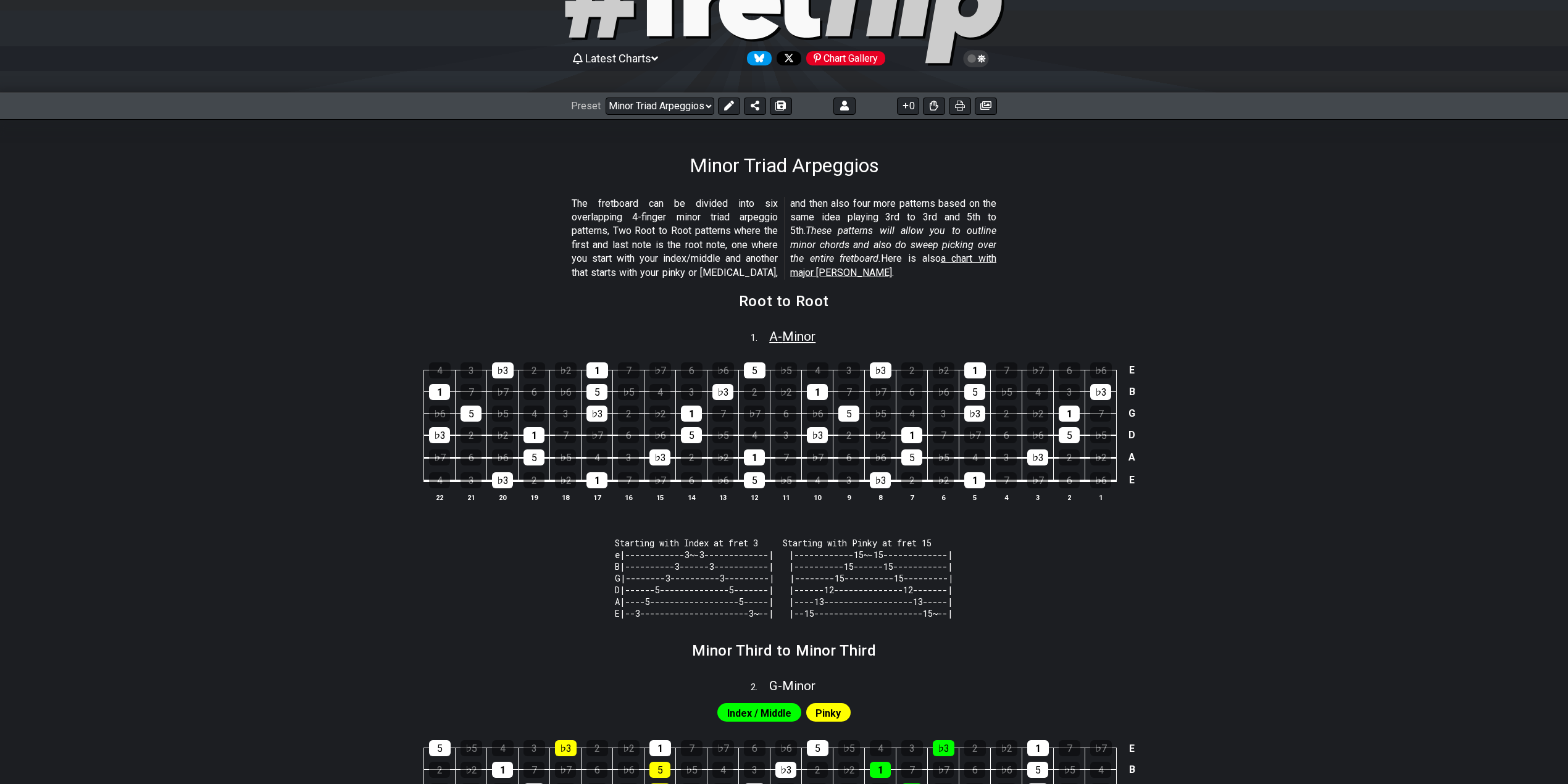
click at [783, 332] on span "A - Minor" at bounding box center [792, 336] width 47 height 15
select select "A"
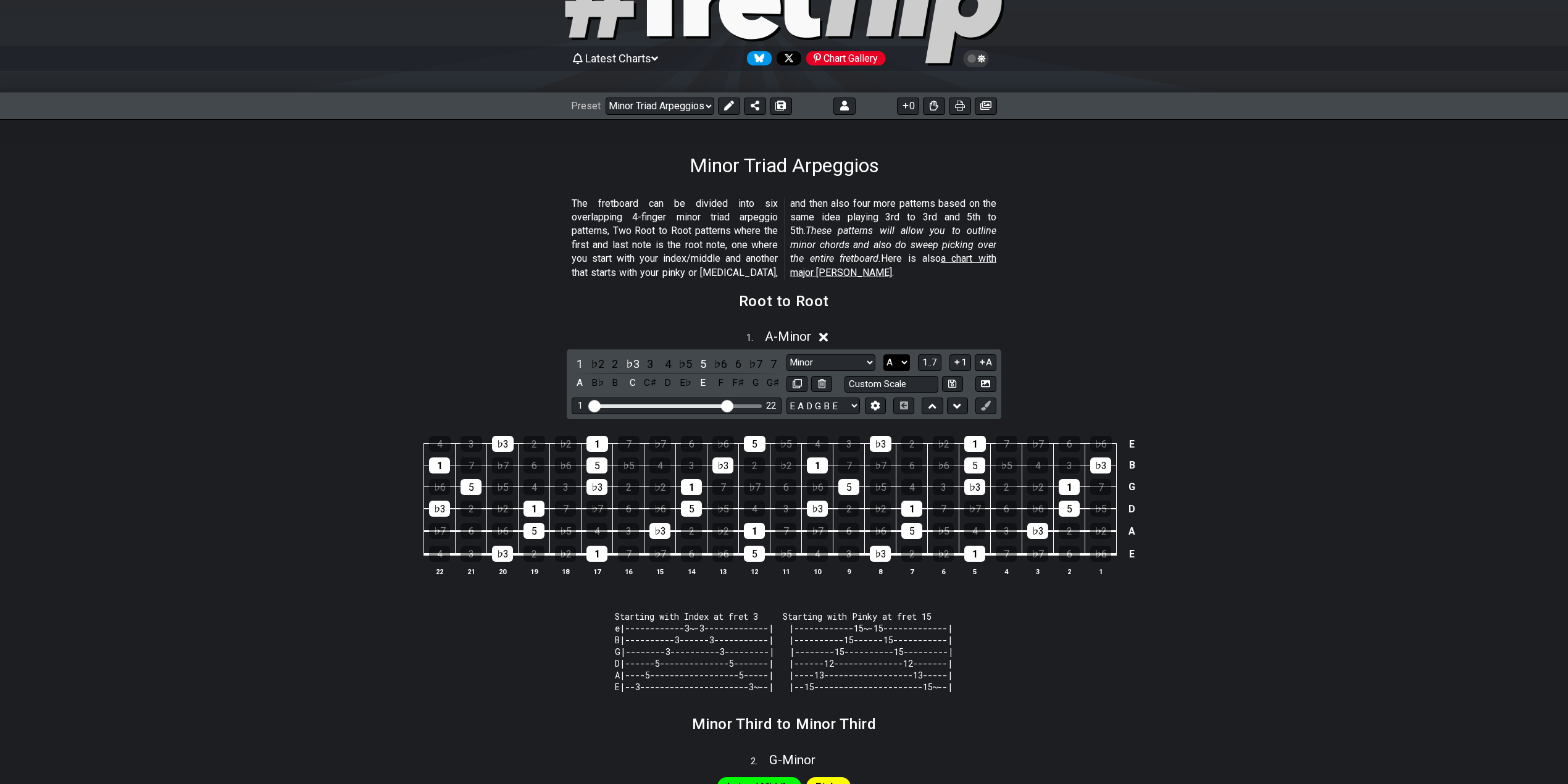
click at [890, 363] on select "A♭ A A♯ B♭ B C C♯ D♭ D D♯ E♭ E F F♯ G♭ G G♯" at bounding box center [896, 363] width 26 height 17
click at [937, 363] on button "1..7" at bounding box center [930, 363] width 24 height 17
click at [931, 363] on span "..." at bounding box center [930, 362] width 5 height 11
click at [1226, 400] on div "1 . A - Minor A B♭ B C C♯ D E♭ E F F♯ G G♯ 1 ♭2 2 ♭3 3 4 ♭5 5 ♭6 6 ♭7 7 Minor R…" at bounding box center [784, 457] width 963 height 272
click at [658, 99] on select "Welcome to #fretflip! Initial Preset Custom Preset Minor Pentatonic Major Penta…" at bounding box center [659, 107] width 109 height 18
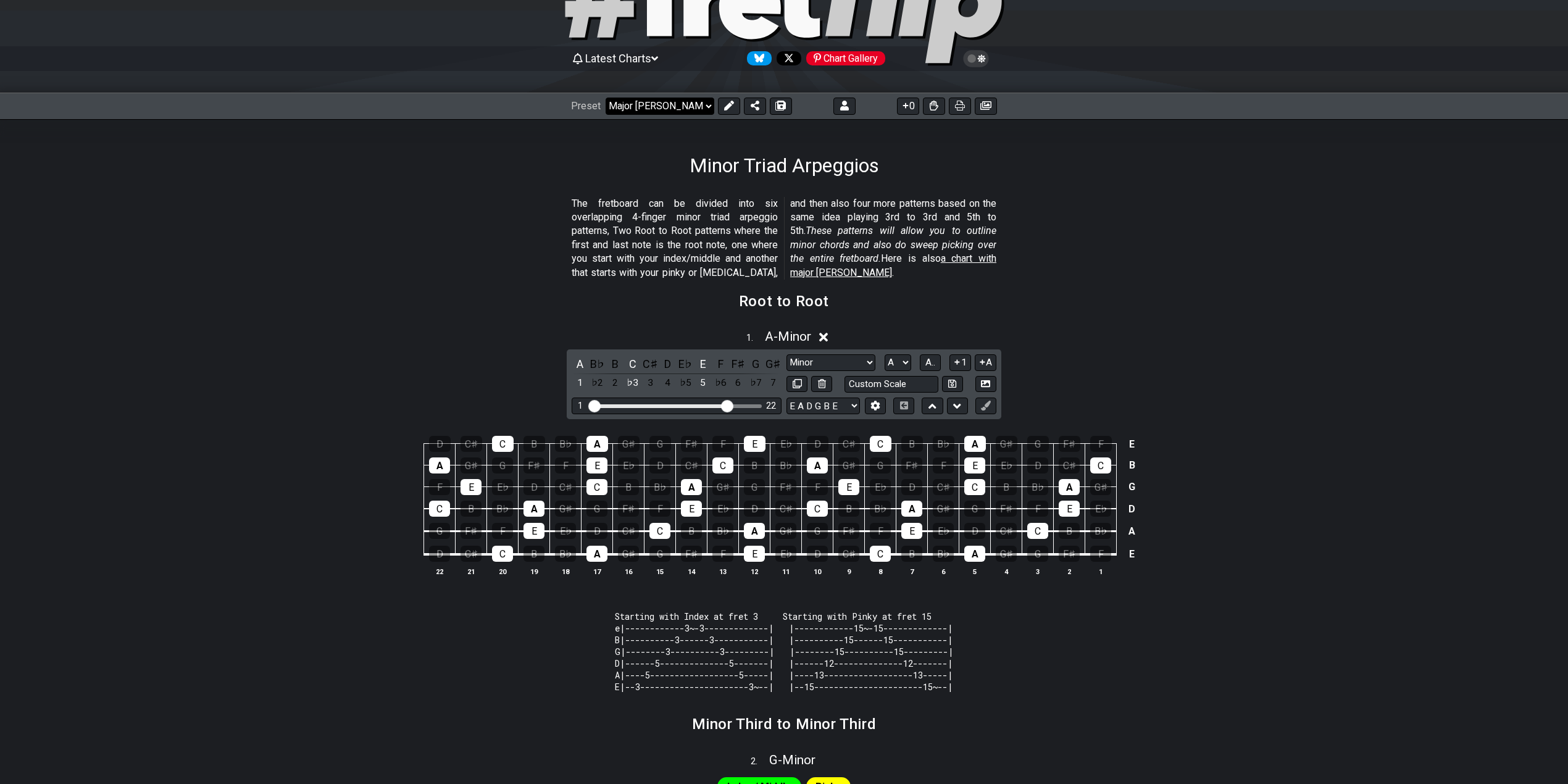
click at [605, 98] on select "Welcome to #fretflip! Initial Preset Custom Preset Minor Pentatonic Major Penta…" at bounding box center [659, 107] width 109 height 18
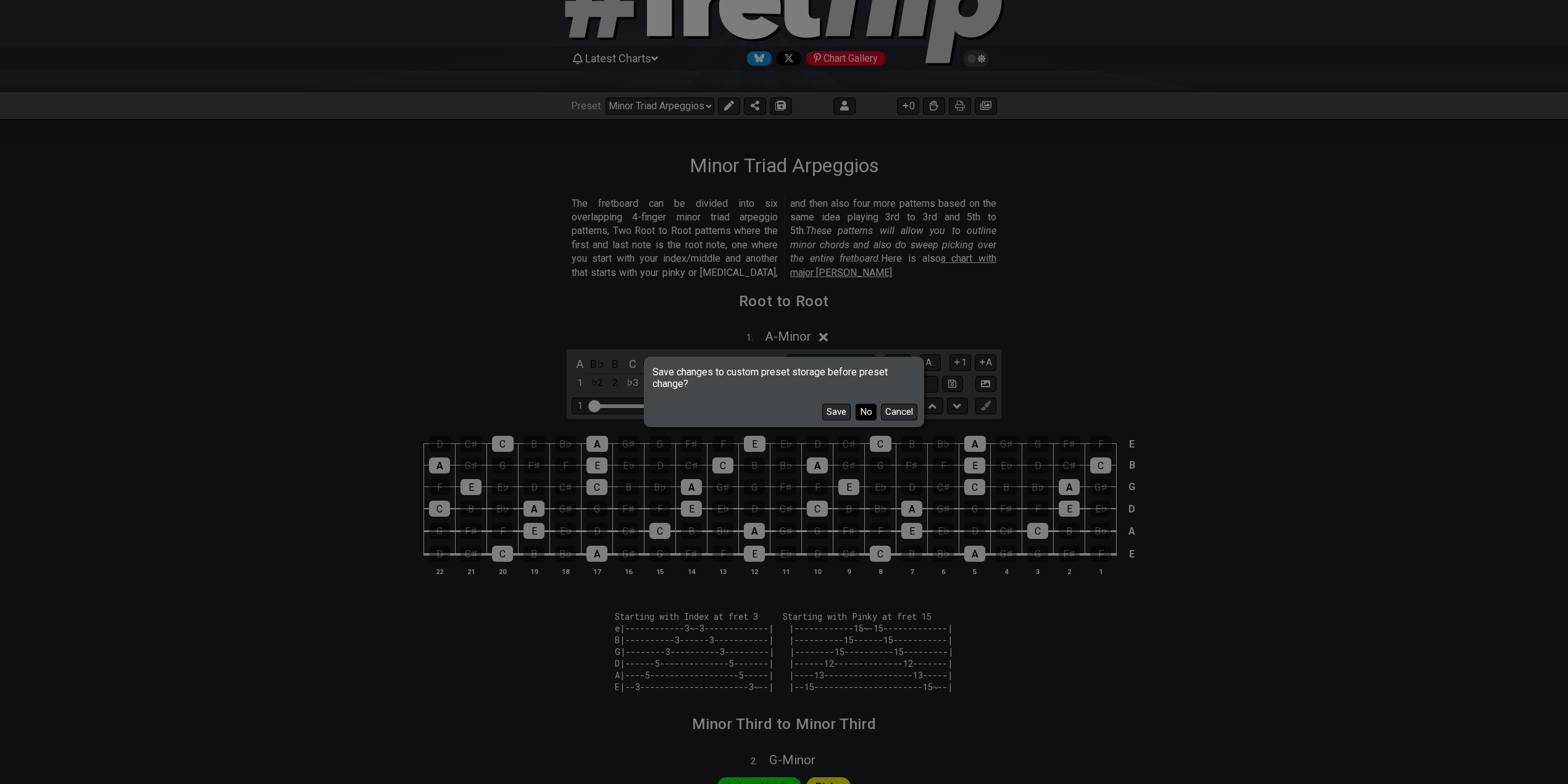
click at [869, 413] on button "No" at bounding box center [866, 412] width 21 height 17
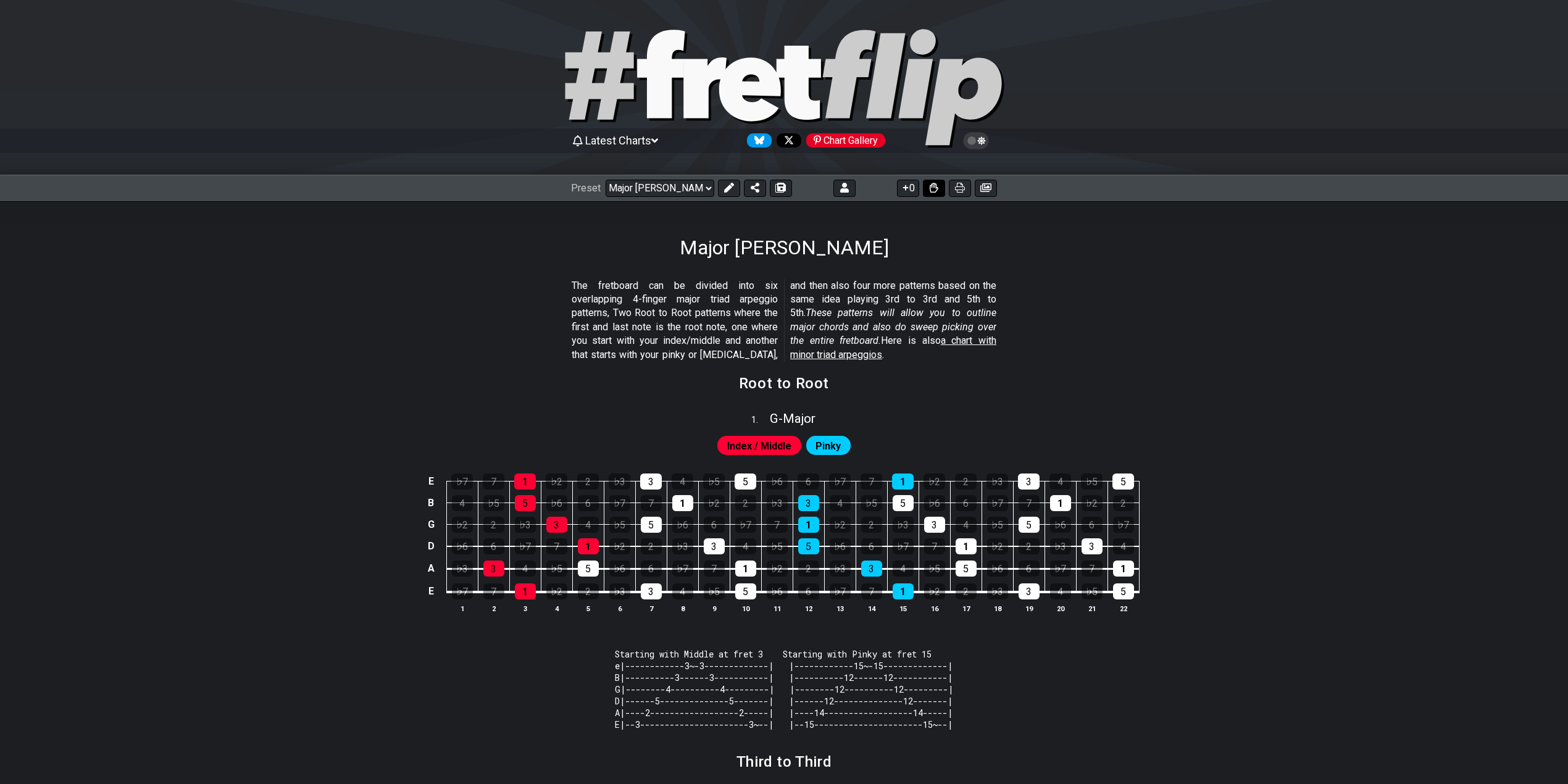
click at [931, 186] on icon at bounding box center [934, 187] width 9 height 10
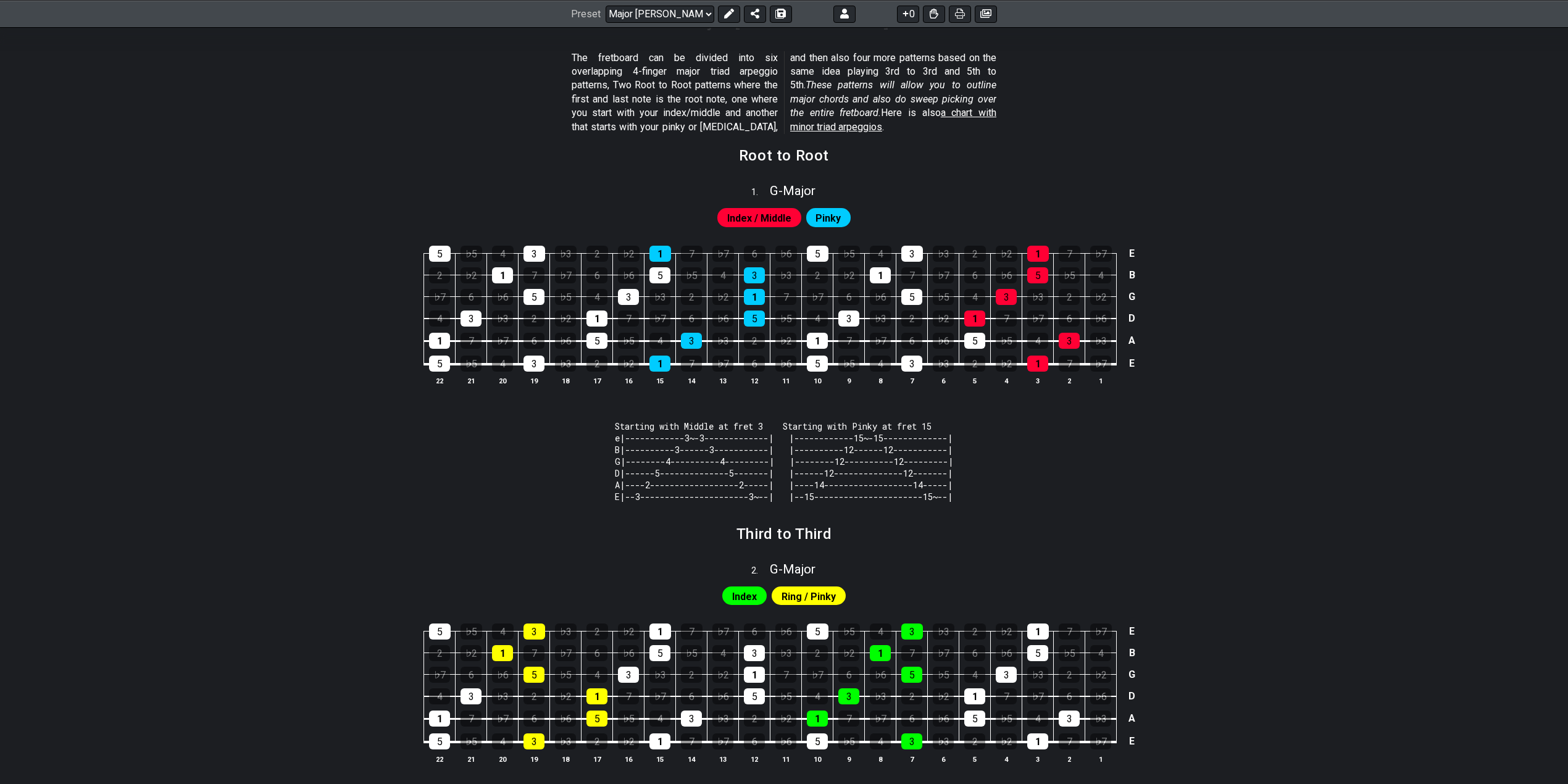
scroll to position [164, 0]
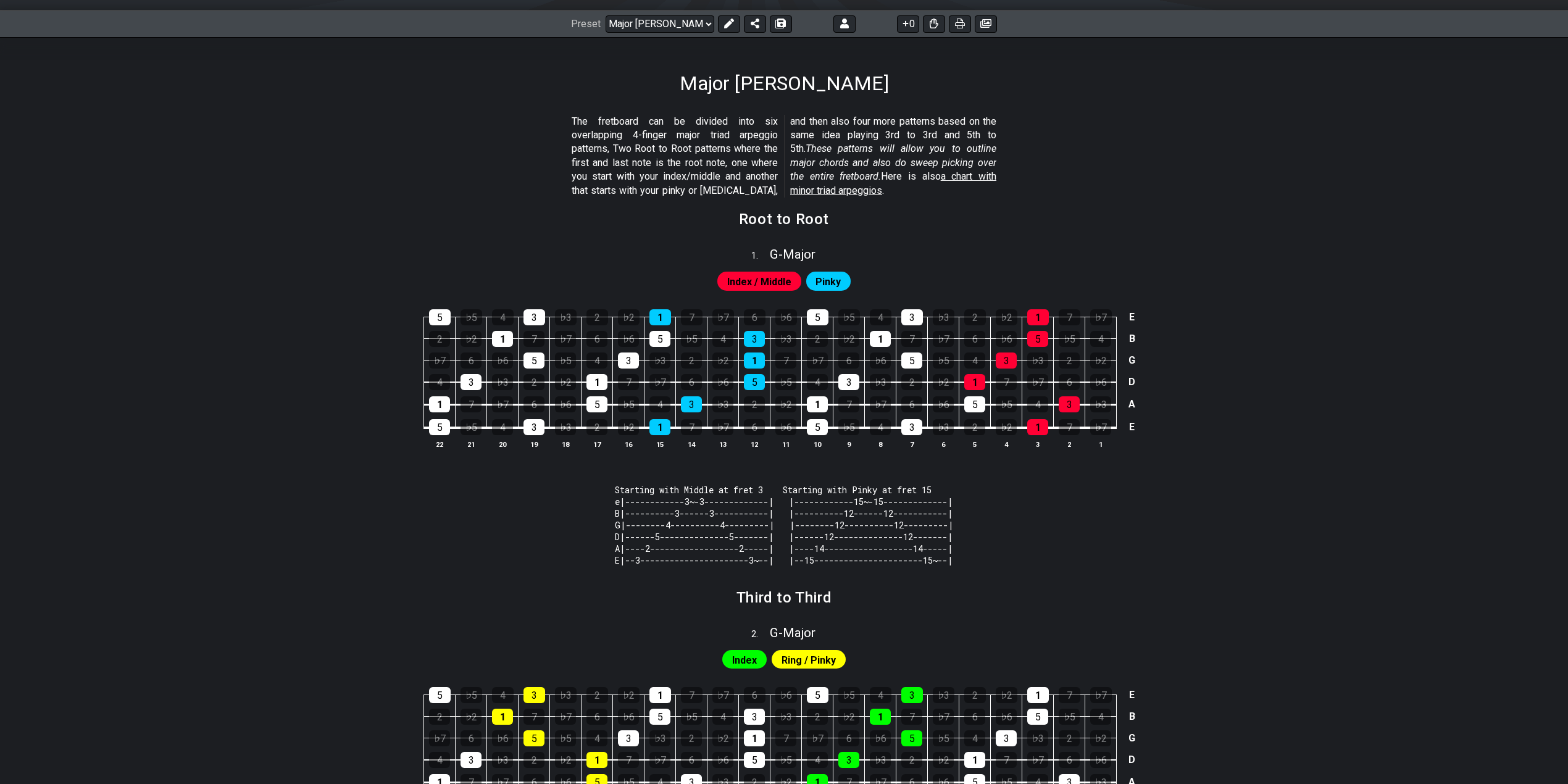
drag, startPoint x: 810, startPoint y: 158, endPoint x: 904, endPoint y: 176, distance: 95.7
click at [904, 176] on p "The fretboard can be divided into six overlapping 4-finger major triad arpeggio…" at bounding box center [784, 156] width 425 height 83
drag, startPoint x: 671, startPoint y: 117, endPoint x: 690, endPoint y: 146, distance: 34.7
click at [690, 146] on p "The fretboard can be divided into six overlapping 4-finger major triad arpeggio…" at bounding box center [784, 156] width 425 height 83
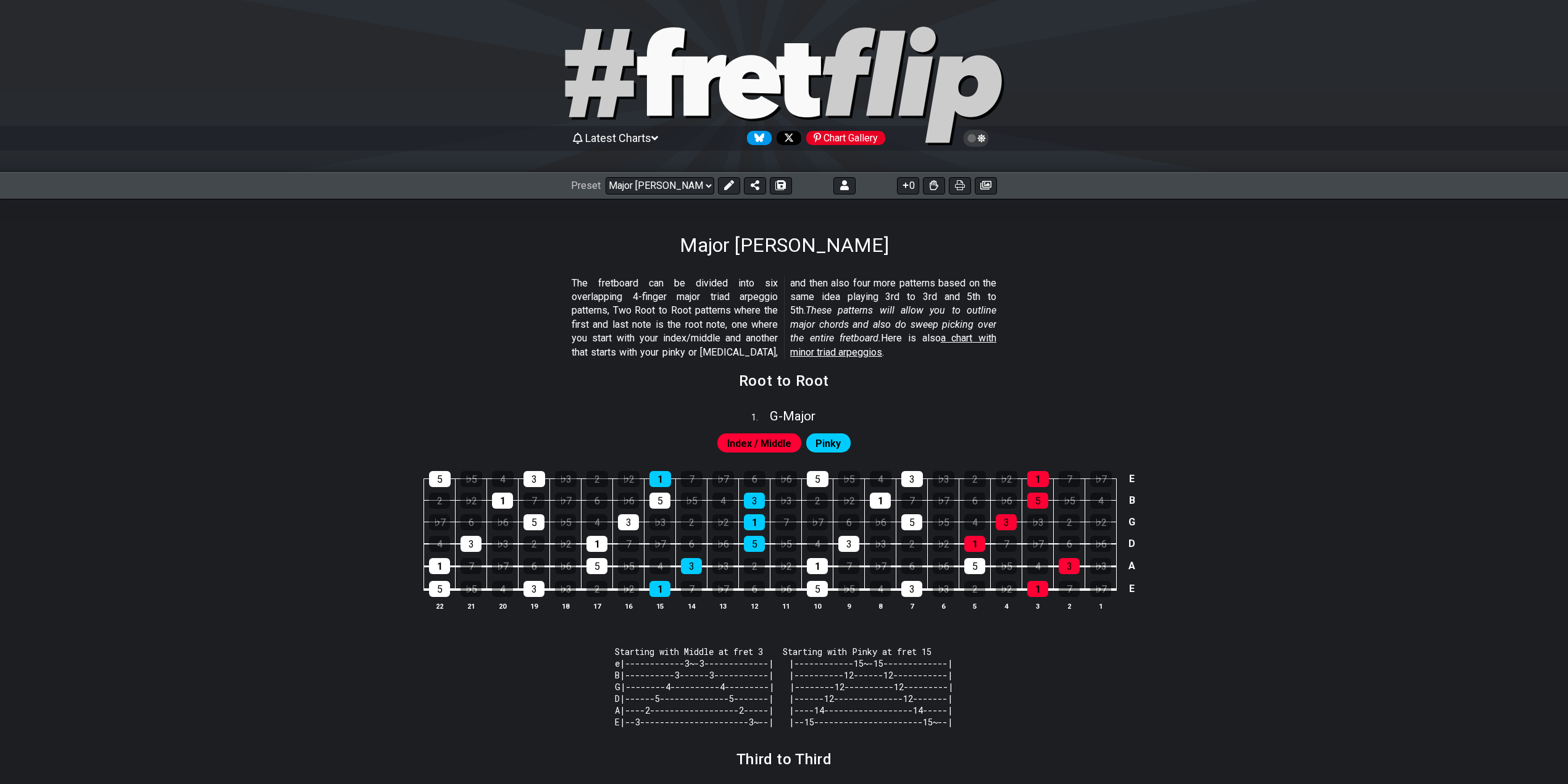
scroll to position [0, 0]
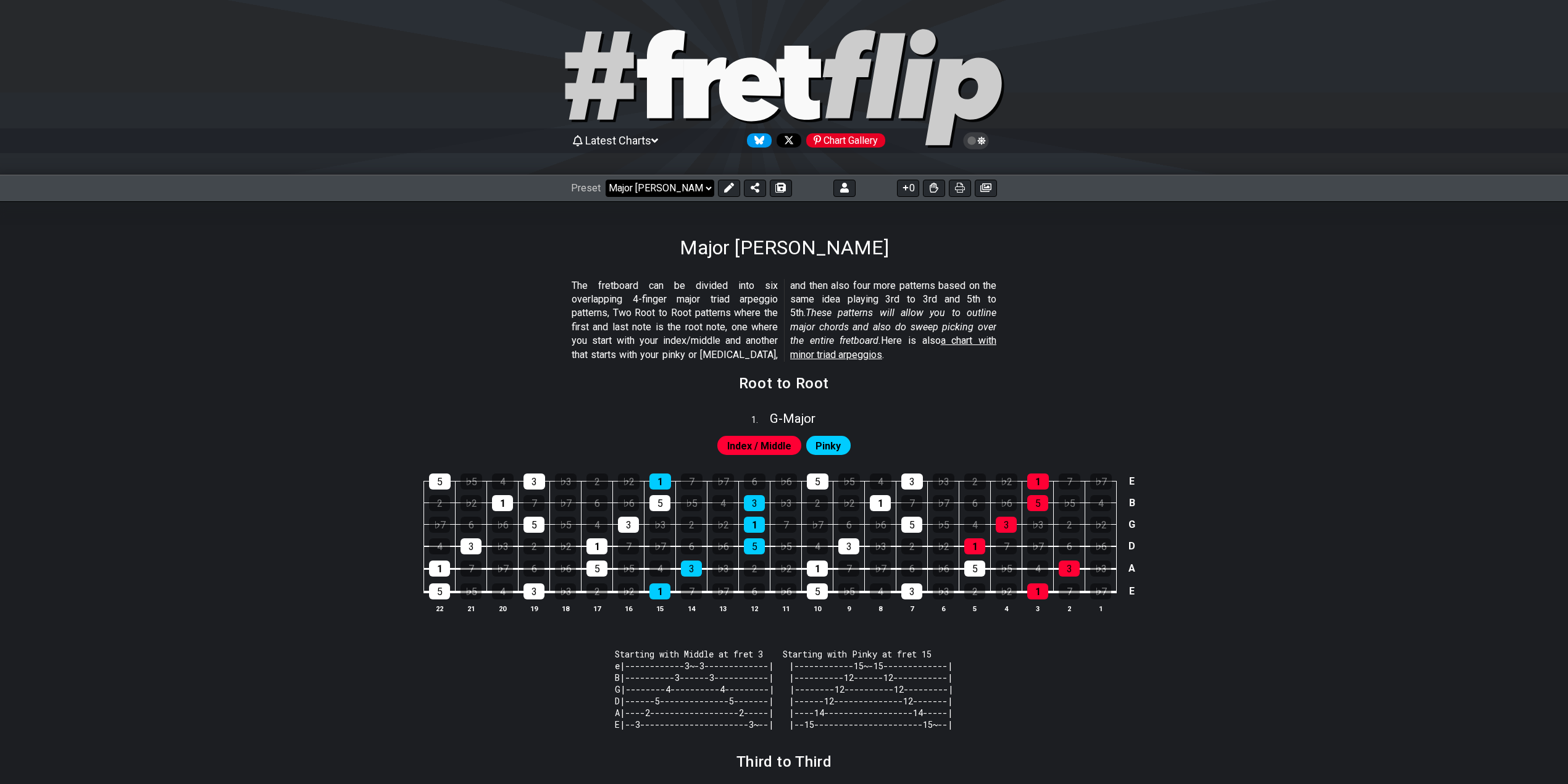
click at [653, 187] on select "Welcome to #fretflip! Initial Preset Custom Preset Minor Pentatonic Major Penta…" at bounding box center [659, 188] width 109 height 18
click at [605, 179] on select "Welcome to #fretflip! Initial Preset Custom Preset Minor Pentatonic Major Penta…" at bounding box center [659, 188] width 109 height 18
select select "/major-triad-arpeggios"
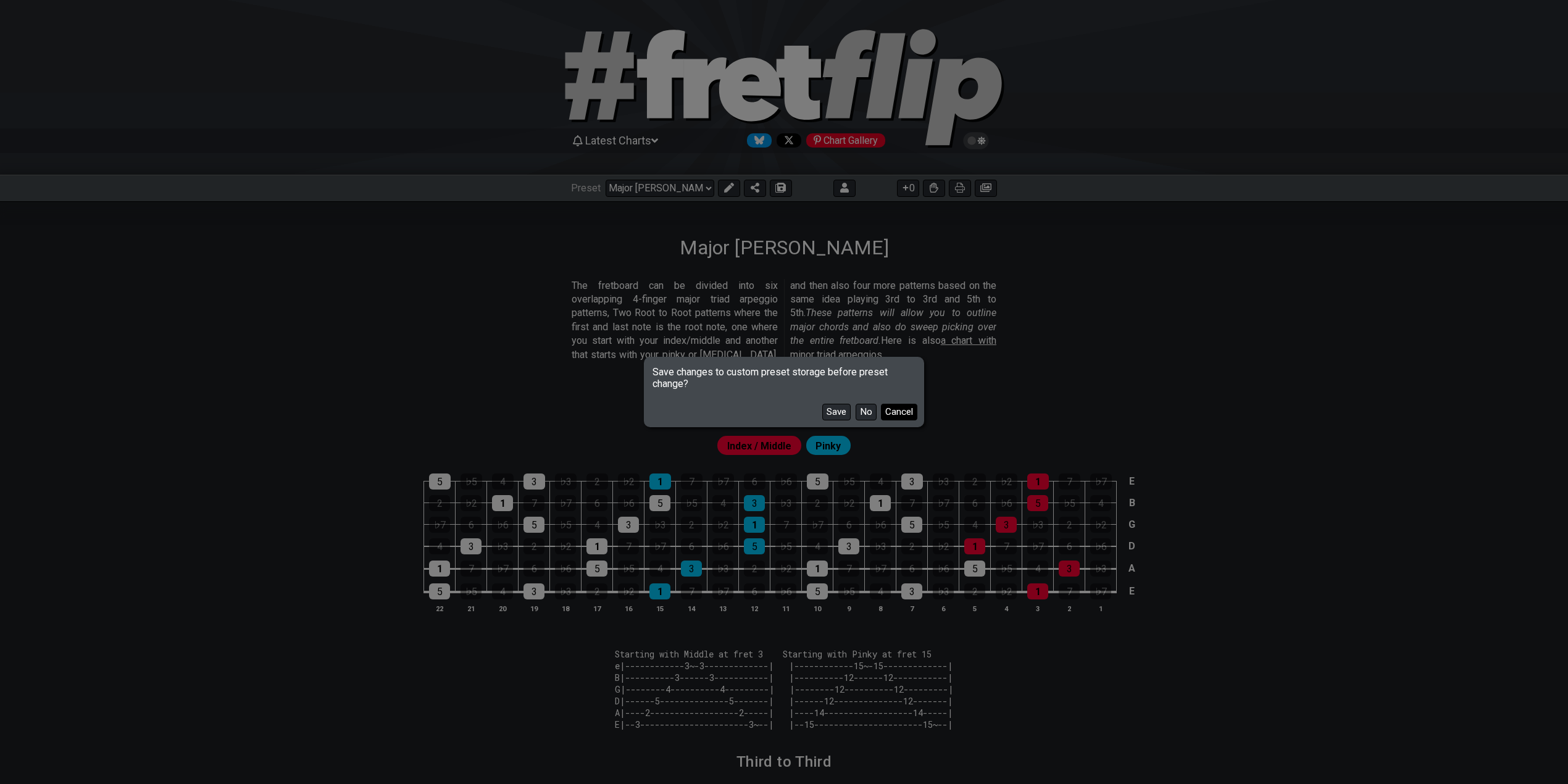
click at [895, 413] on button "Cancel" at bounding box center [899, 412] width 36 height 17
